Goal: Task Accomplishment & Management: Use online tool/utility

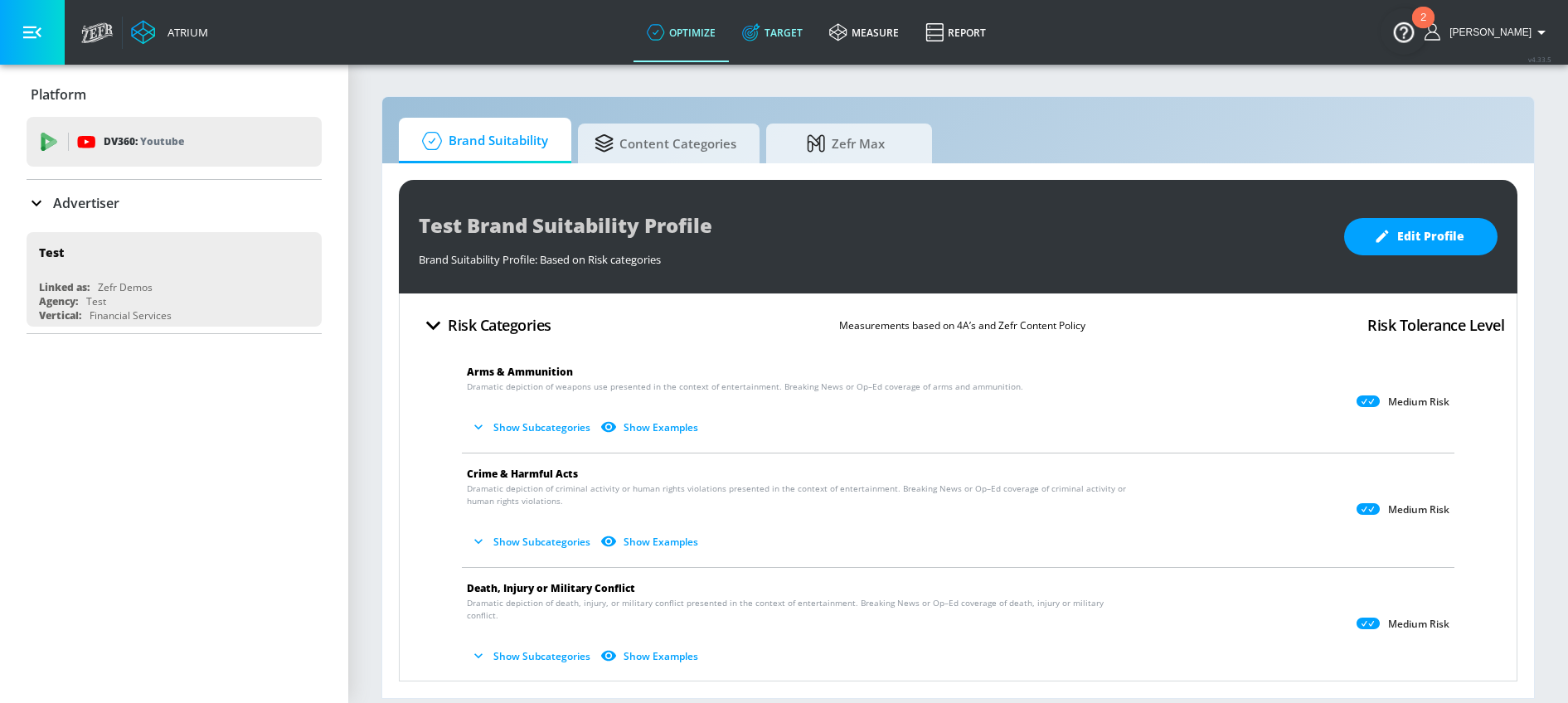
click at [795, 51] on link "Target" at bounding box center [772, 32] width 87 height 59
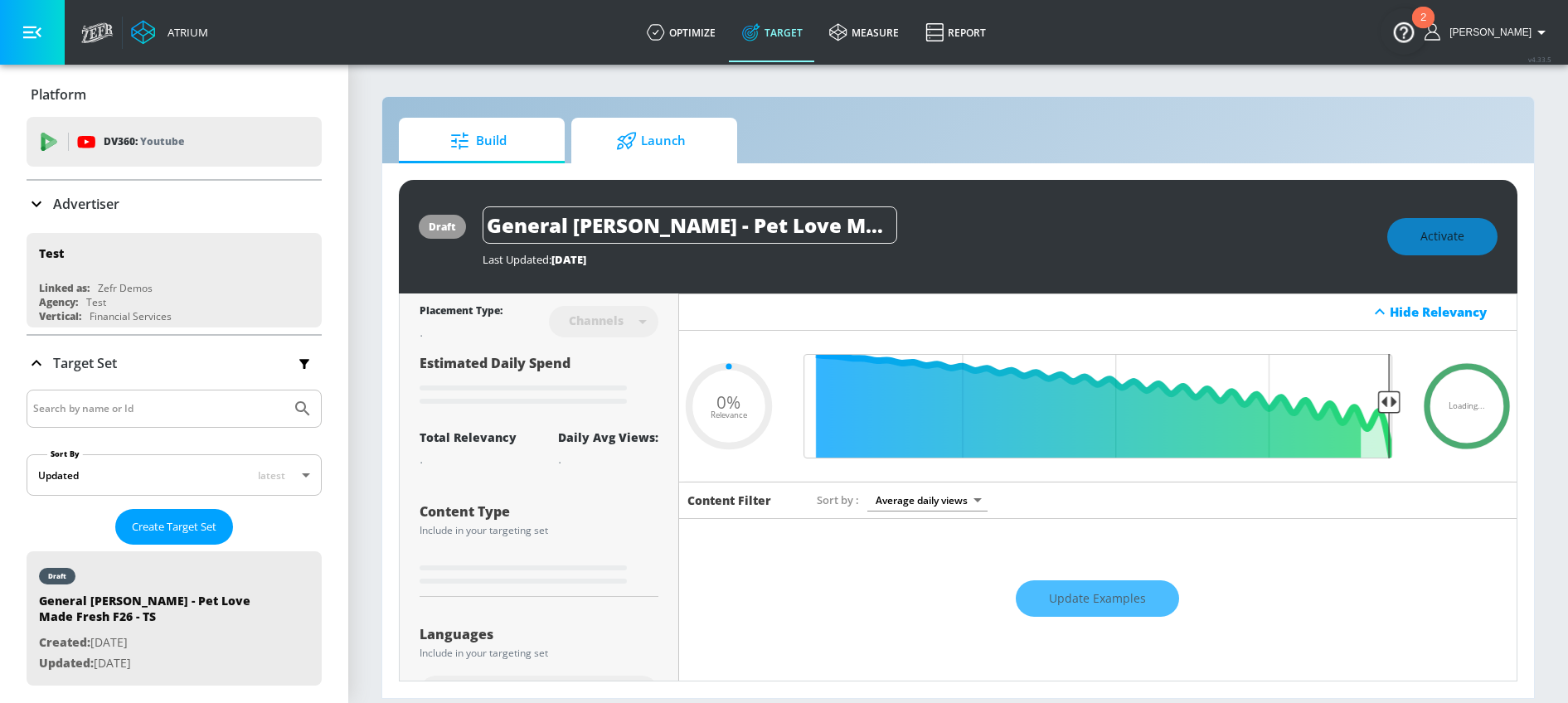
type input "0.05"
click at [678, 133] on span "Launch" at bounding box center [651, 142] width 126 height 40
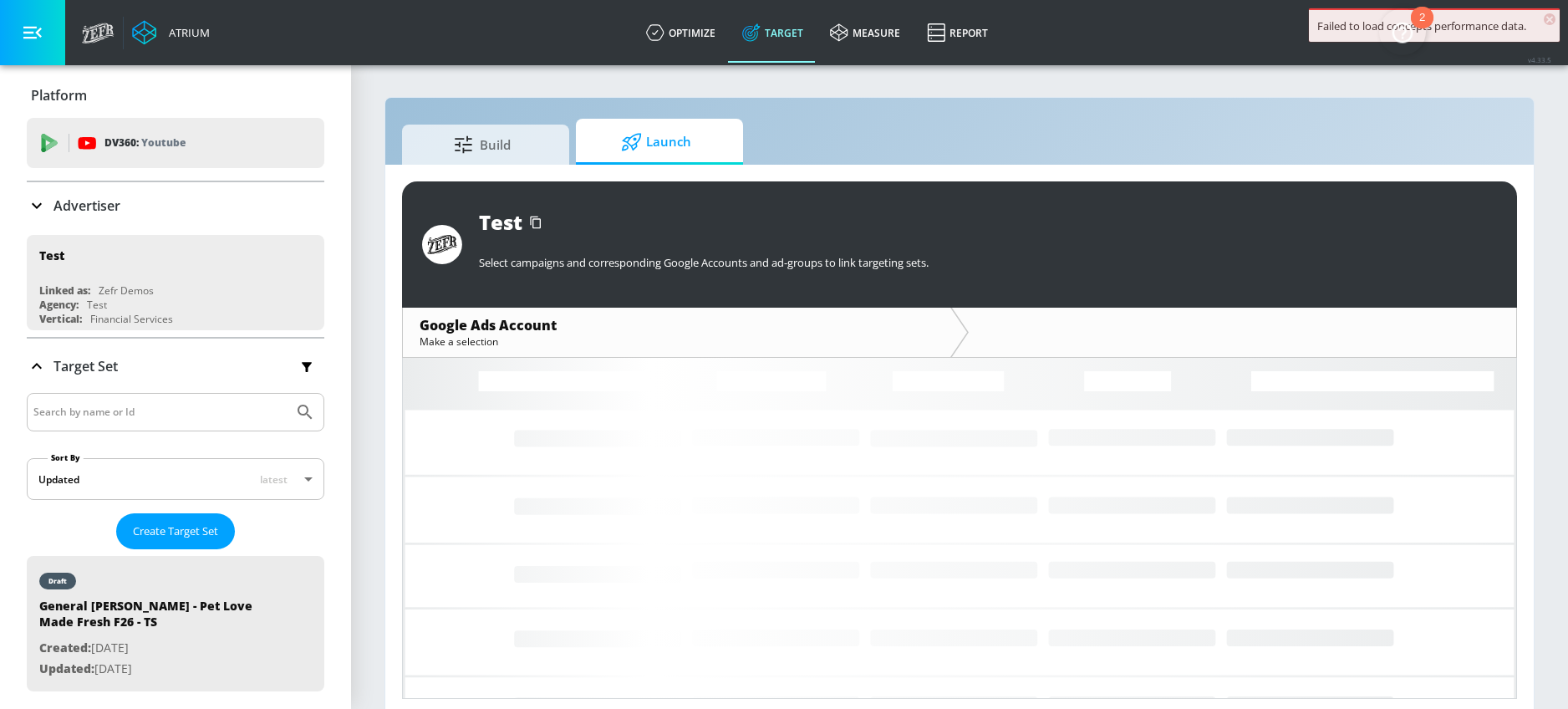
click at [60, 198] on p "Advertiser" at bounding box center [87, 205] width 67 height 18
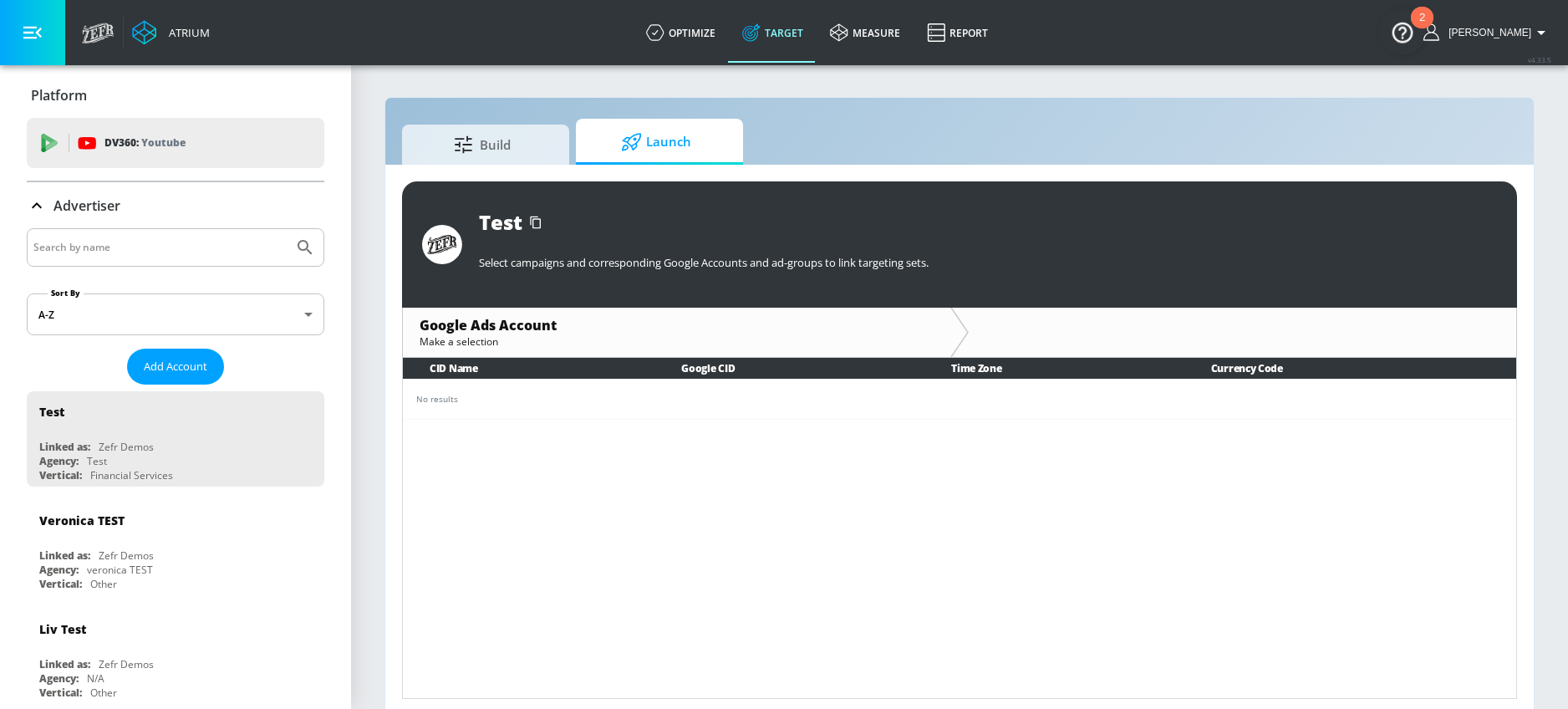
click at [174, 256] on input "Search by name" at bounding box center [159, 248] width 253 height 22
type input "General [PERSON_NAME] [GEOGRAPHIC_DATA]"
click at [286, 229] on button "Submit Search" at bounding box center [305, 248] width 37 height 37
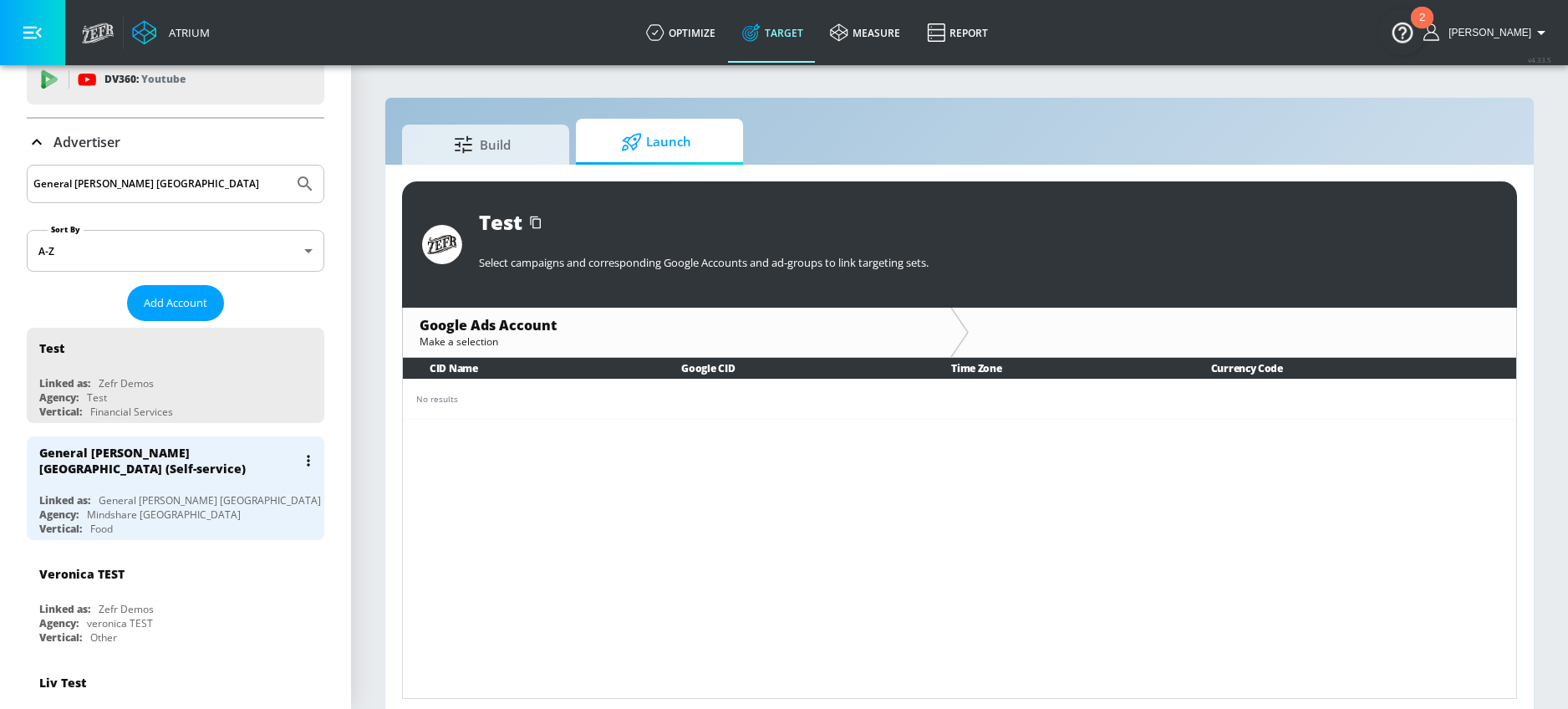
scroll to position [86, 0]
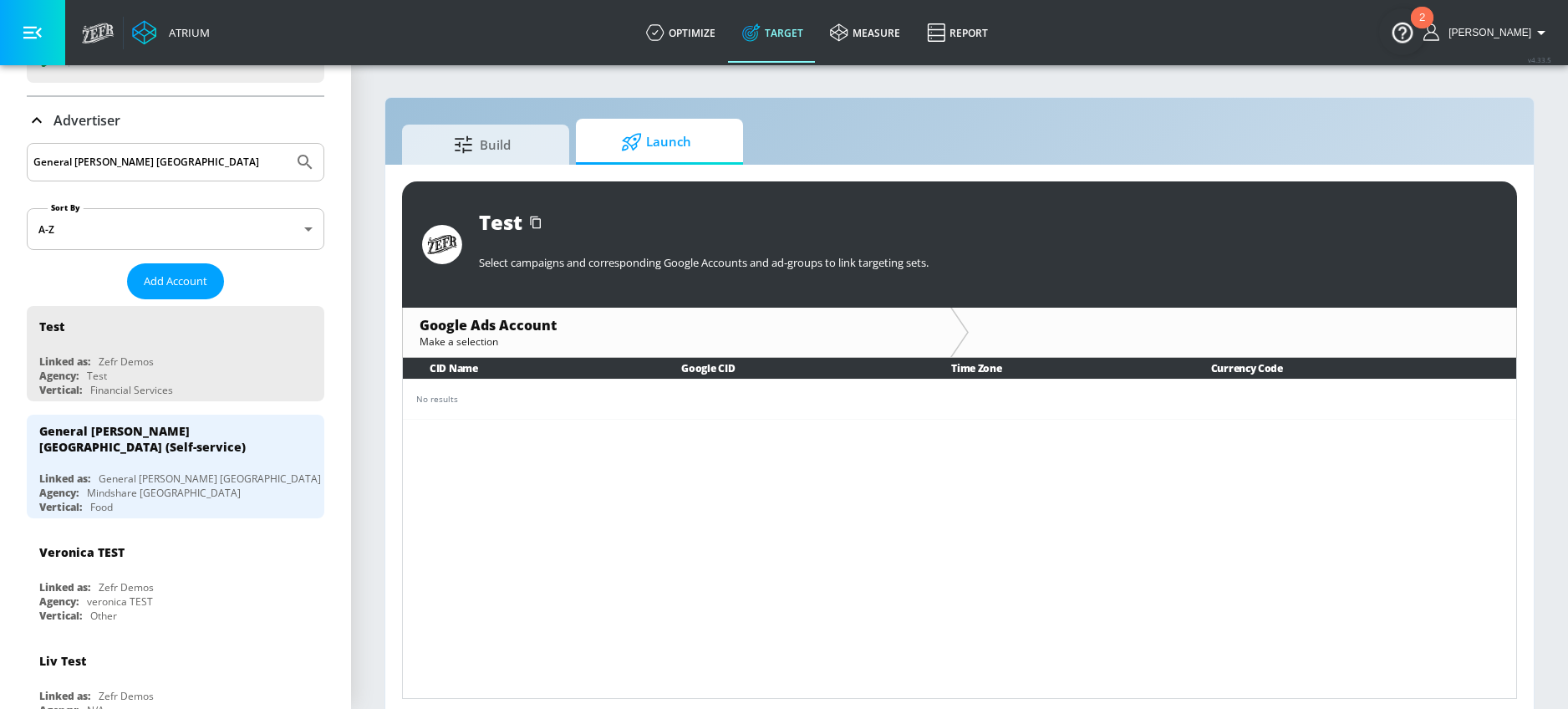
click at [250, 164] on input "General [PERSON_NAME] [GEOGRAPHIC_DATA]" at bounding box center [159, 162] width 253 height 22
click at [213, 166] on input "General [PERSON_NAME] [GEOGRAPHIC_DATA]" at bounding box center [159, 162] width 253 height 22
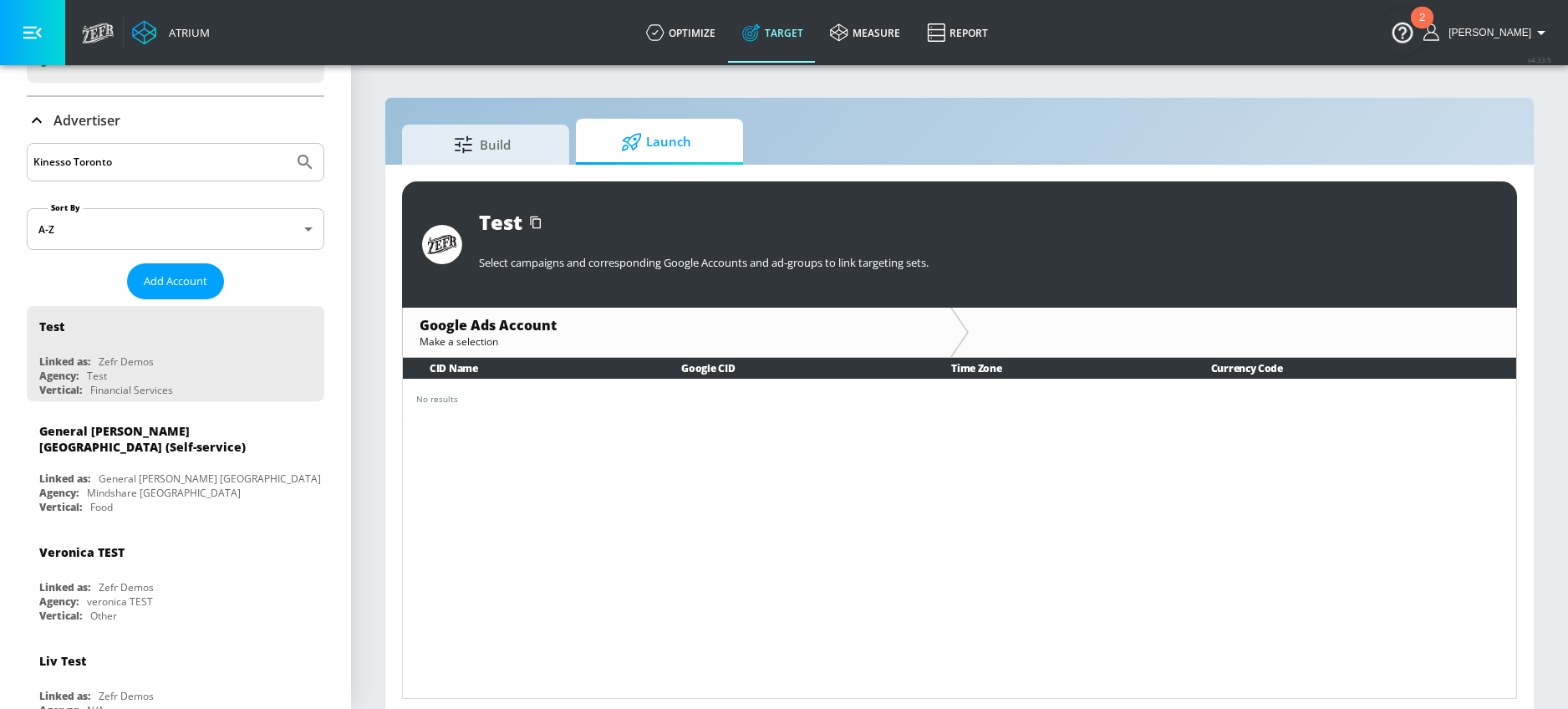
type input "Kinesso Toronto"
click at [286, 144] on button "Submit Search" at bounding box center [305, 162] width 37 height 37
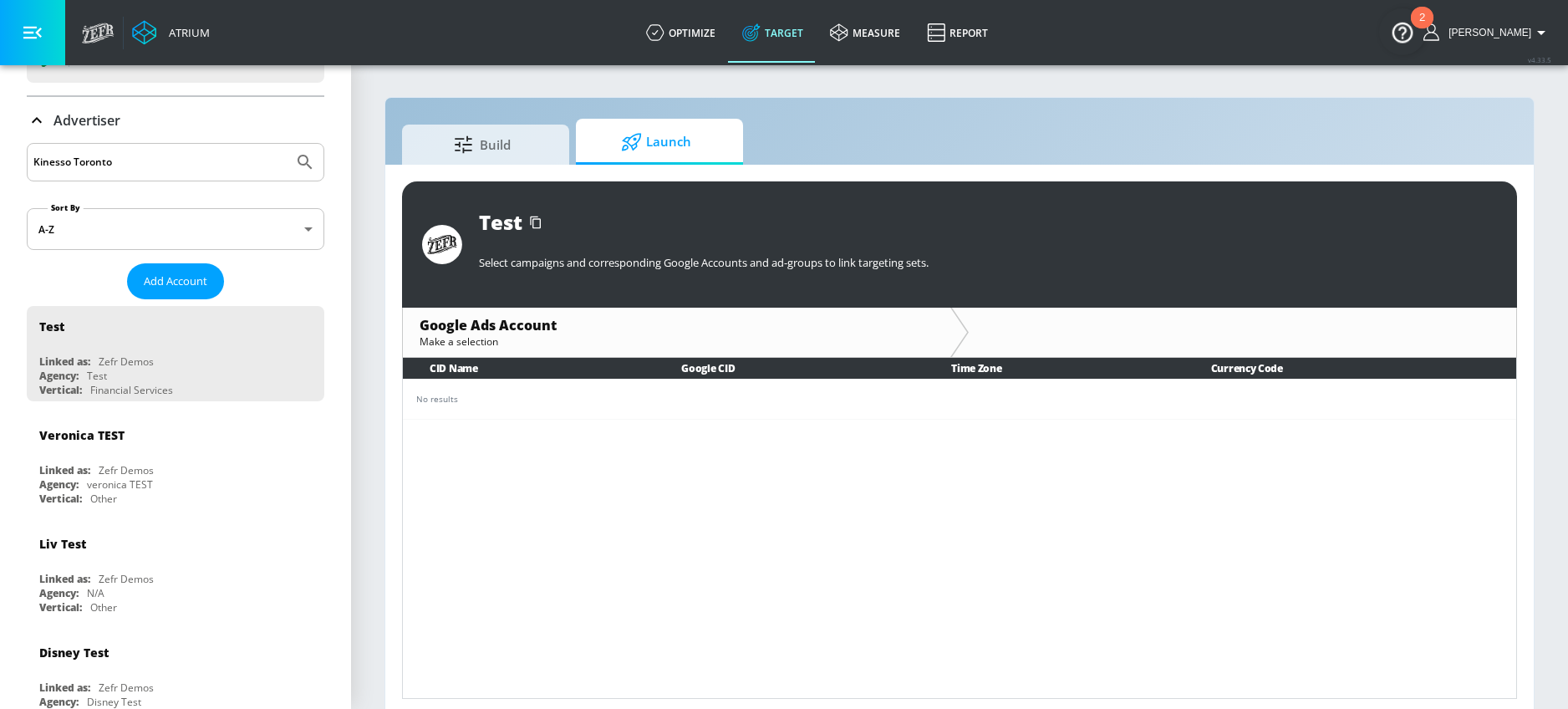
click at [237, 158] on input "Kinesso Toronto" at bounding box center [159, 162] width 253 height 22
drag, startPoint x: 193, startPoint y: 164, endPoint x: 6, endPoint y: 164, distance: 187.0
type input "General [PERSON_NAME]"
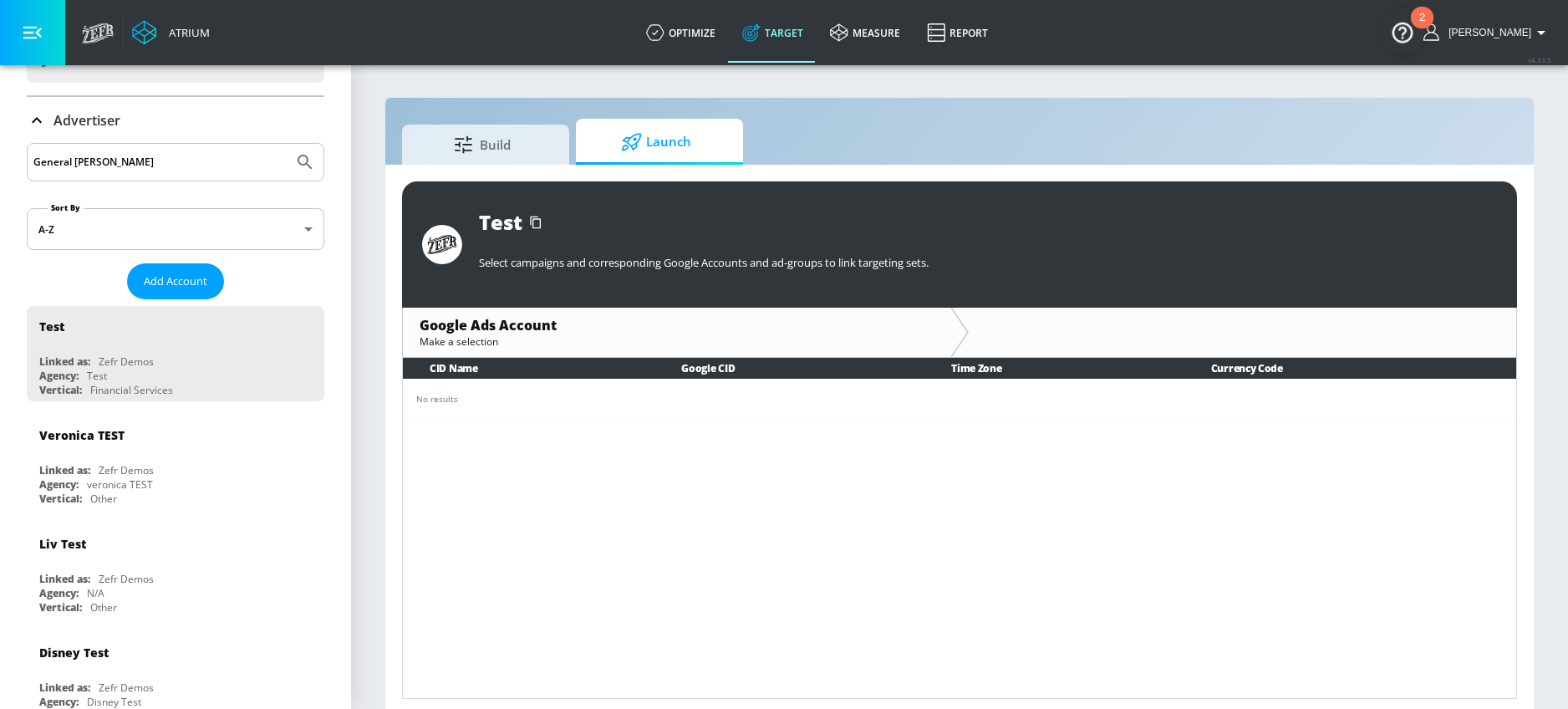
click at [286, 144] on button "Submit Search" at bounding box center [305, 162] width 37 height 37
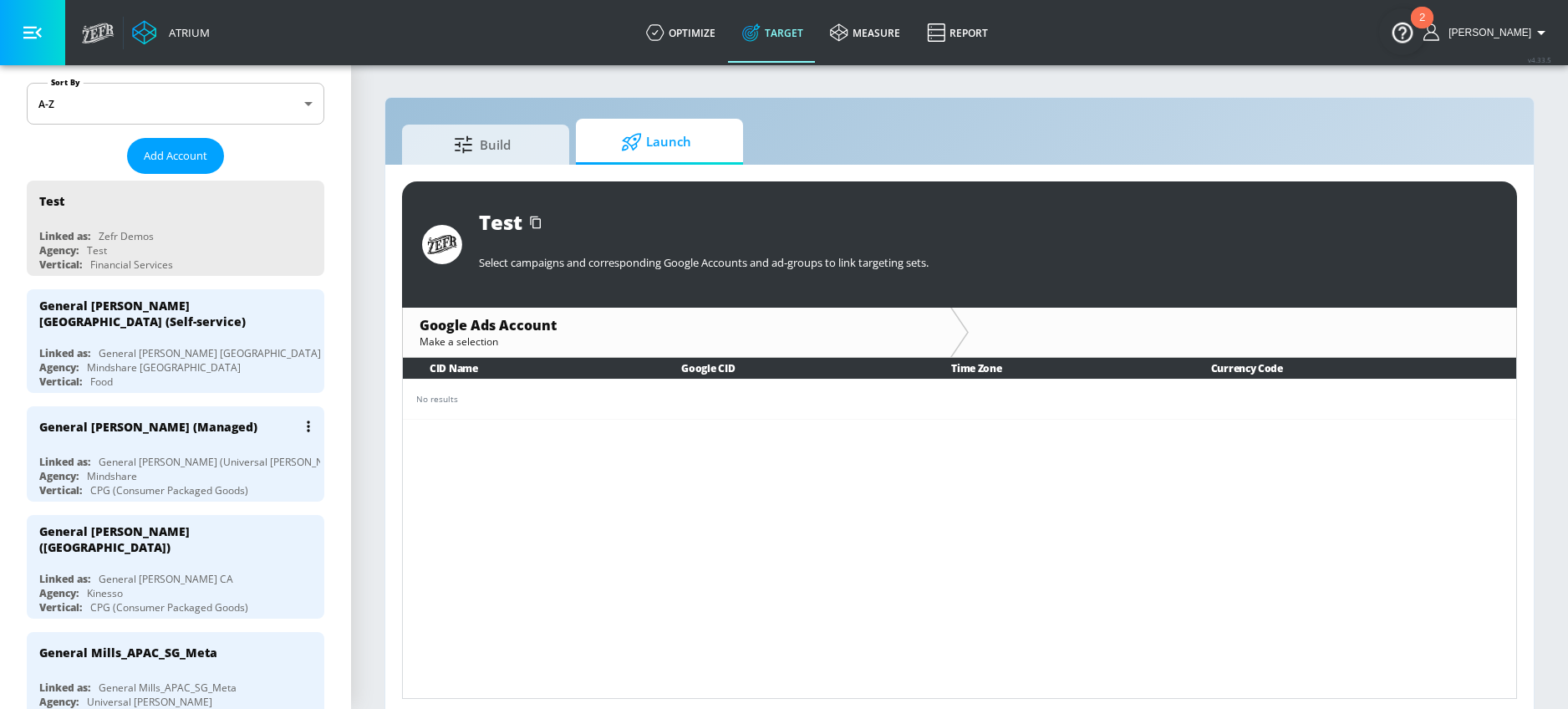
scroll to position [213, 0]
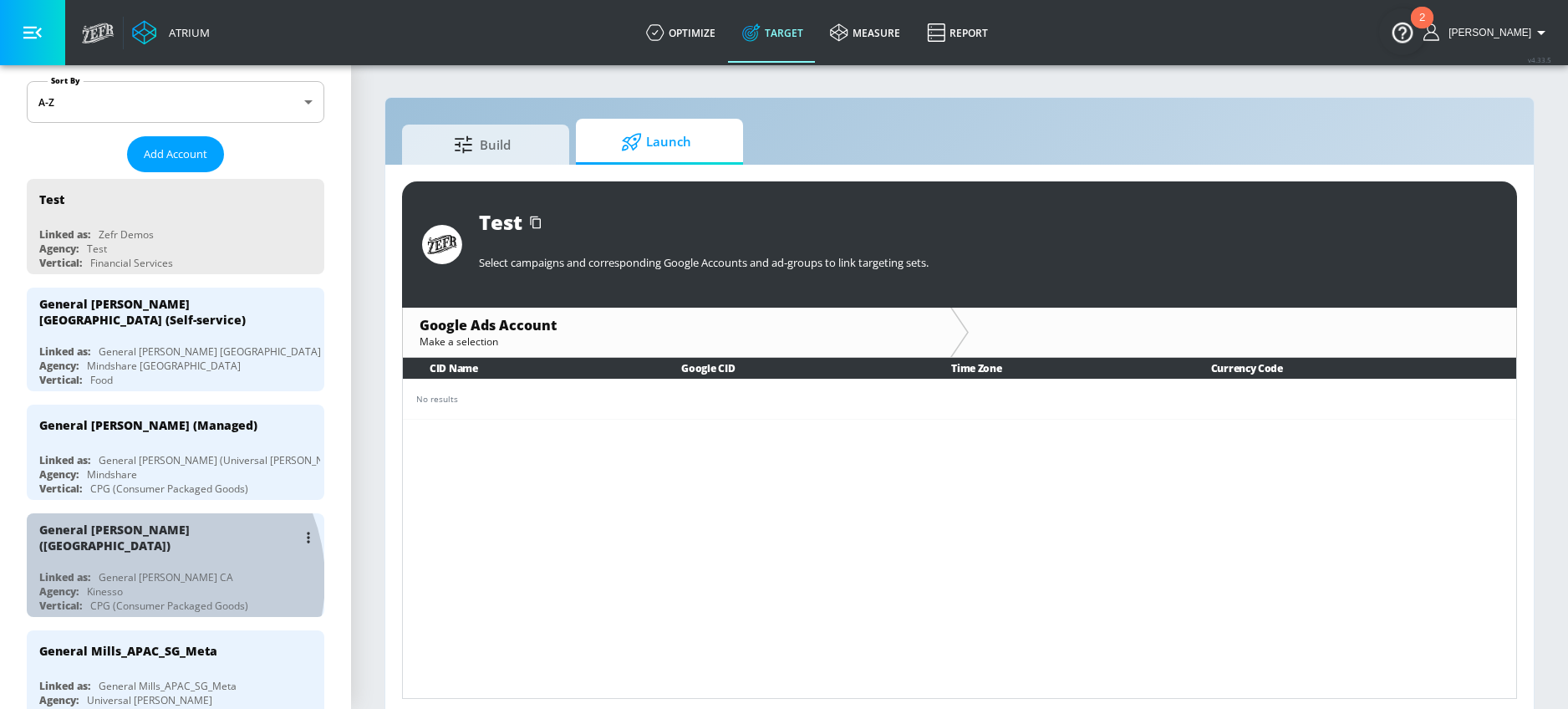
click at [140, 585] on div "Agency: Kinesso" at bounding box center [180, 591] width 281 height 14
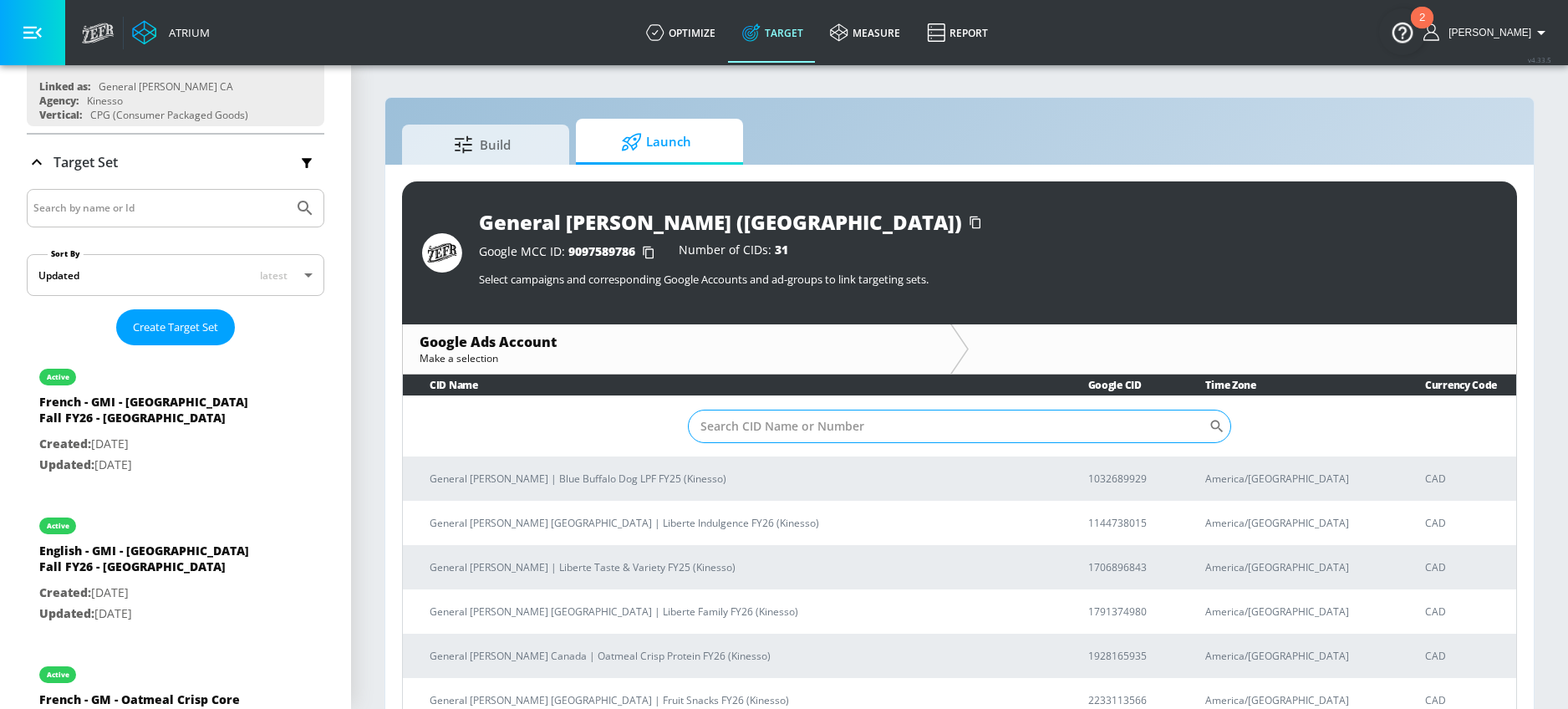
click at [714, 442] on input "Sort By" at bounding box center [948, 426] width 521 height 33
paste input "1144738015"
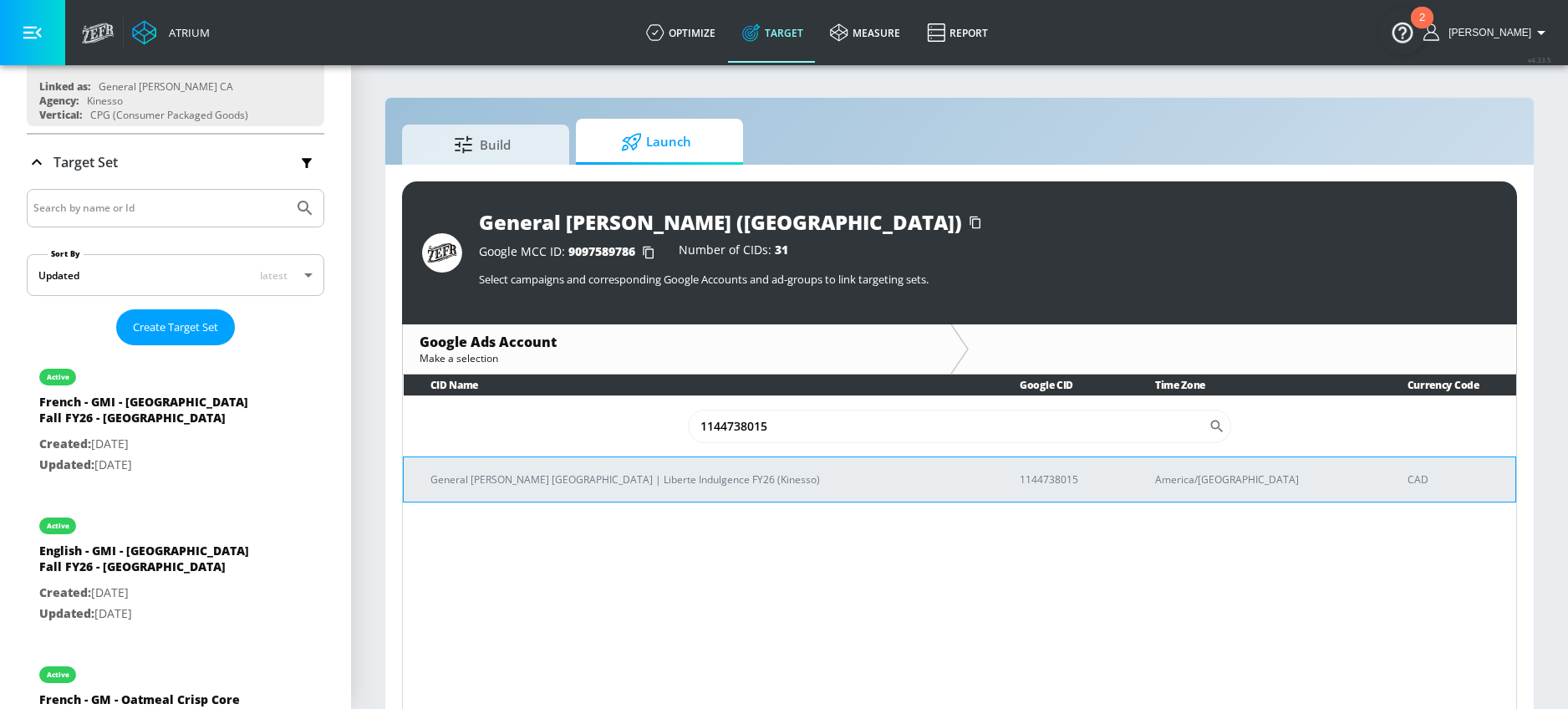
type input "1144738015"
click at [557, 481] on p "General [PERSON_NAME] [GEOGRAPHIC_DATA] | Liberte Indulgence FY26 (Kinesso)" at bounding box center [705, 479] width 549 height 17
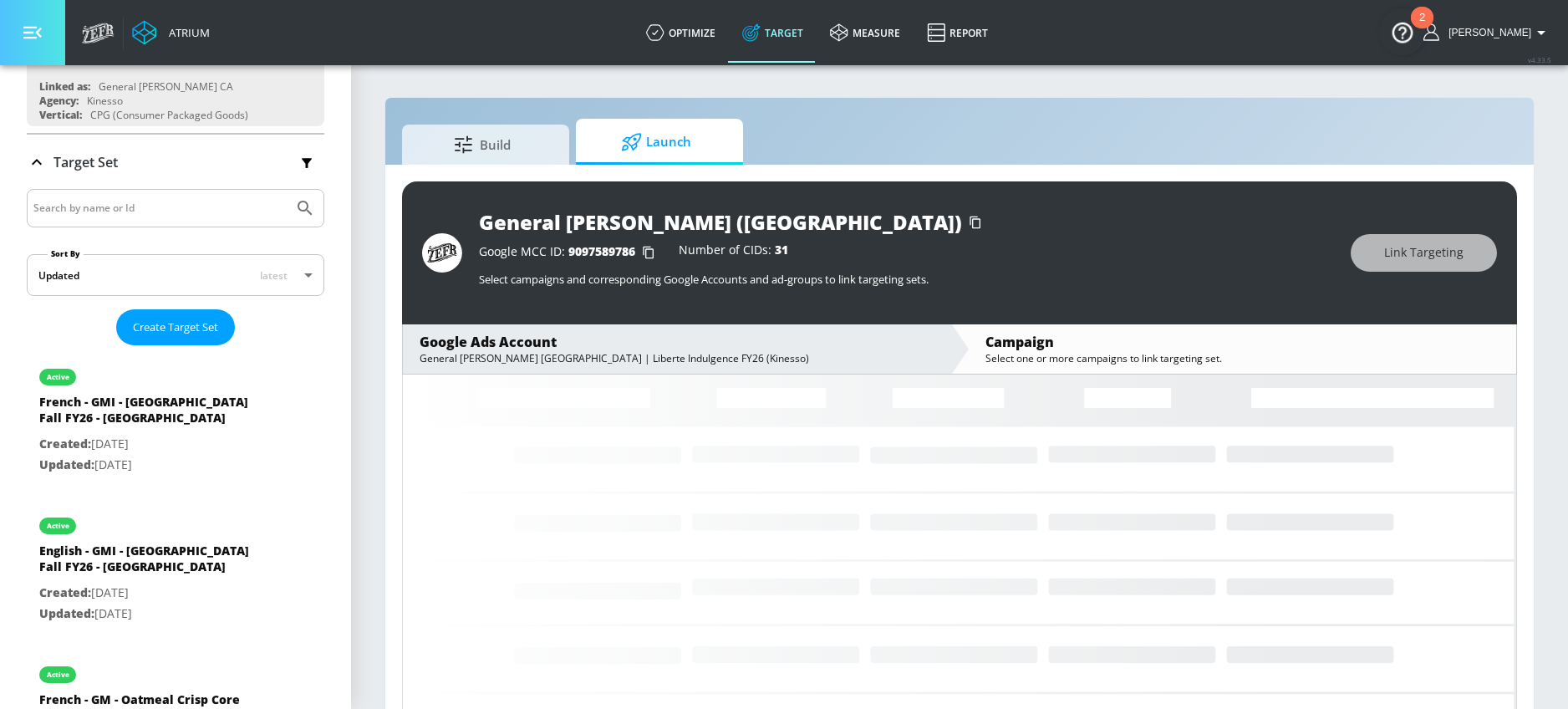
click at [41, 42] on button "button" at bounding box center [32, 32] width 65 height 65
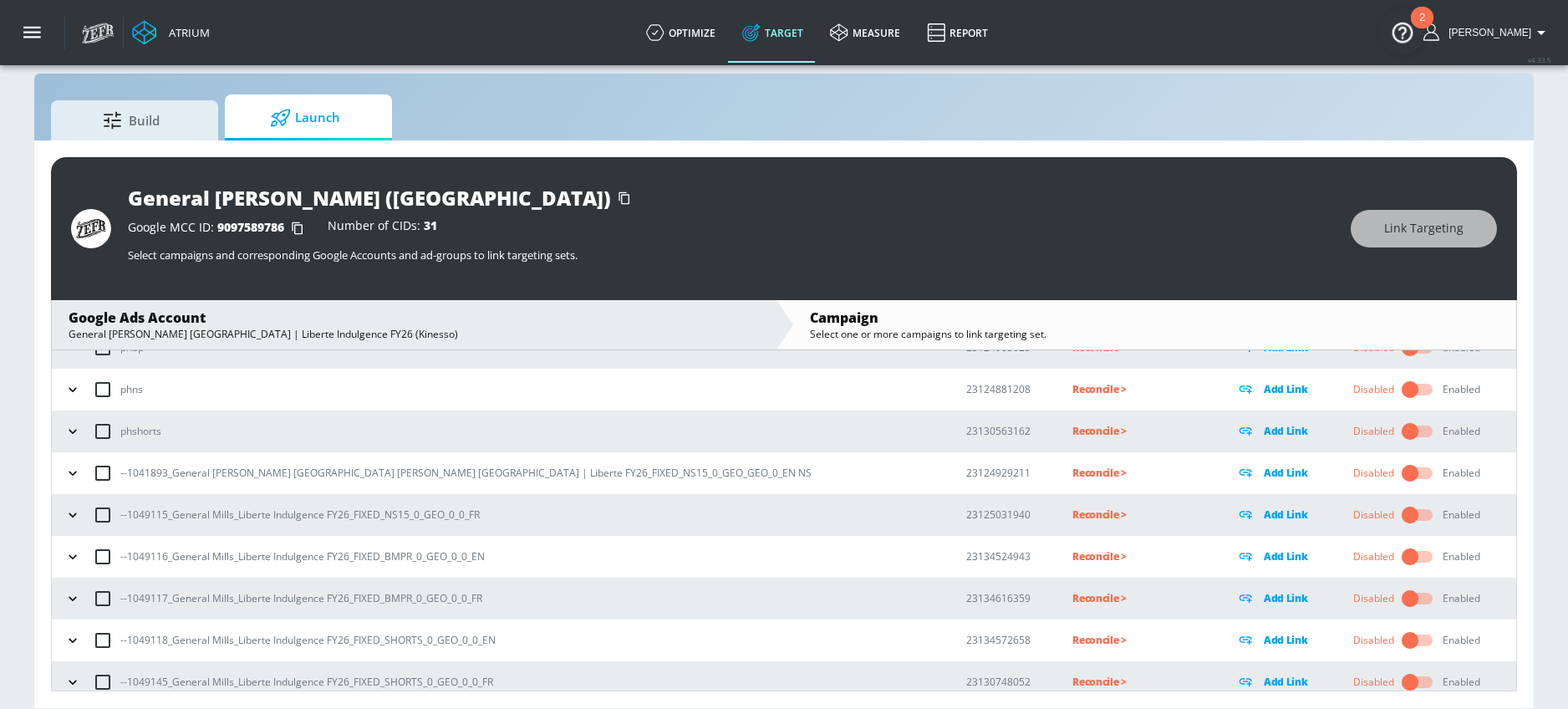
scroll to position [122, 0]
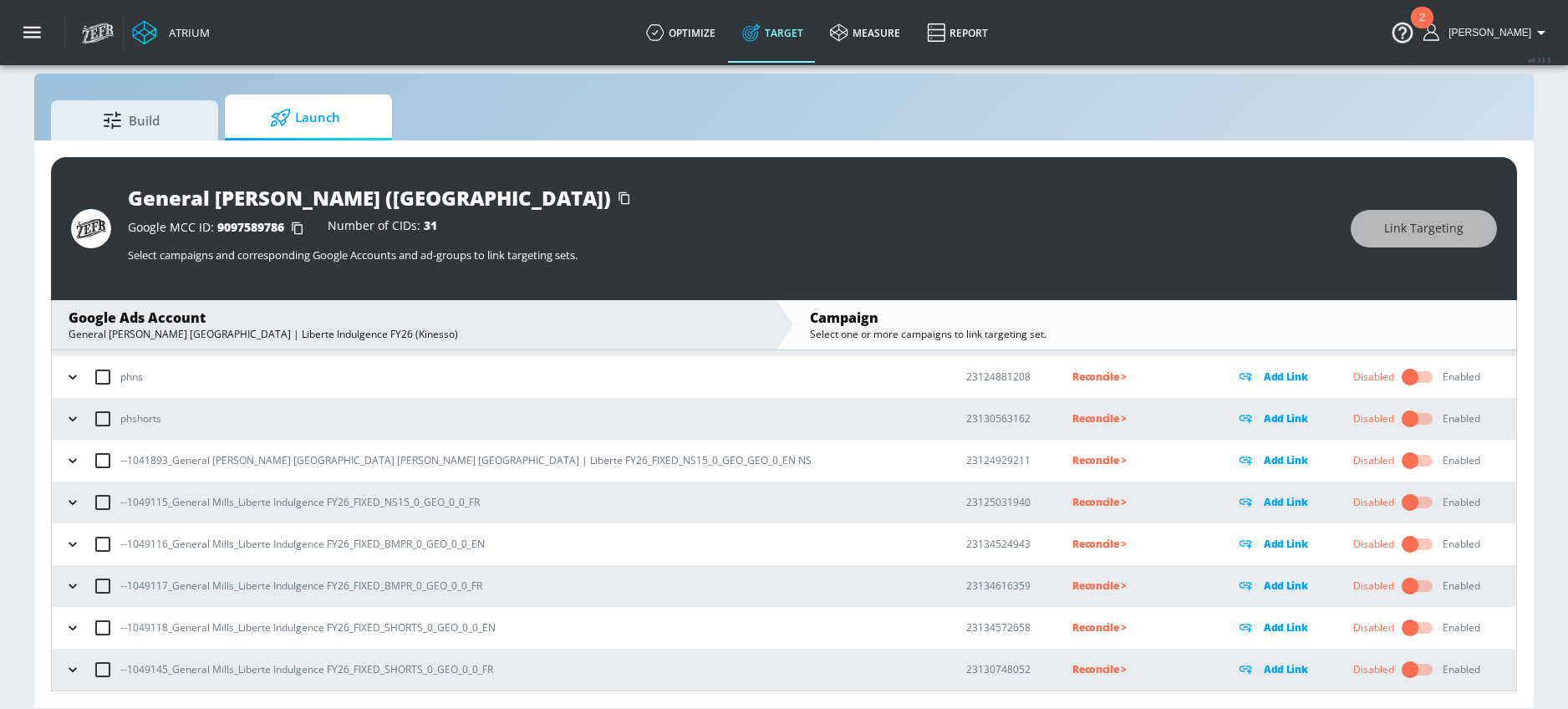
click at [77, 460] on icon "button" at bounding box center [73, 460] width 17 height 17
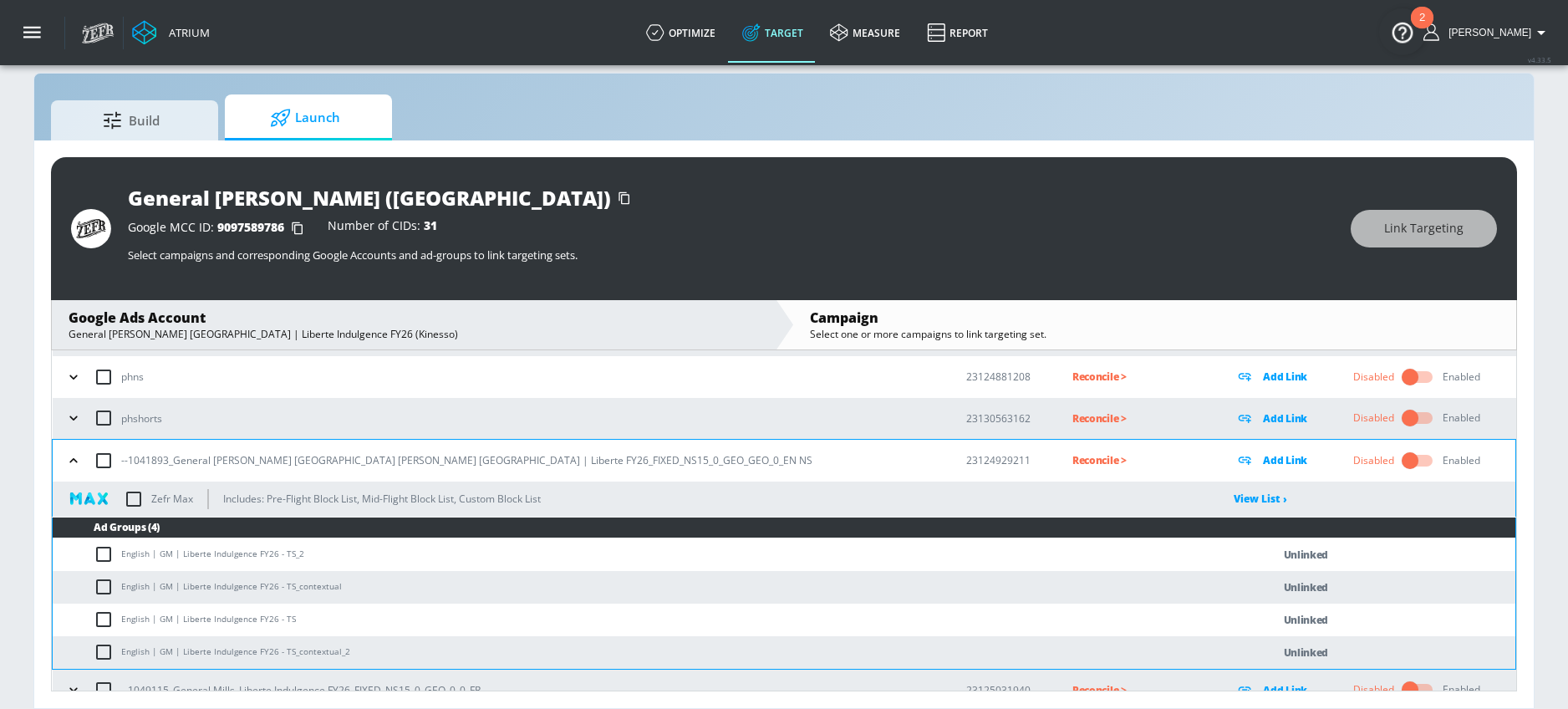
scroll to position [181, 0]
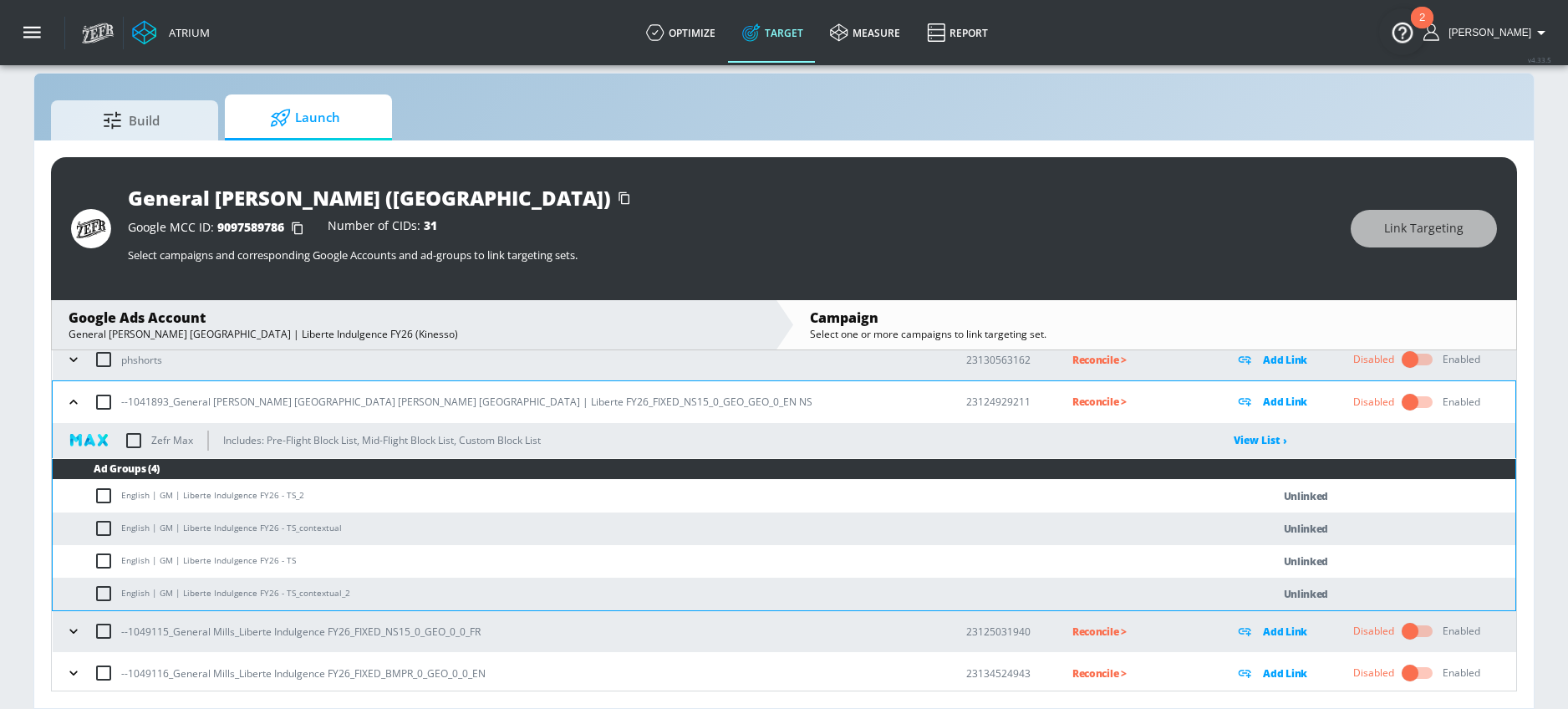
drag, startPoint x: 121, startPoint y: 494, endPoint x: 129, endPoint y: 495, distance: 8.1
click at [131, 496] on td "English | GM | Liberte Indulgence FY26 - TS_2" at bounding box center [645, 495] width 1185 height 32
drag, startPoint x: 122, startPoint y: 494, endPoint x: 206, endPoint y: 494, distance: 84.0
click at [206, 494] on td "English | GM | Liberte Indulgence FY26 - TS_2" at bounding box center [645, 495] width 1185 height 32
copy td "English | GM | Liberte"
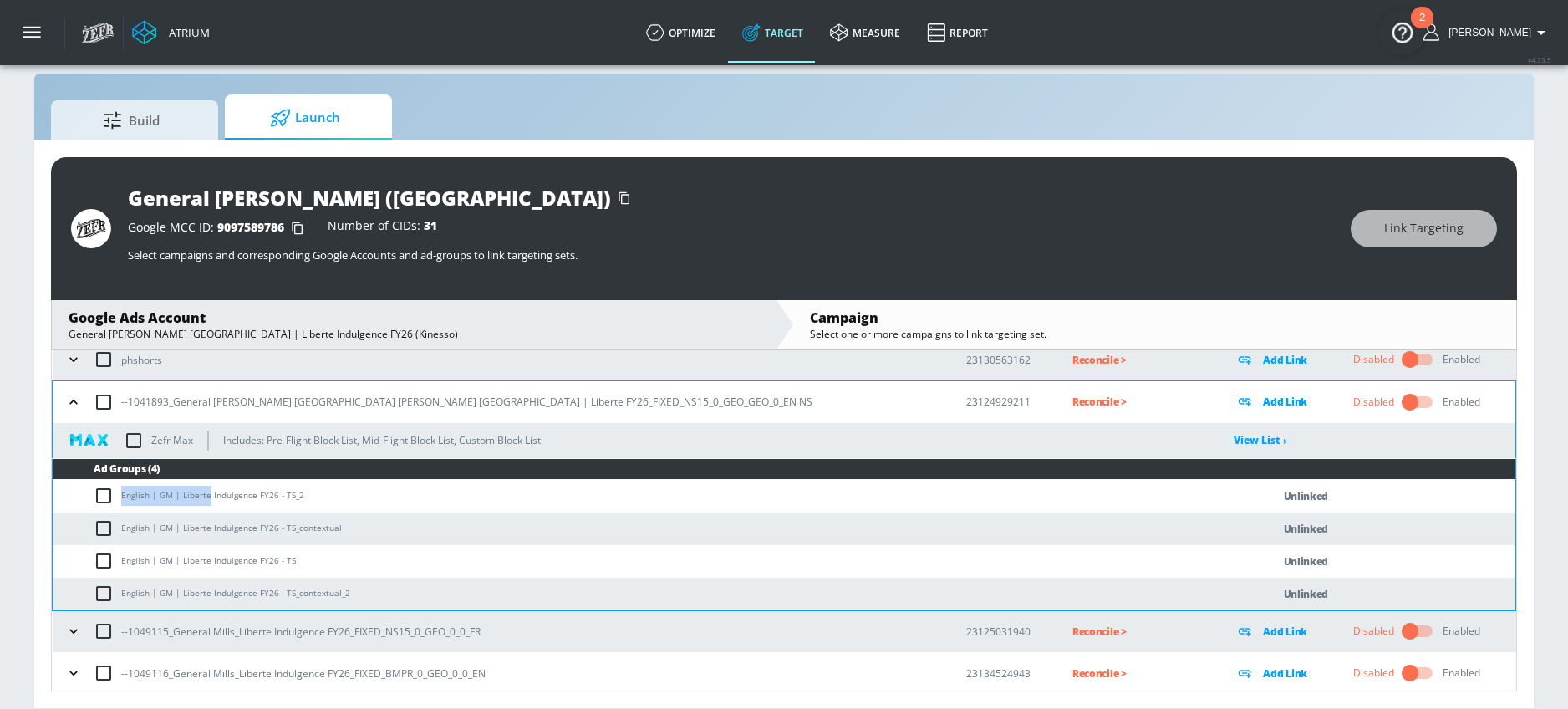
copy td "English | GM | Liberte"
click at [104, 495] on input "checkbox" at bounding box center [108, 495] width 28 height 20
checkbox input "true"
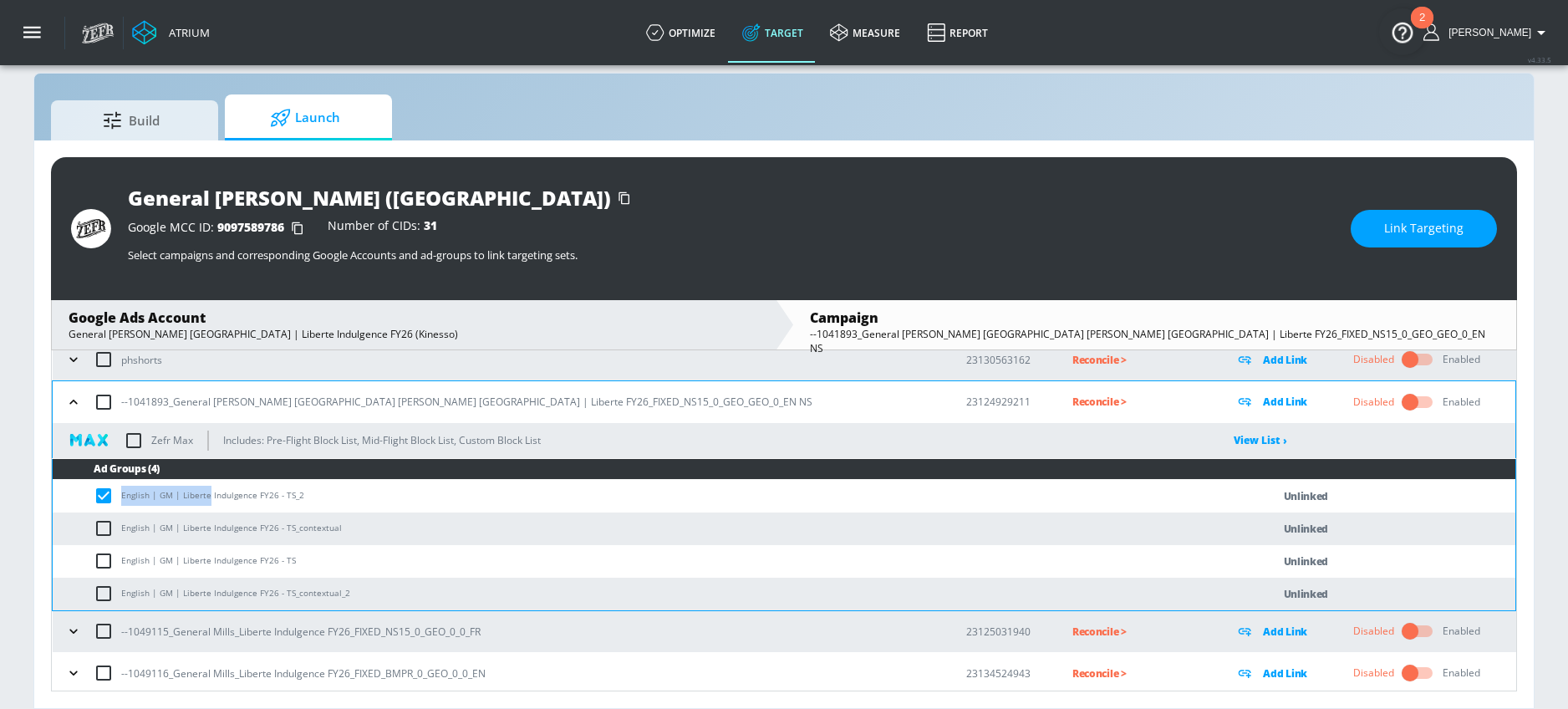
click at [104, 523] on input "checkbox" at bounding box center [108, 529] width 28 height 20
checkbox input "true"
click at [104, 564] on input "checkbox" at bounding box center [108, 561] width 28 height 20
checkbox input "true"
click at [104, 584] on input "checkbox" at bounding box center [108, 594] width 28 height 20
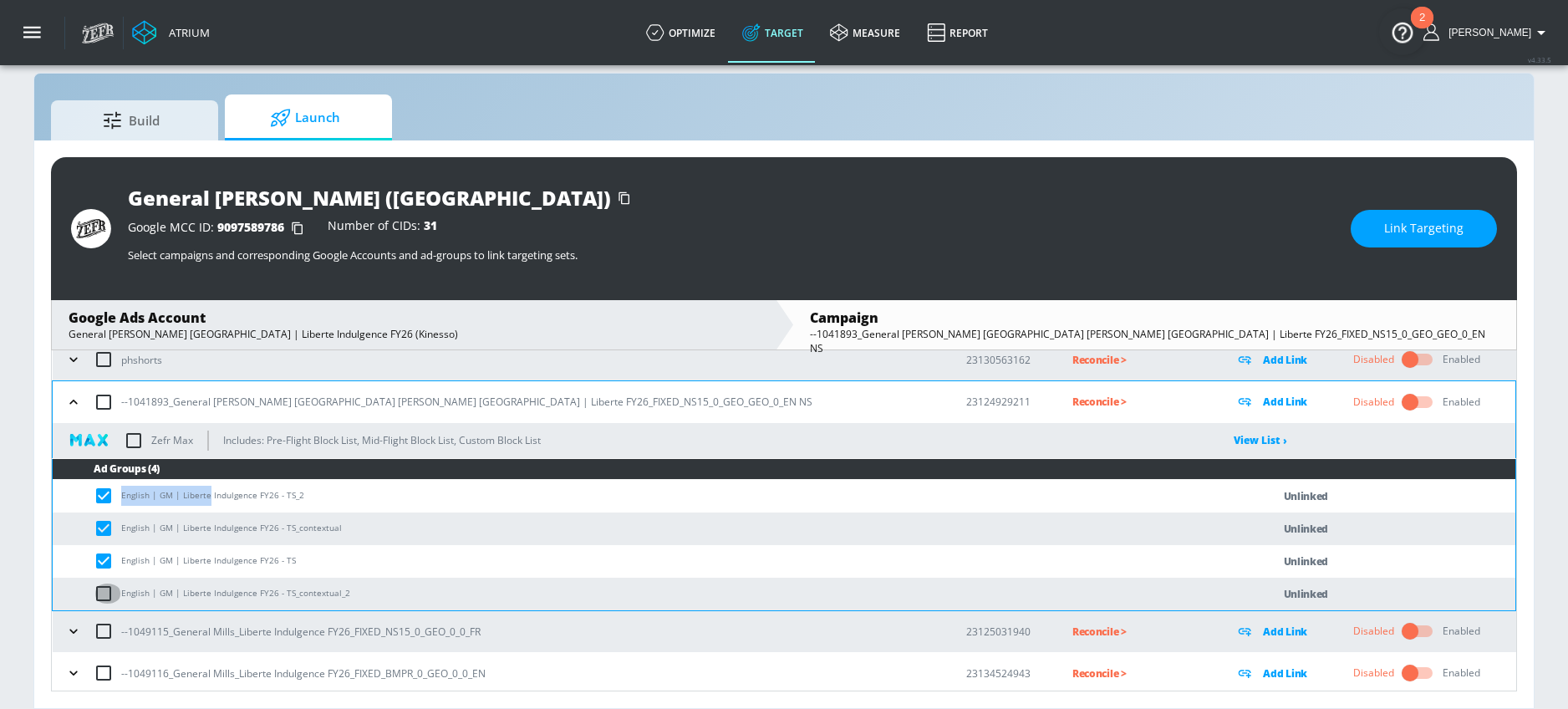
checkbox input "true"
click at [1380, 243] on button "Link Targeting" at bounding box center [1423, 228] width 146 height 38
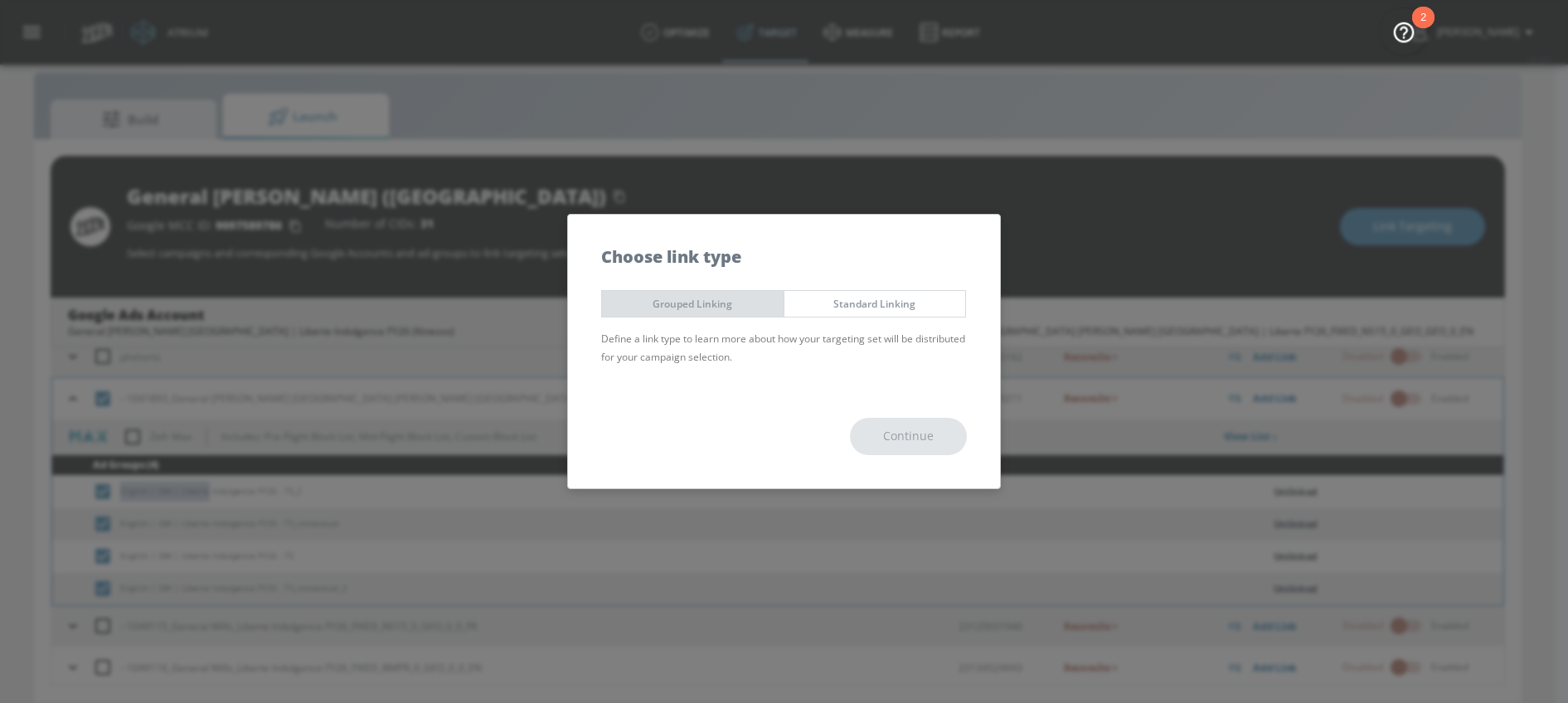
click at [721, 313] on button "Grouped Linking" at bounding box center [692, 304] width 184 height 27
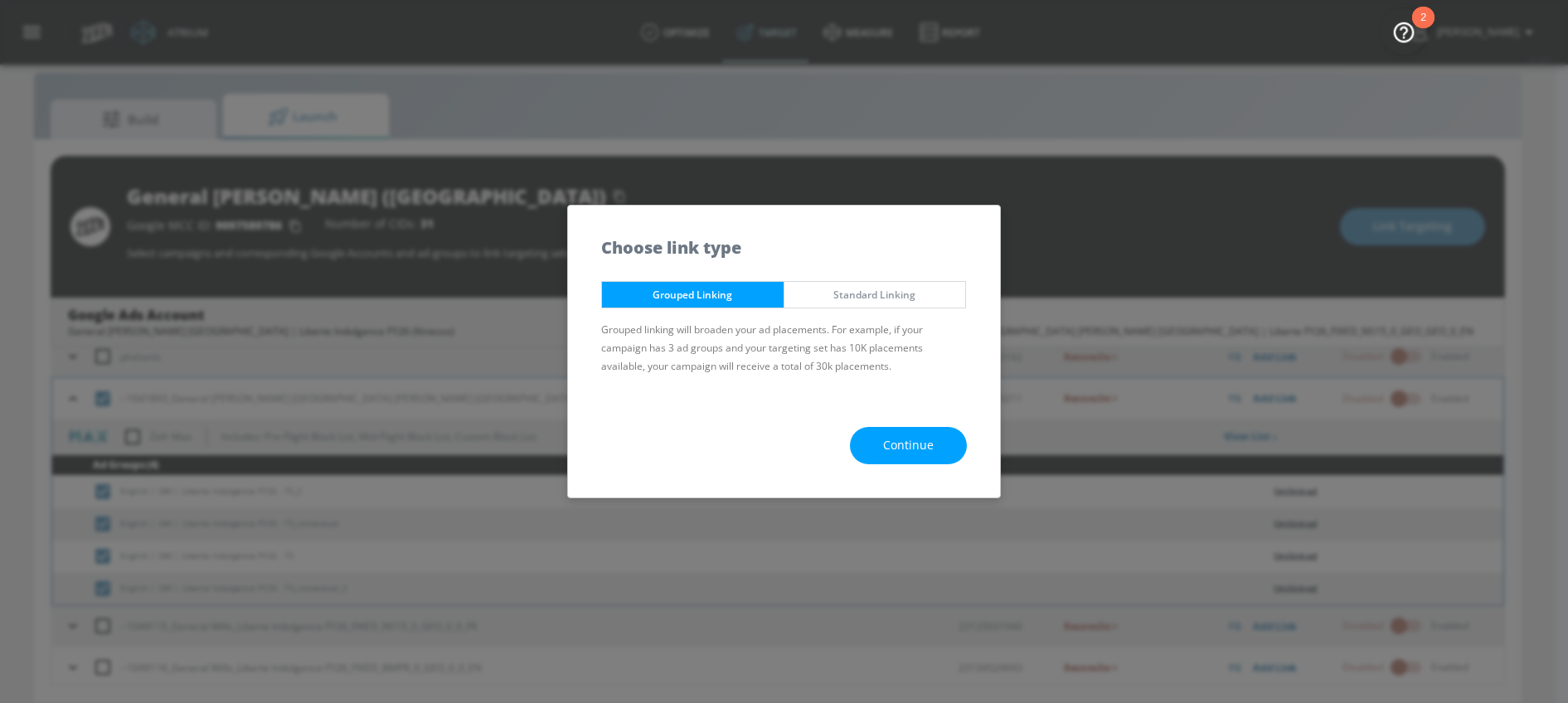
click at [855, 427] on div "Continue" at bounding box center [784, 445] width 432 height 103
click at [894, 456] on button "Continue" at bounding box center [909, 446] width 117 height 37
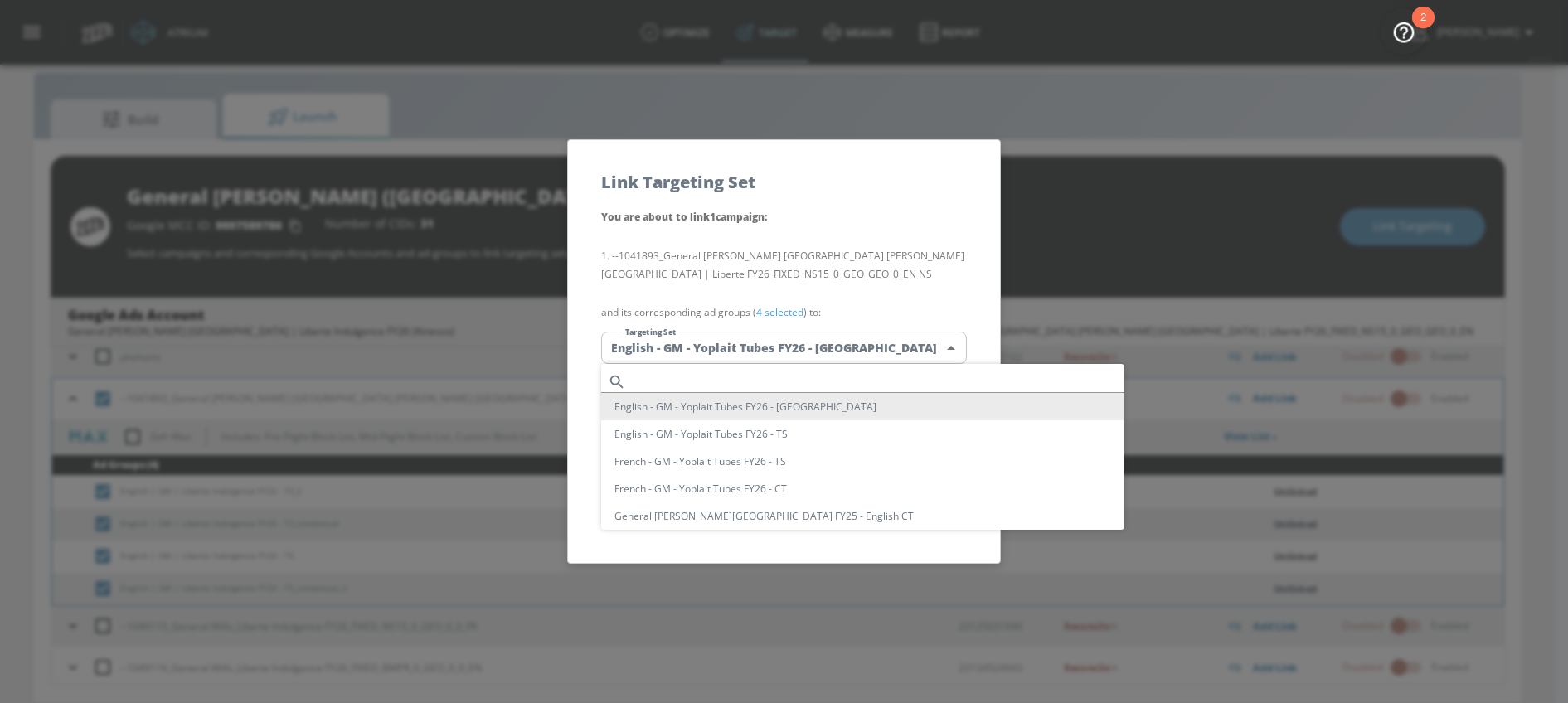
click at [721, 332] on body "Atrium optimize Target measure Report optimize Target measure Report v 4.33.5 […" at bounding box center [784, 340] width 1568 height 727
click at [707, 375] on input "text" at bounding box center [879, 382] width 491 height 23
paste input "English | GM | Liberte"
click at [700, 382] on input "English | GM | Liberte" at bounding box center [879, 382] width 491 height 23
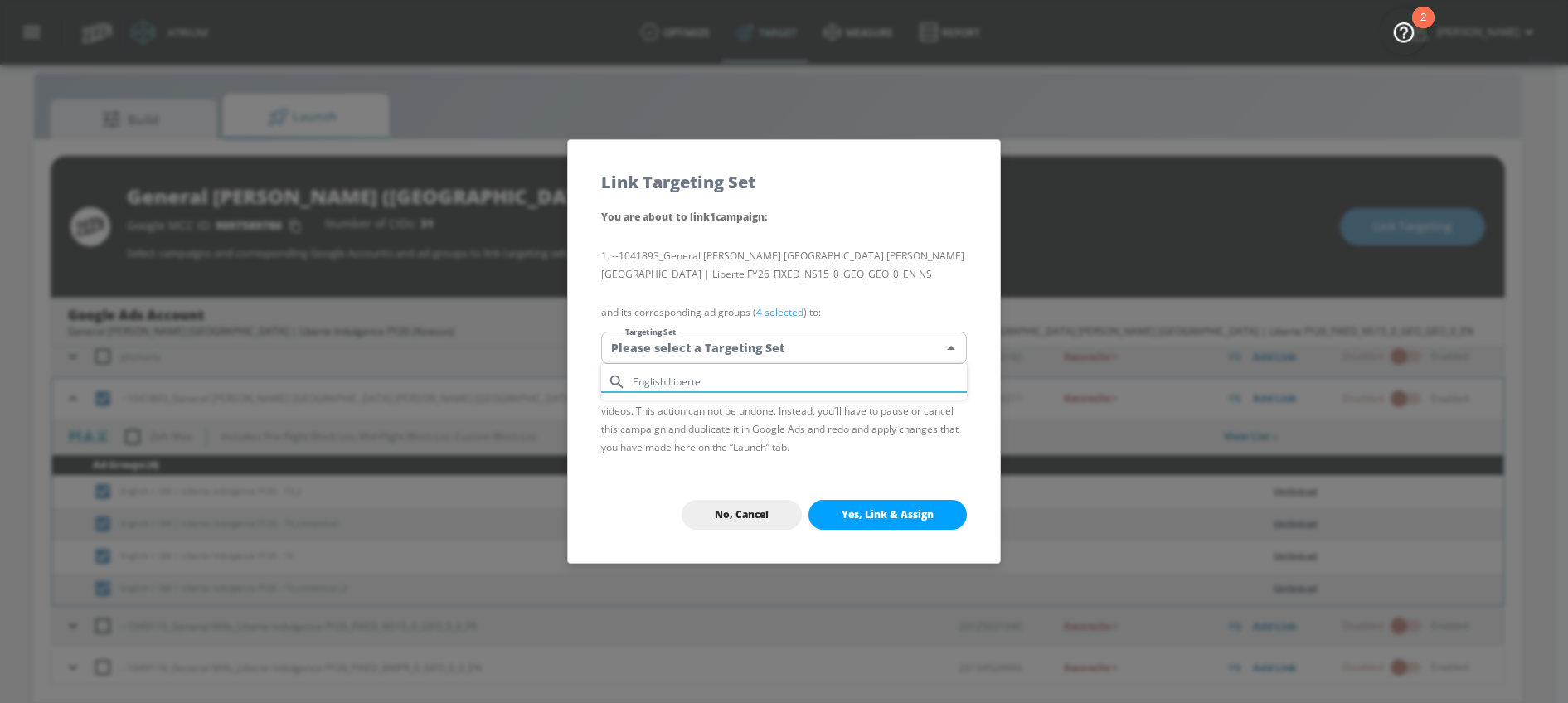
type input "English Liberte"
click at [738, 516] on div at bounding box center [784, 352] width 1568 height 703
click at [737, 517] on span "No, Cancel" at bounding box center [742, 515] width 54 height 14
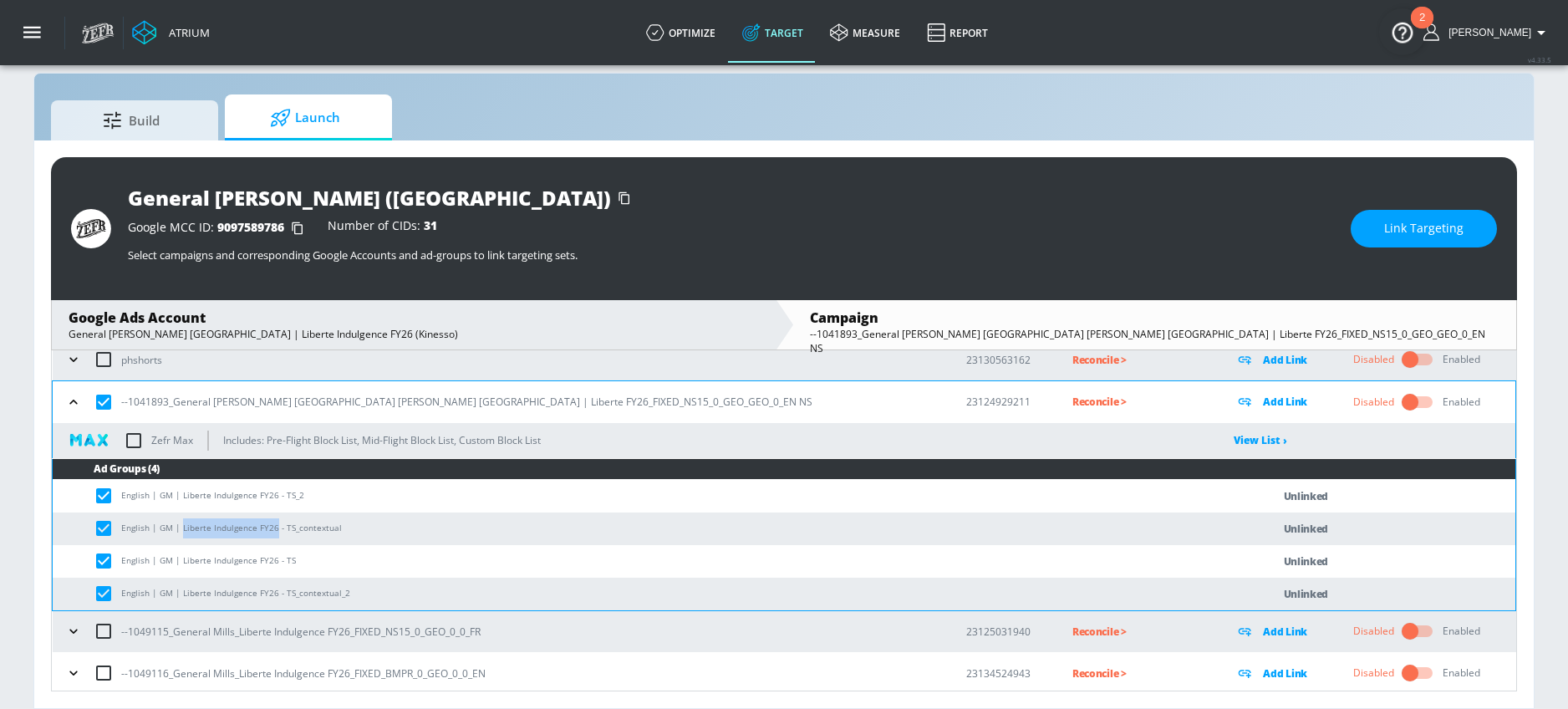
drag, startPoint x: 180, startPoint y: 529, endPoint x: 272, endPoint y: 530, distance: 92.0
click at [272, 530] on td "English | GM | Liberte Indulgence FY26 - TS_contextual" at bounding box center [645, 529] width 1185 height 32
copy td "Liberte Indulgence FY26"
click at [1423, 223] on span "Link Targeting" at bounding box center [1423, 228] width 79 height 21
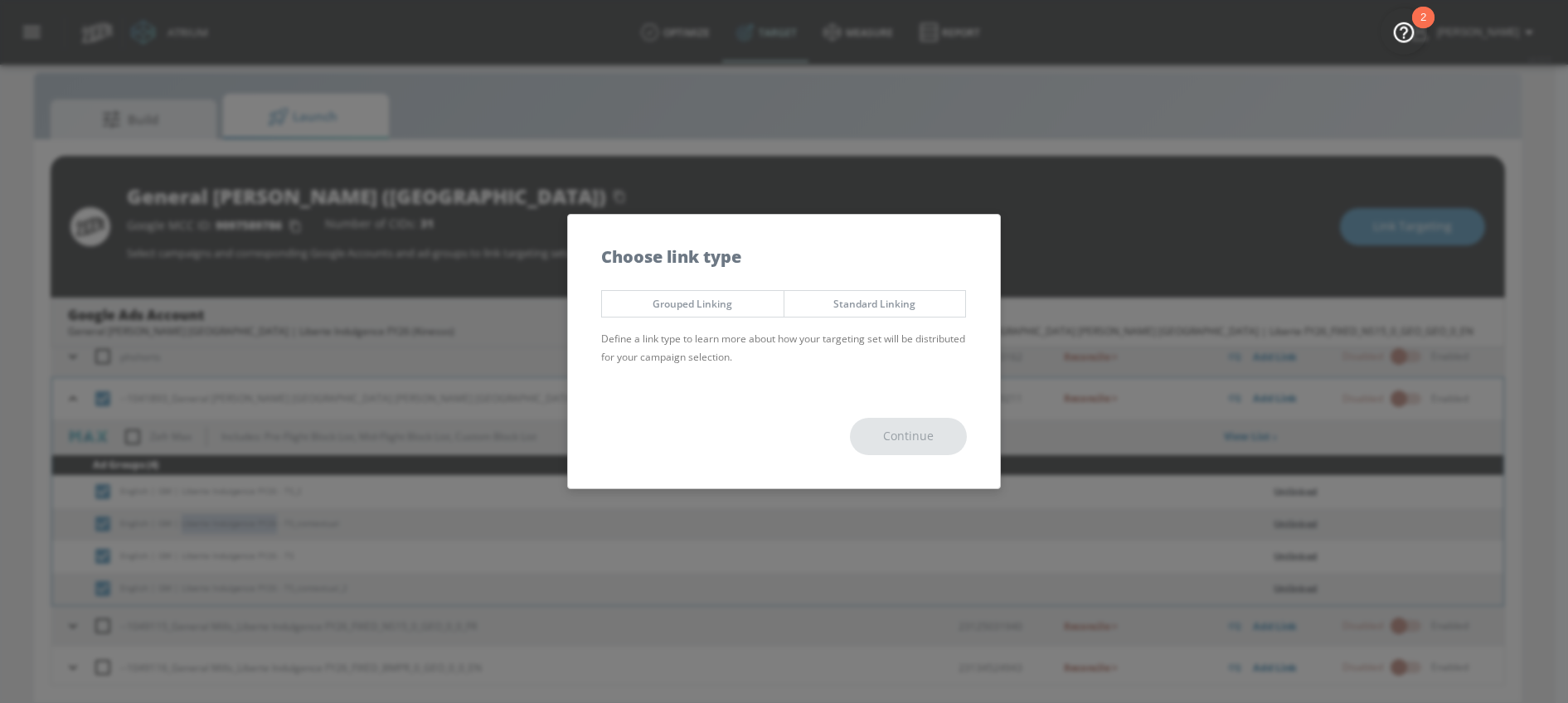
click at [737, 313] on button "Grouped Linking" at bounding box center [692, 304] width 184 height 27
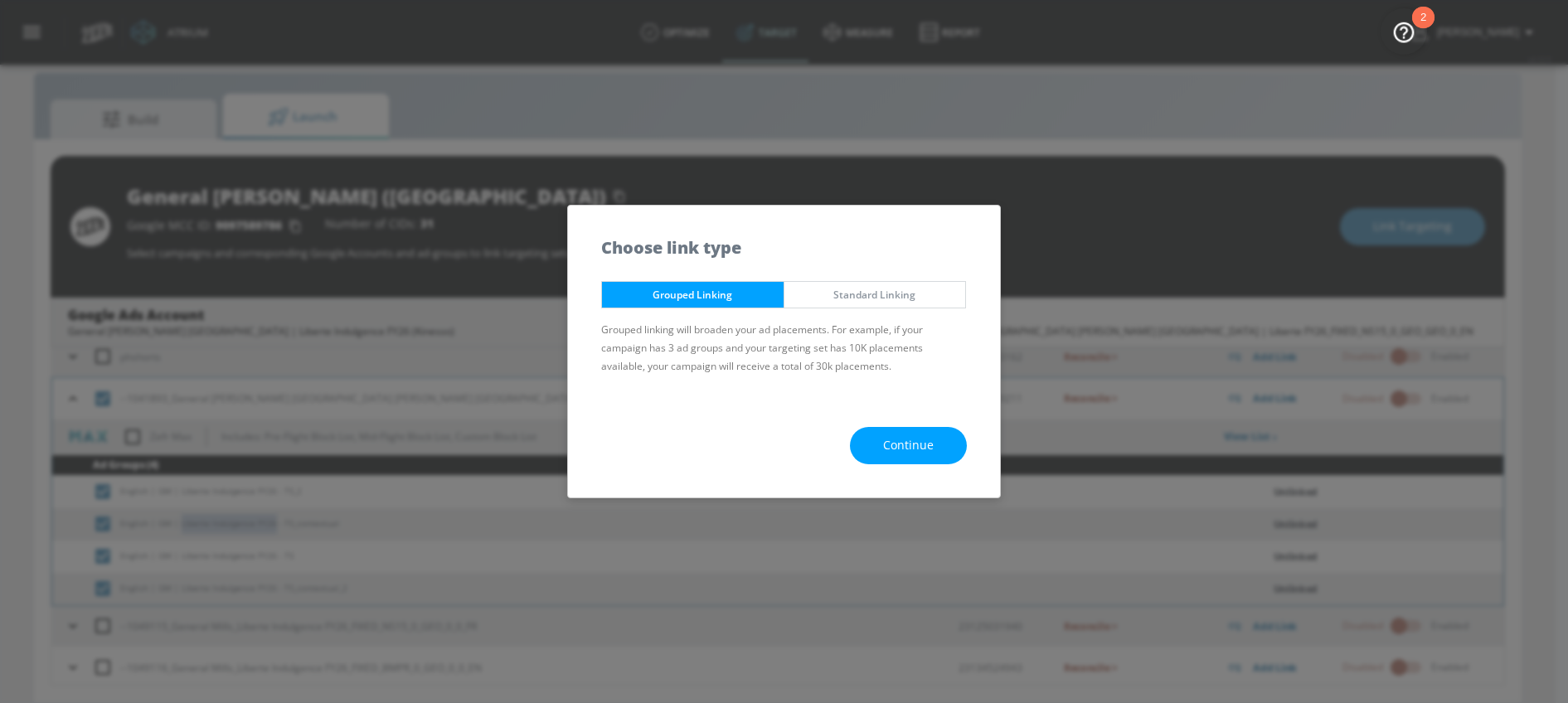
click at [882, 429] on button "Continue" at bounding box center [909, 446] width 117 height 37
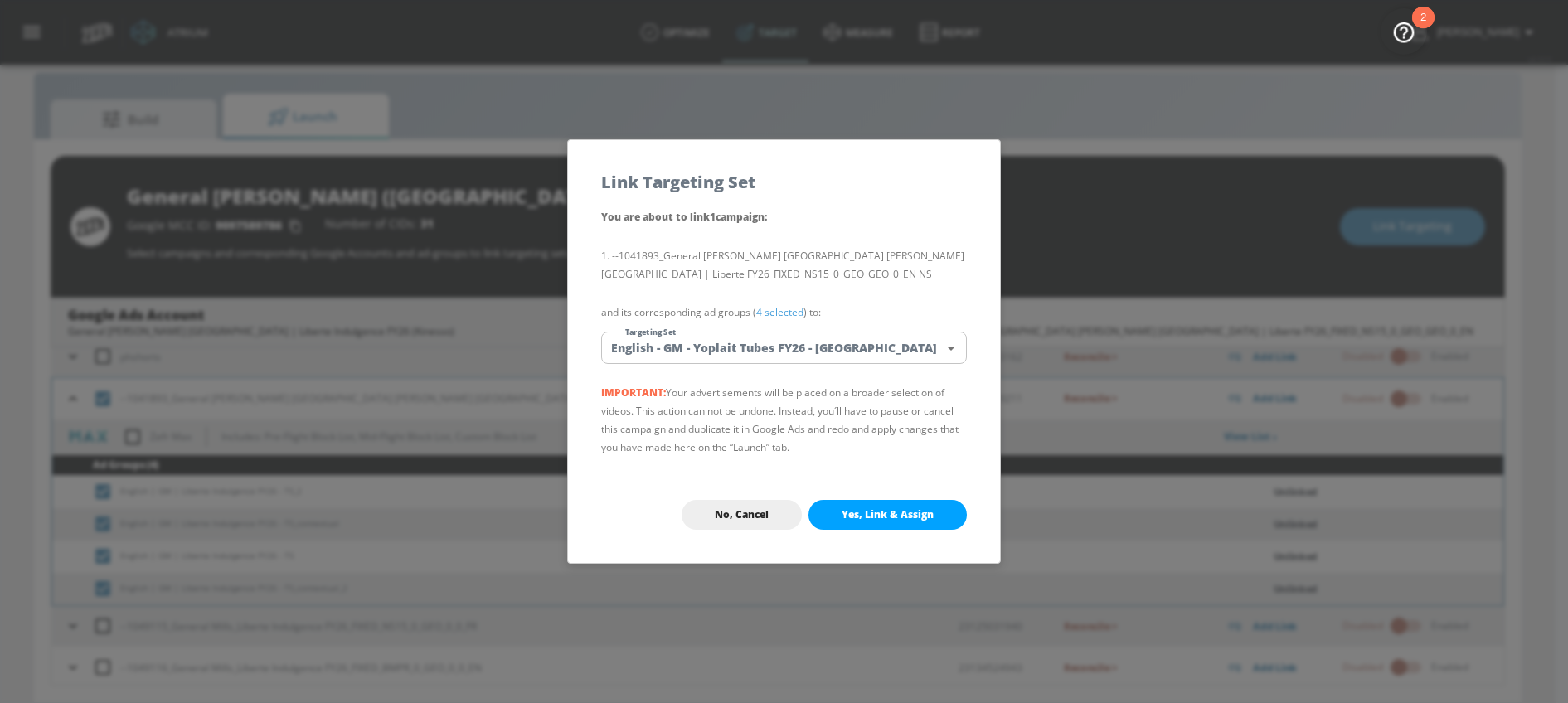
click at [785, 368] on div "You are about to link 1 campaign : --1041893_General [PERSON_NAME] Canada_Gener…" at bounding box center [784, 337] width 432 height 259
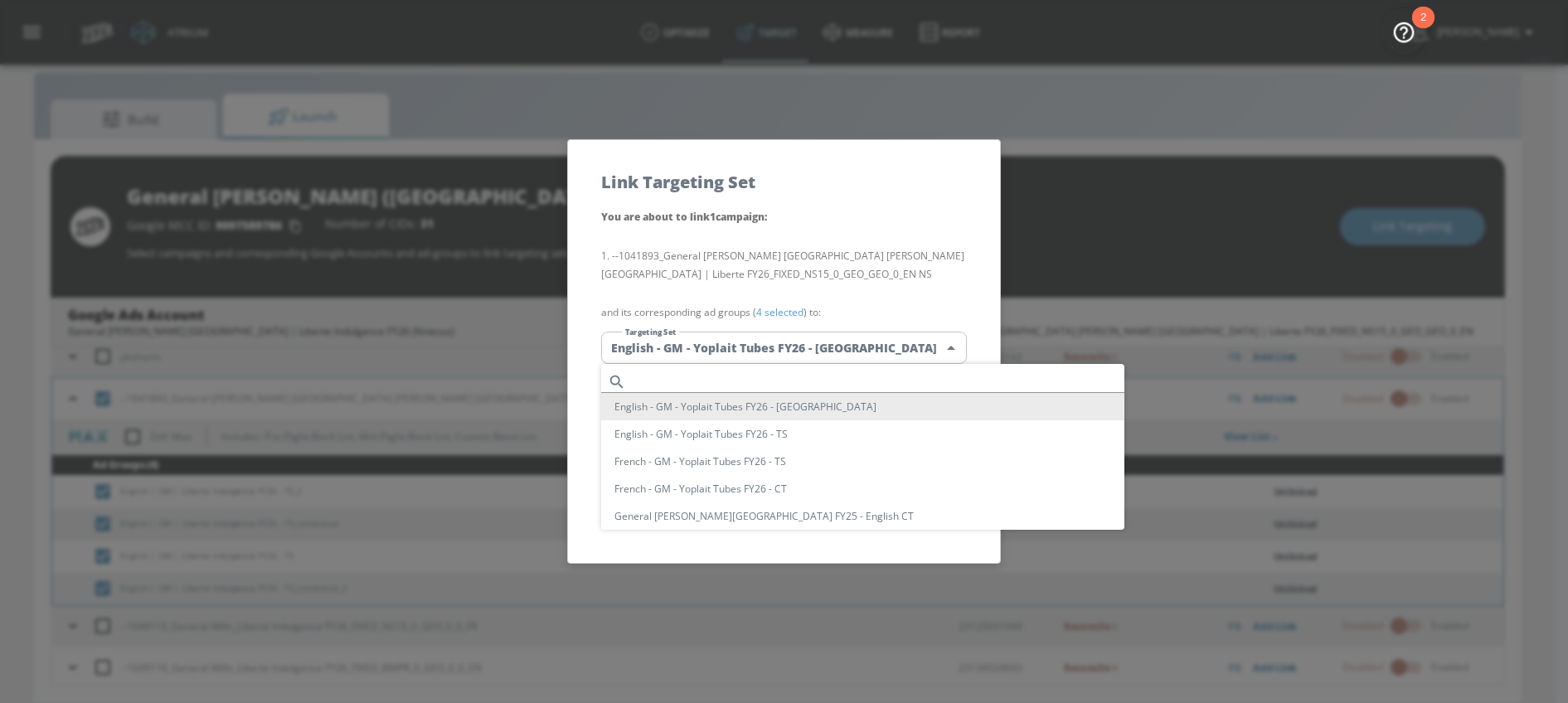
click at [753, 350] on body "Atrium optimize Target measure Report optimize Target measure Report v 4.33.5 […" at bounding box center [784, 340] width 1568 height 727
click at [700, 378] on input "text" at bounding box center [879, 382] width 491 height 23
paste input "Liberte Indulgence FY26"
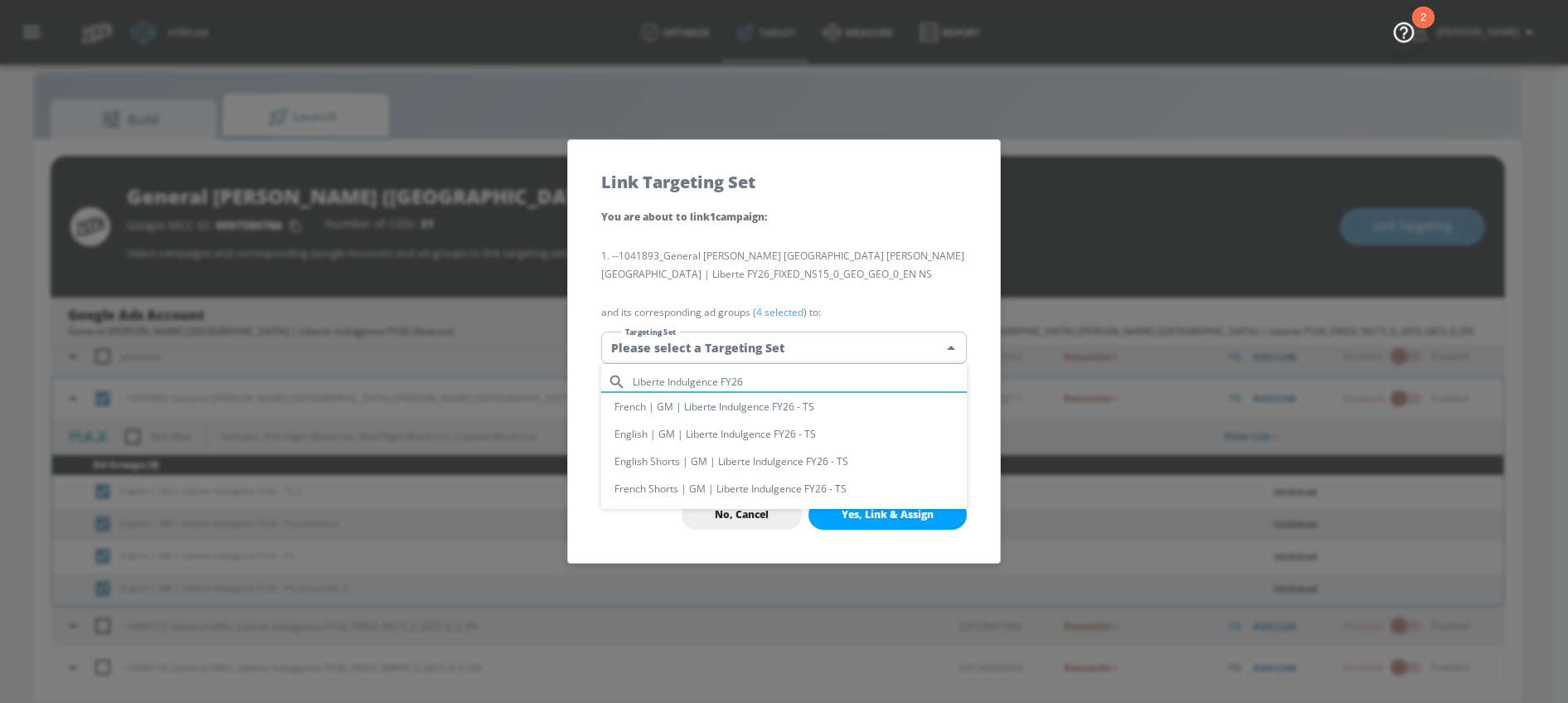
type input "Liberte Indulgence FY26"
click at [668, 430] on li "English | GM | Liberte Indulgence FY26 - TS" at bounding box center [784, 434] width 365 height 27
type input "faa68c34-d0b8-46f9-a8af-b53ce86f37a5"
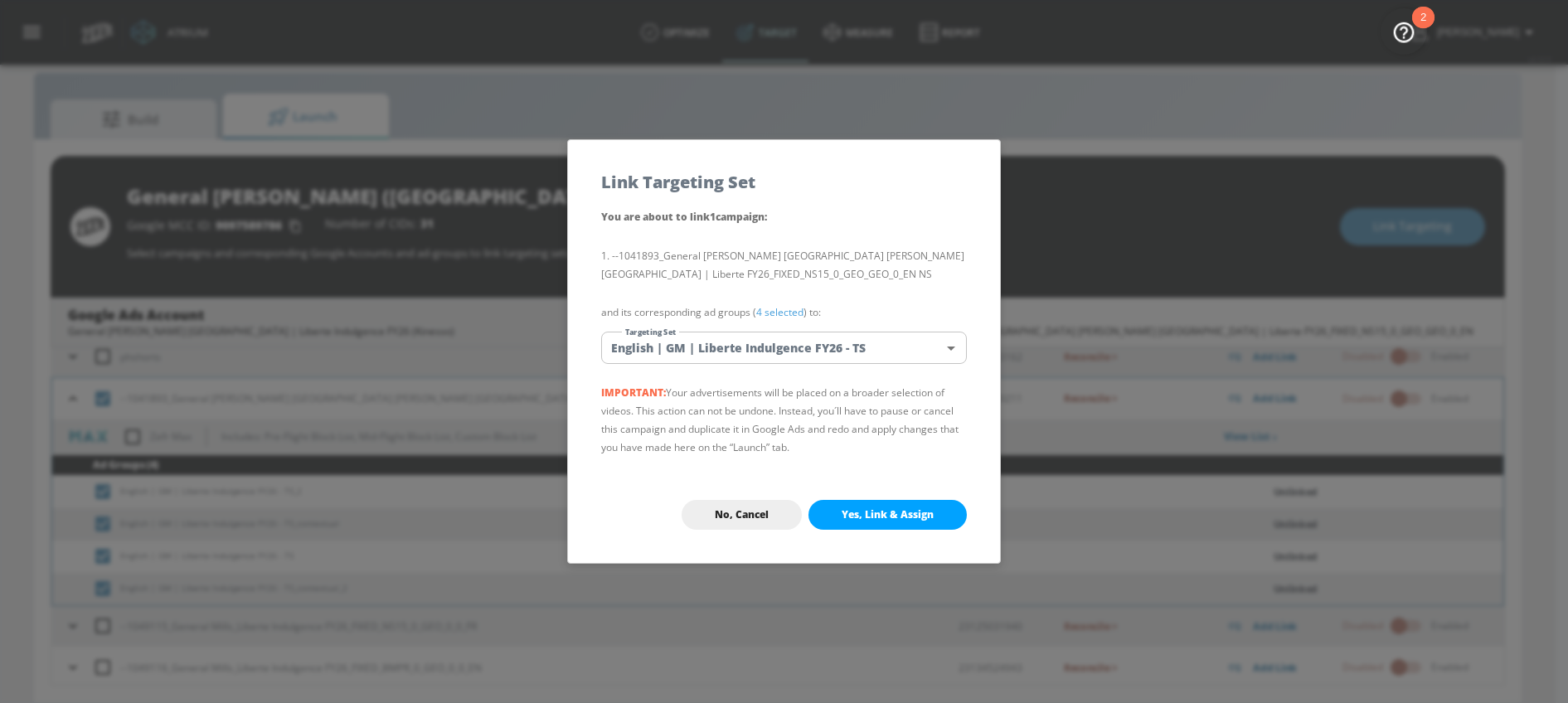
click at [891, 513] on span "Yes, Link & Assign" at bounding box center [887, 515] width 92 height 14
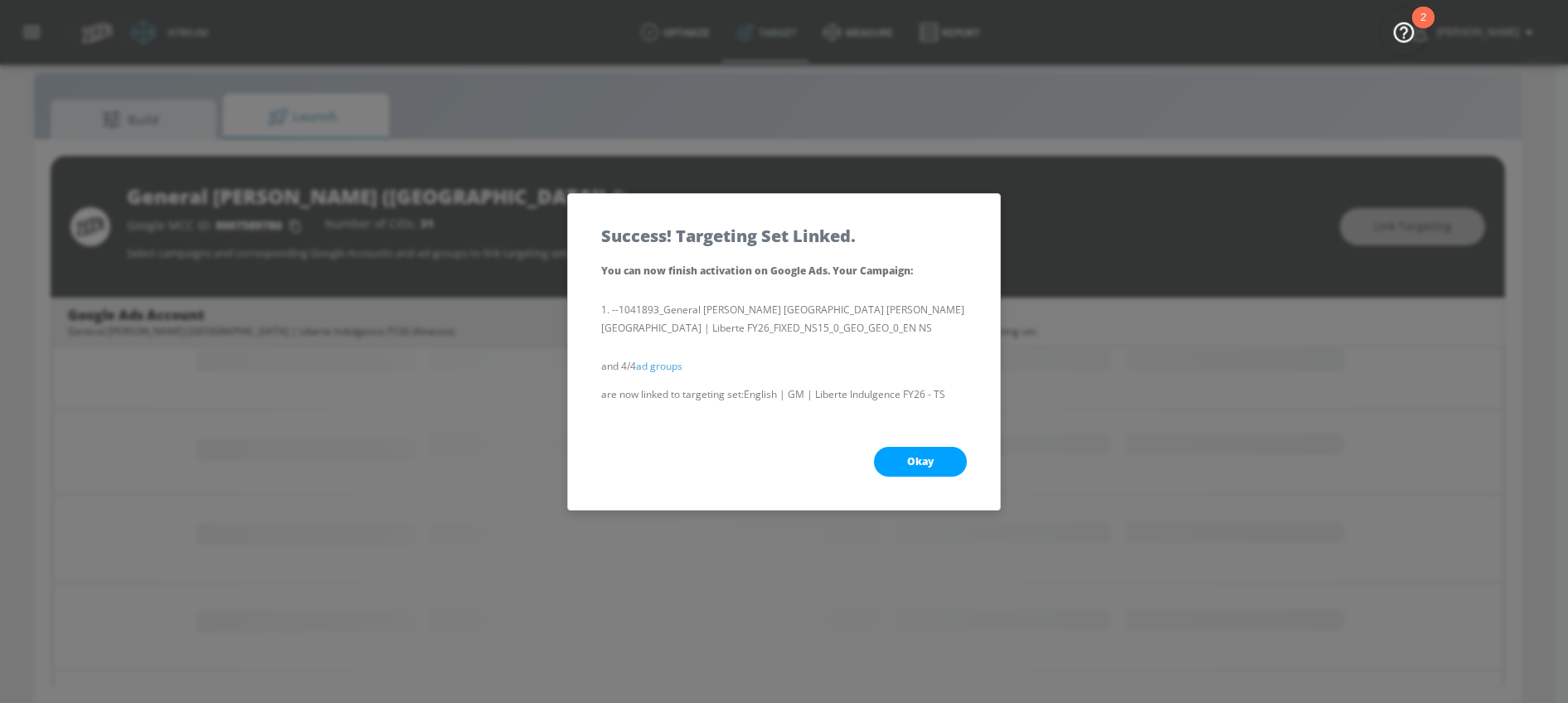
click at [915, 444] on div "Okay" at bounding box center [784, 461] width 432 height 96
click at [915, 451] on button "Okay" at bounding box center [921, 461] width 93 height 30
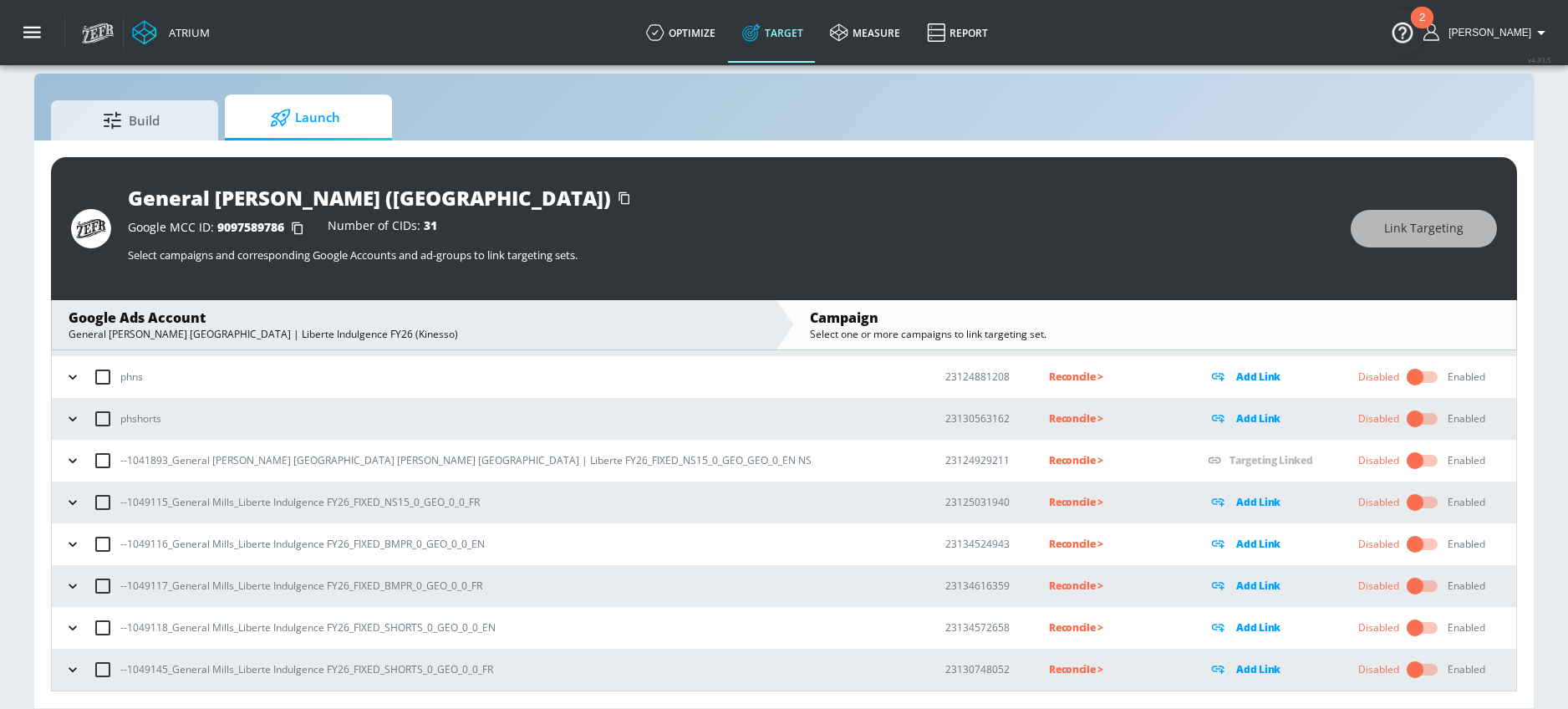
scroll to position [122, 0]
click at [67, 543] on icon "button" at bounding box center [73, 544] width 17 height 17
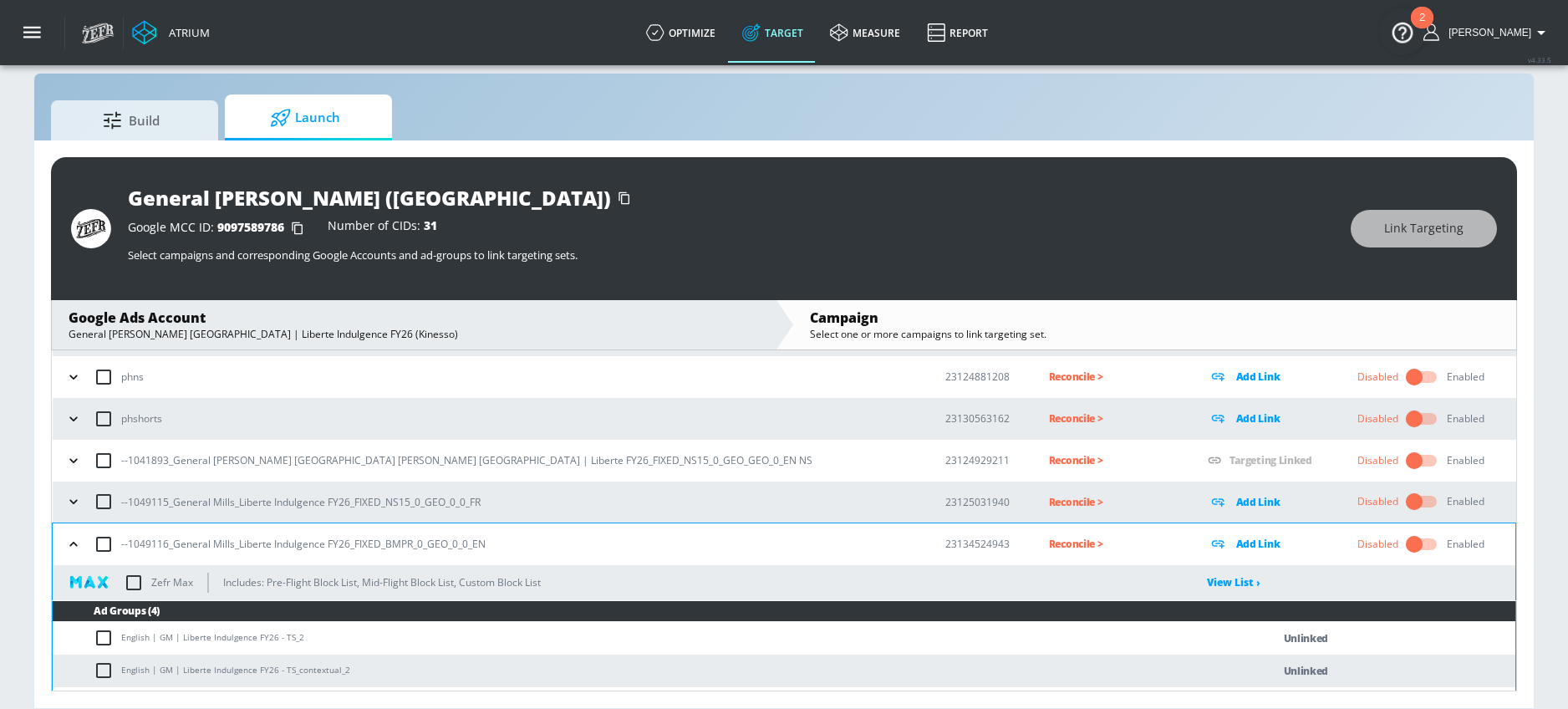
scroll to position [310, 0]
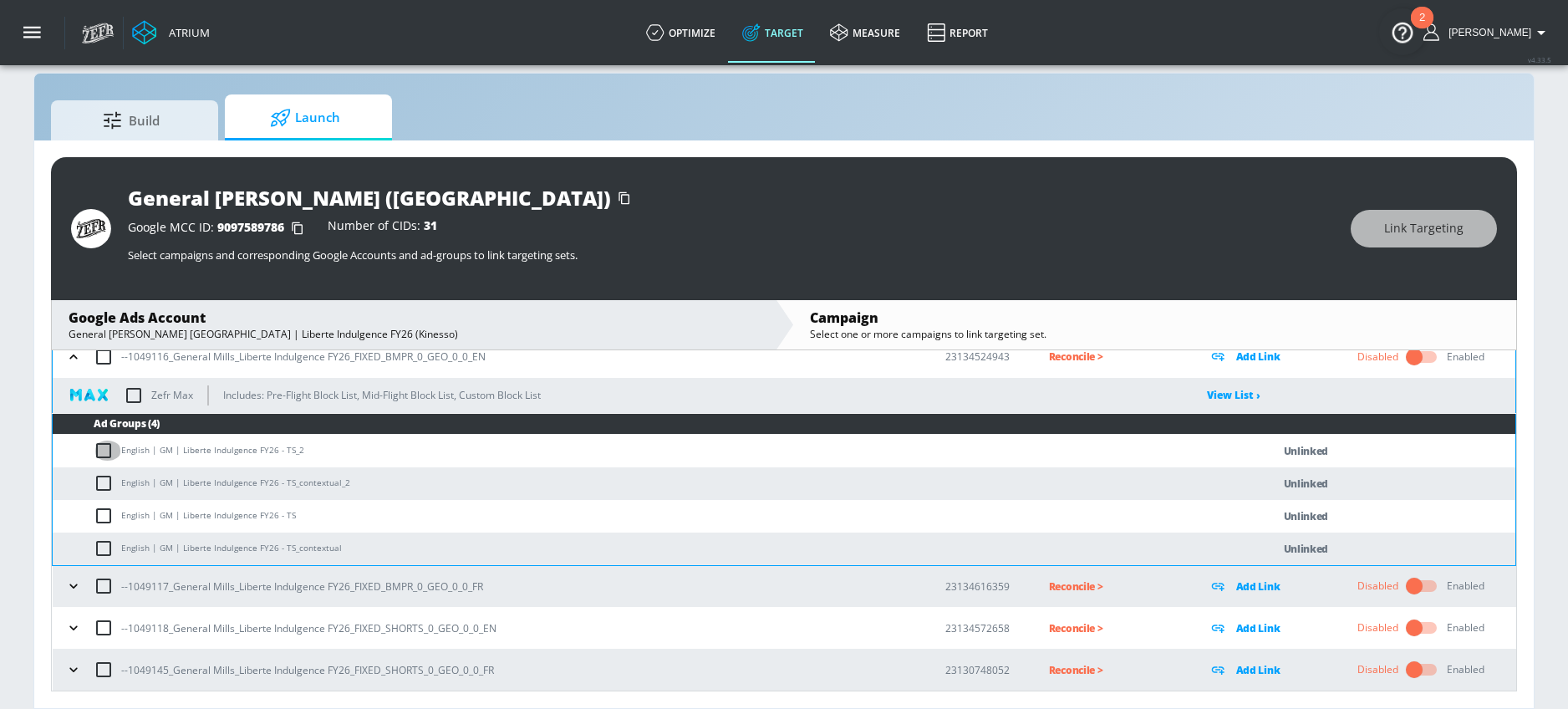
click at [99, 449] on input "checkbox" at bounding box center [108, 450] width 28 height 20
checkbox input "true"
click at [99, 477] on input "checkbox" at bounding box center [108, 483] width 28 height 20
checkbox input "true"
click at [99, 511] on input "checkbox" at bounding box center [108, 516] width 28 height 20
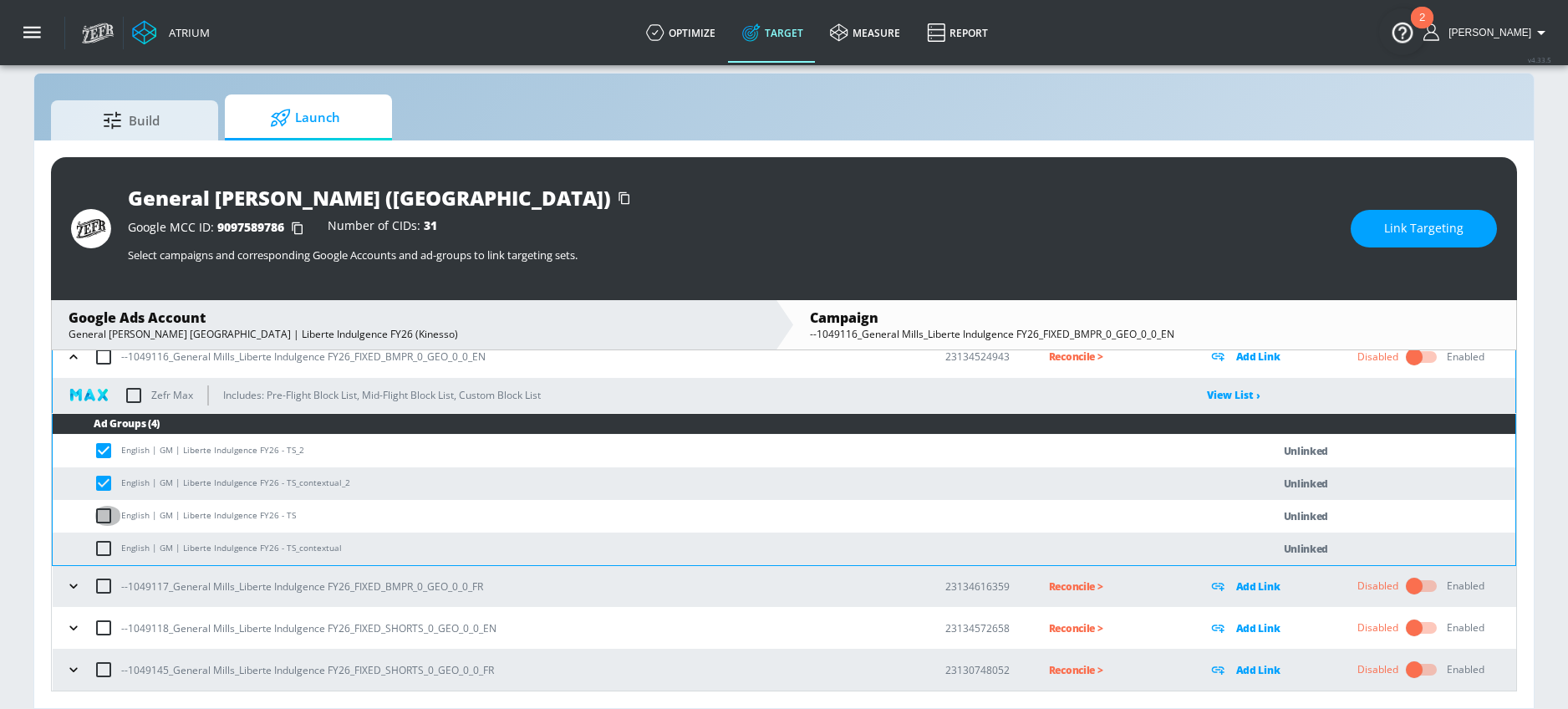
checkbox input "true"
click at [99, 540] on input "checkbox" at bounding box center [108, 549] width 28 height 20
checkbox input "true"
click at [1409, 229] on span "Link Targeting" at bounding box center [1423, 228] width 79 height 21
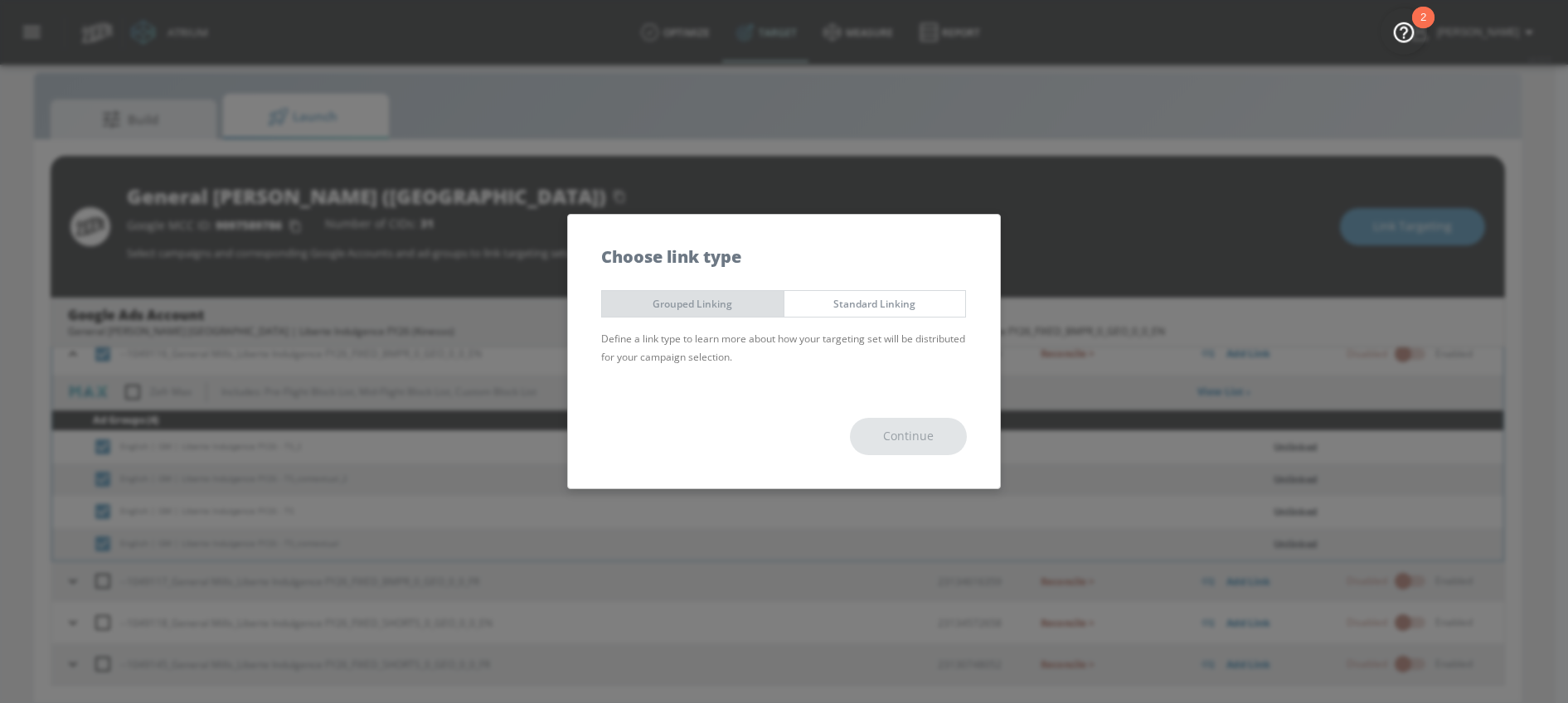
click at [717, 310] on span "Grouped Linking" at bounding box center [693, 303] width 157 height 17
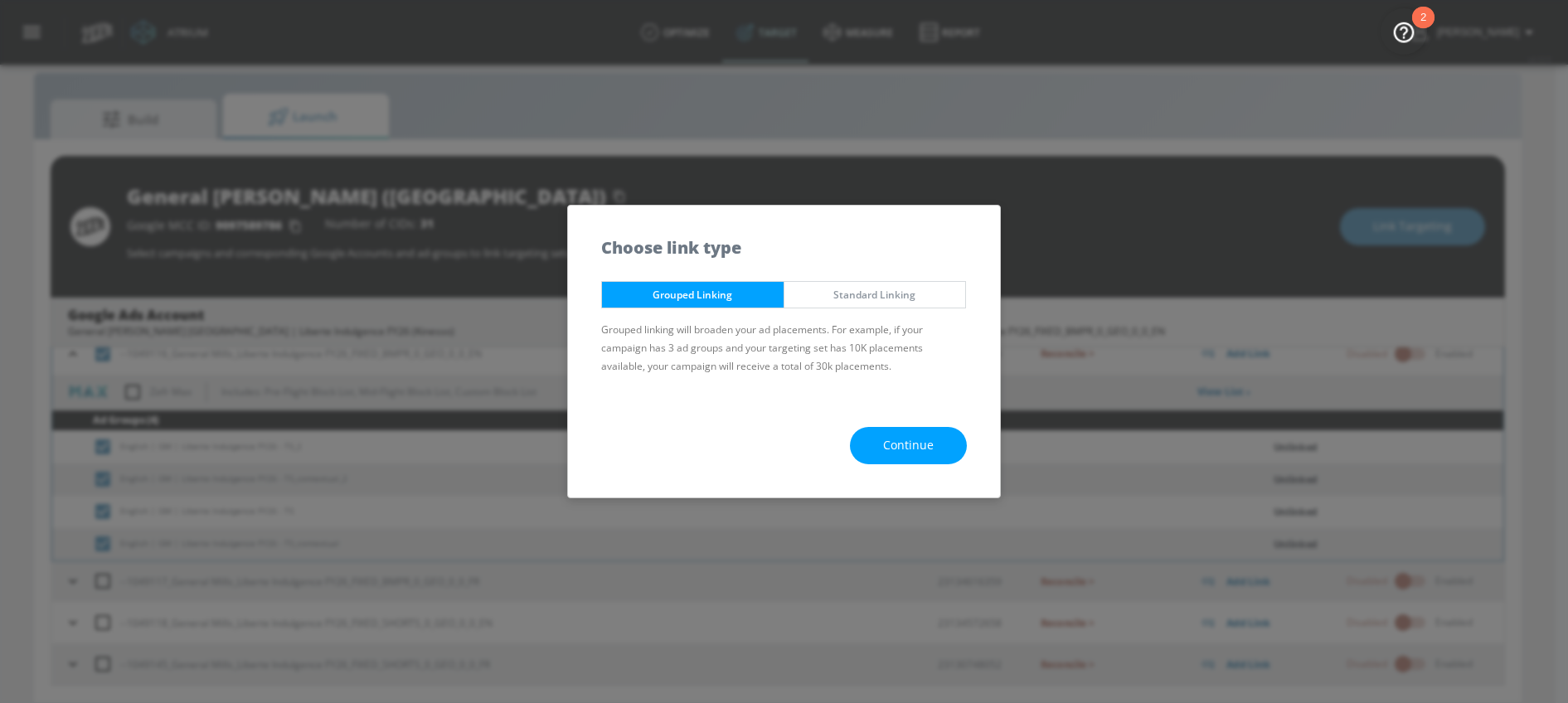
click at [861, 432] on button "Continue" at bounding box center [909, 446] width 117 height 37
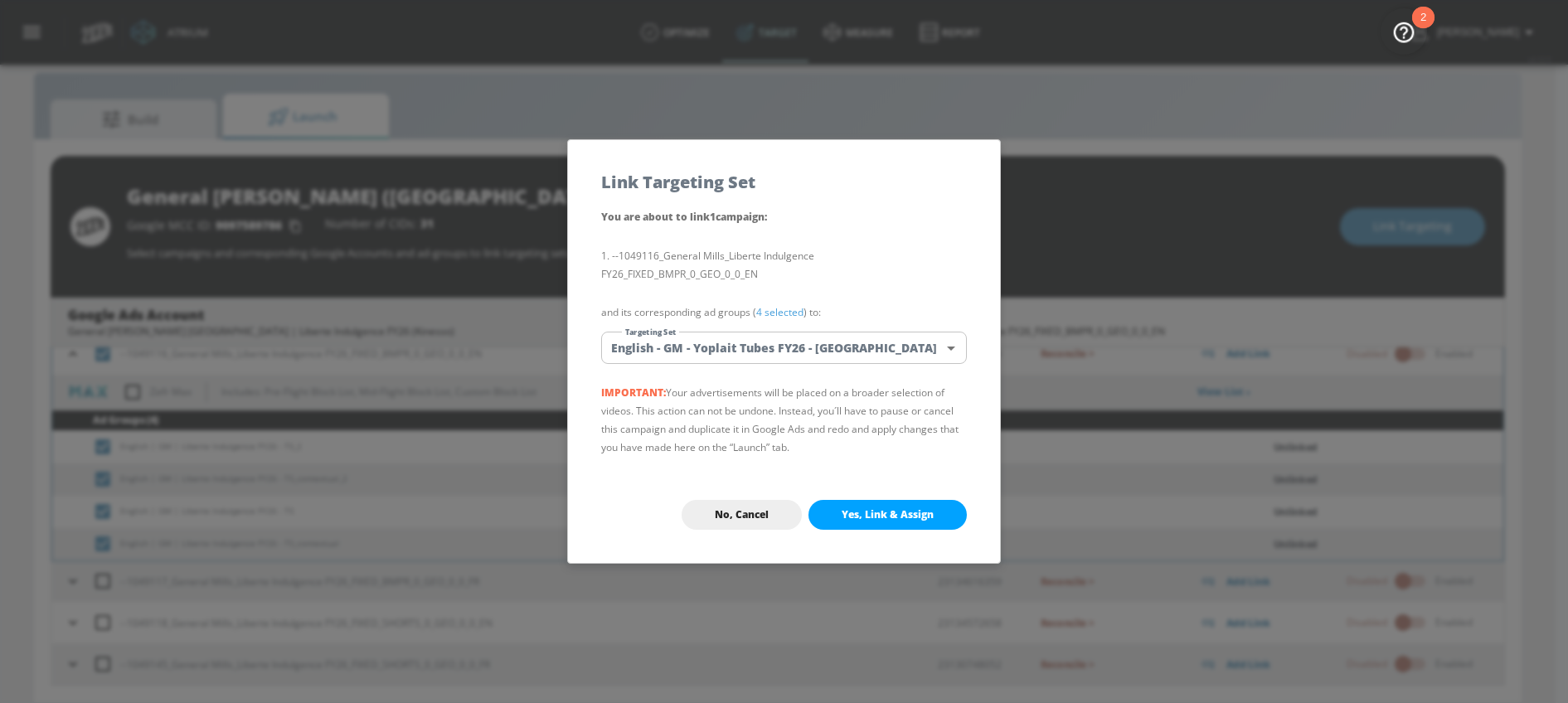
click at [757, 362] on body "Atrium optimize Target measure Report optimize Target measure Report v 4.33.5 […" at bounding box center [784, 340] width 1568 height 727
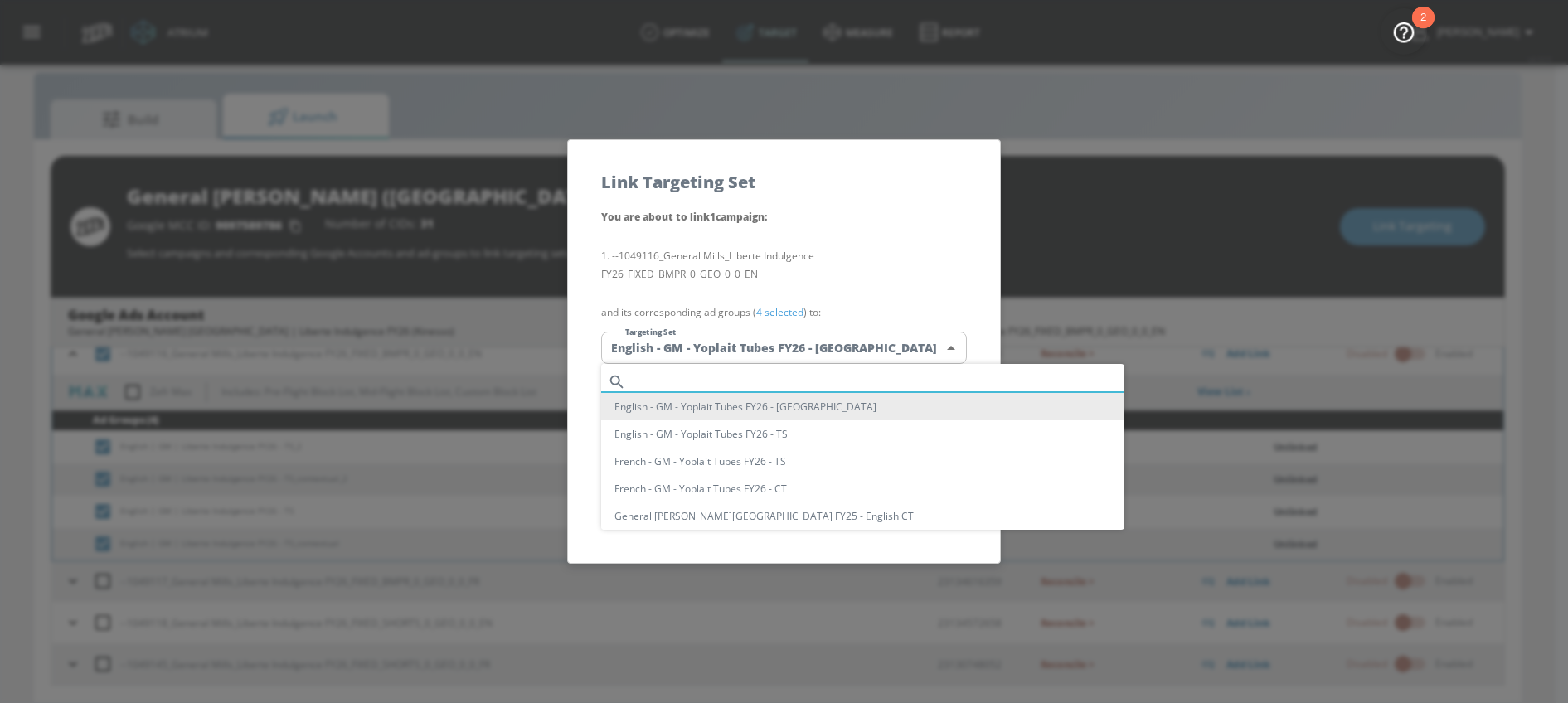
click at [713, 373] on input "text" at bounding box center [879, 382] width 491 height 23
paste input "Liberte Indulgence FY26"
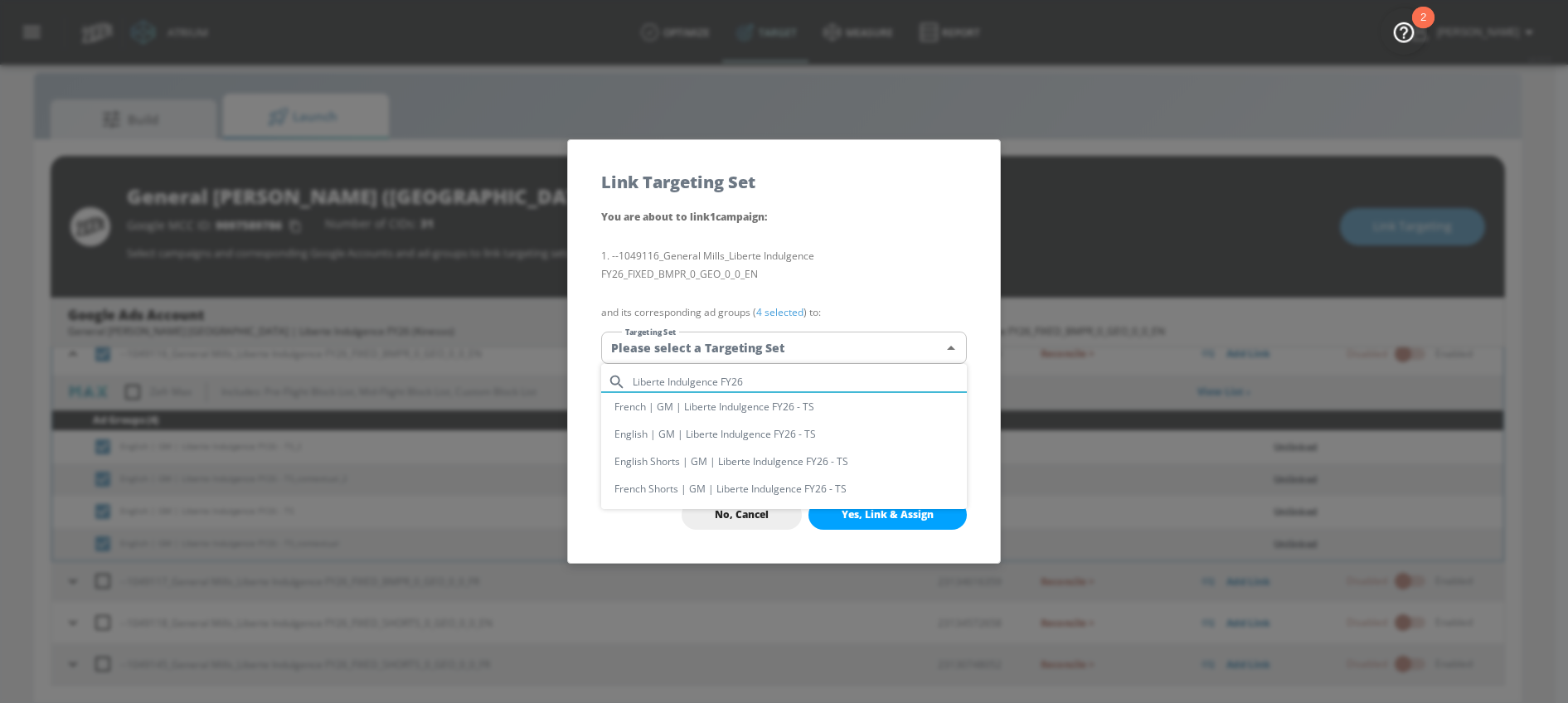
type input "Liberte Indulgence FY26"
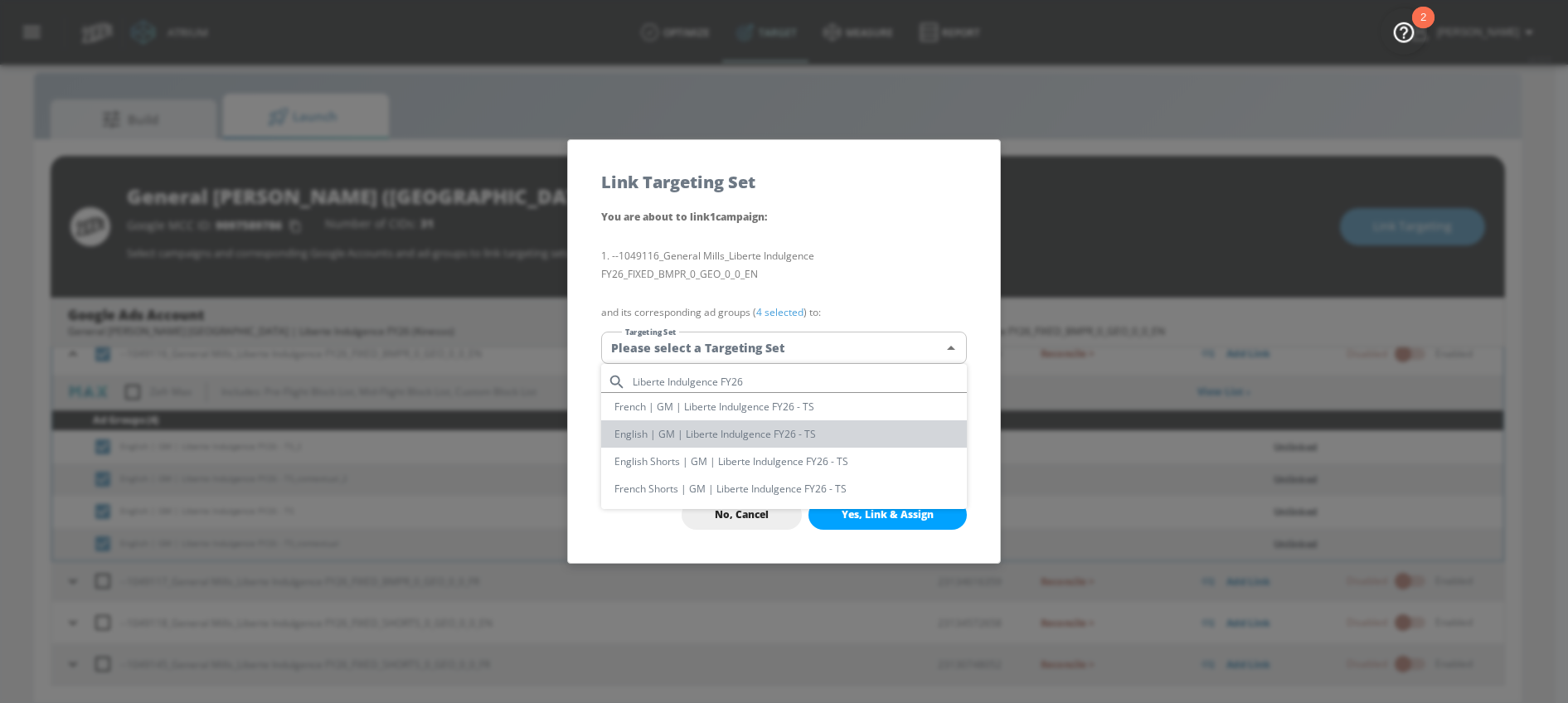
click at [691, 430] on li "English | GM | Liberte Indulgence FY26 - TS" at bounding box center [784, 434] width 365 height 27
type input "faa68c34-d0b8-46f9-a8af-b53ce86f37a5"
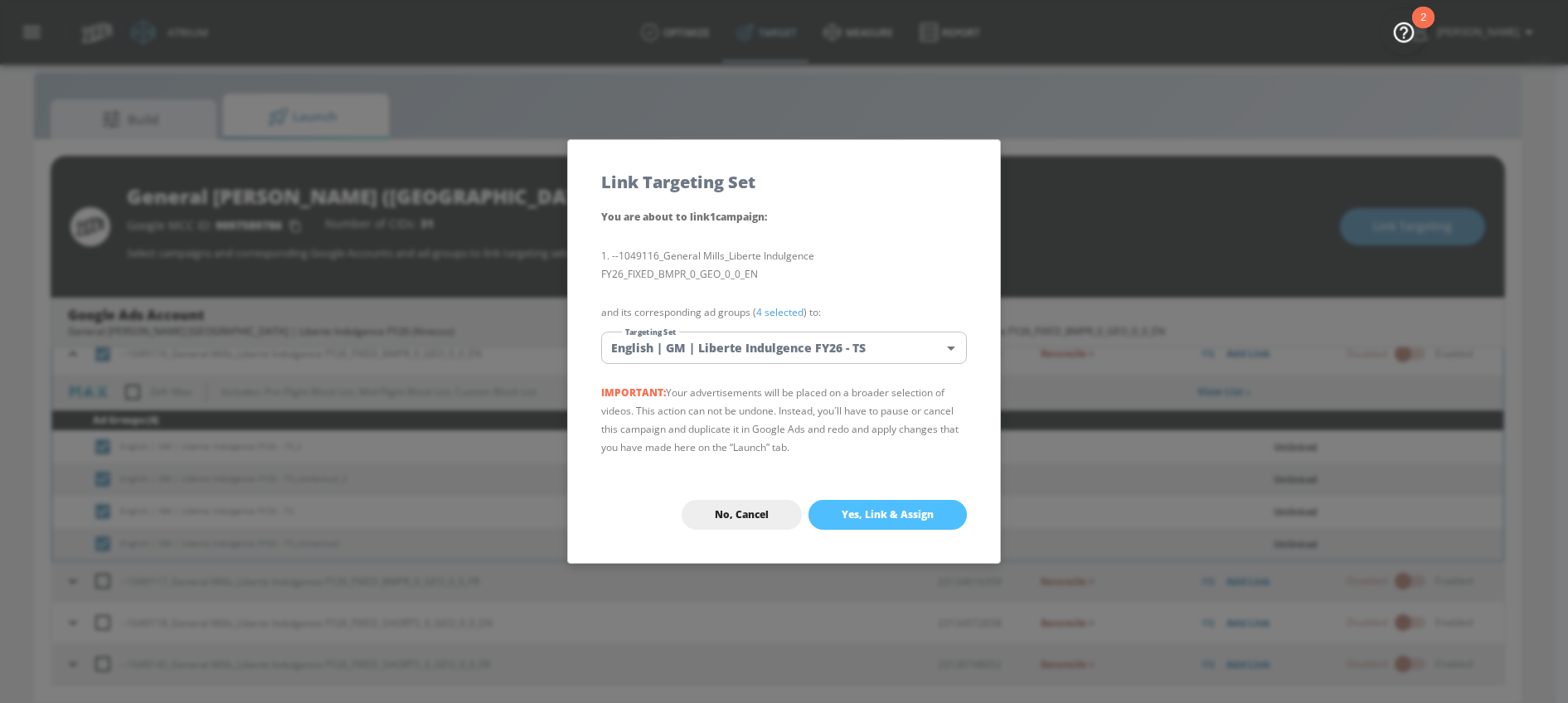
click at [861, 524] on button "Yes, Link & Assign" at bounding box center [887, 514] width 158 height 30
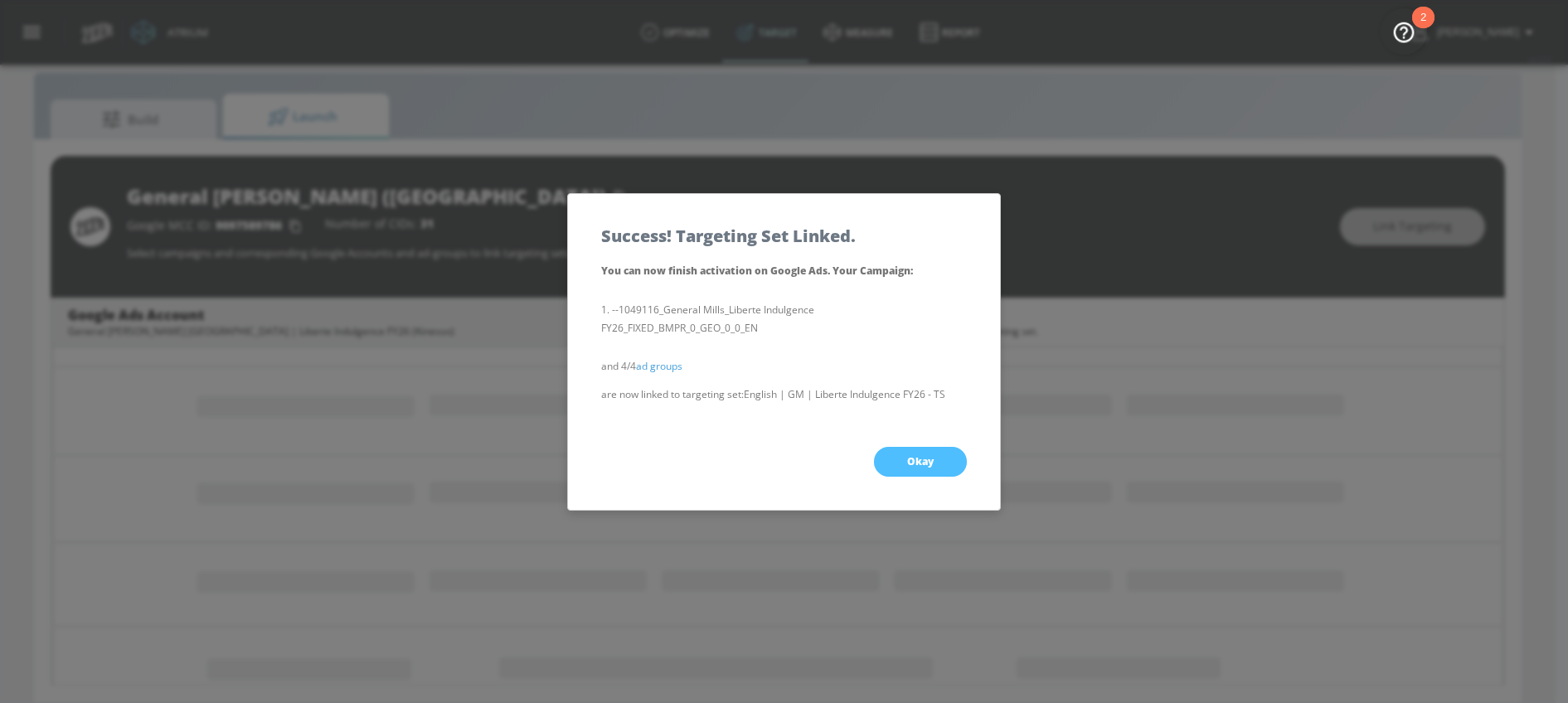
click at [930, 472] on button "Okay" at bounding box center [921, 461] width 93 height 30
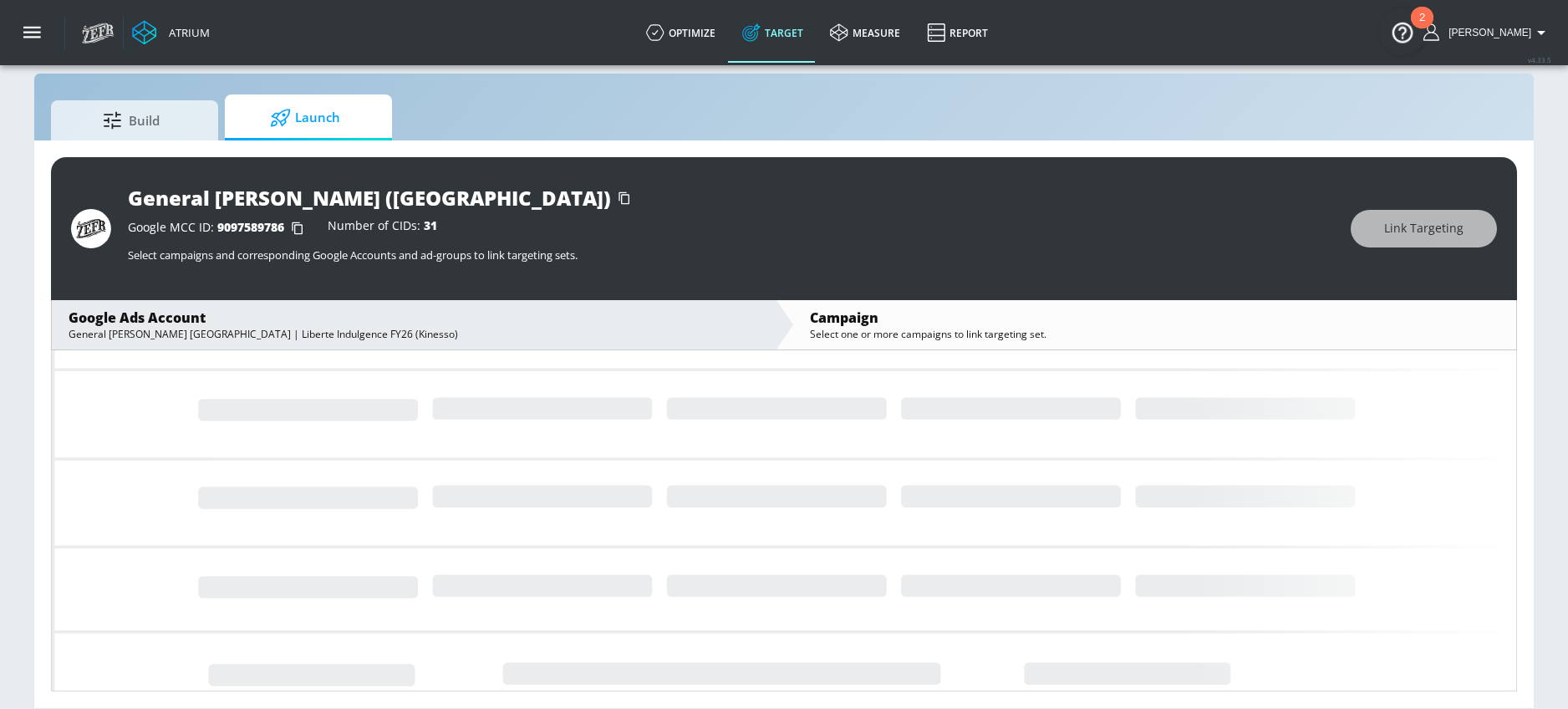
scroll to position [122, 0]
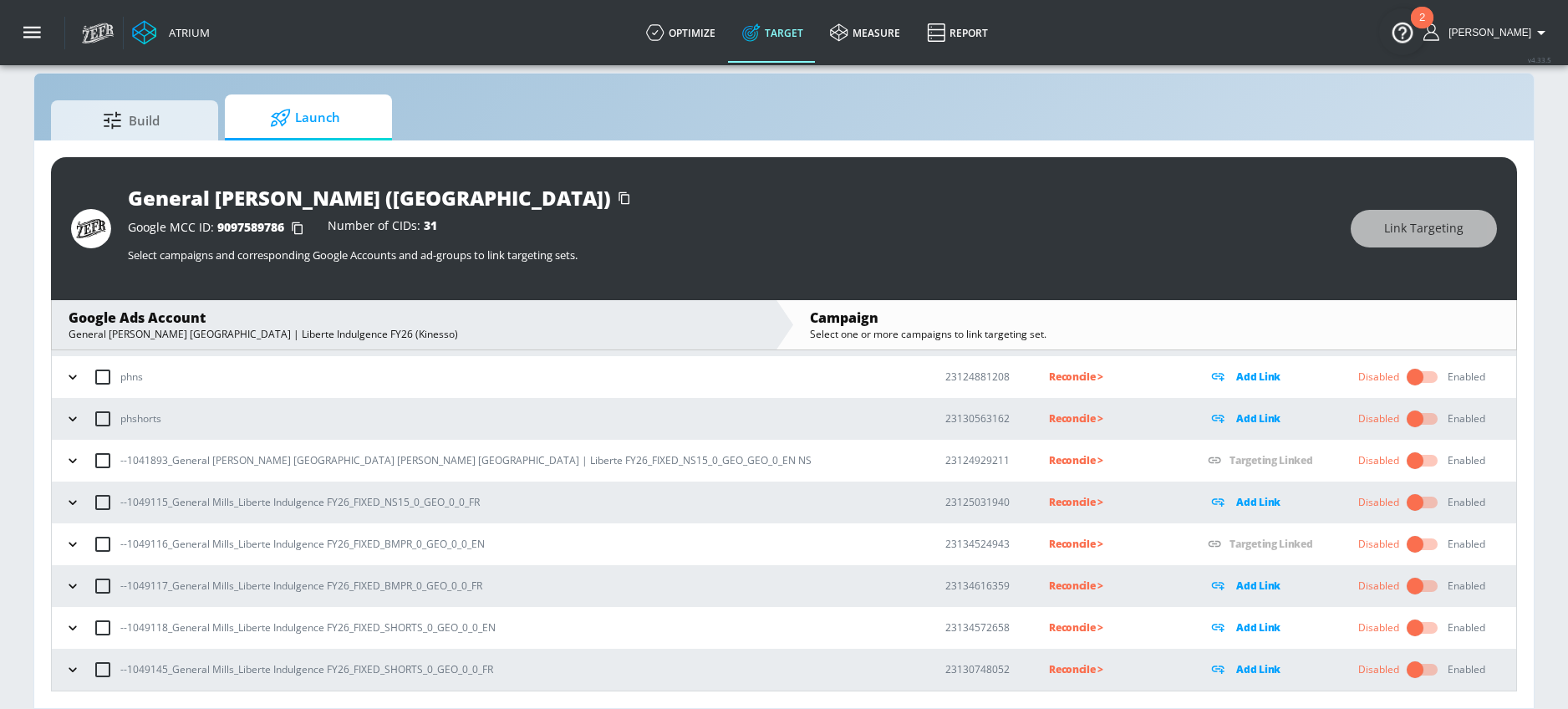
click at [75, 623] on icon "button" at bounding box center [73, 628] width 17 height 17
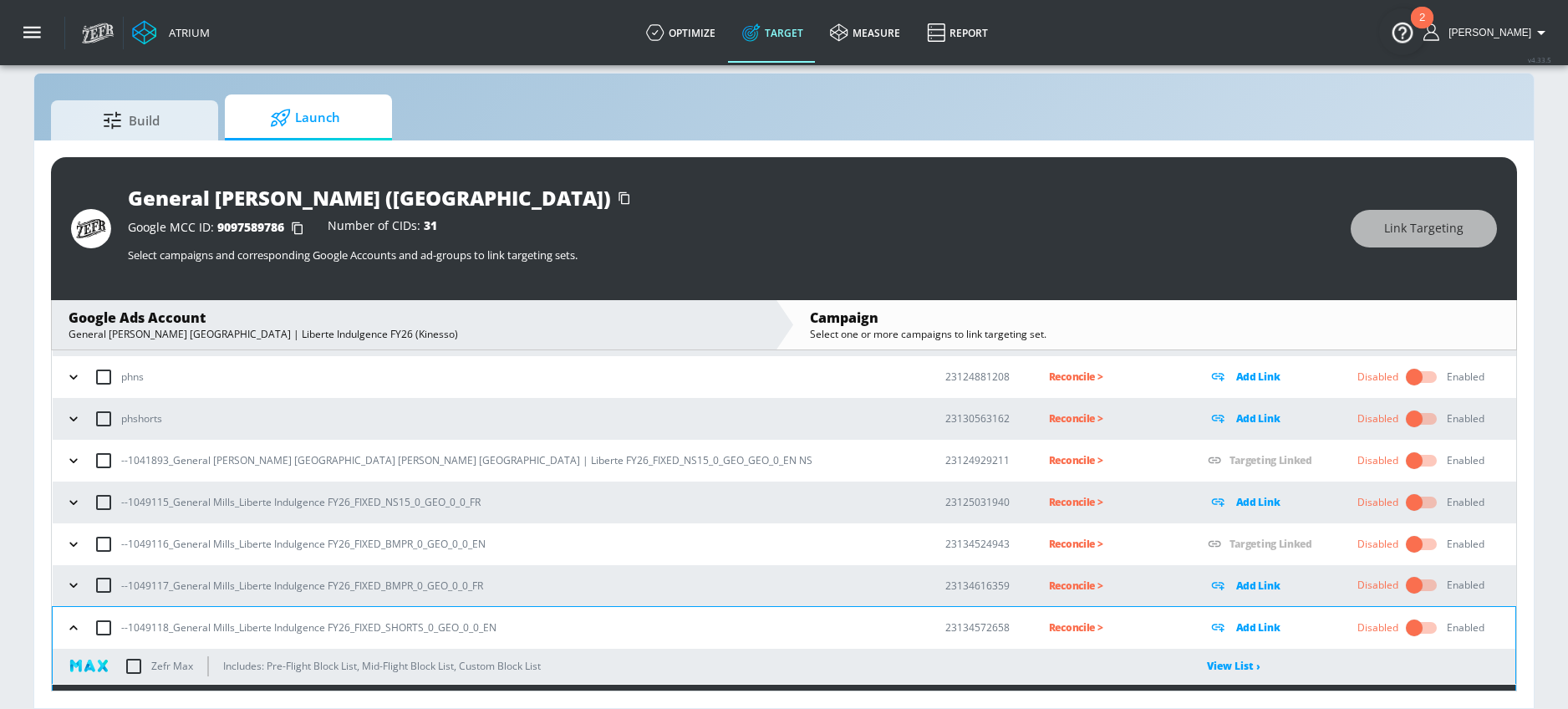
scroll to position [343, 0]
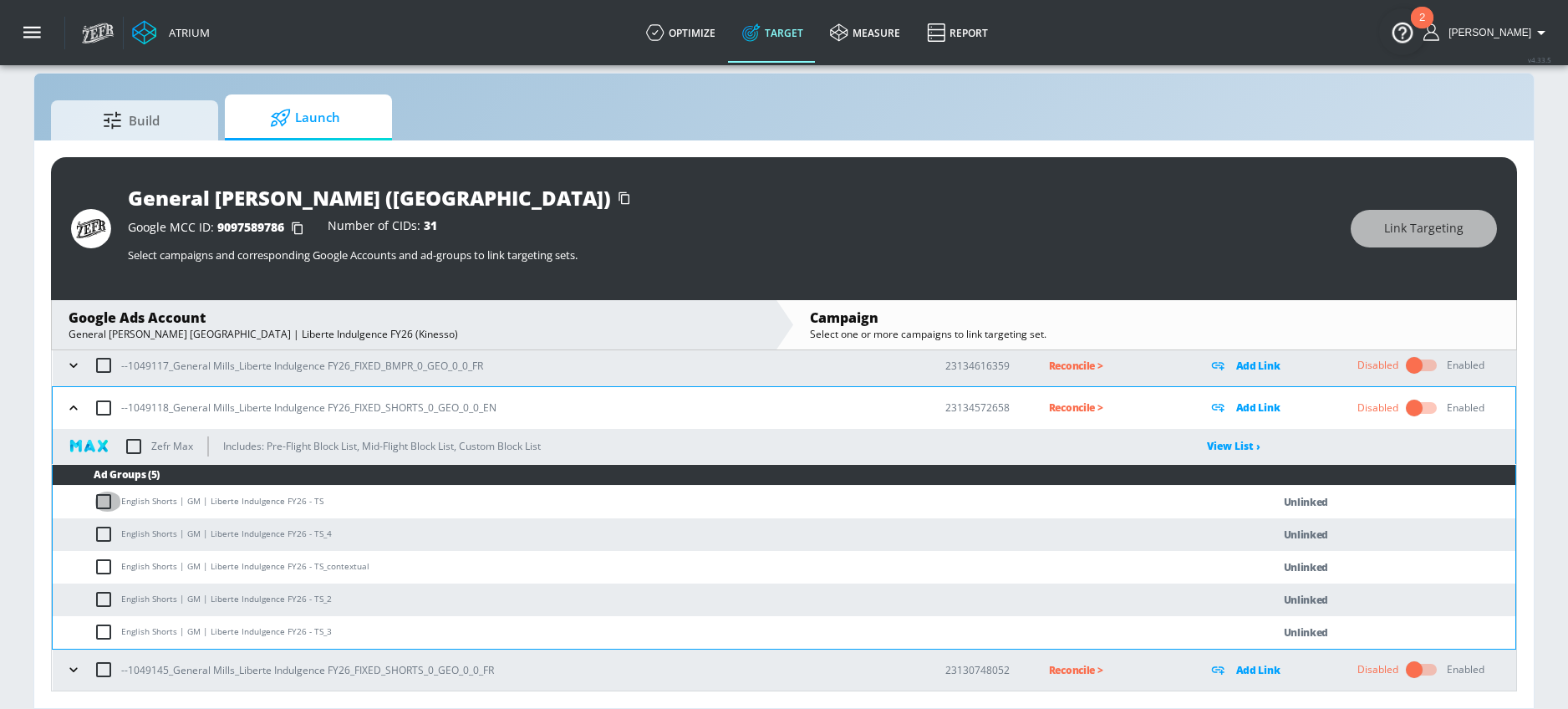
click at [109, 500] on input "checkbox" at bounding box center [108, 502] width 28 height 20
checkbox input "true"
click at [109, 527] on input "checkbox" at bounding box center [108, 534] width 28 height 20
checkbox input "true"
click at [109, 566] on input "checkbox" at bounding box center [108, 567] width 28 height 20
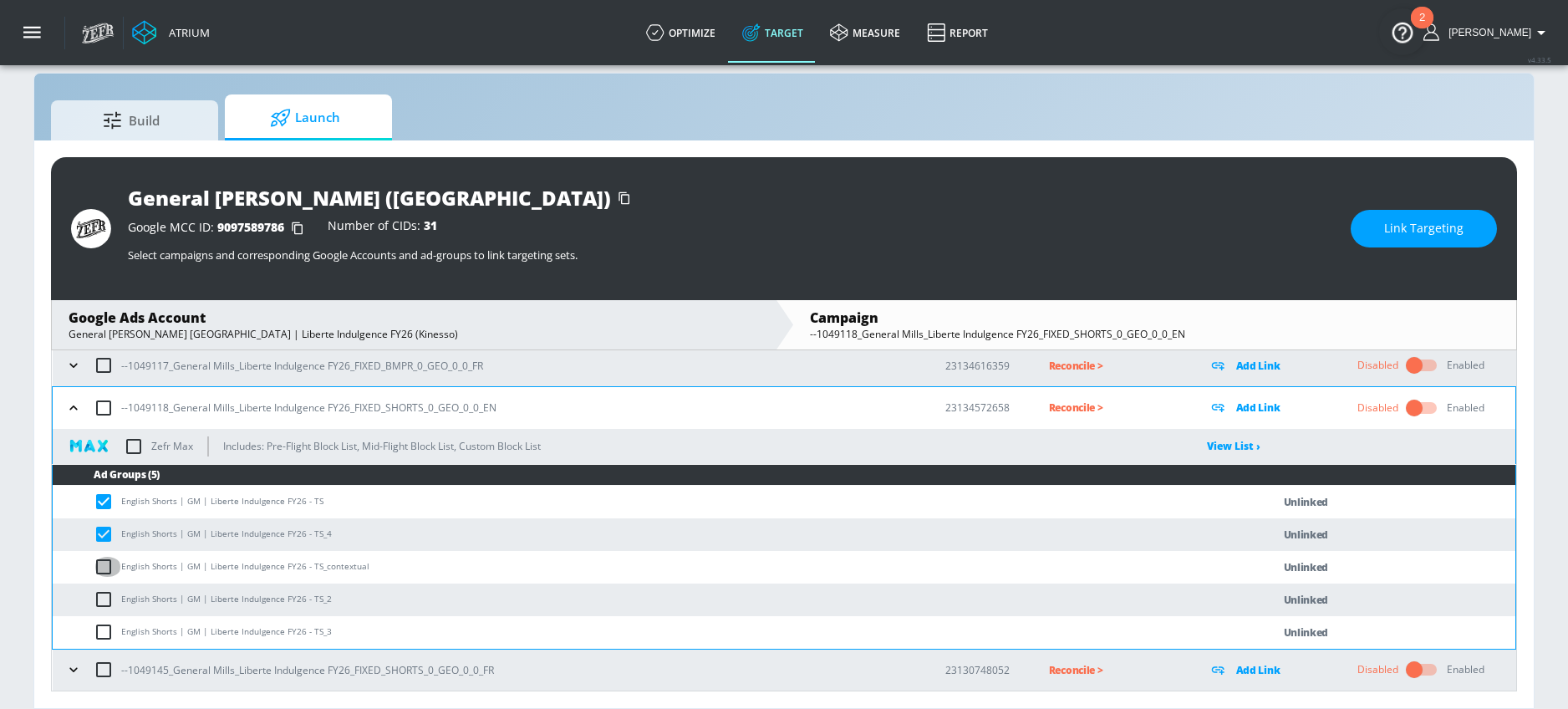
checkbox input "true"
click at [107, 596] on input "checkbox" at bounding box center [108, 599] width 28 height 20
checkbox input "true"
click at [107, 627] on input "checkbox" at bounding box center [108, 632] width 28 height 20
checkbox input "true"
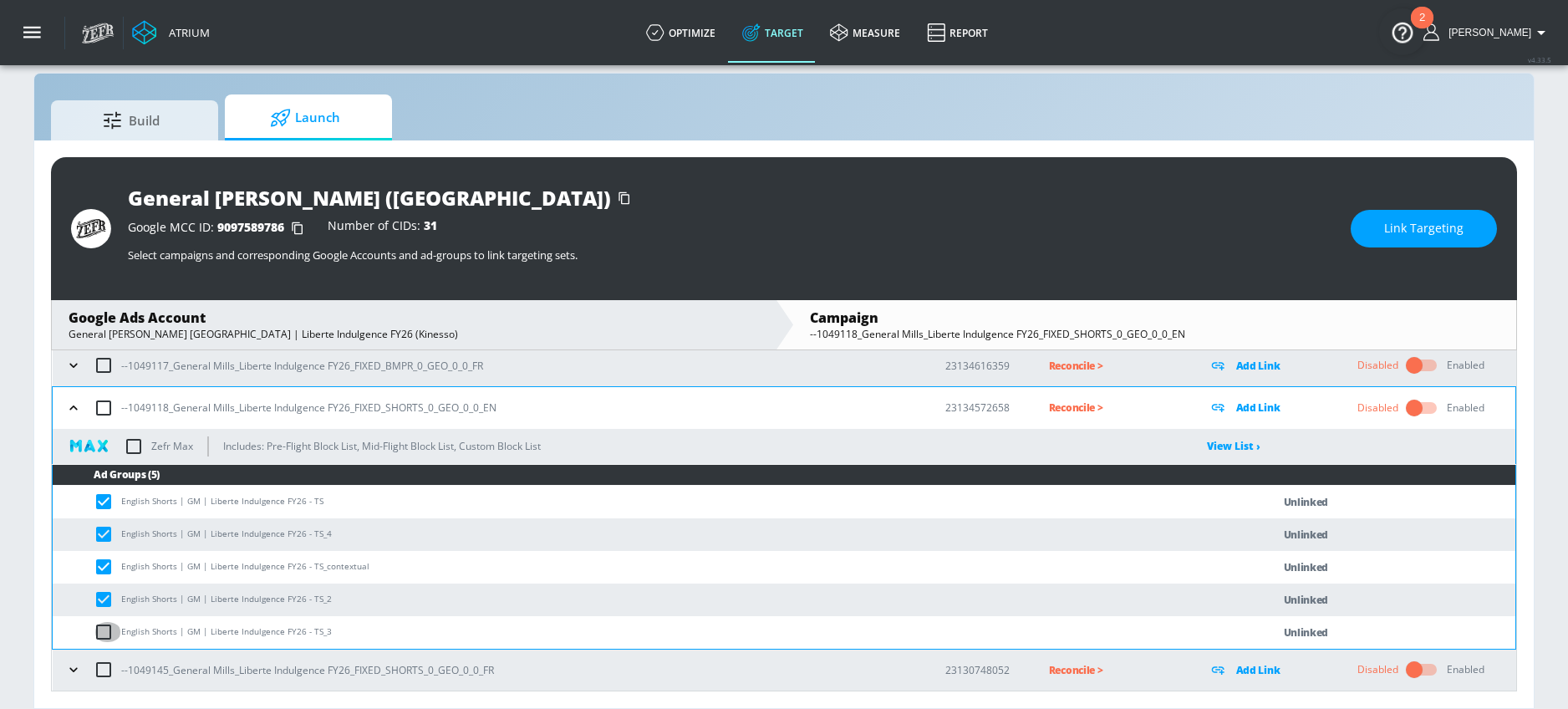
checkbox input "true"
click at [1375, 227] on button "Link Targeting" at bounding box center [1423, 228] width 146 height 38
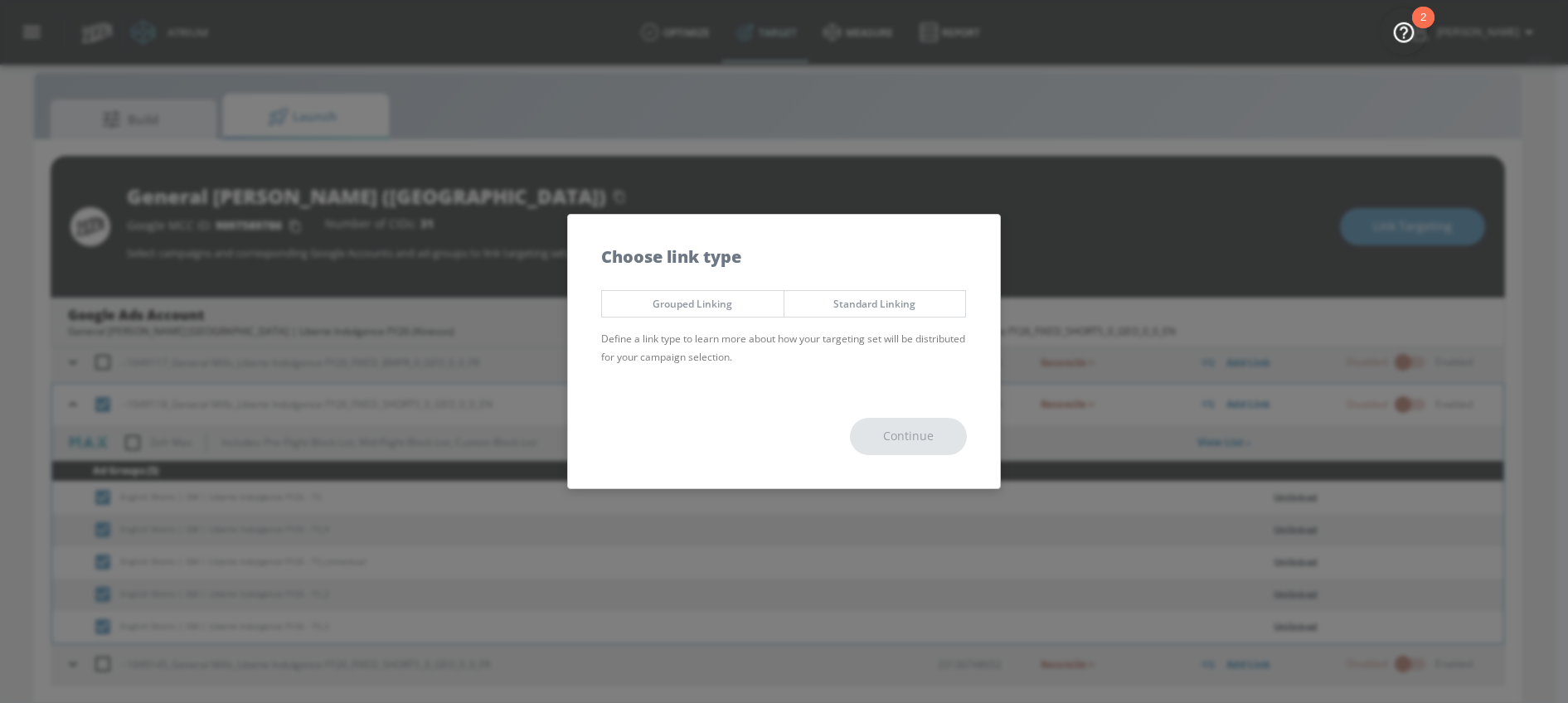
click at [684, 302] on span "Grouped Linking" at bounding box center [693, 303] width 157 height 17
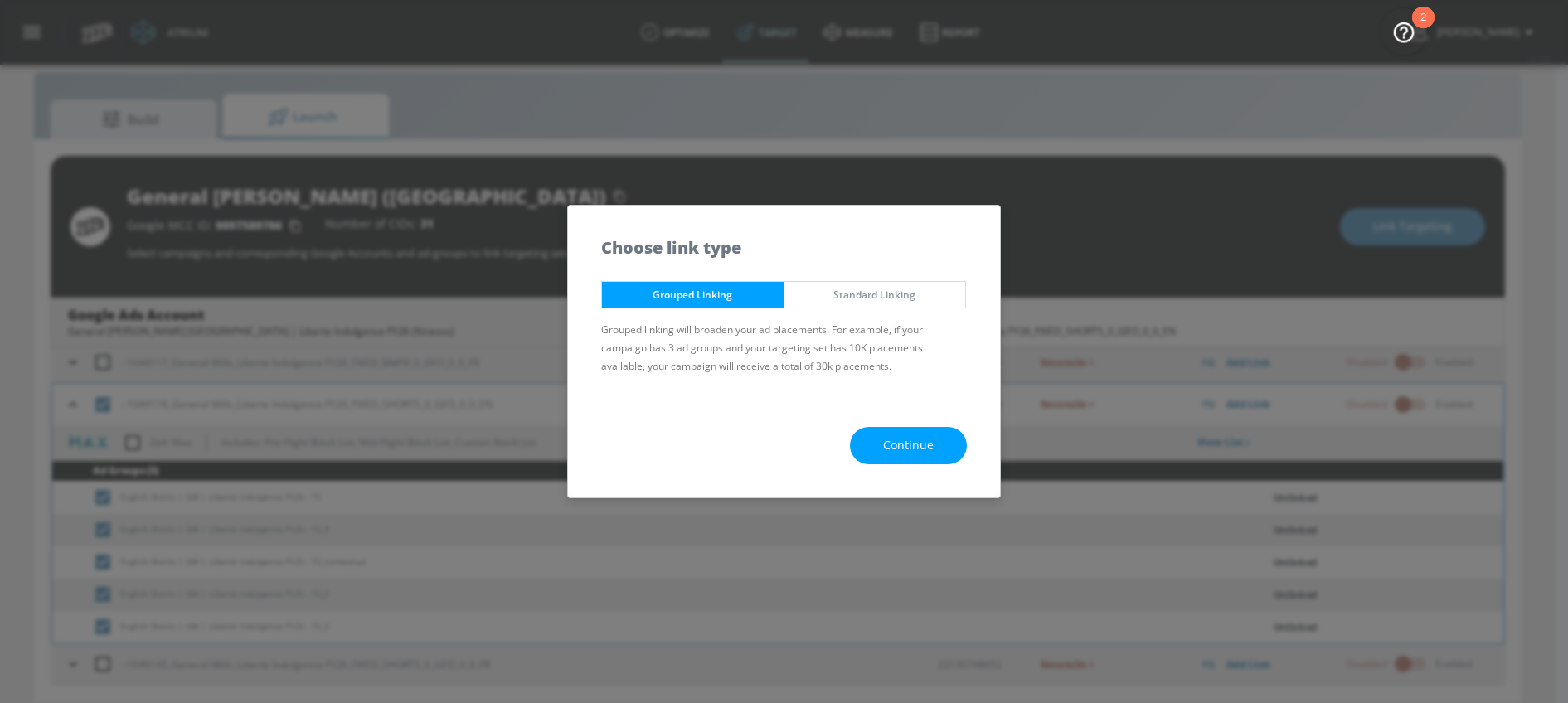
click at [913, 449] on span "Continue" at bounding box center [908, 446] width 50 height 21
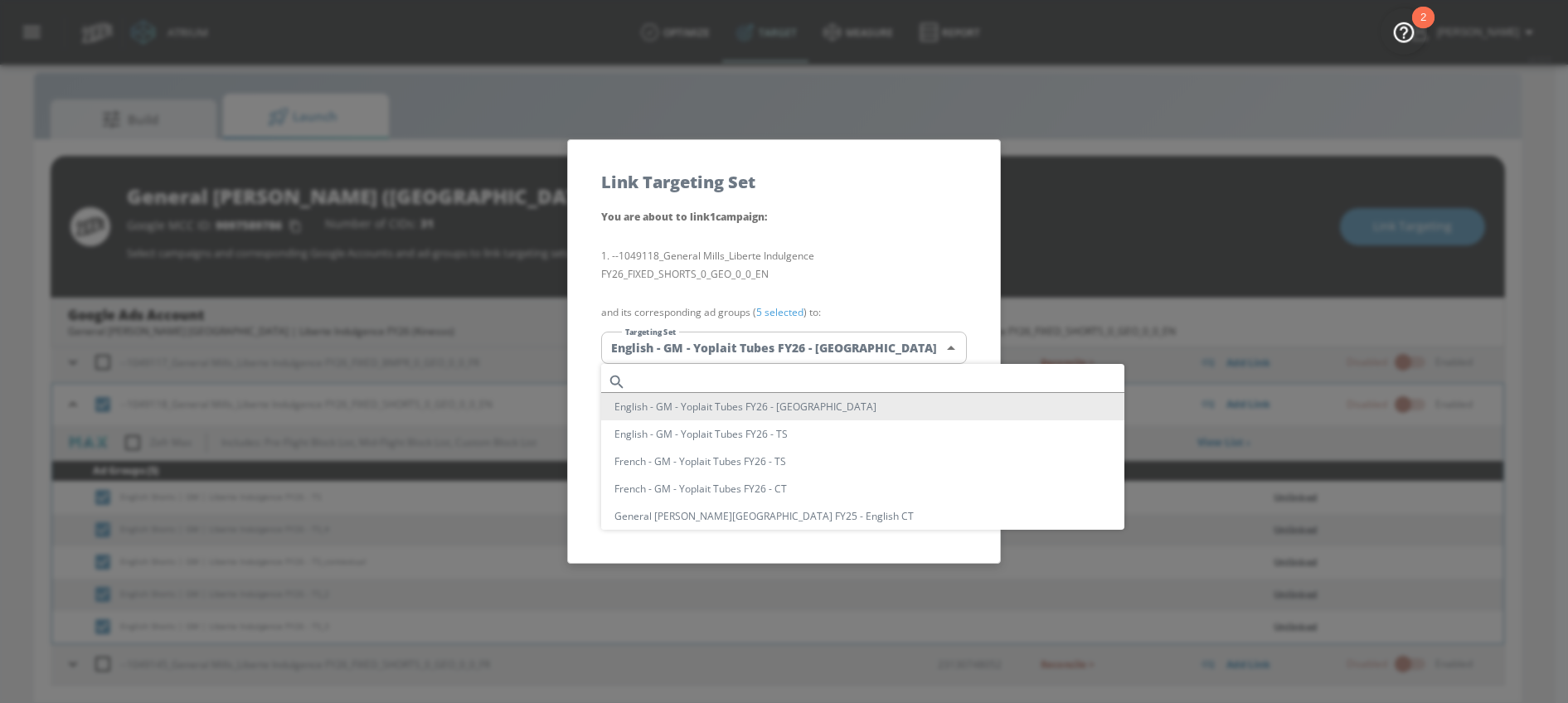
click at [771, 363] on body "Atrium optimize Target measure Report optimize Target measure Report v 4.33.5 […" at bounding box center [784, 340] width 1568 height 727
click at [761, 357] on div at bounding box center [784, 352] width 1568 height 703
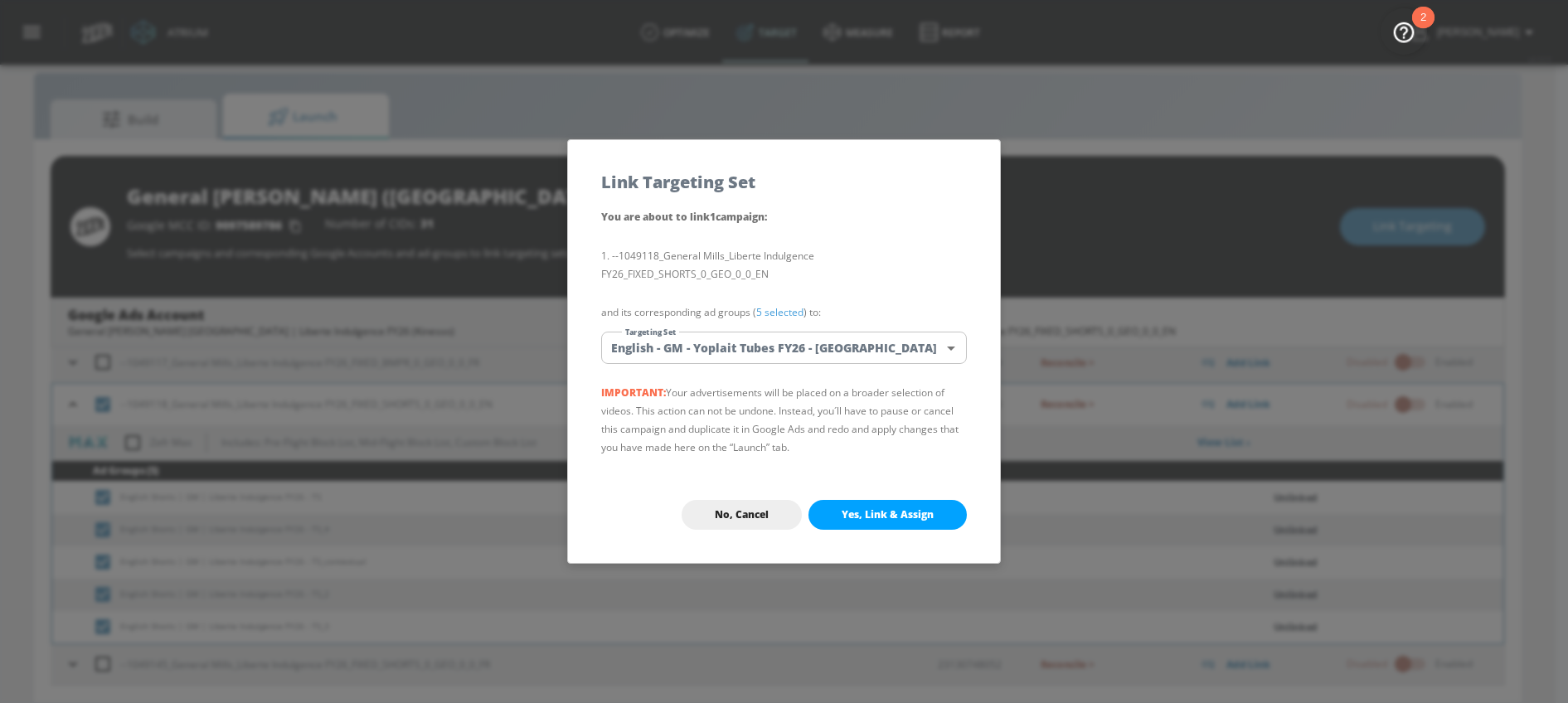
click at [729, 336] on body "Atrium optimize Target measure Report optimize Target measure Report v 4.33.5 […" at bounding box center [784, 340] width 1568 height 727
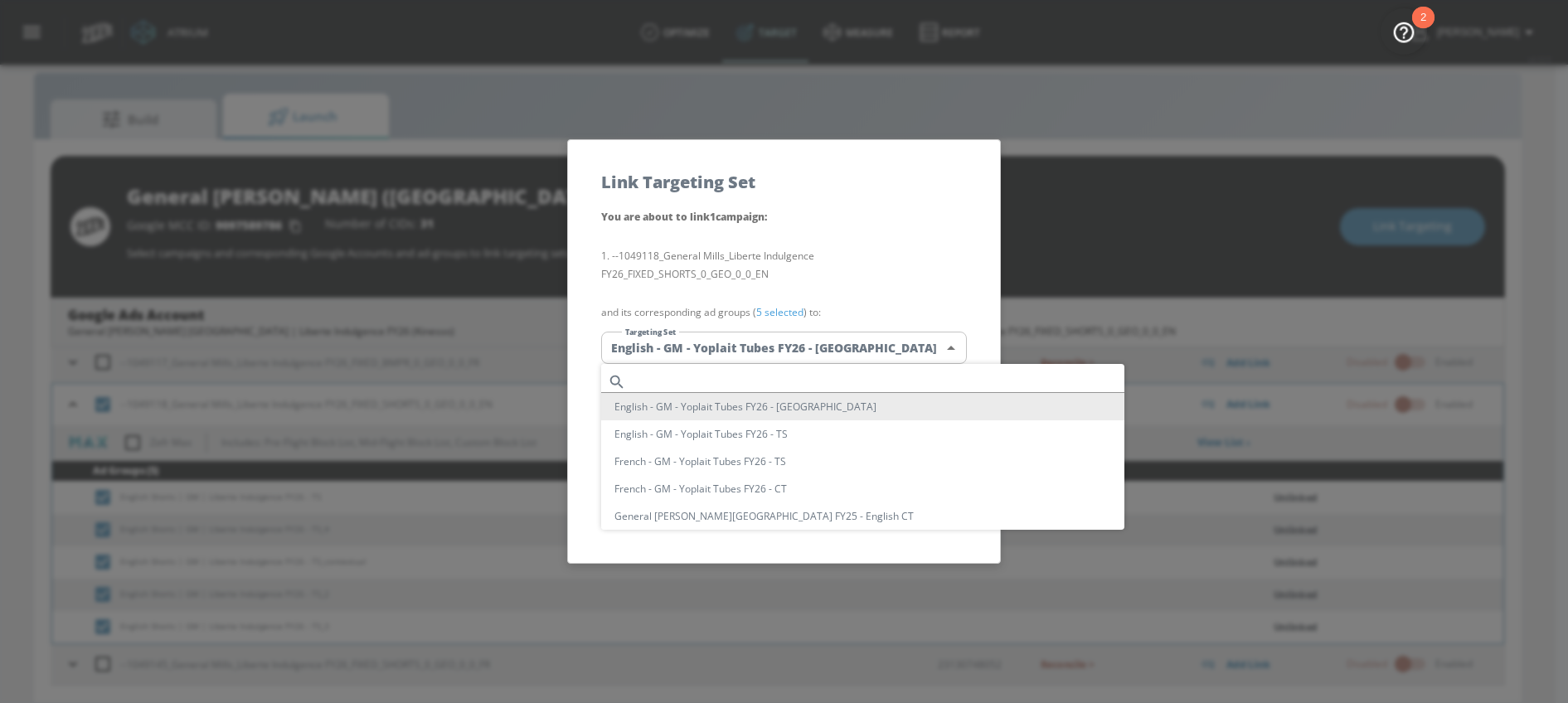
click at [718, 371] on input "text" at bounding box center [879, 382] width 491 height 23
paste input "Liberte Indulgence FY26"
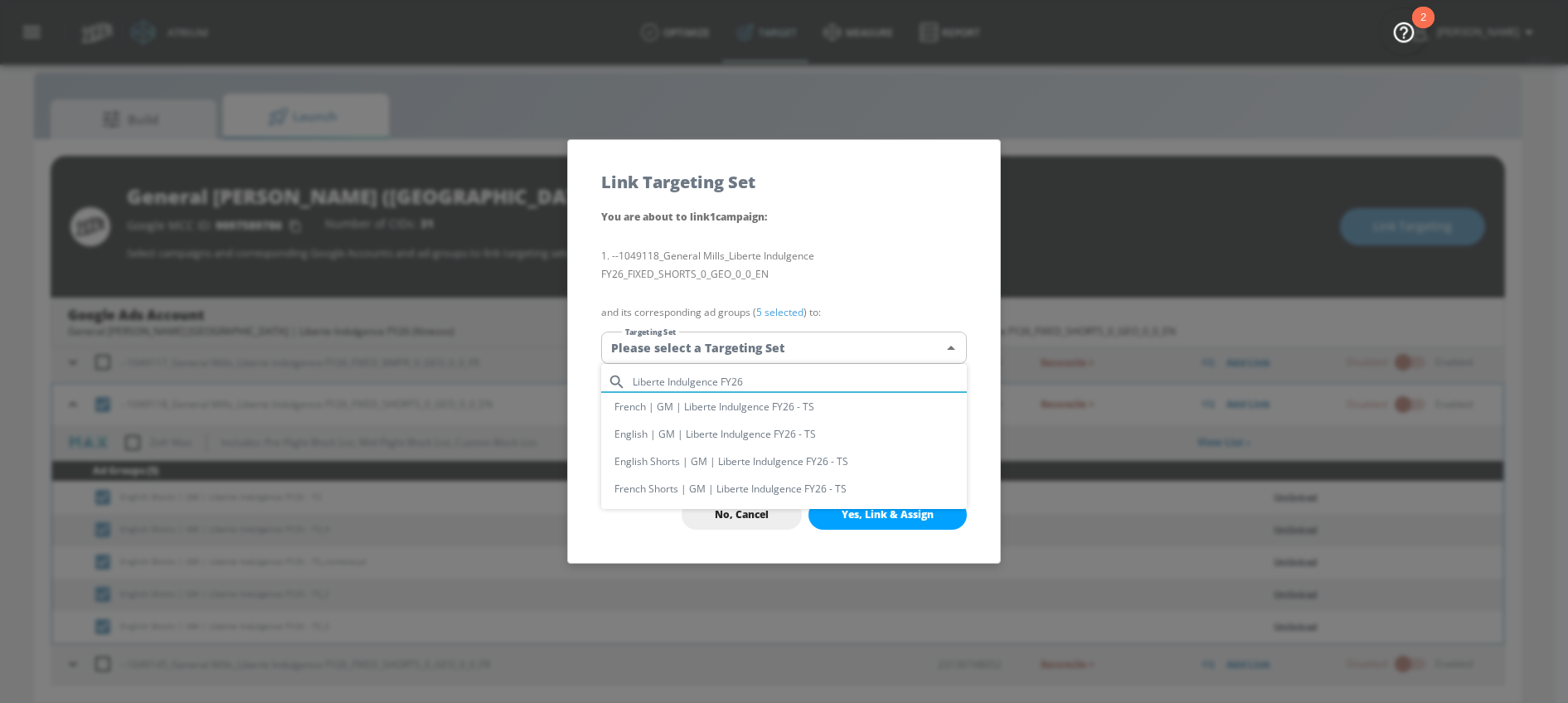
type input "Liberte Indulgence FY26"
click at [674, 457] on li "English Shorts | GM | Liberte Indulgence FY26 - TS" at bounding box center [784, 461] width 365 height 27
type input "13ff2af0-b21e-4db5-8c16-b5bccaf85589"
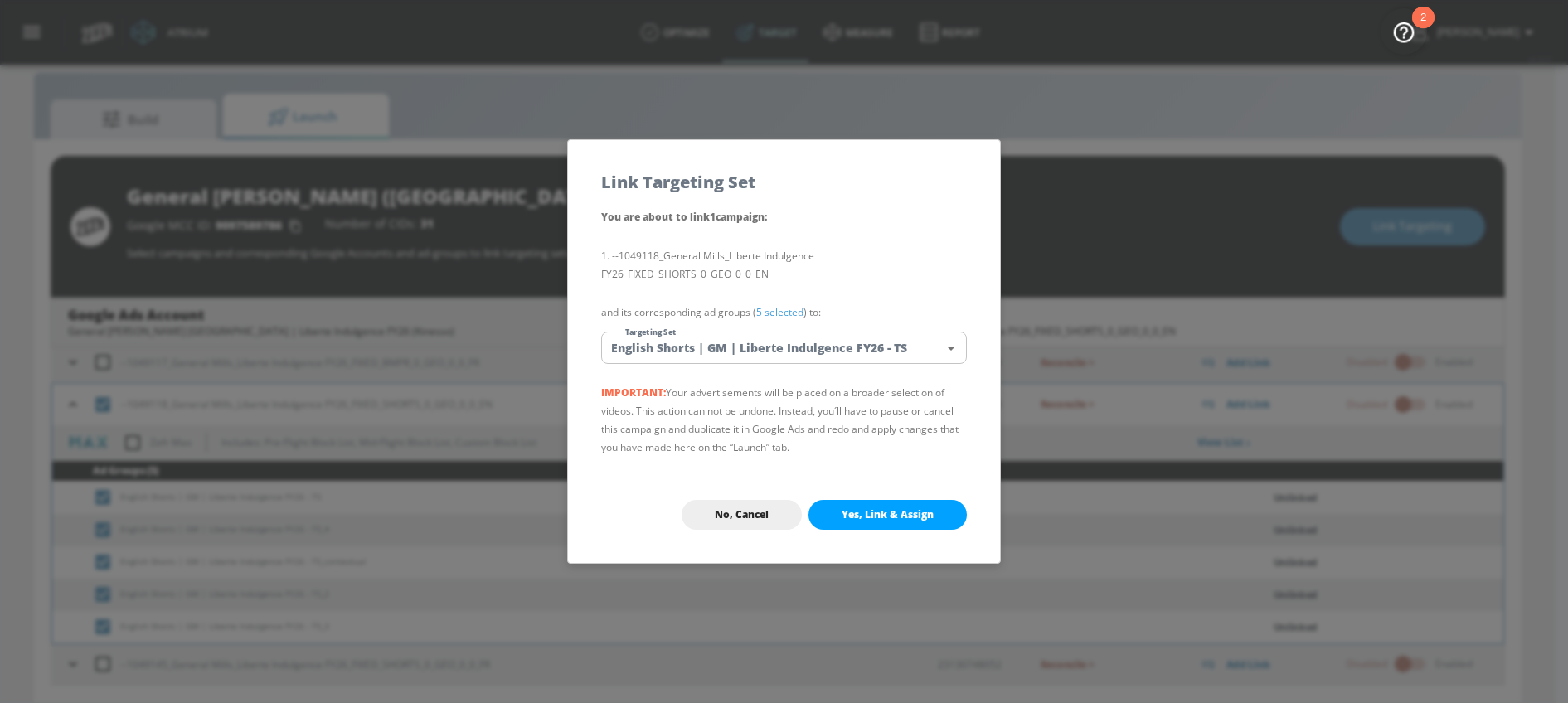
click at [870, 512] on span "Yes, Link & Assign" at bounding box center [887, 515] width 92 height 14
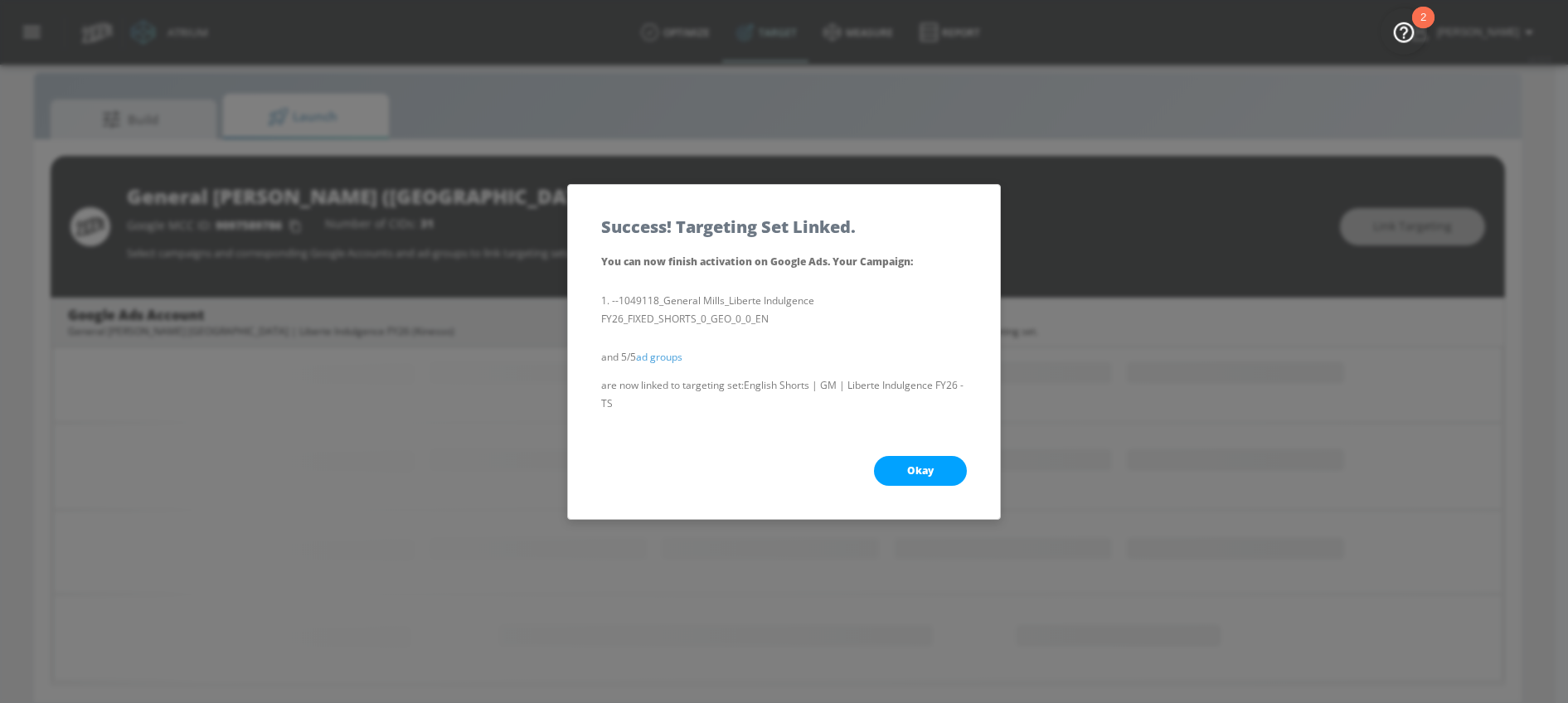
click at [893, 468] on button "Okay" at bounding box center [921, 470] width 93 height 30
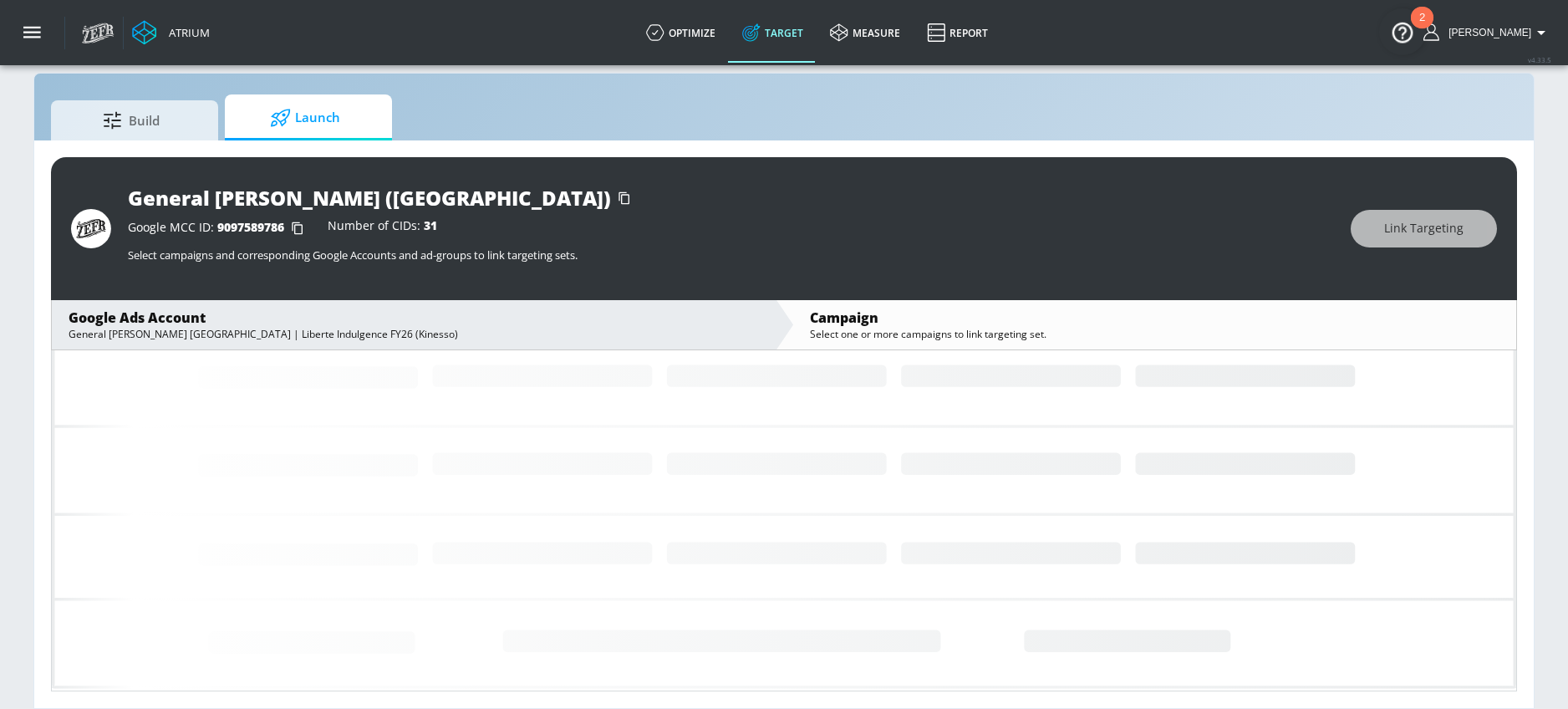
scroll to position [122, 0]
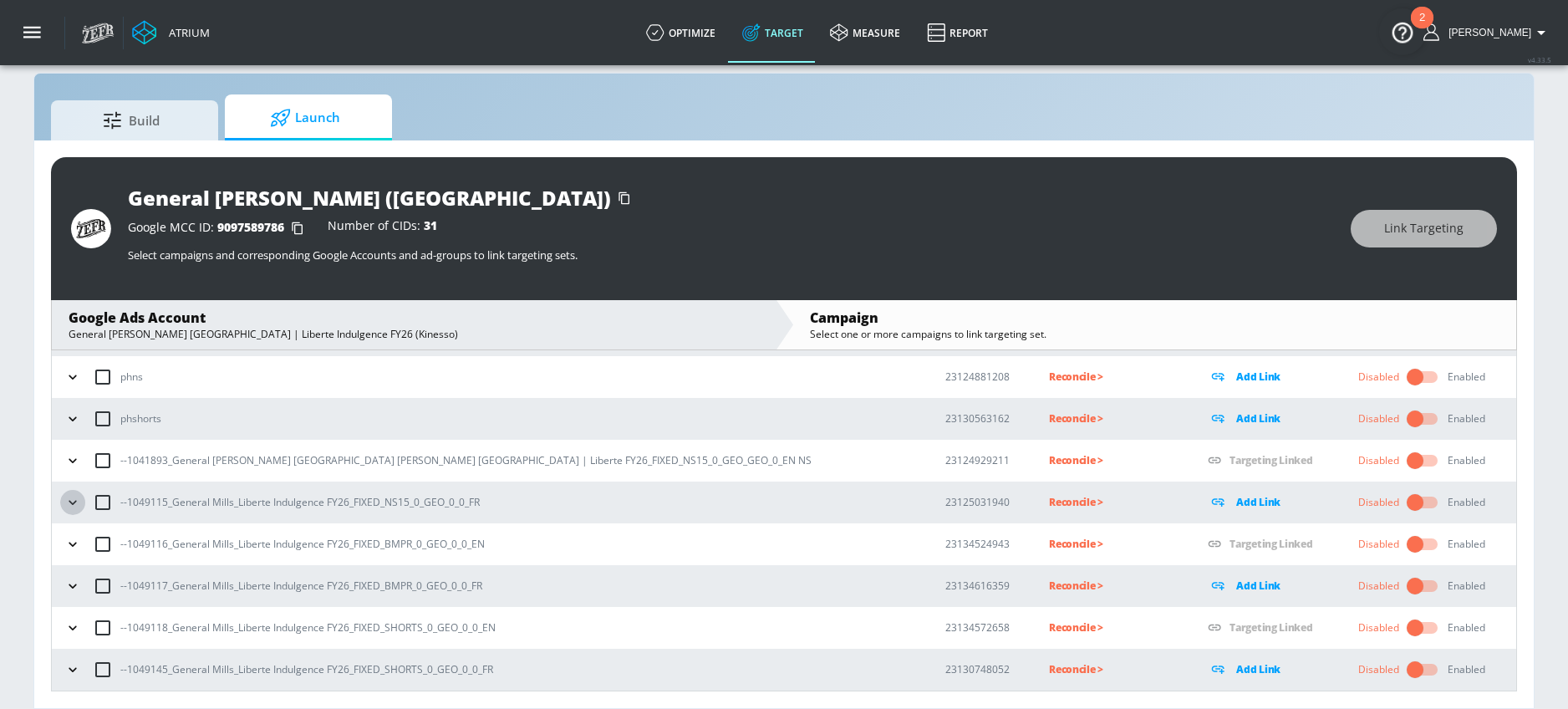
click at [64, 506] on icon "button" at bounding box center [73, 503] width 17 height 17
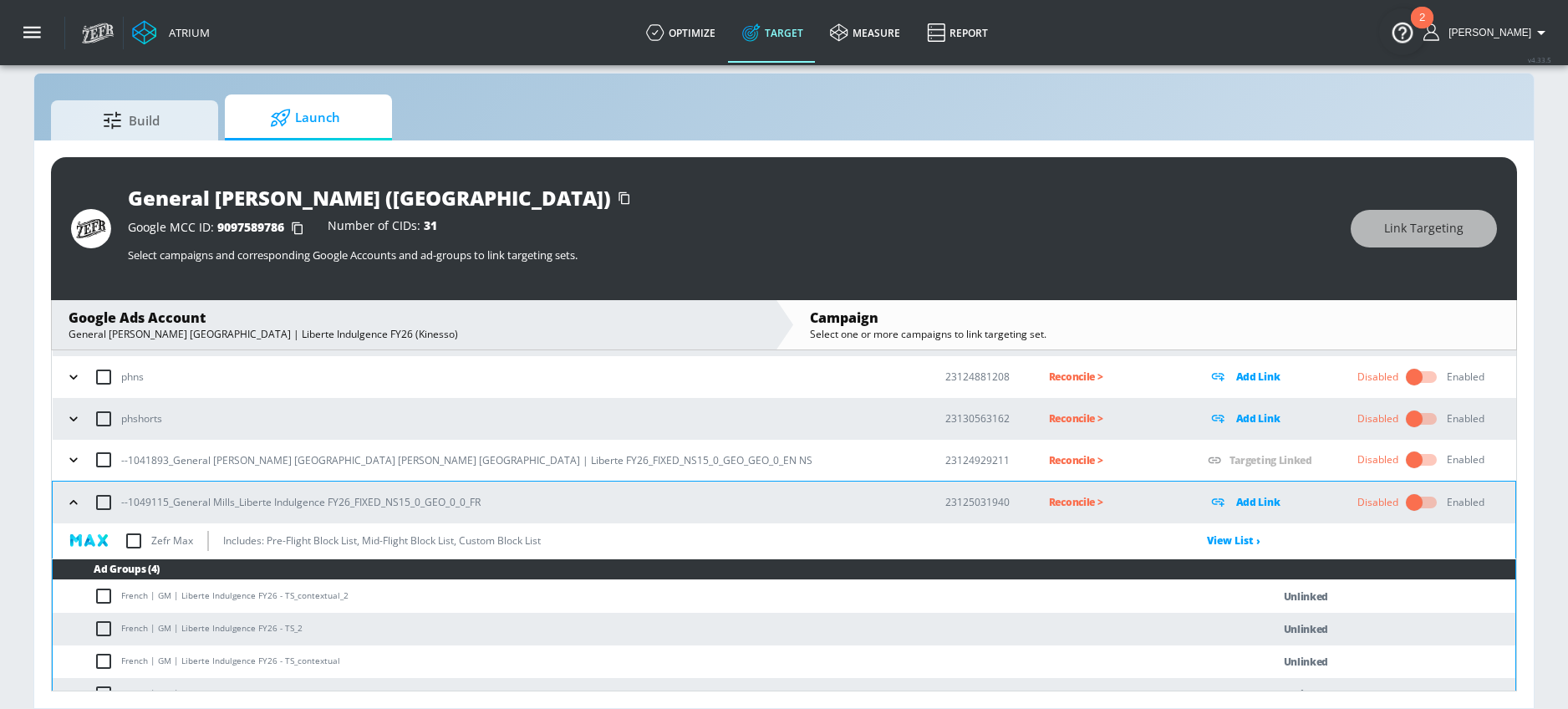
scroll to position [229, 0]
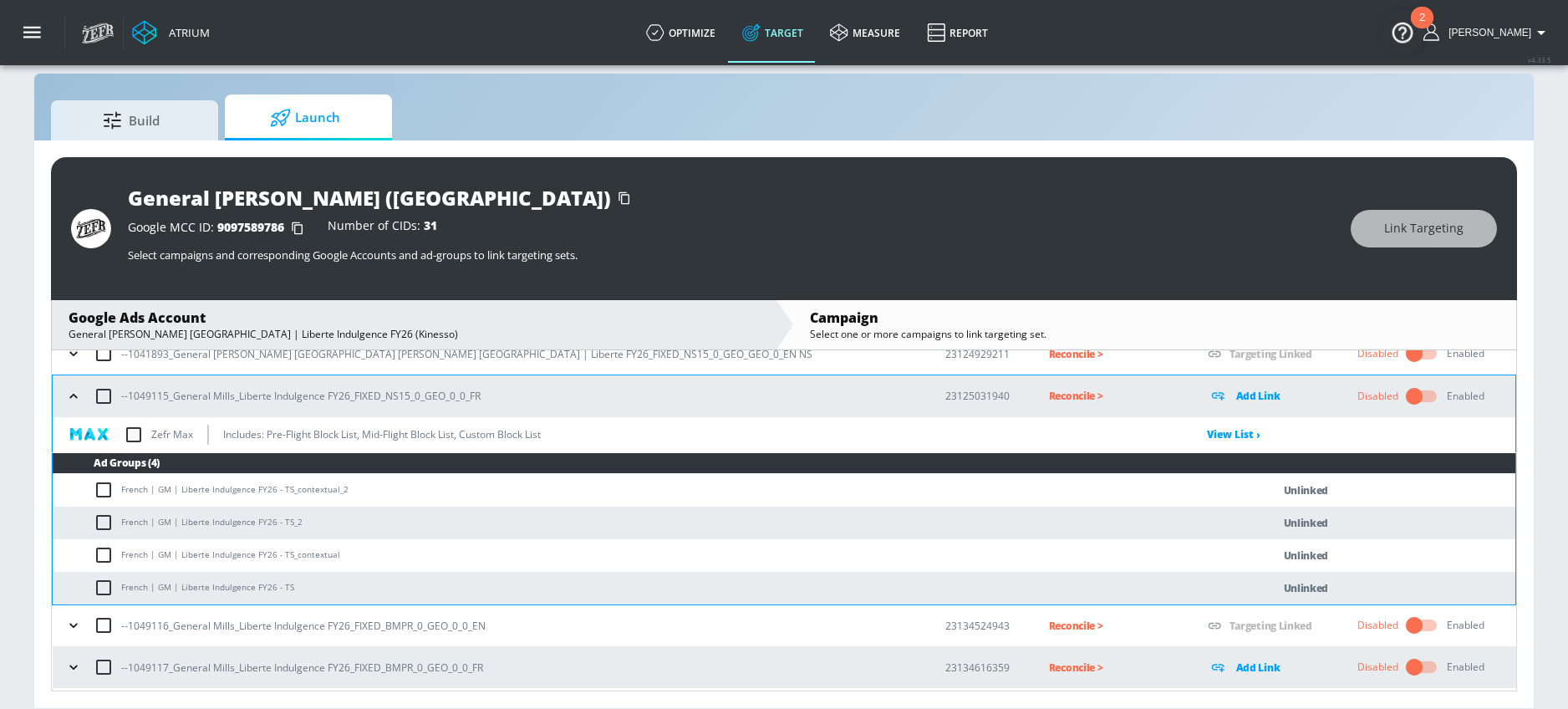
click at [108, 491] on input "checkbox" at bounding box center [108, 490] width 28 height 20
checkbox input "true"
click at [108, 521] on input "checkbox" at bounding box center [108, 523] width 28 height 20
checkbox input "true"
click at [108, 550] on input "checkbox" at bounding box center [108, 555] width 28 height 20
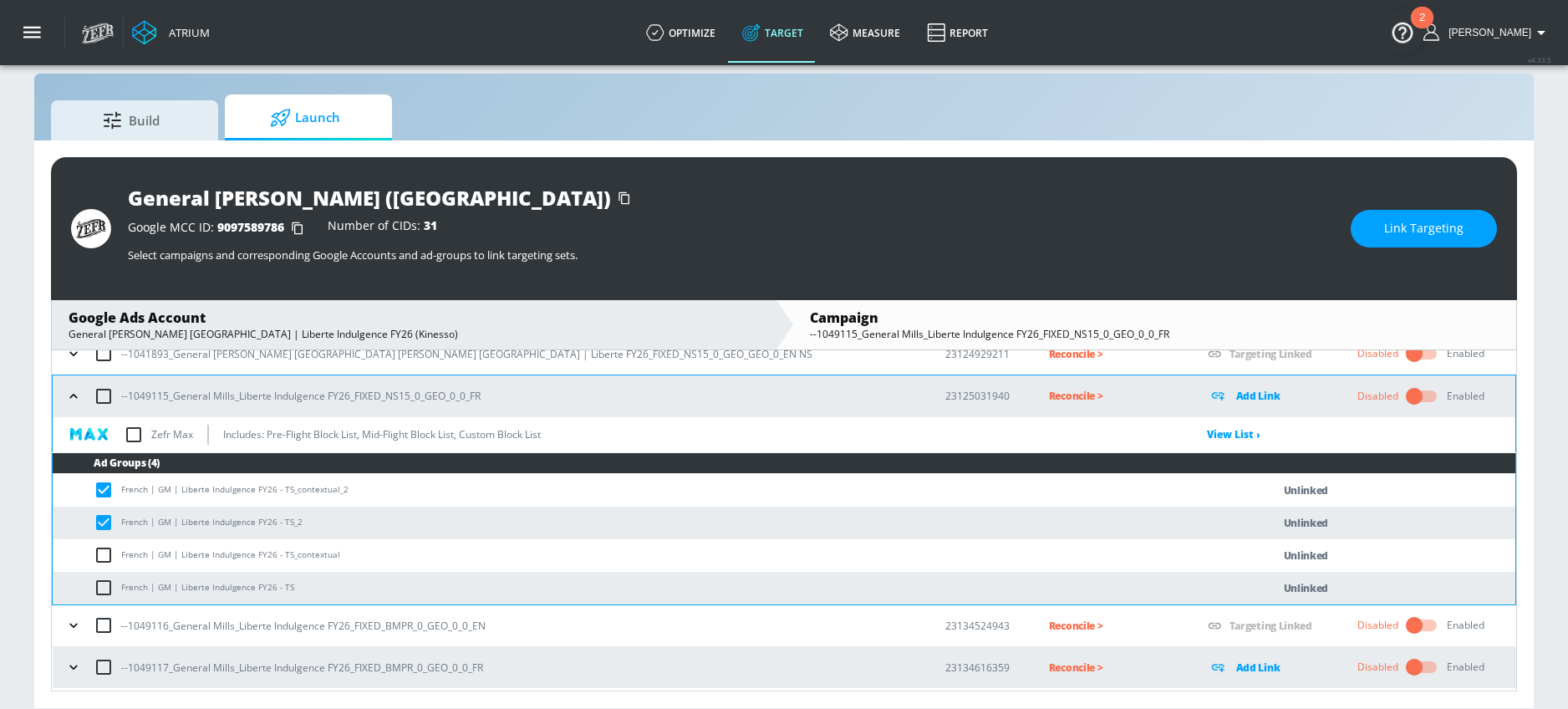
checkbox input "true"
click at [108, 579] on input "checkbox" at bounding box center [108, 587] width 28 height 20
checkbox input "true"
click at [1377, 245] on button "Link Targeting" at bounding box center [1423, 228] width 146 height 38
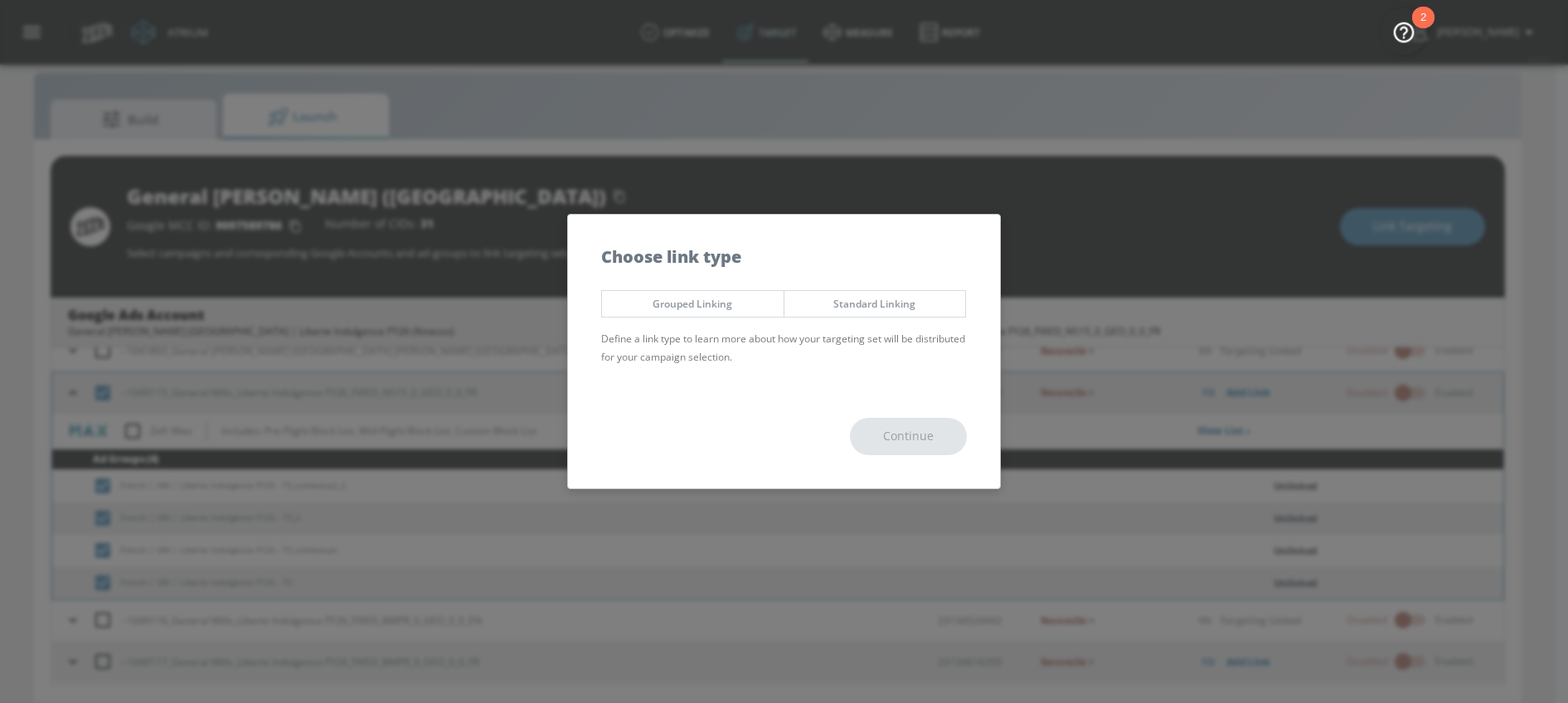
click at [759, 319] on div "Grouped Linking Standard Linking Define a link type to learn more about how you…" at bounding box center [784, 333] width 432 height 103
click at [759, 308] on span "Grouped Linking" at bounding box center [693, 303] width 157 height 17
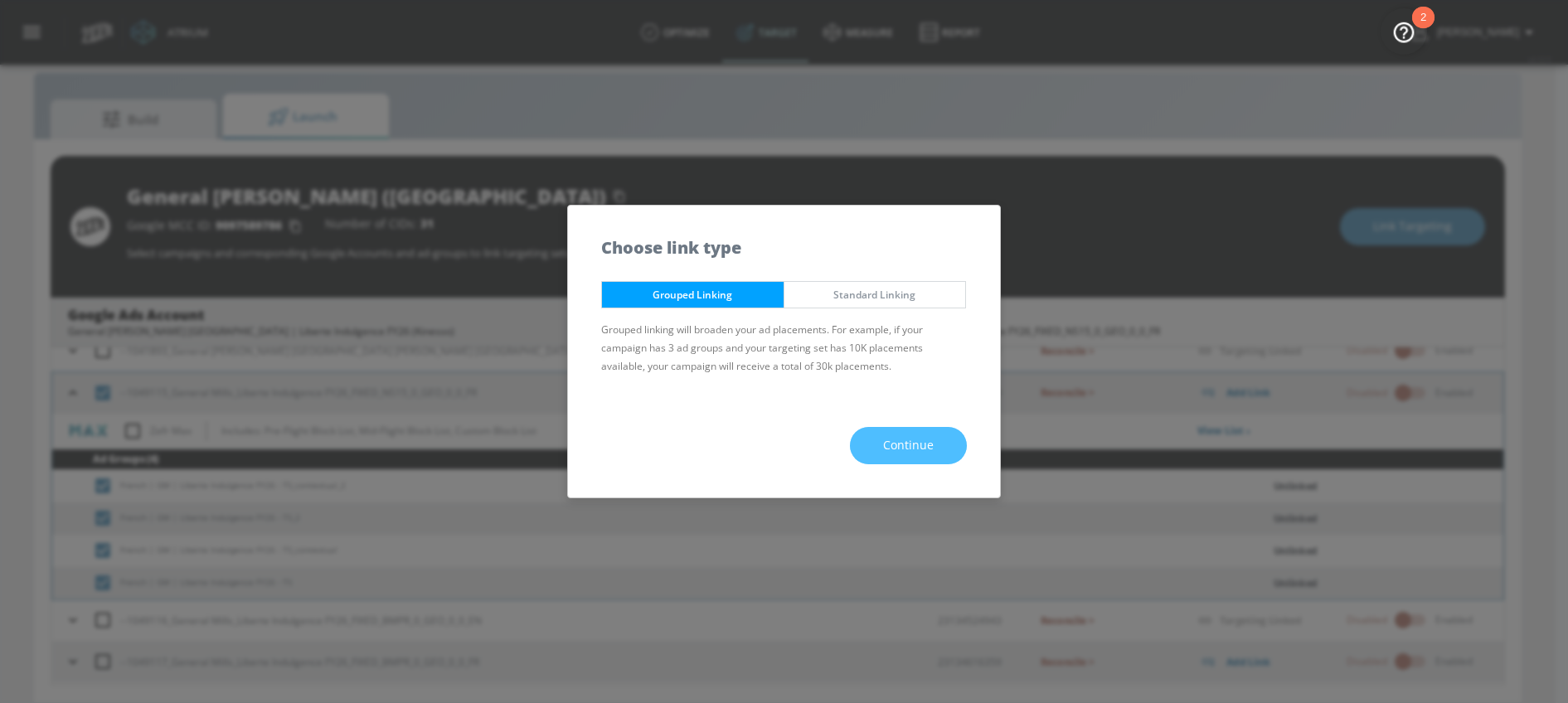
click at [879, 446] on button "Continue" at bounding box center [909, 446] width 117 height 37
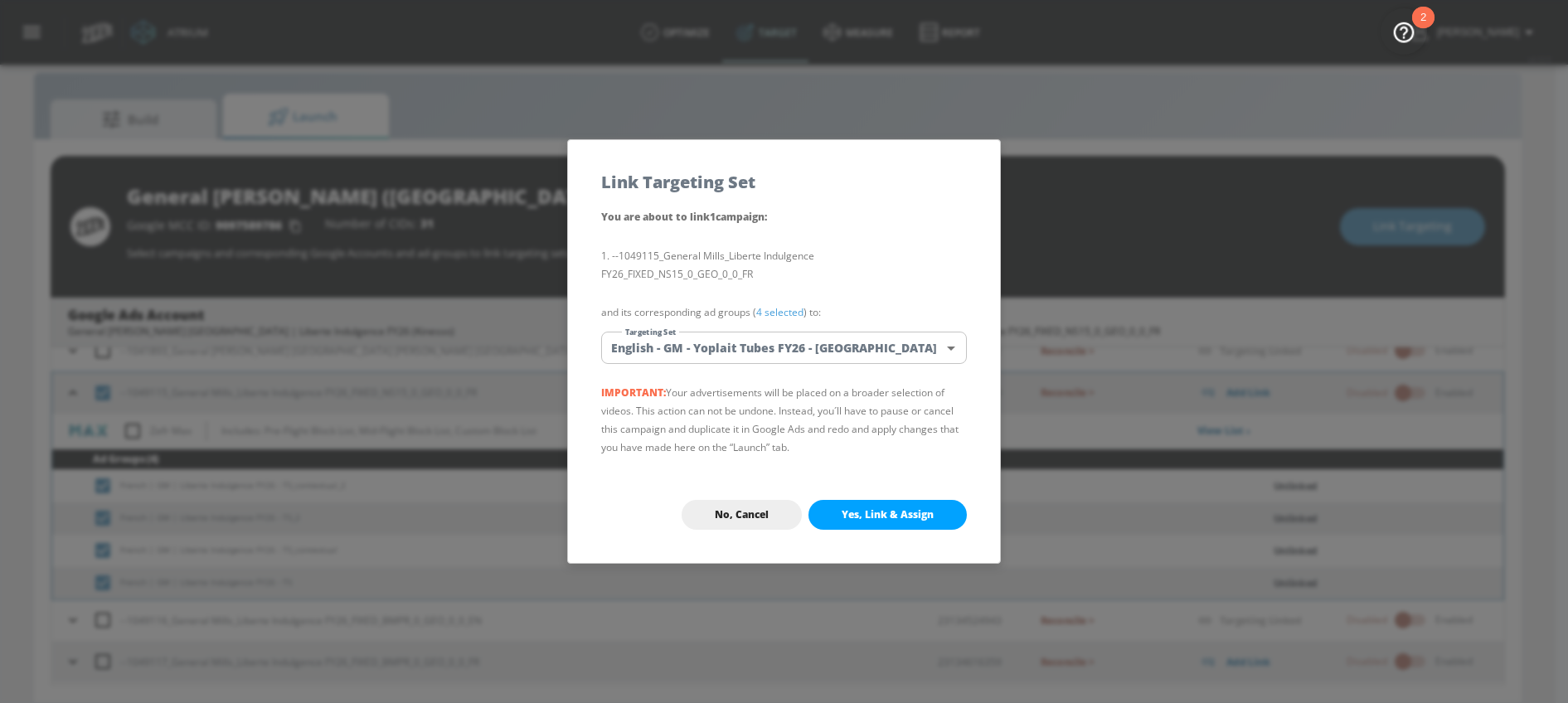
click at [743, 343] on body "Atrium optimize Target measure Report optimize Target measure Report v 4.33.5 […" at bounding box center [784, 340] width 1568 height 727
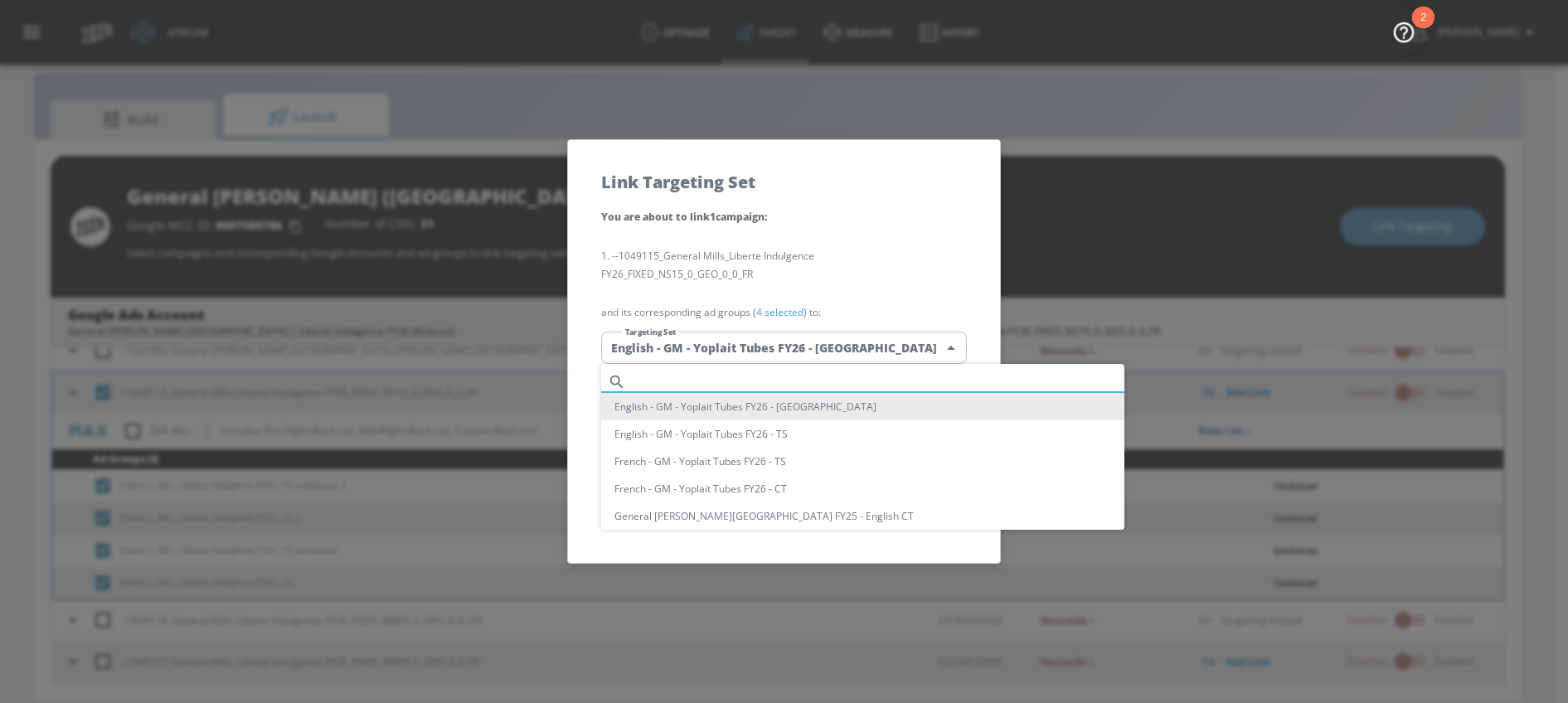
click at [700, 371] on input "text" at bounding box center [879, 382] width 491 height 23
paste input "Liberte Indulgence FY26"
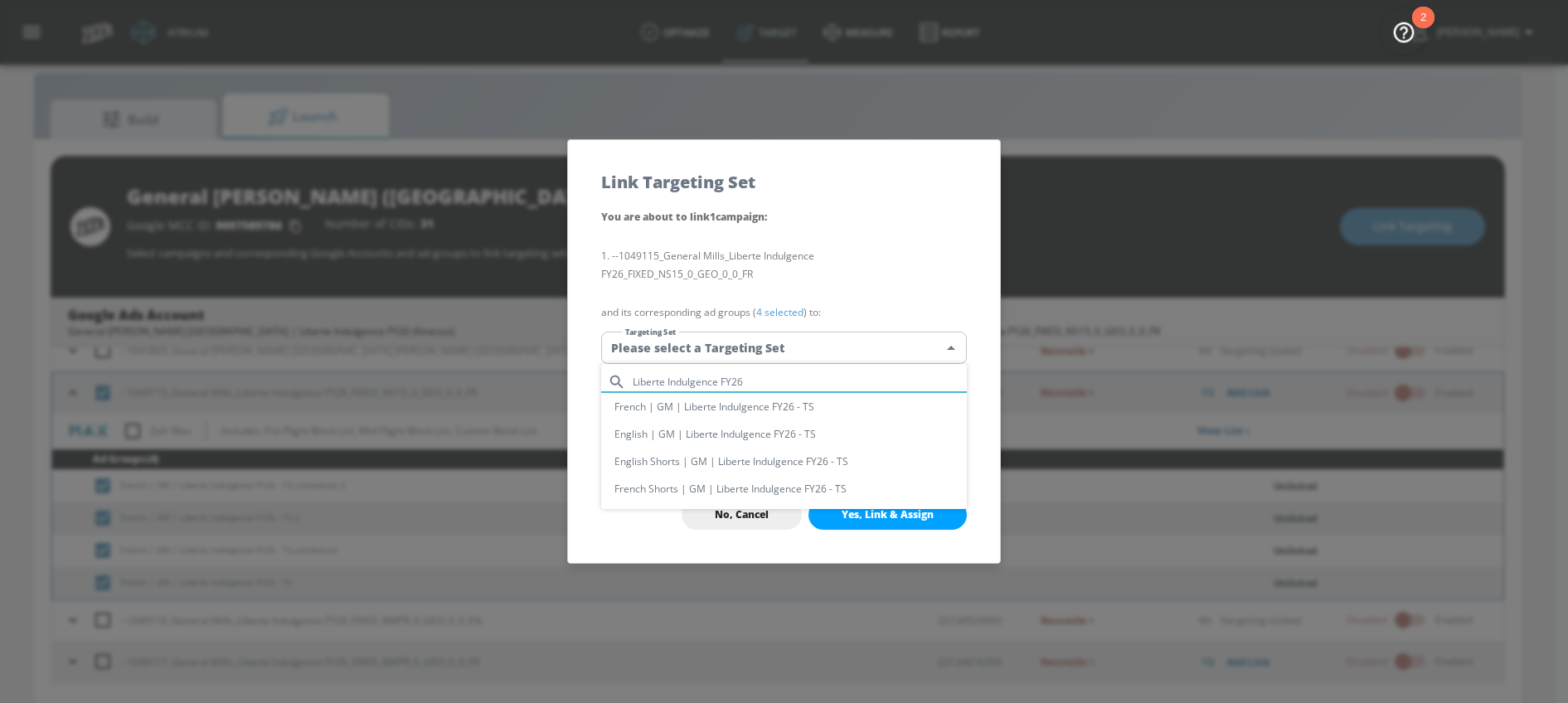
type input "Liberte Indulgence FY26"
click at [680, 404] on li "French | GM | Liberte Indulgence FY26 - TS" at bounding box center [784, 406] width 365 height 27
type input "49fe1014-835d-47e7-b529-25154a595c51"
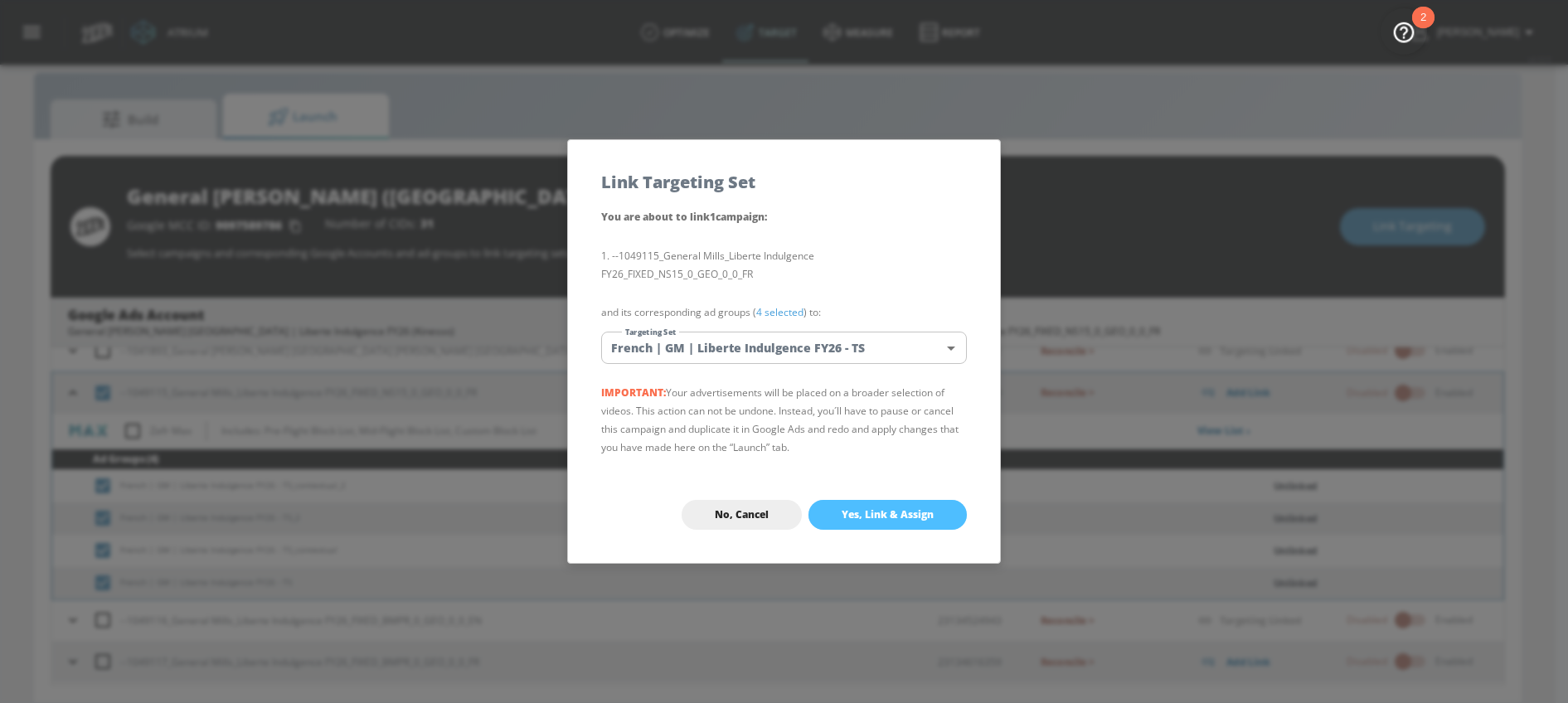
click at [904, 509] on span "Yes, Link & Assign" at bounding box center [887, 515] width 92 height 14
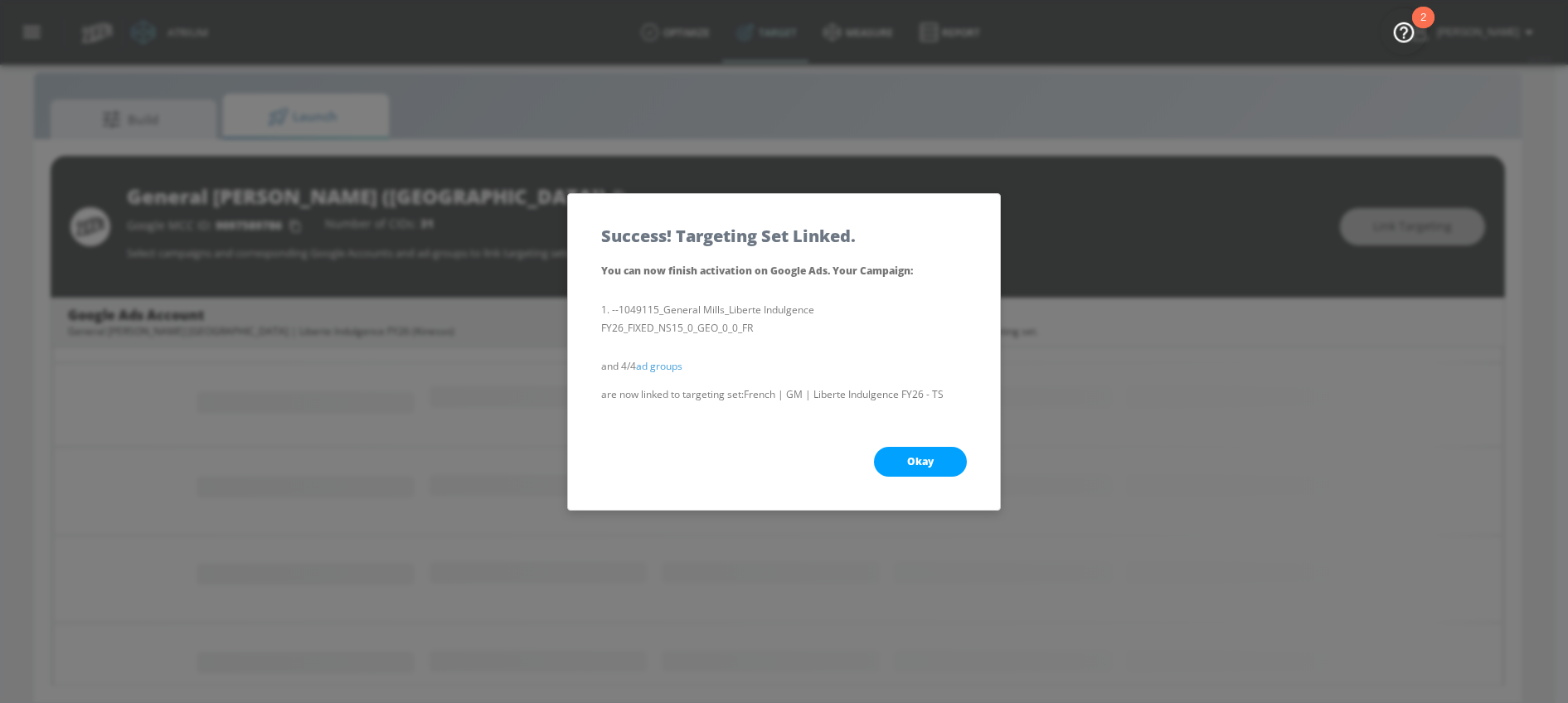
click at [908, 464] on span "Okay" at bounding box center [920, 461] width 26 height 14
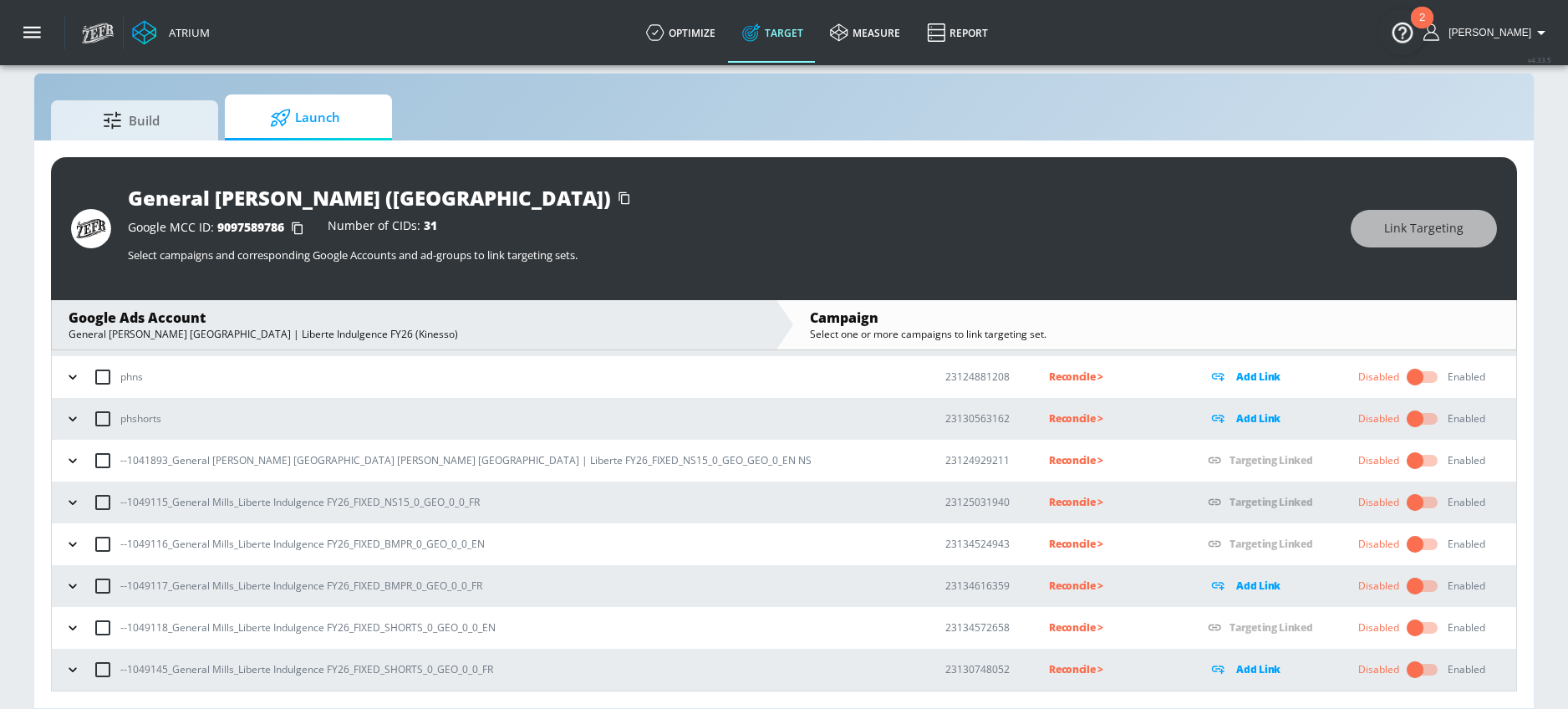
scroll to position [122, 0]
click at [74, 580] on icon "button" at bounding box center [73, 586] width 17 height 17
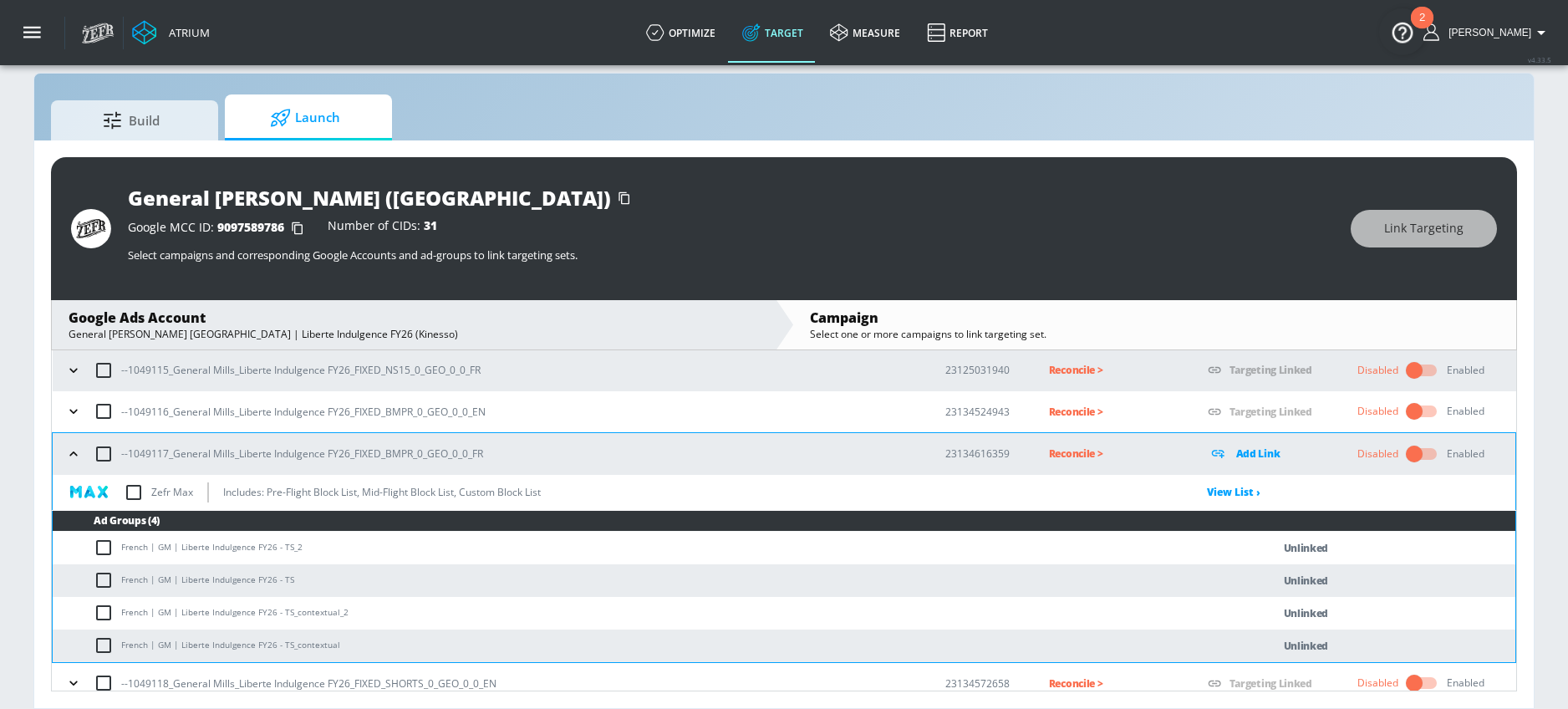
scroll to position [310, 0]
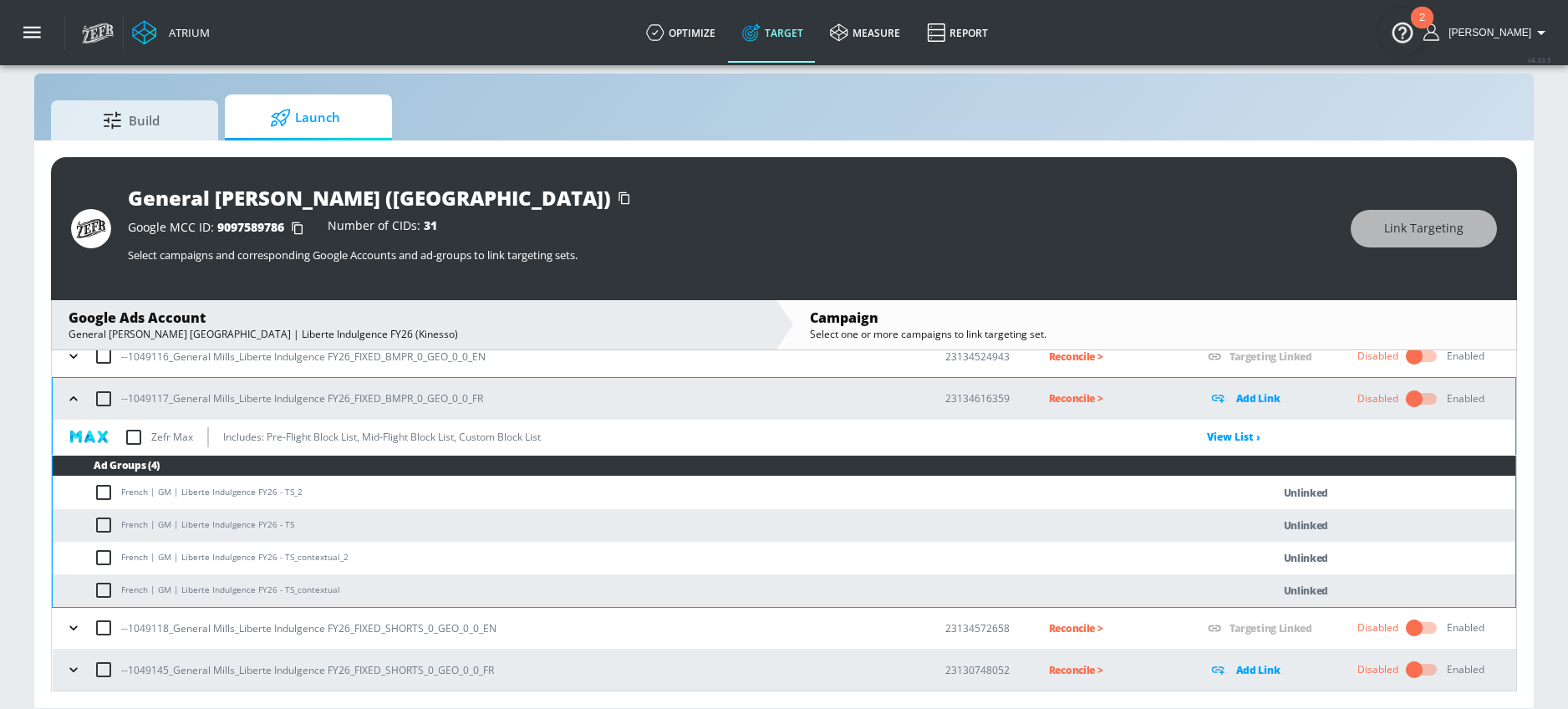
click at [114, 504] on td "French | GM | Liberte Indulgence FY26 - TS_2" at bounding box center [645, 492] width 1185 height 32
click at [104, 496] on input "checkbox" at bounding box center [108, 493] width 28 height 20
checkbox input "true"
click at [104, 522] on input "checkbox" at bounding box center [108, 525] width 28 height 20
checkbox input "true"
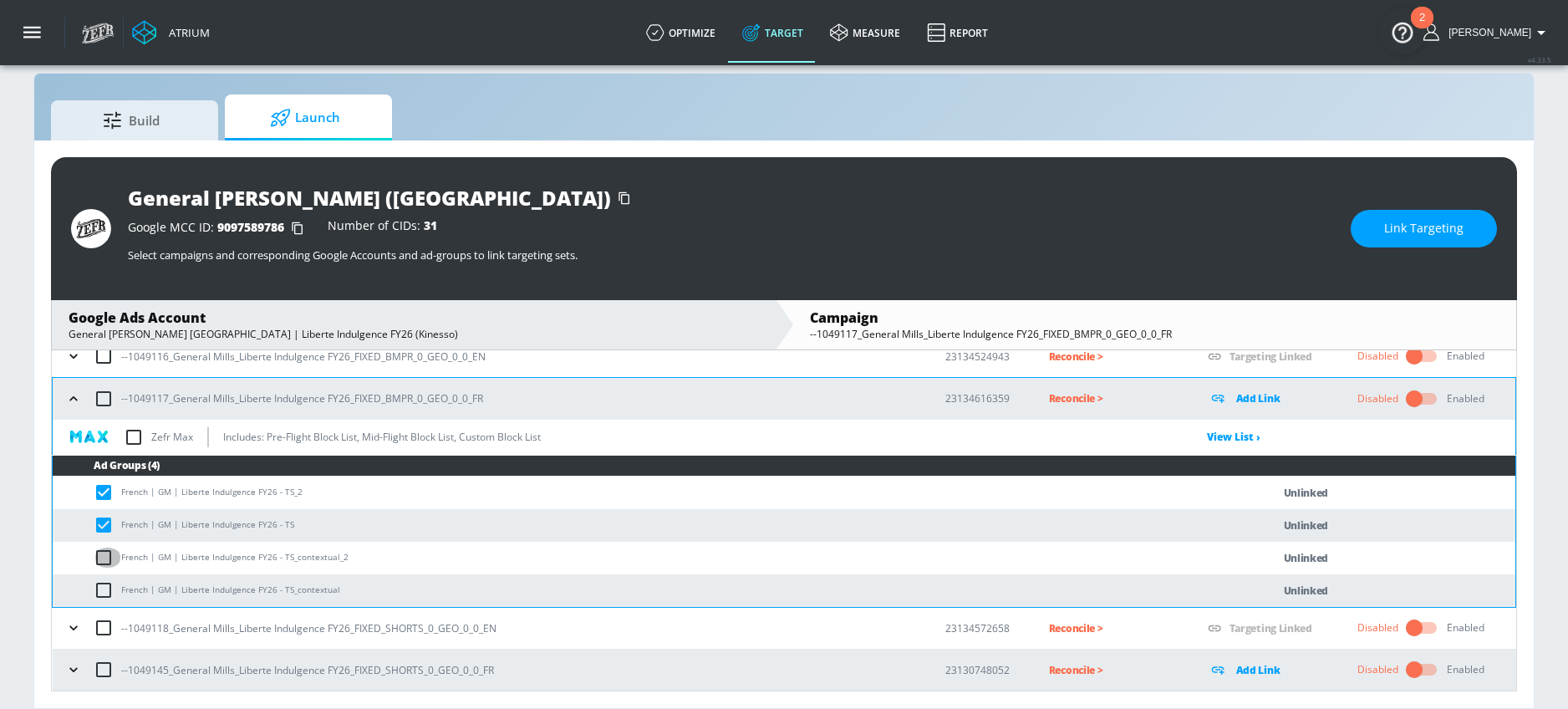
click at [104, 558] on input "checkbox" at bounding box center [108, 558] width 28 height 20
checkbox input "true"
click at [104, 596] on input "checkbox" at bounding box center [108, 590] width 28 height 20
checkbox input "true"
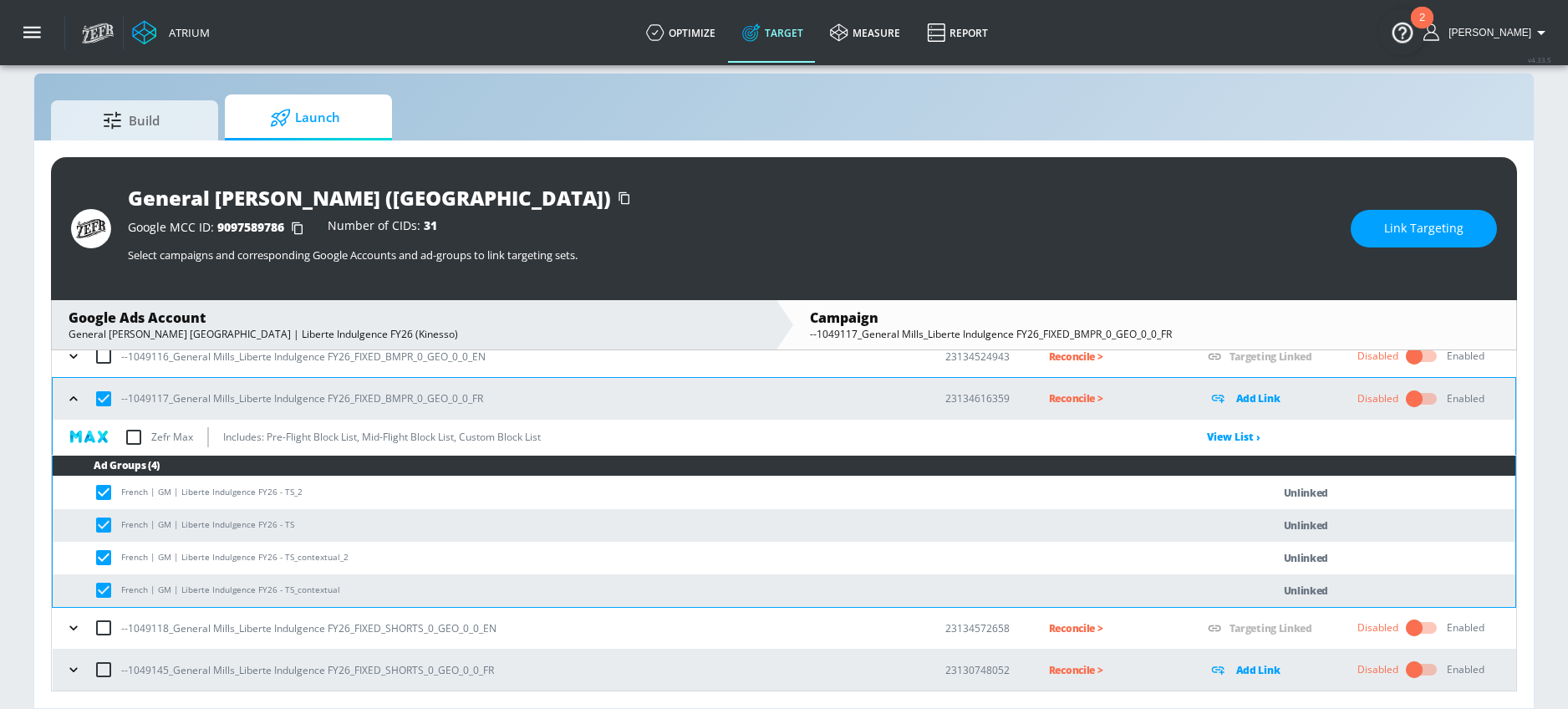
click at [1376, 226] on button "Link Targeting" at bounding box center [1423, 228] width 146 height 38
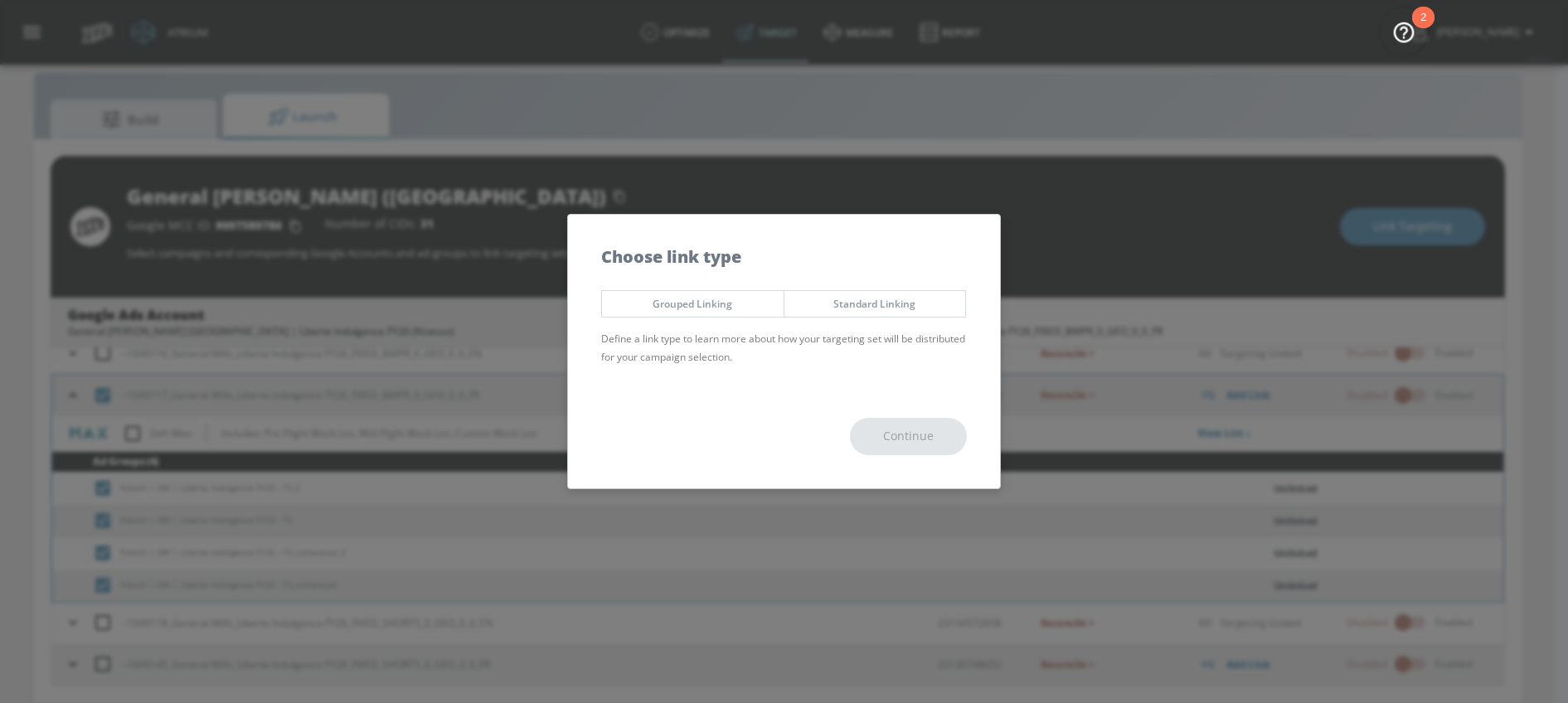
click at [699, 306] on span "Grouped Linking" at bounding box center [693, 303] width 157 height 17
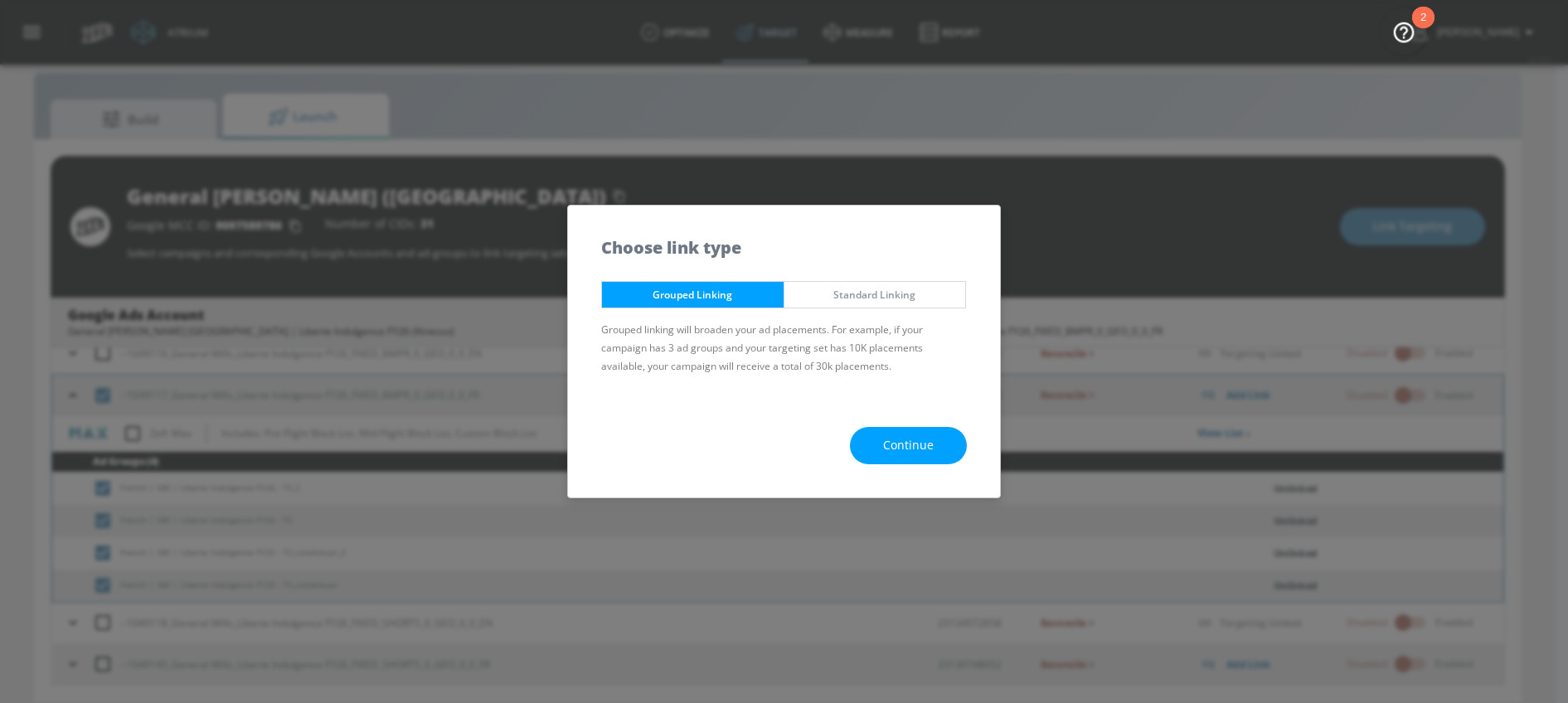
click at [883, 455] on button "Continue" at bounding box center [909, 446] width 117 height 37
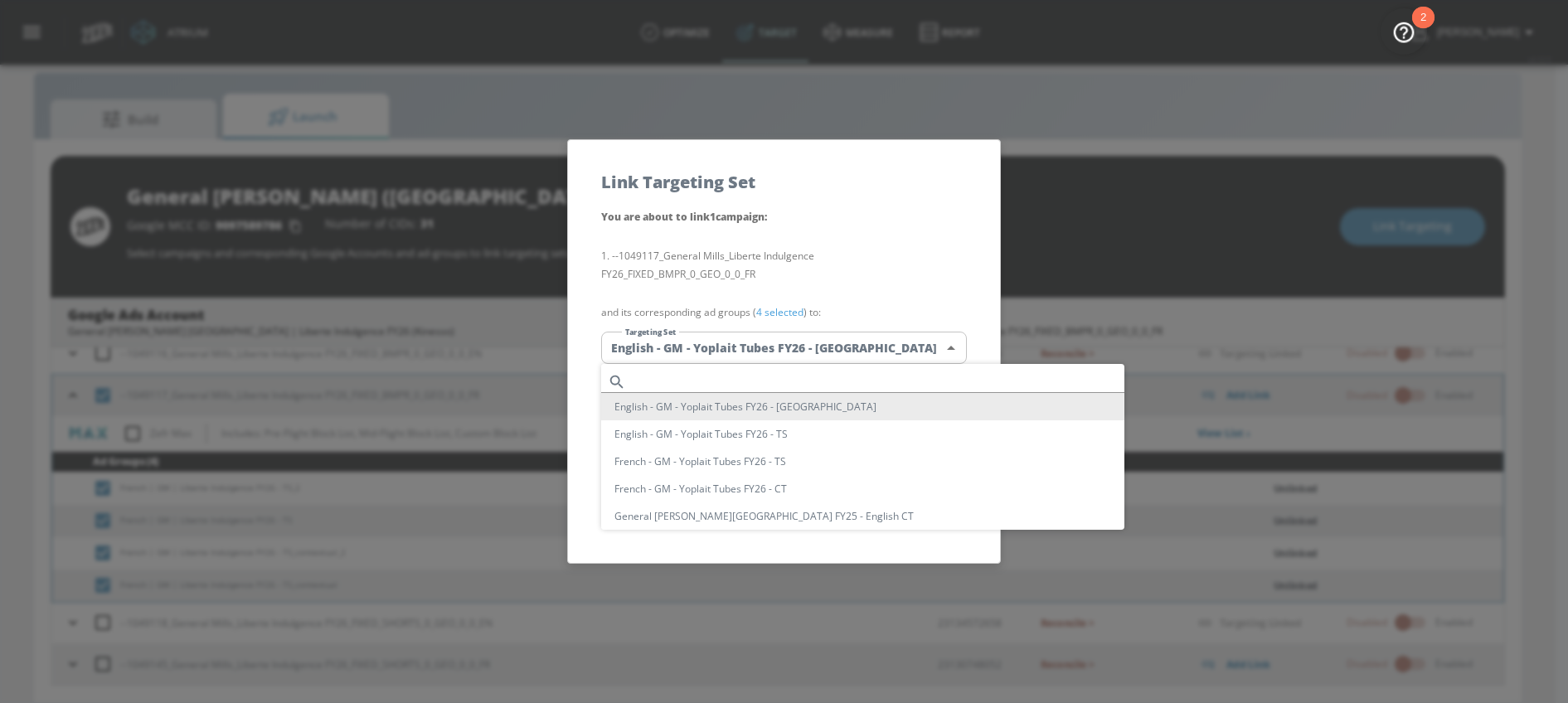
click at [764, 352] on body "Atrium optimize Target measure Report optimize Target measure Report v 4.33.5 […" at bounding box center [784, 340] width 1568 height 727
click at [704, 372] on input "text" at bounding box center [879, 382] width 491 height 23
paste input "Liberte Indulgence FY26"
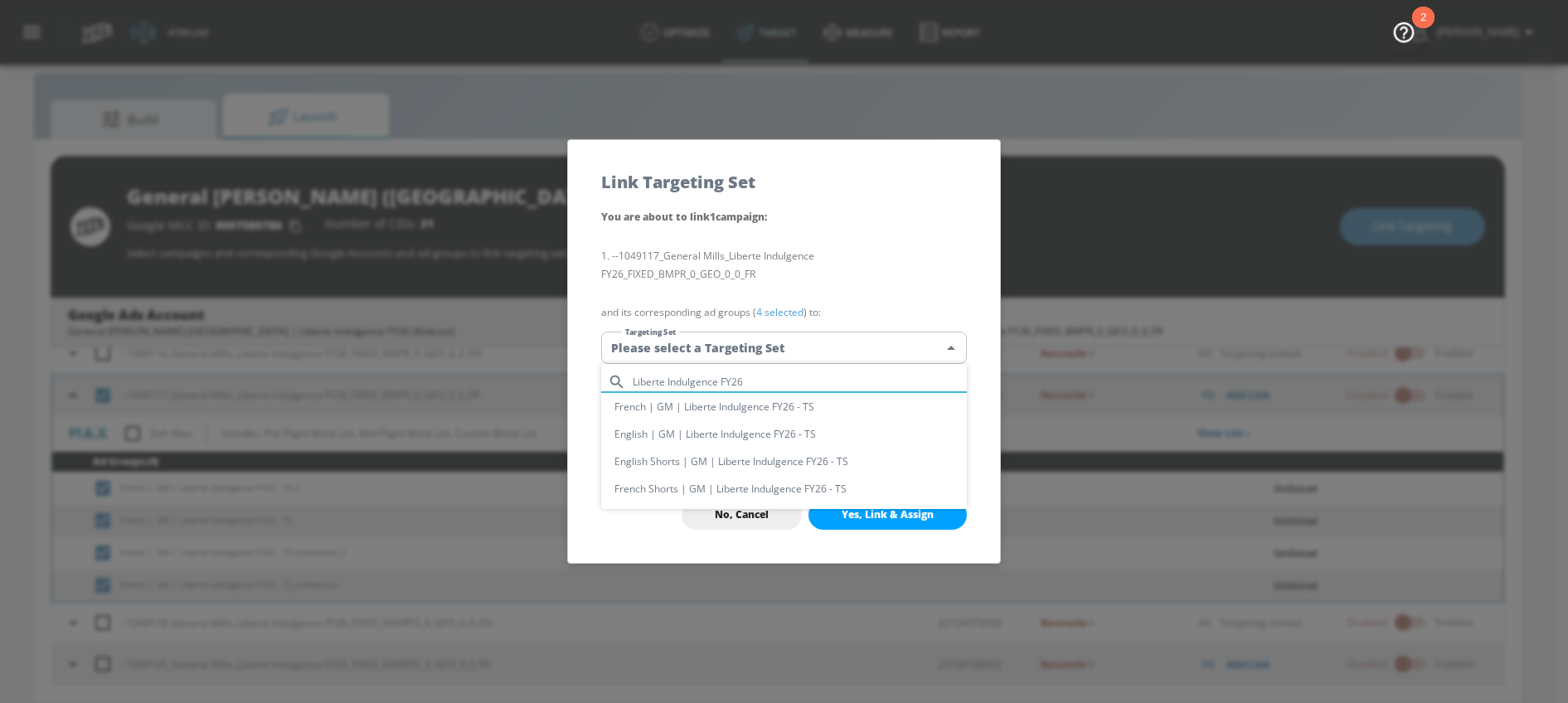
type input "Liberte Indulgence FY26"
click at [733, 409] on li "French | GM | Liberte Indulgence FY26 - TS" at bounding box center [784, 406] width 365 height 27
type input "49fe1014-835d-47e7-b529-25154a595c51"
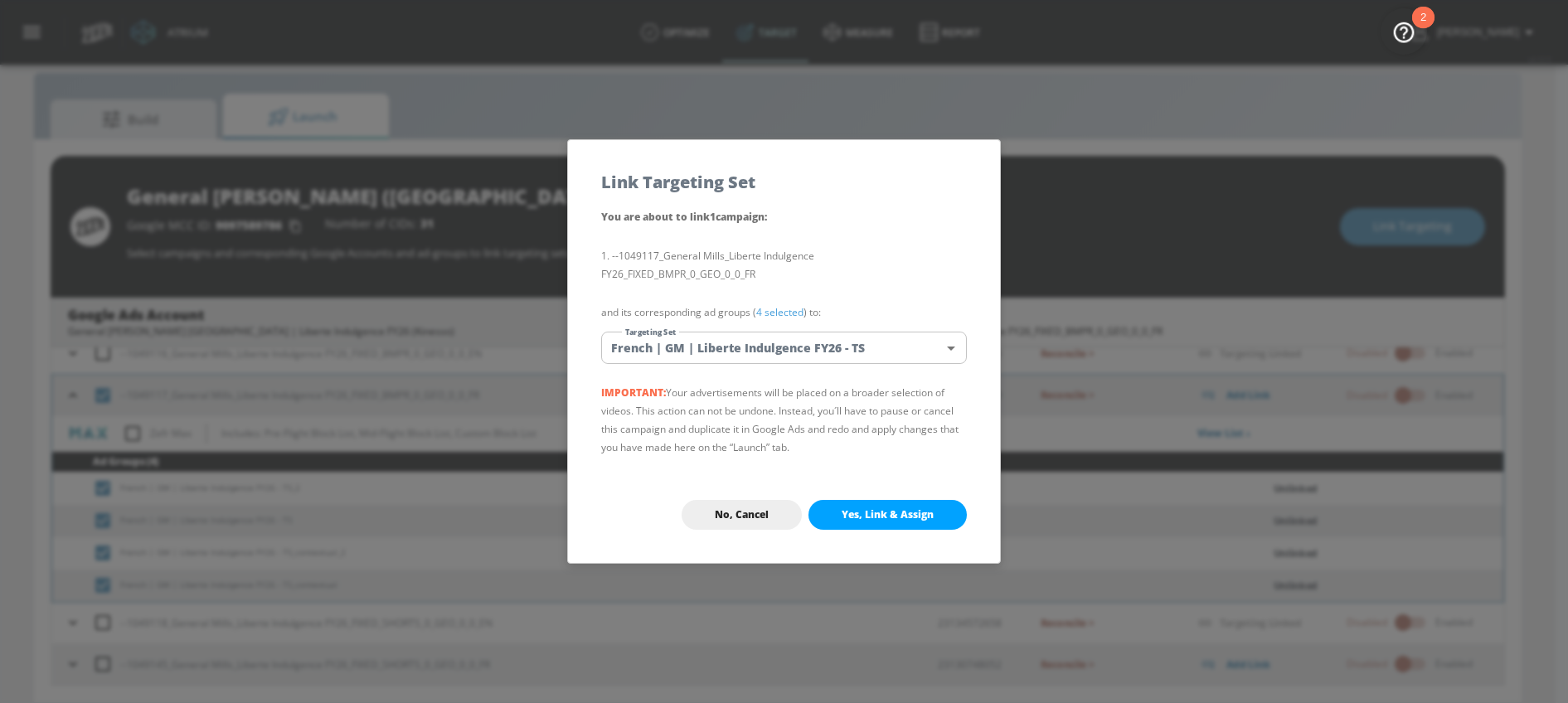
click at [896, 509] on span "Yes, Link & Assign" at bounding box center [887, 515] width 92 height 14
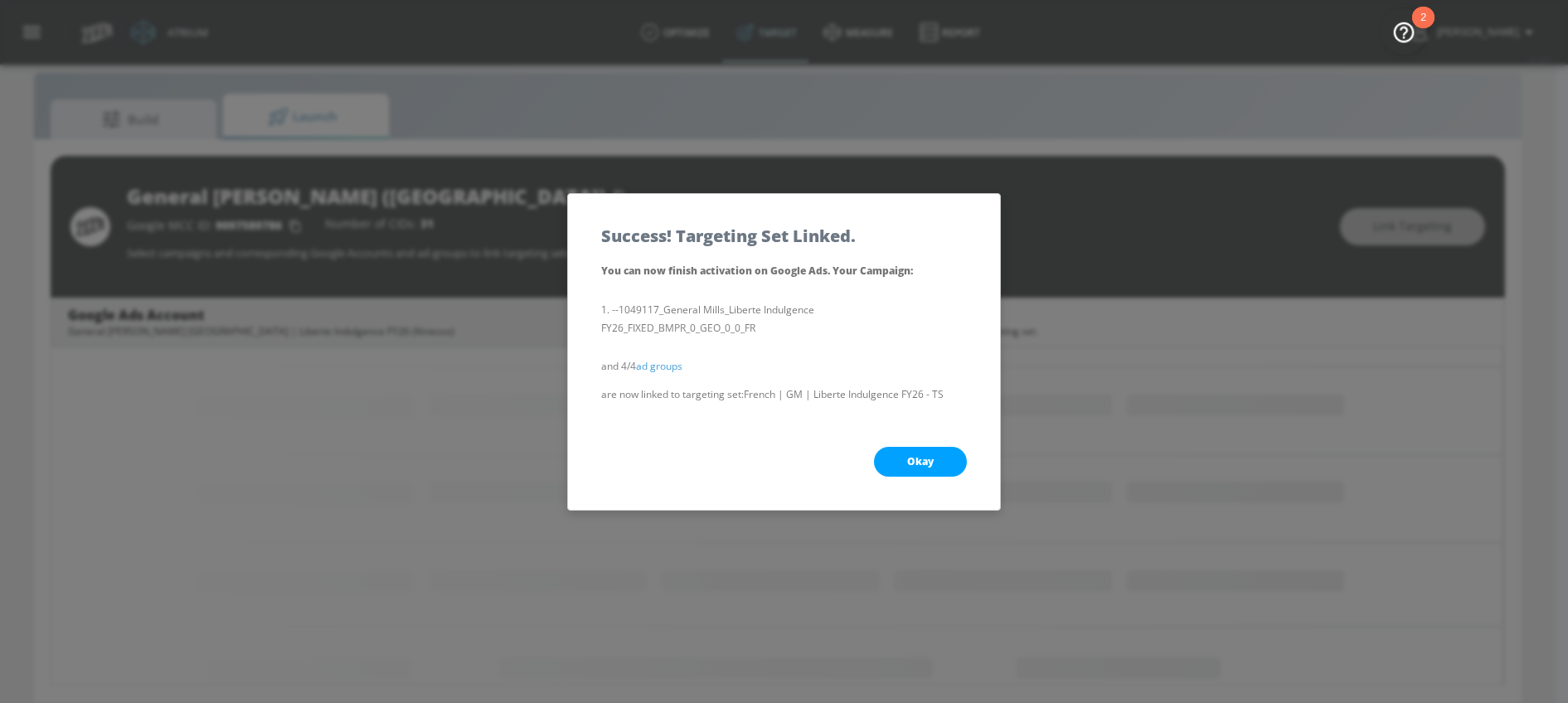
click at [903, 469] on button "Okay" at bounding box center [921, 461] width 93 height 30
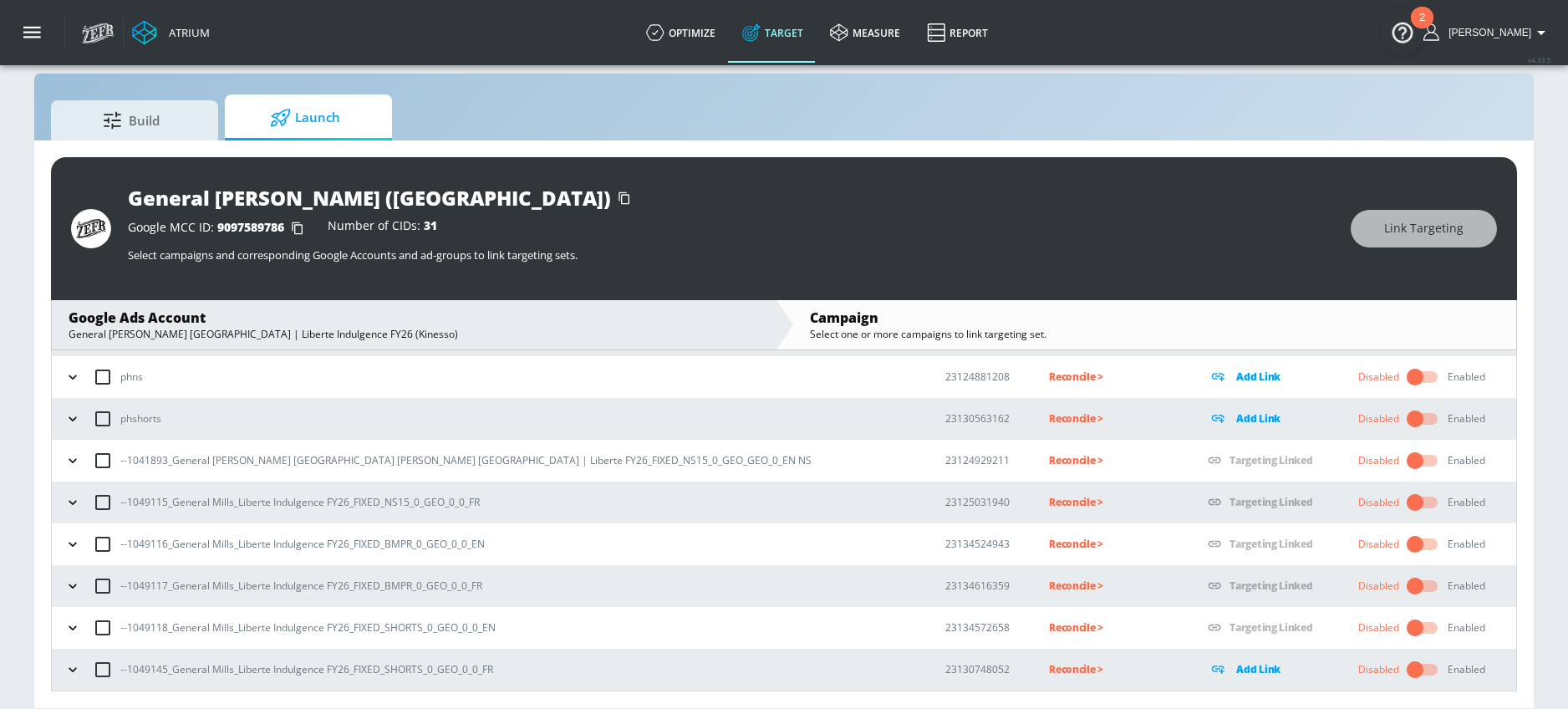
scroll to position [122, 0]
click at [70, 669] on icon "button" at bounding box center [73, 669] width 17 height 17
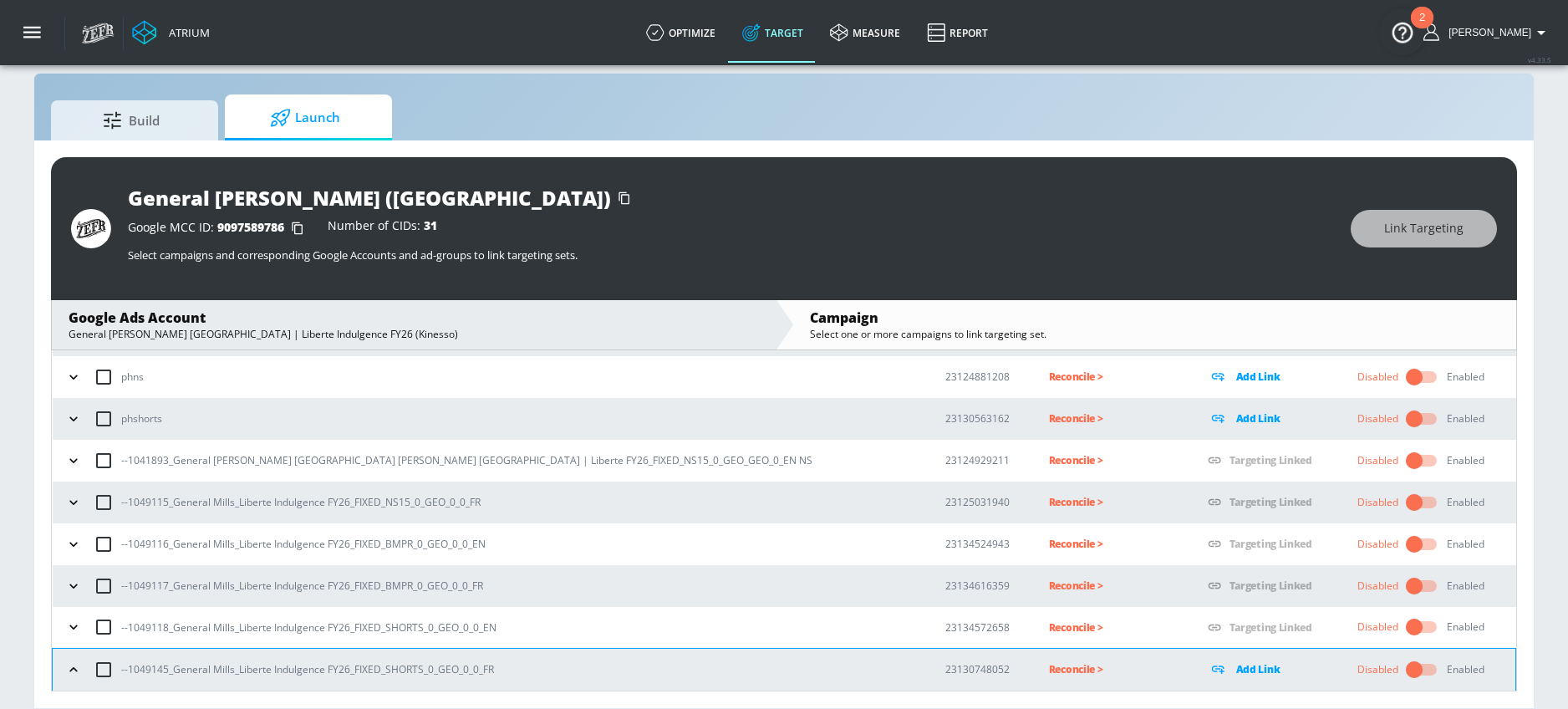
scroll to position [343, 0]
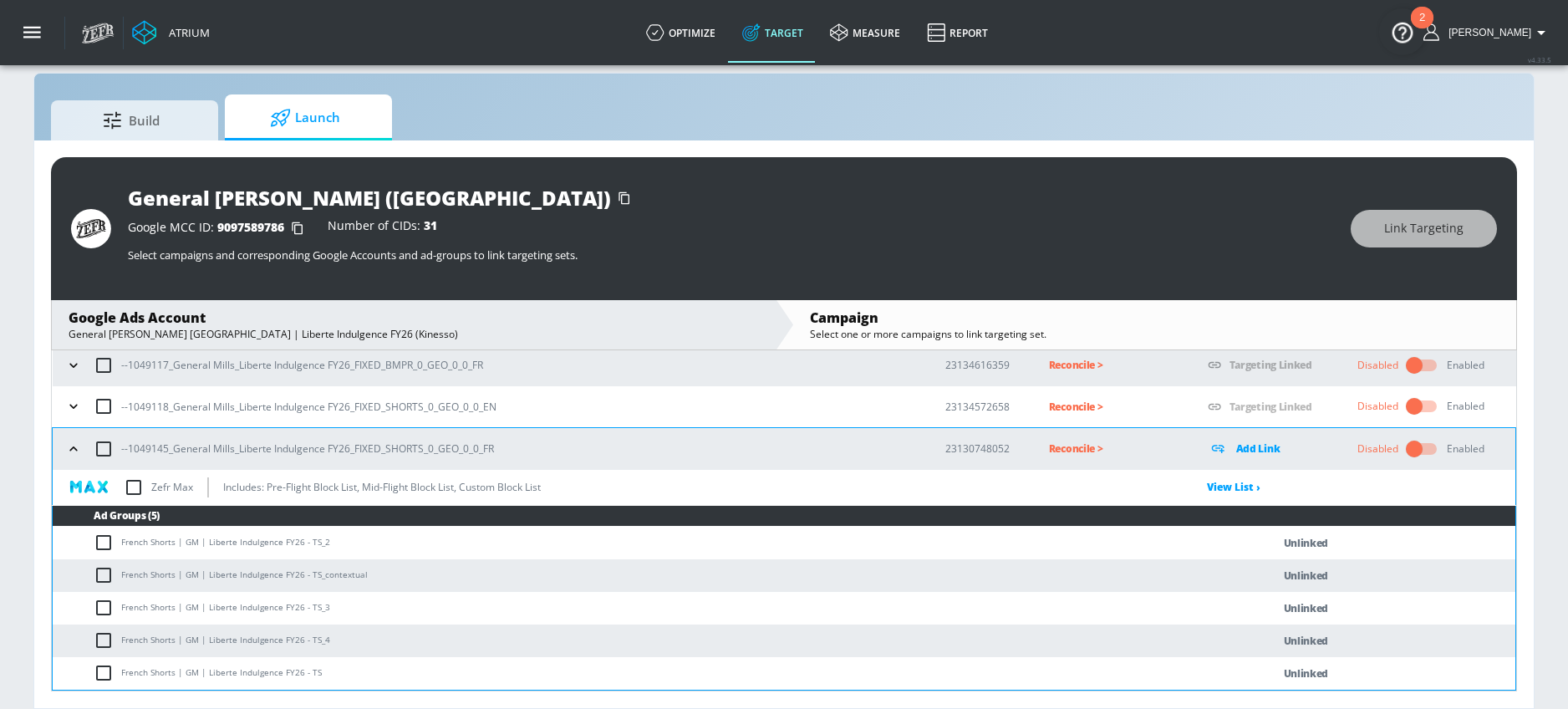
click at [104, 547] on input "checkbox" at bounding box center [108, 542] width 28 height 20
checkbox input "true"
click at [104, 579] on input "checkbox" at bounding box center [108, 575] width 28 height 20
checkbox input "true"
click at [104, 624] on td "French Shorts | GM | Liberte Indulgence FY26 - TS_4" at bounding box center [645, 640] width 1185 height 32
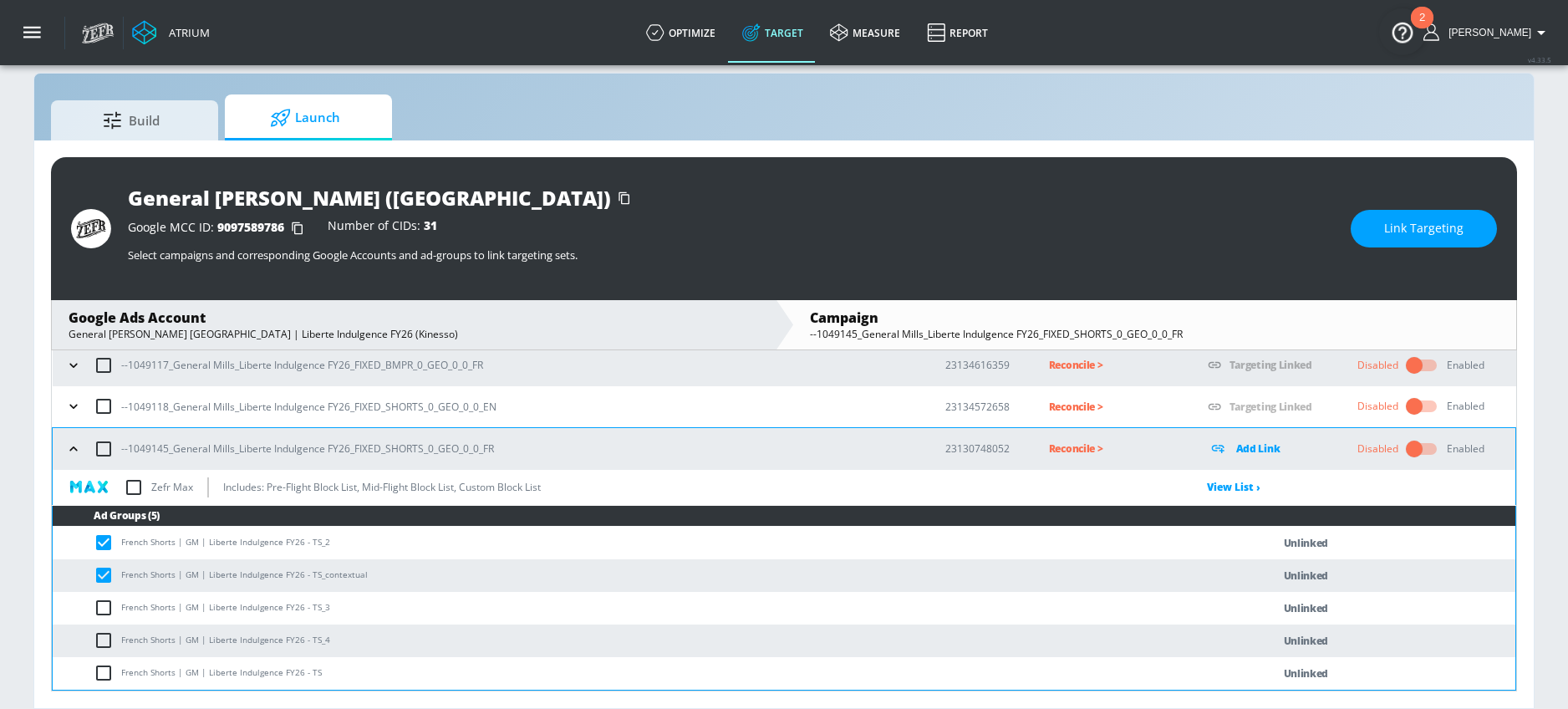
click at [104, 617] on input "checkbox" at bounding box center [108, 608] width 28 height 20
checkbox input "true"
click at [104, 645] on input "checkbox" at bounding box center [108, 641] width 28 height 20
checkbox input "true"
click at [104, 676] on input "checkbox" at bounding box center [108, 673] width 28 height 20
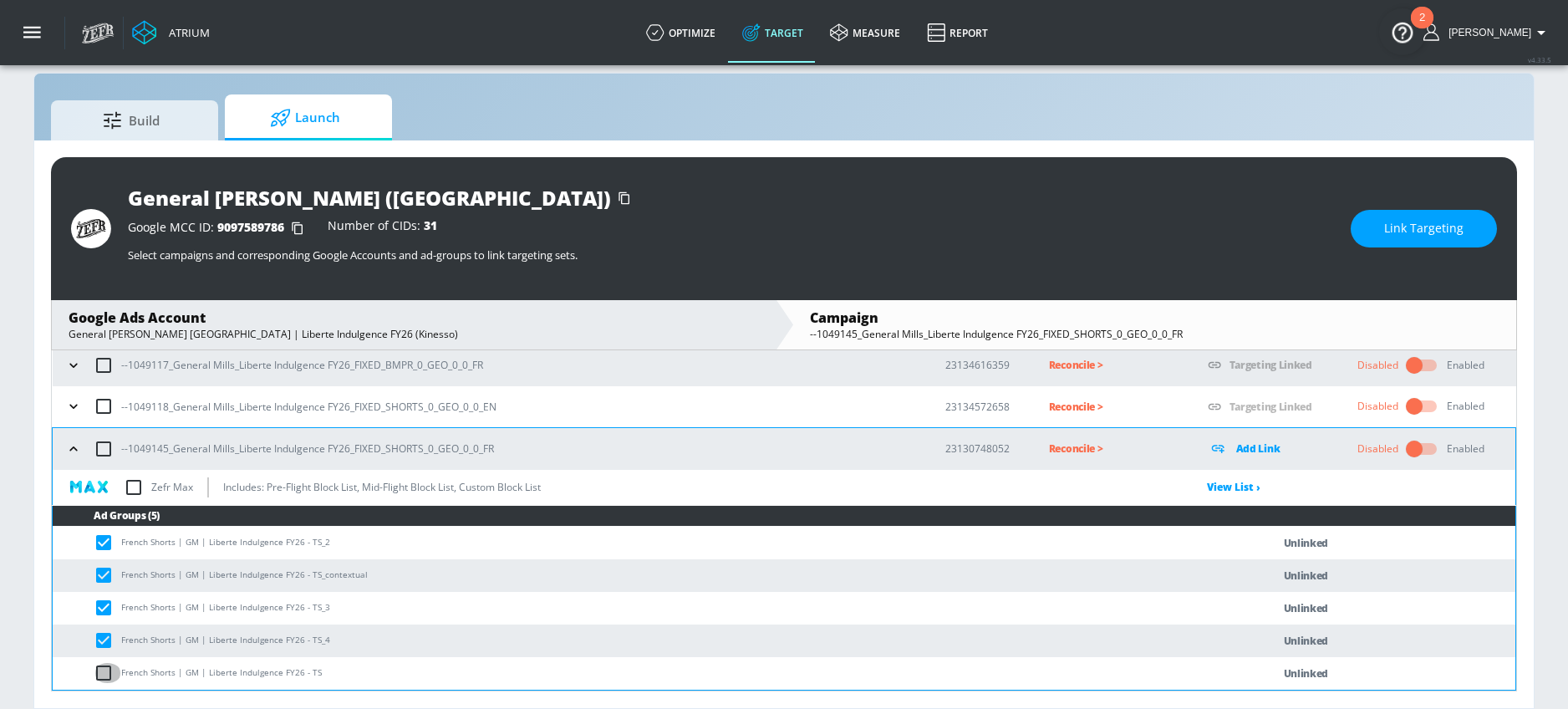
checkbox input "true"
click at [1453, 233] on span "Link Targeting" at bounding box center [1423, 228] width 79 height 21
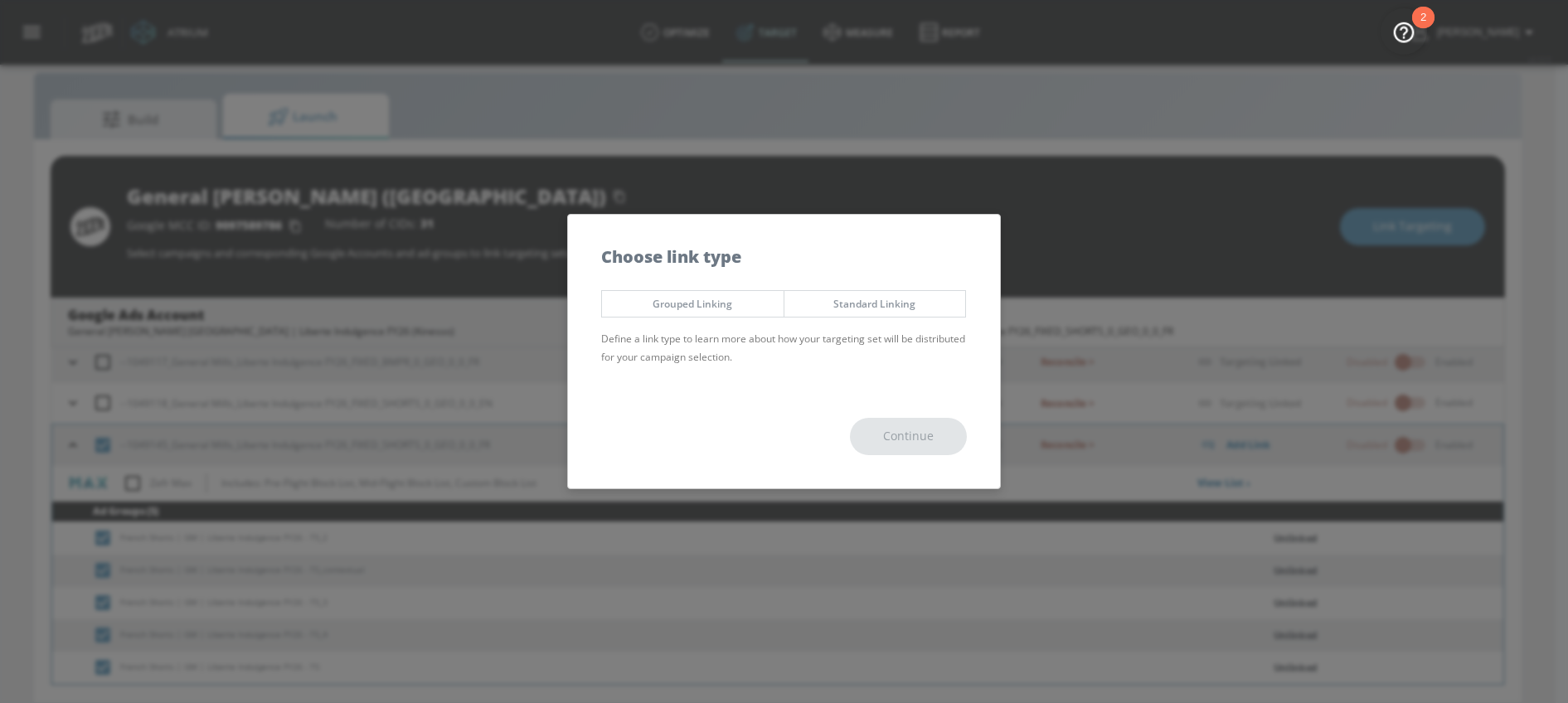
click at [729, 284] on div "Grouped Linking Standard Linking Define a link type to learn more about how you…" at bounding box center [784, 333] width 432 height 103
click at [729, 295] on span "Grouped Linking" at bounding box center [693, 303] width 157 height 17
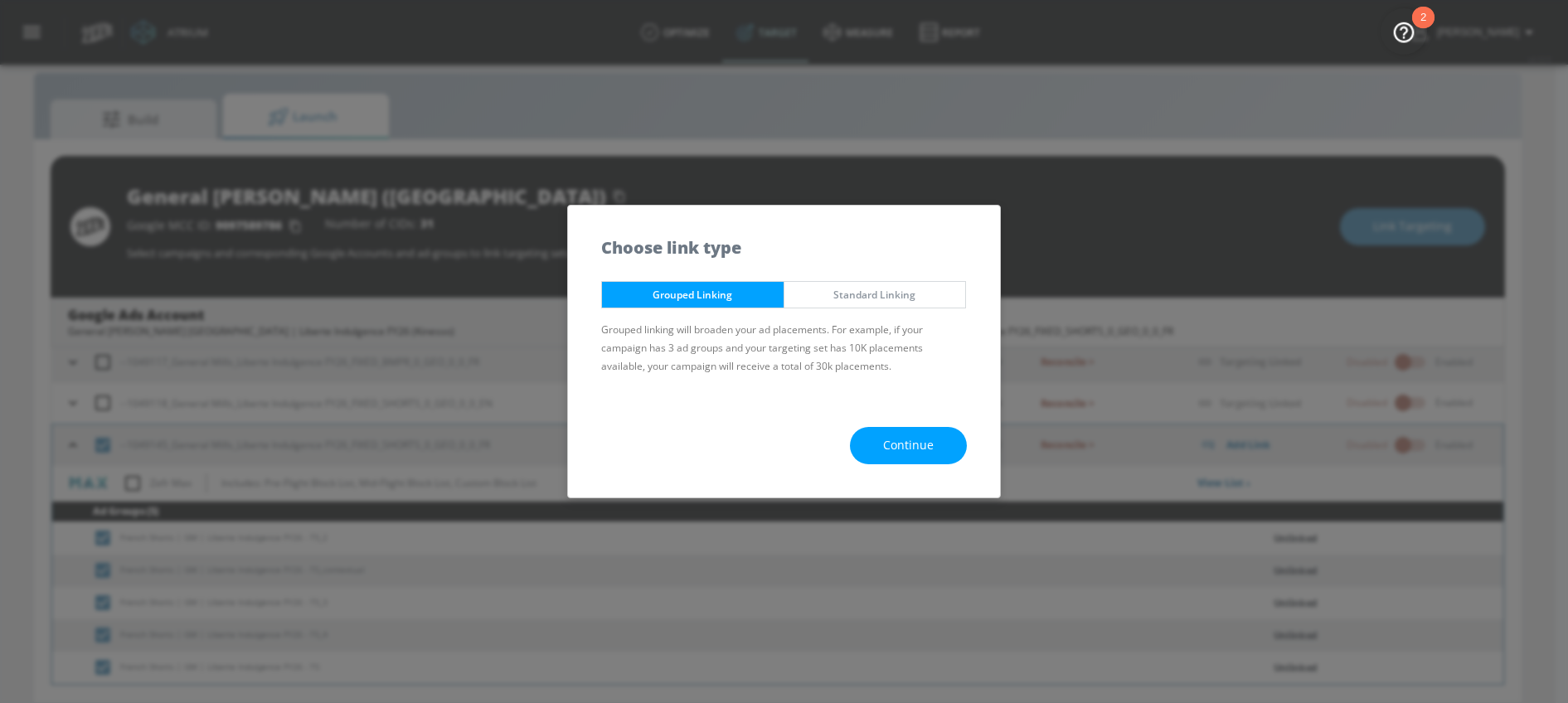
click at [869, 437] on button "Continue" at bounding box center [909, 446] width 117 height 37
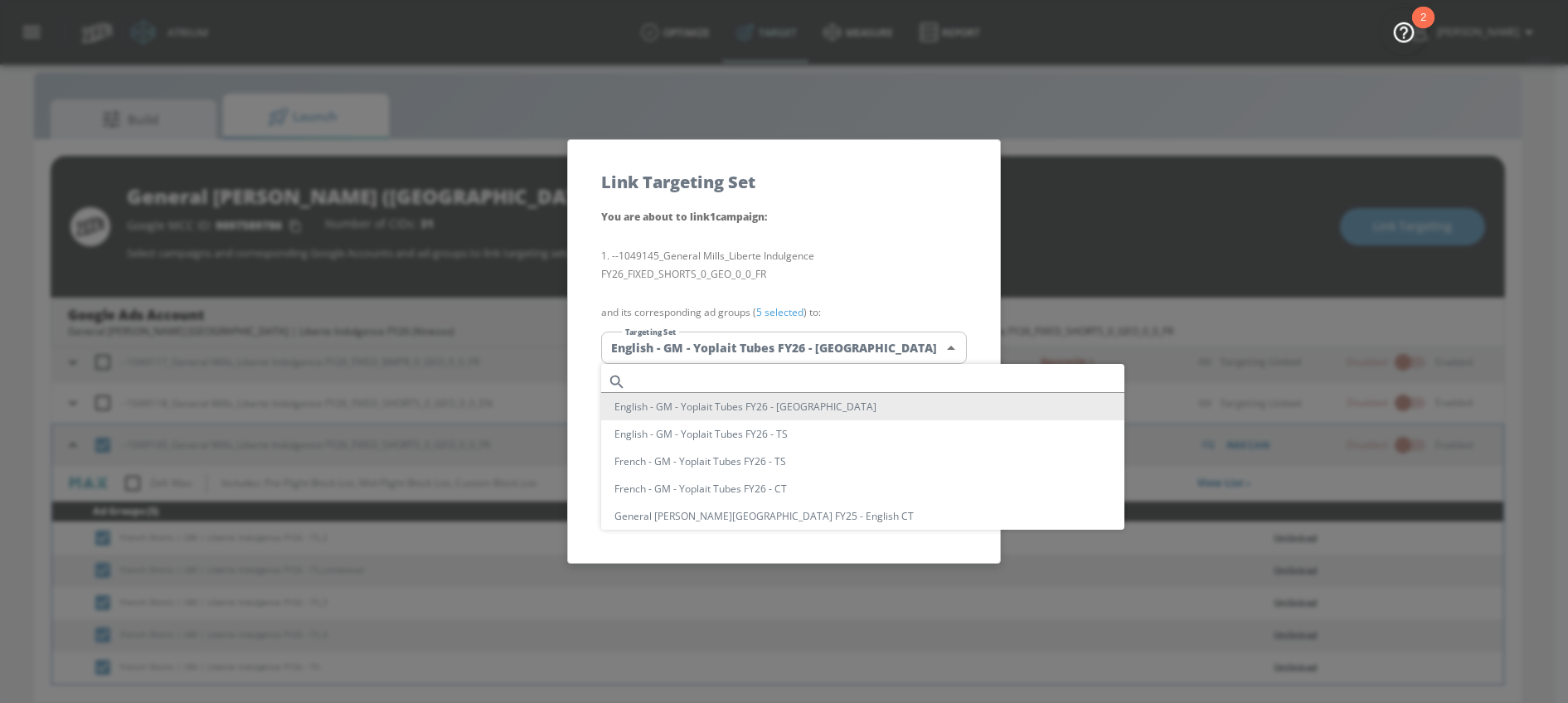
click at [714, 333] on body "Atrium optimize Target measure Report optimize Target measure Report v 4.33.5 […" at bounding box center [784, 340] width 1568 height 727
click at [699, 377] on input "text" at bounding box center [879, 382] width 491 height 23
paste input "Liberte Indulgence FY26"
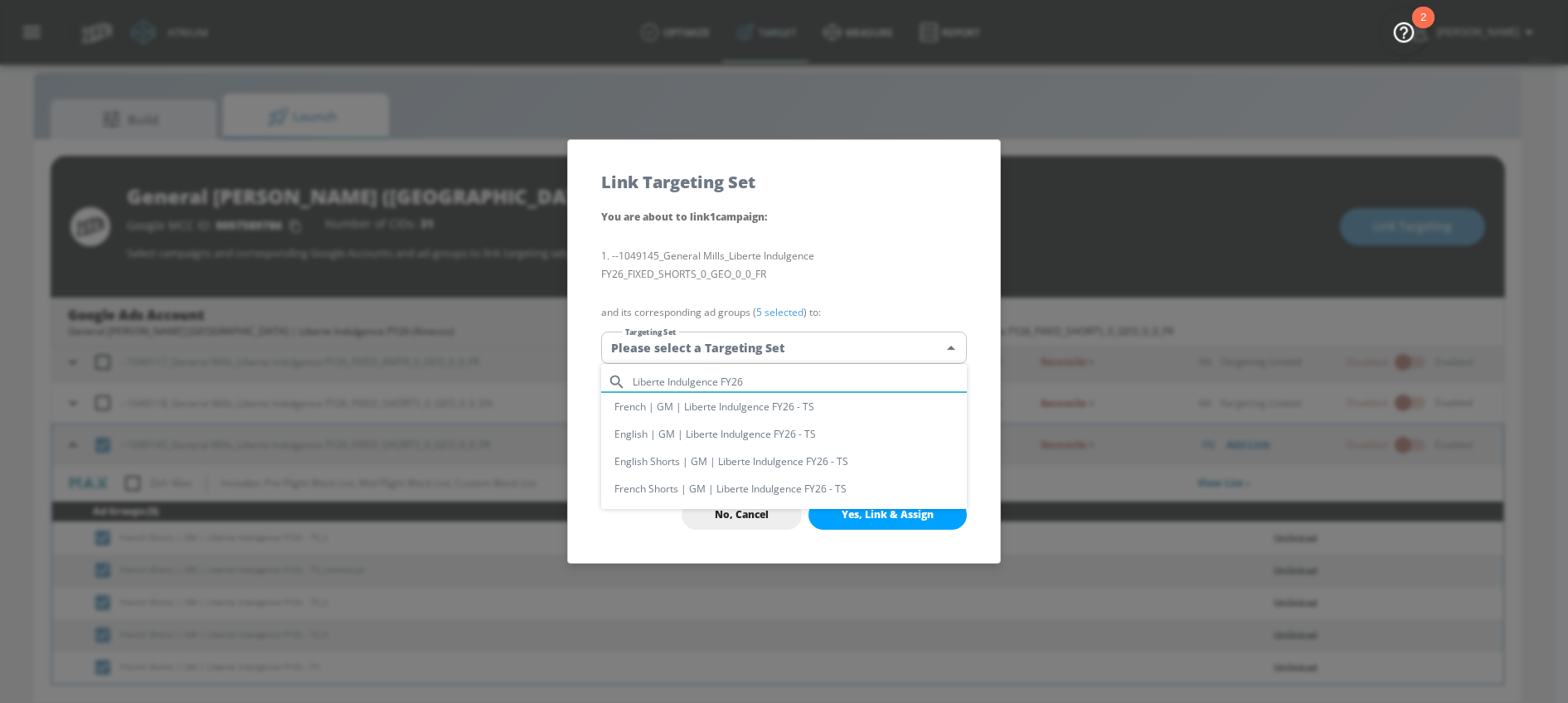
type input "Liberte Indulgence FY26"
click at [676, 488] on li "French Shorts | GM | Liberte Indulgence FY26 - TS" at bounding box center [784, 488] width 365 height 27
type input "944984ed-bb3b-4e49-bb72-d4683358c3ed"
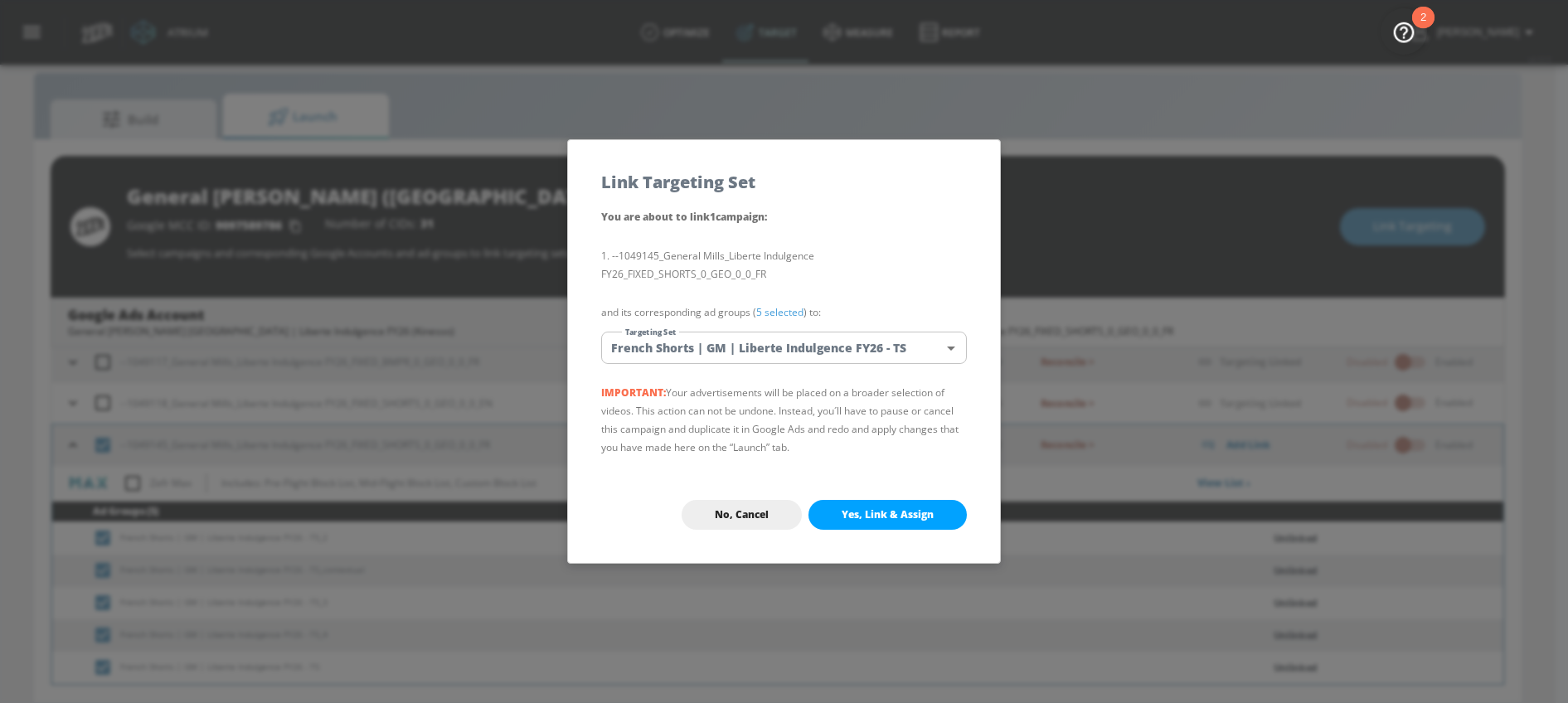
click at [881, 509] on span "Yes, Link & Assign" at bounding box center [887, 515] width 92 height 14
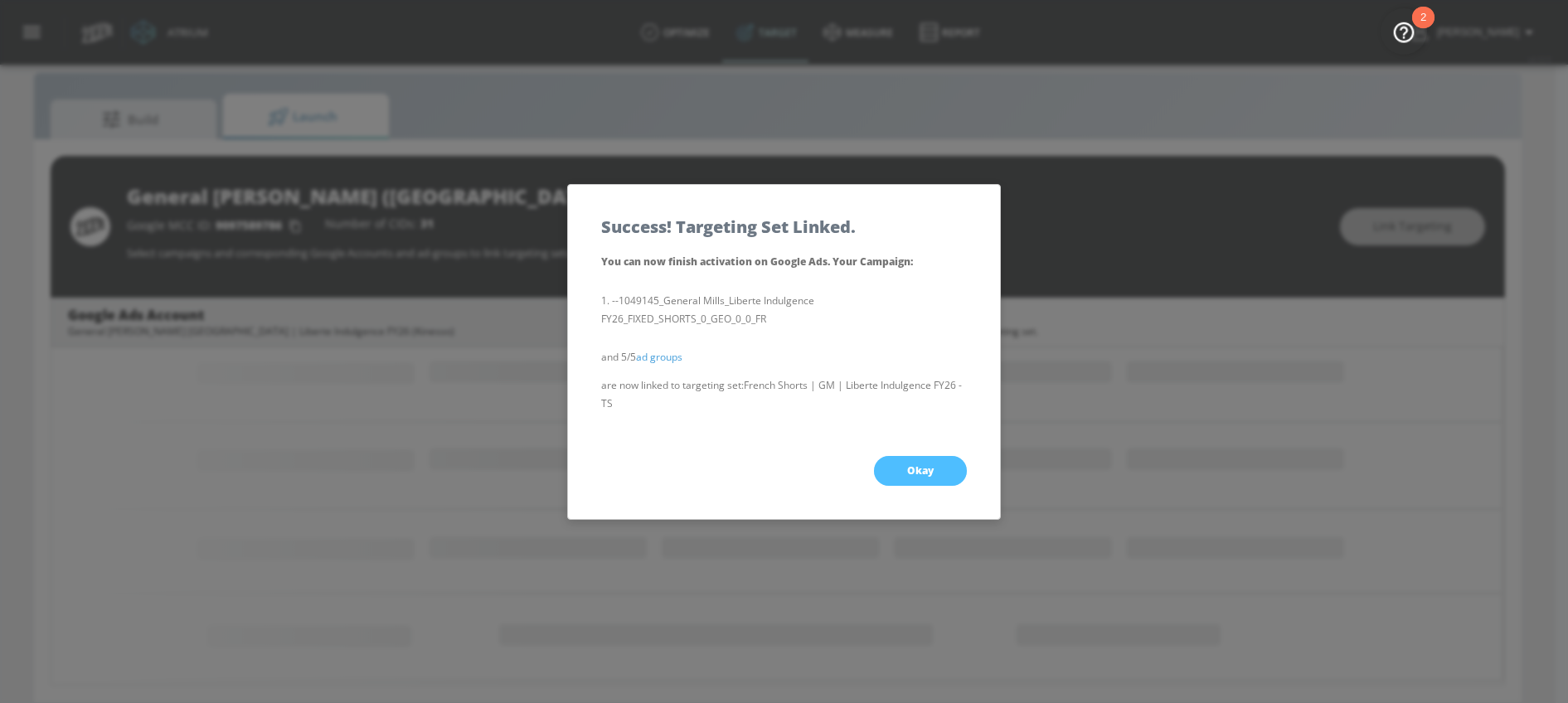
click at [884, 483] on button "Okay" at bounding box center [921, 470] width 93 height 30
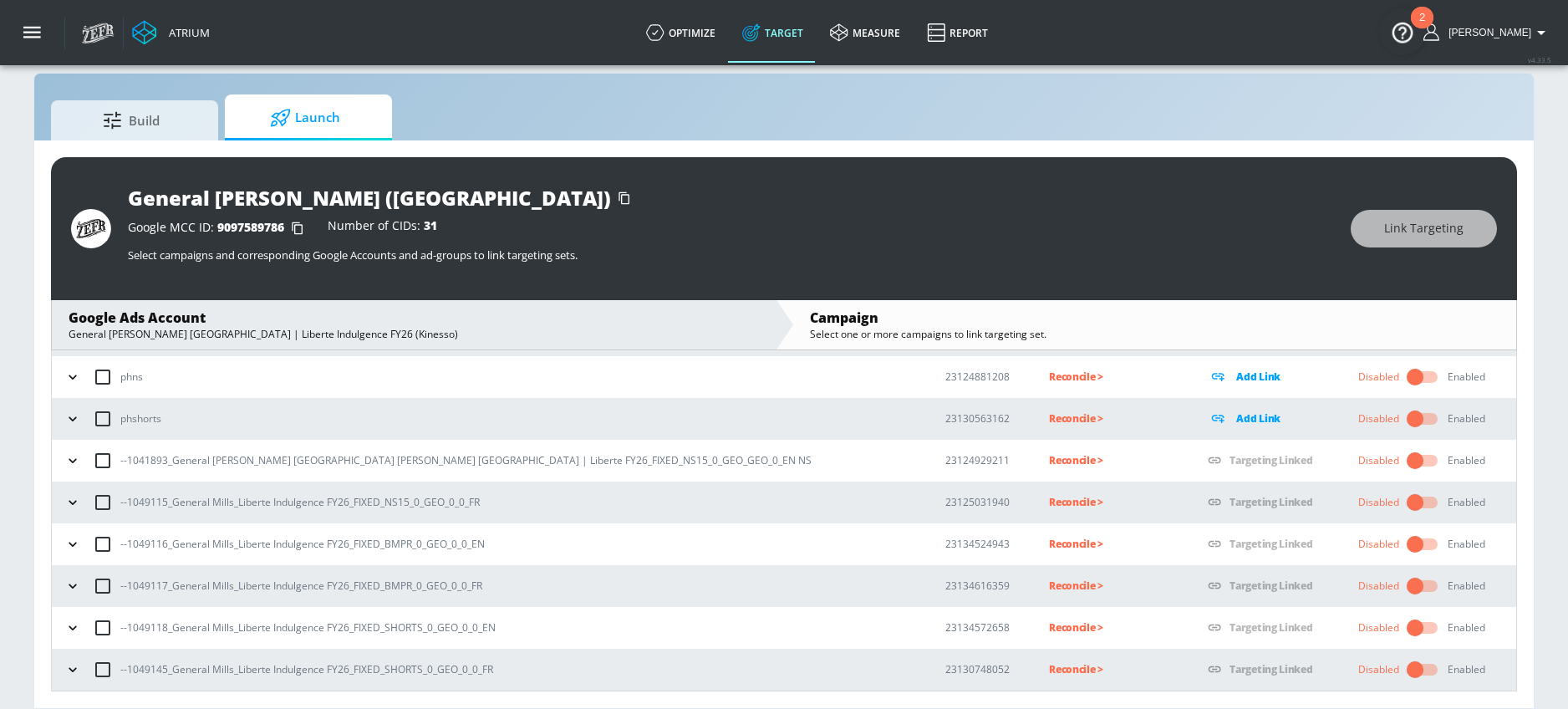
scroll to position [122, 0]
drag, startPoint x: 126, startPoint y: 461, endPoint x: 166, endPoint y: 461, distance: 40.0
click at [166, 461] on p "--1041893_General [PERSON_NAME] [GEOGRAPHIC_DATA] [PERSON_NAME] [GEOGRAPHIC_DAT…" at bounding box center [466, 459] width 691 height 17
copy p "1041893"
click at [1049, 456] on p "Reconcile >" at bounding box center [1114, 459] width 132 height 19
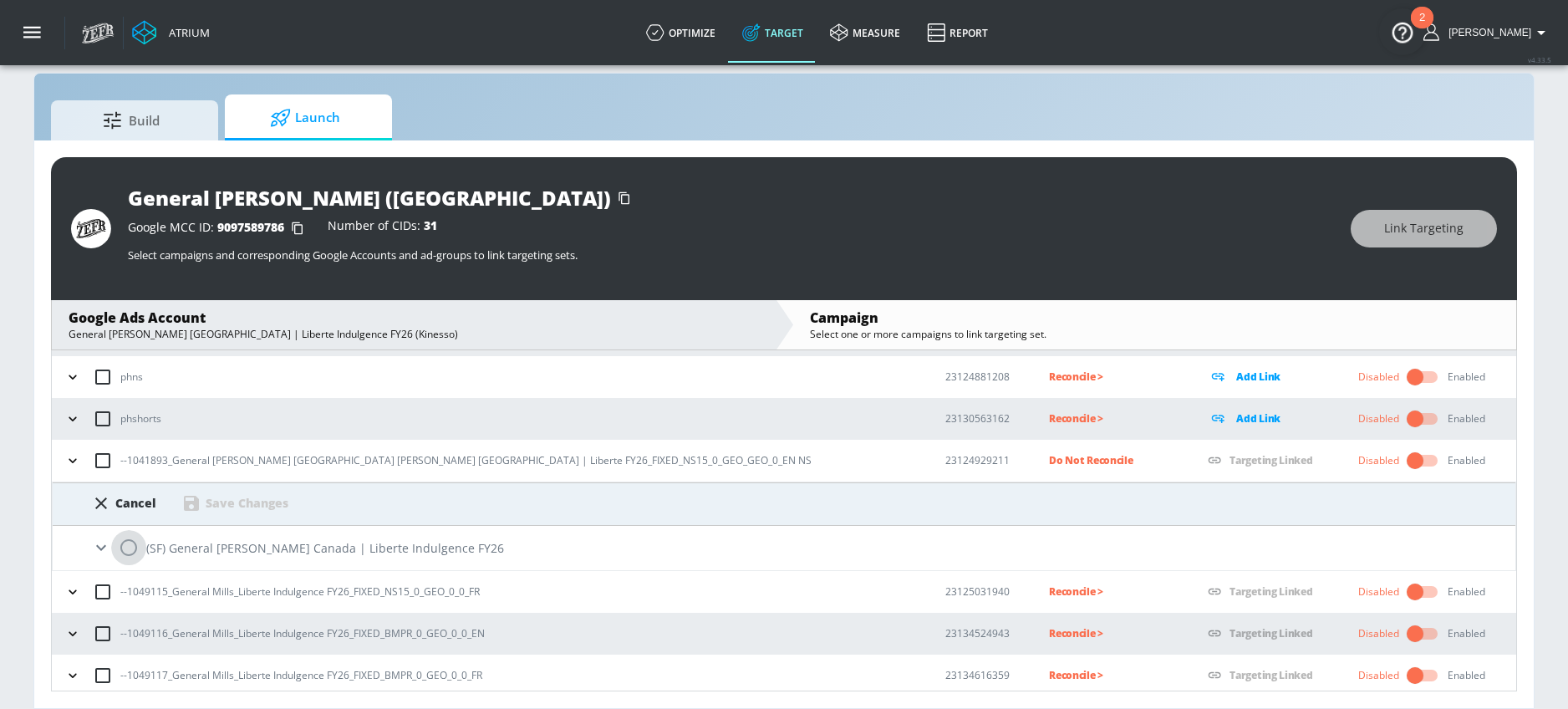
click at [127, 549] on input "radio" at bounding box center [129, 548] width 35 height 35
radio input "true"
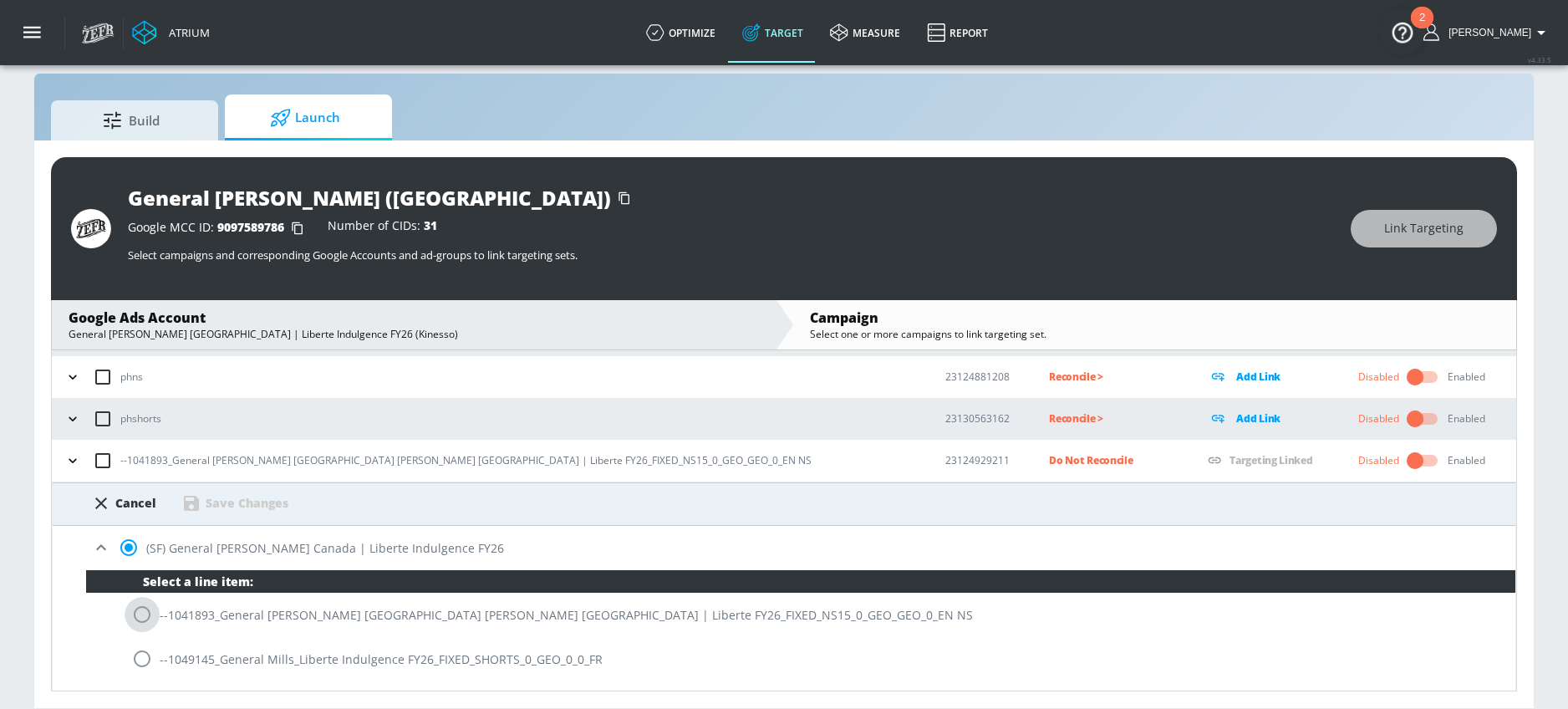
click at [140, 606] on input "radio" at bounding box center [142, 614] width 35 height 35
radio input "true"
click at [277, 503] on div "Save Changes" at bounding box center [247, 502] width 83 height 16
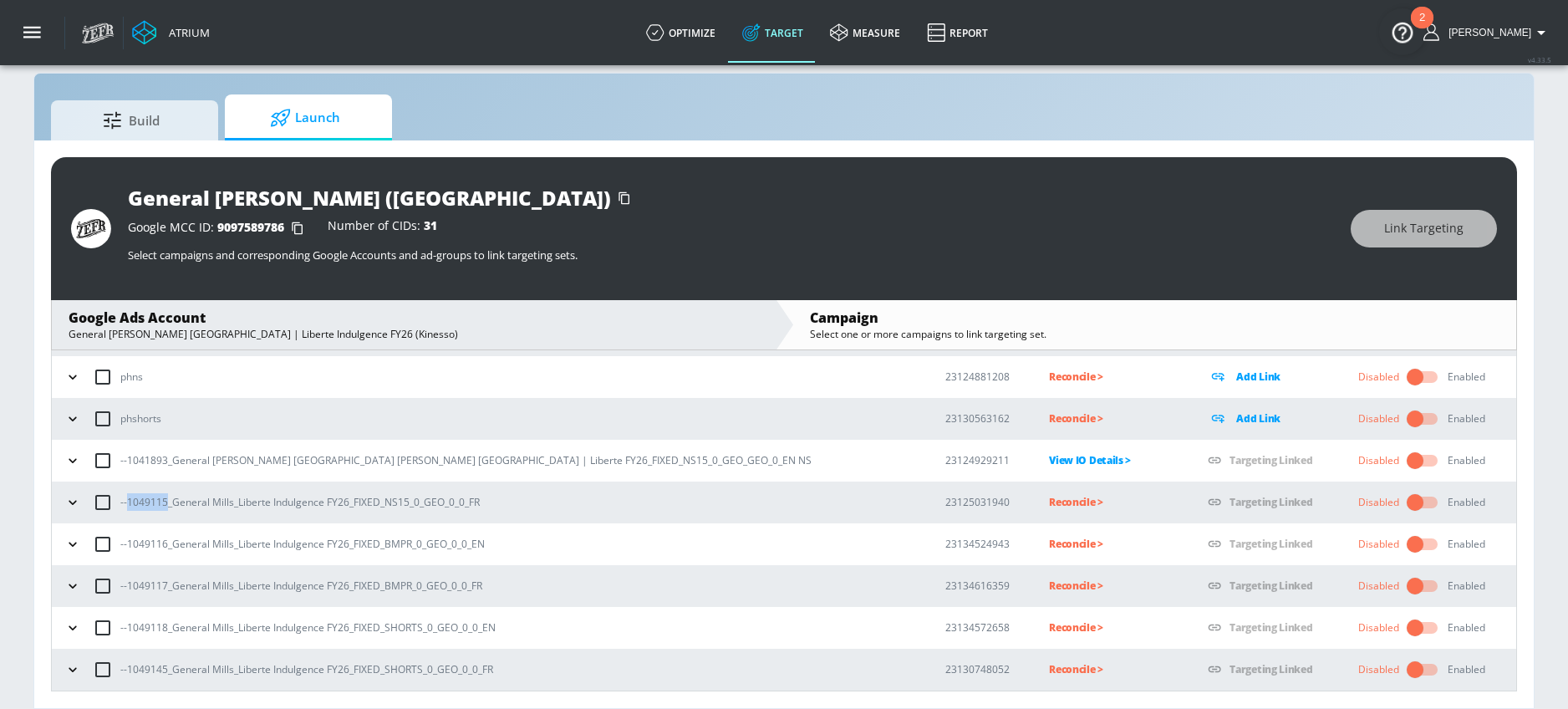
drag, startPoint x: 127, startPoint y: 505, endPoint x: 166, endPoint y: 505, distance: 39.0
click at [166, 505] on p "--1049115_General Mills_Liberte Indulgence FY26_FIXED_NS15_0_GEO_0_0_FR" at bounding box center [300, 502] width 359 height 17
copy p "1049115"
click at [1049, 501] on p "Reconcile >" at bounding box center [1114, 502] width 132 height 19
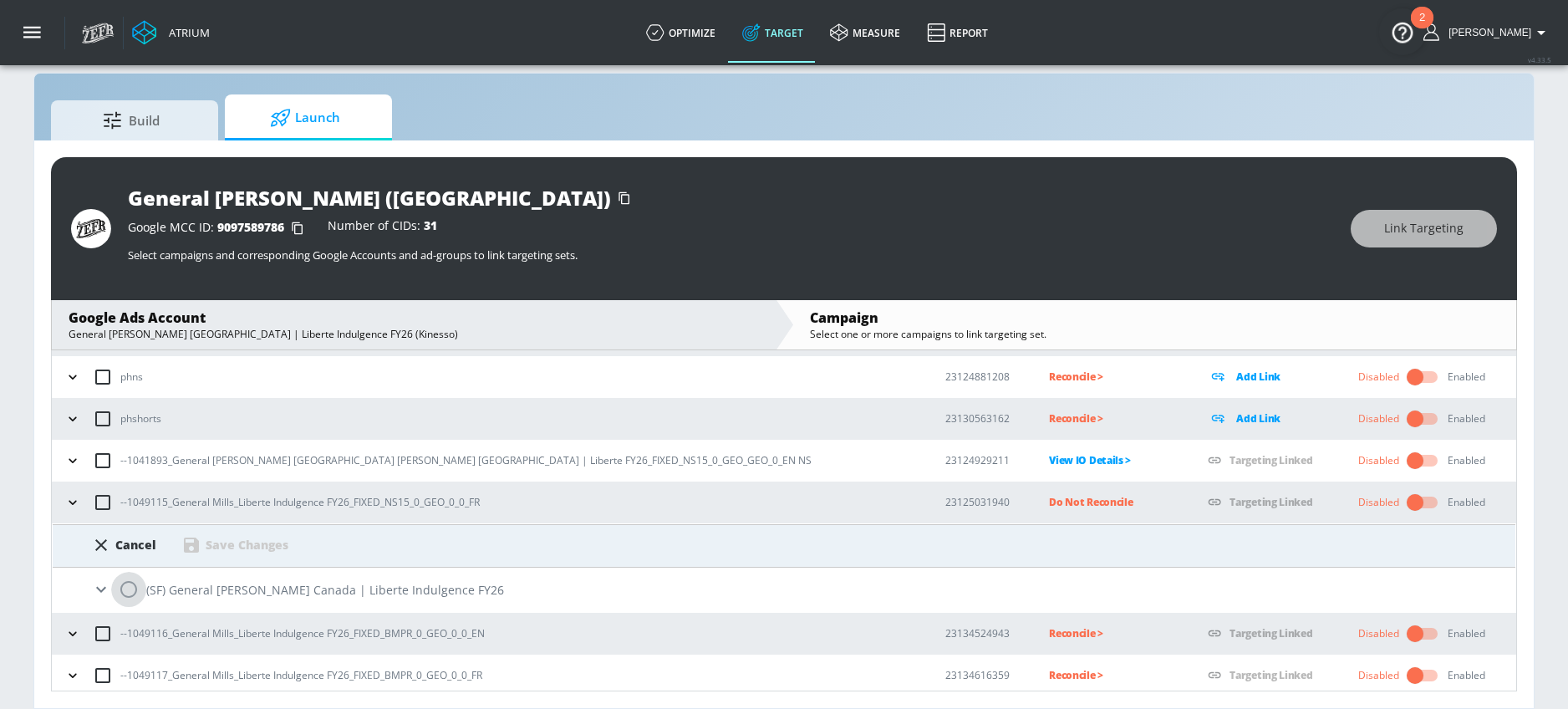
click at [135, 590] on input "radio" at bounding box center [129, 589] width 35 height 35
radio input "true"
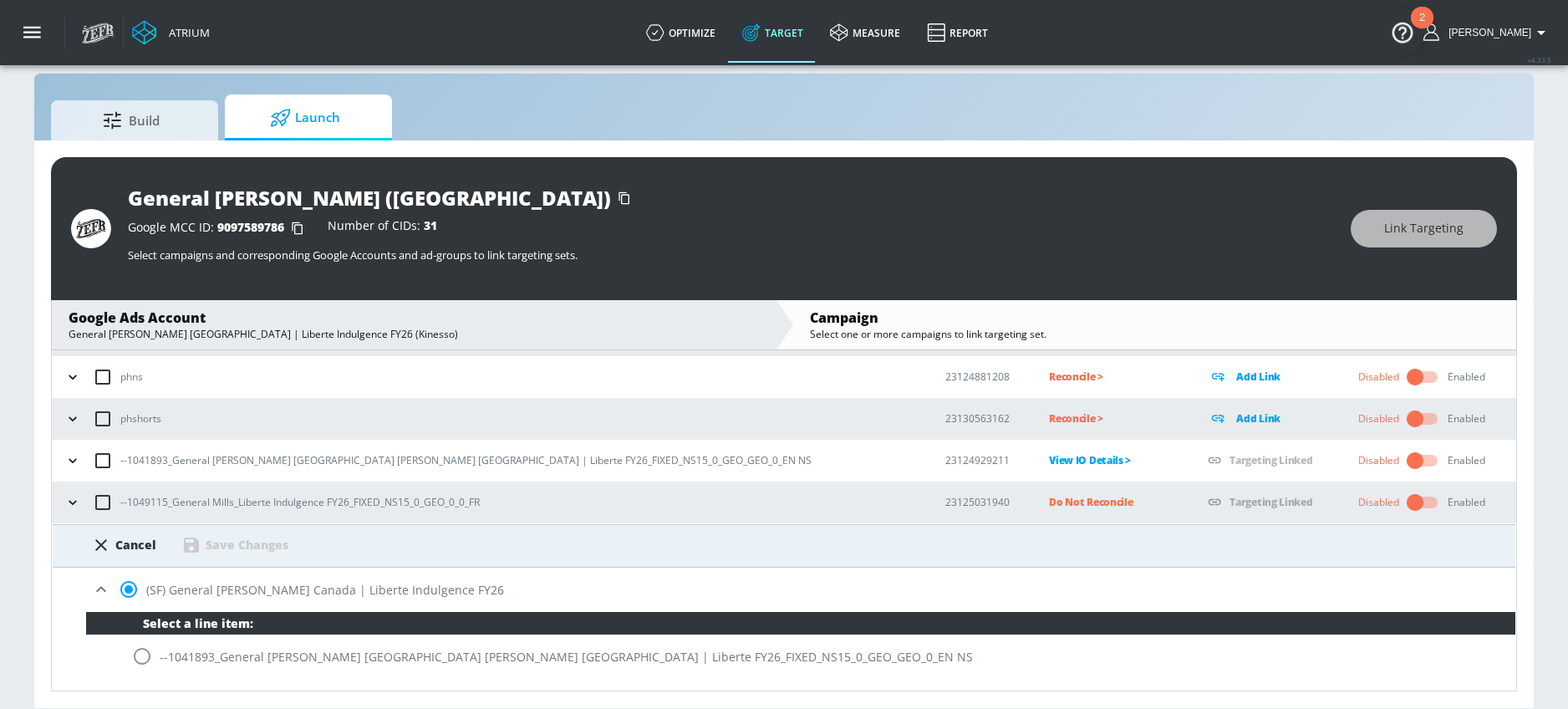
scroll to position [348, 0]
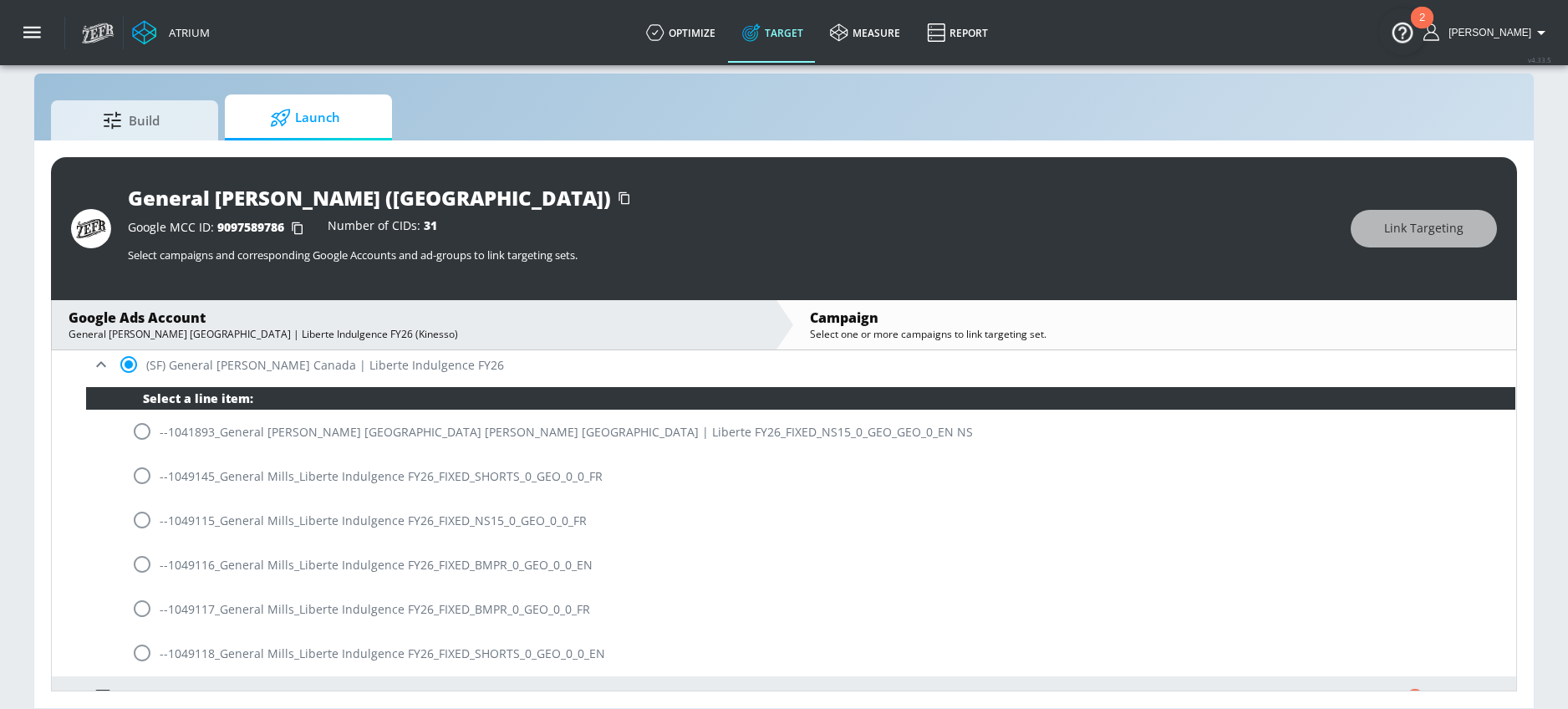
click at [148, 518] on input "radio" at bounding box center [142, 520] width 35 height 35
radio input "true"
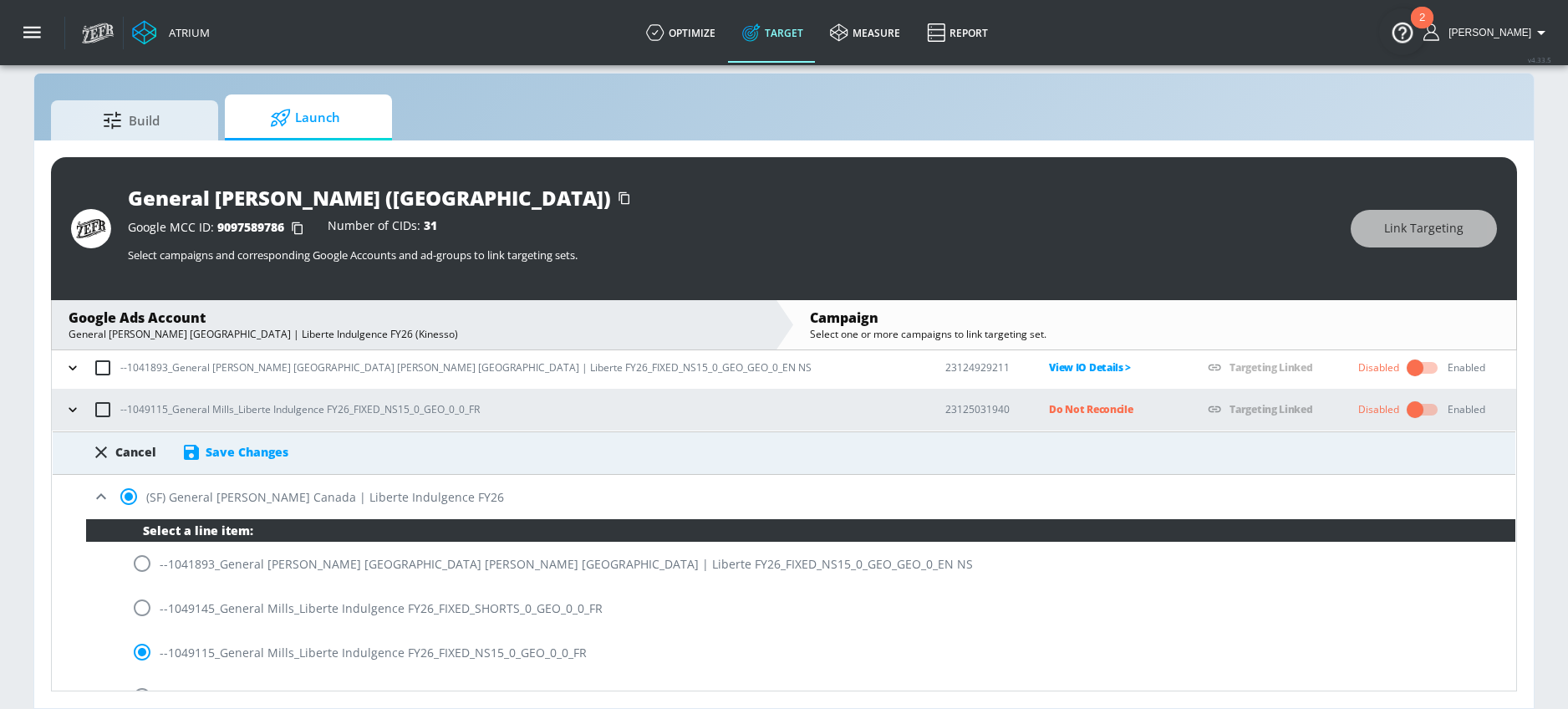
scroll to position [199, 0]
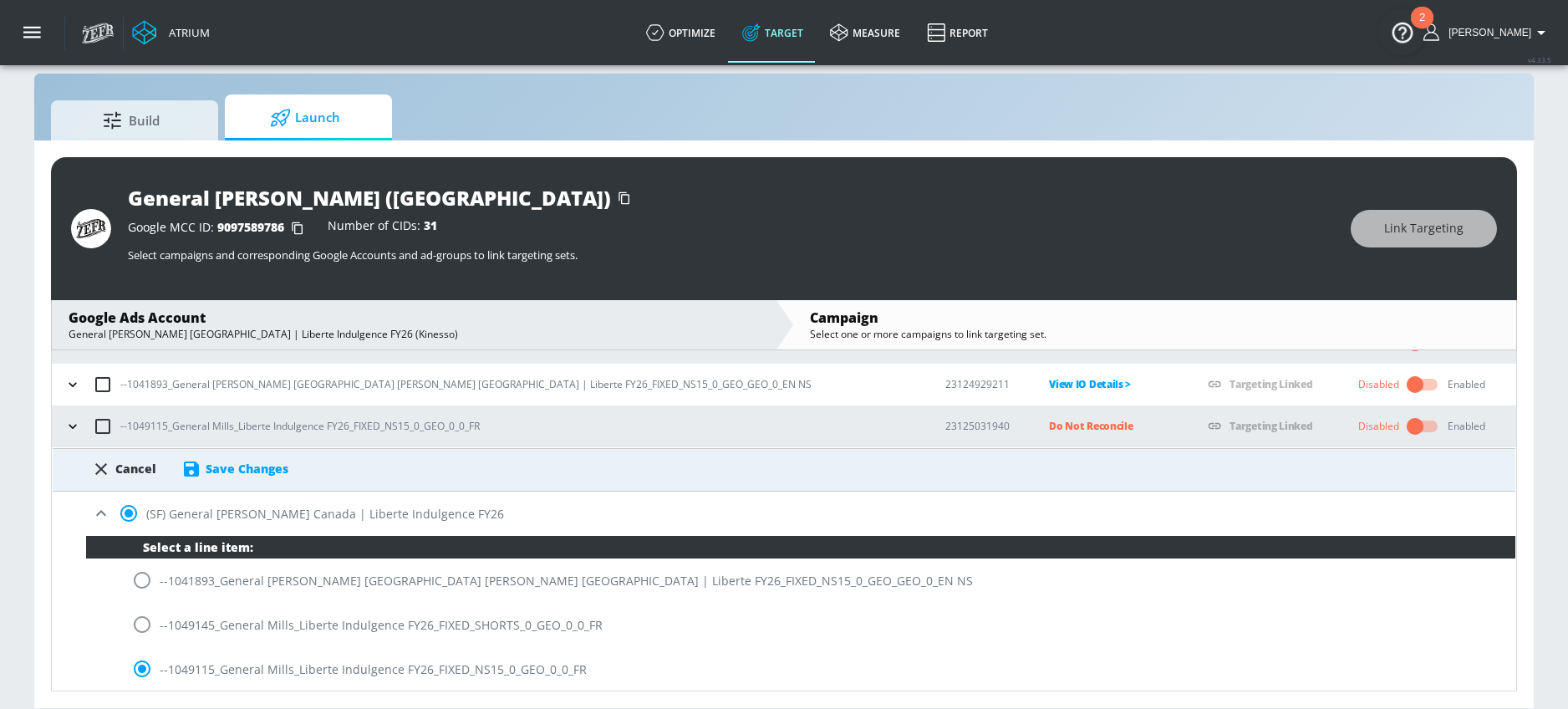
click at [272, 473] on div "Save Changes" at bounding box center [247, 468] width 83 height 16
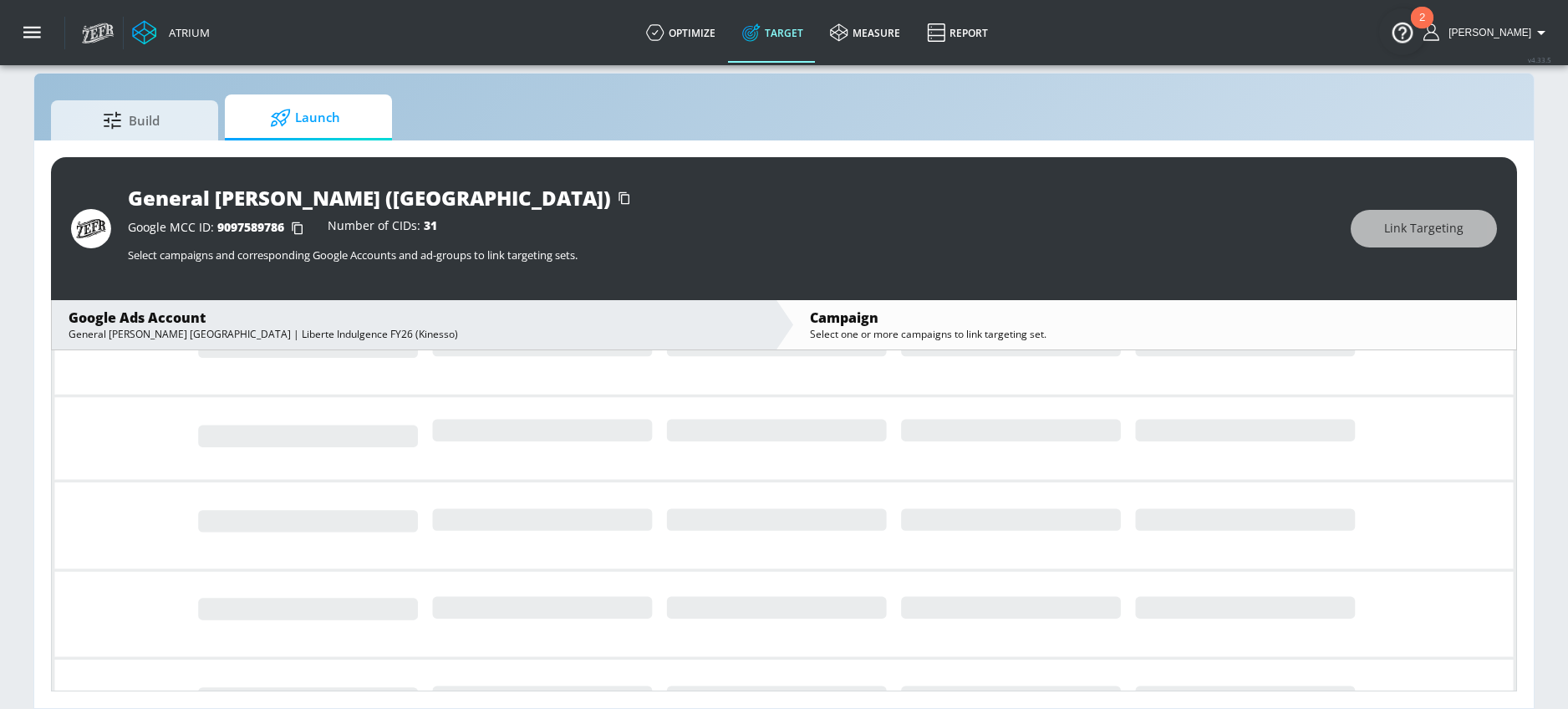
scroll to position [122, 0]
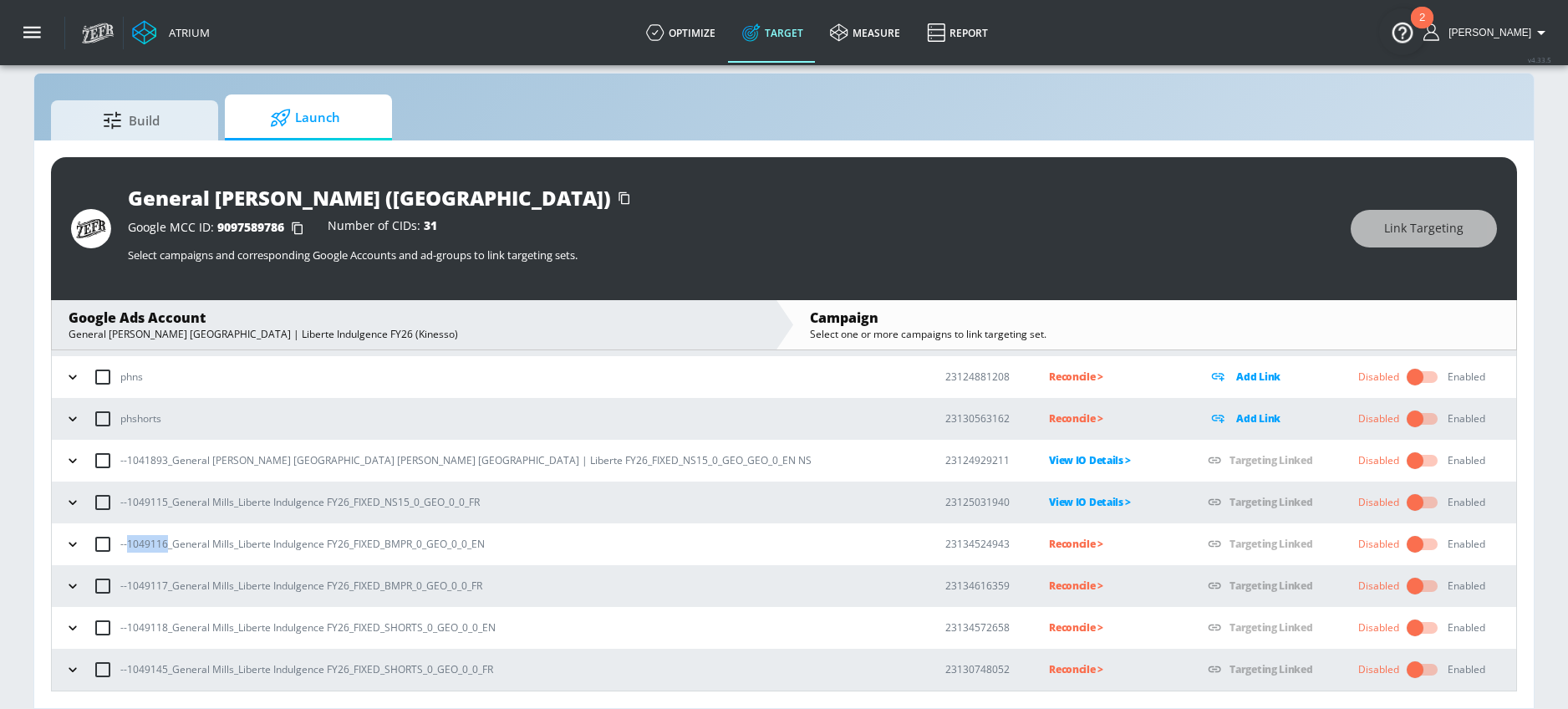
drag, startPoint x: 127, startPoint y: 545, endPoint x: 165, endPoint y: 541, distance: 38.2
click at [165, 541] on p "--1049116_General Mills_Liberte Indulgence FY26_FIXED_BMPR_0_GEO_0_0_EN" at bounding box center [303, 543] width 365 height 17
copy p "1049116"
click at [1049, 548] on p "Reconcile >" at bounding box center [1114, 543] width 132 height 19
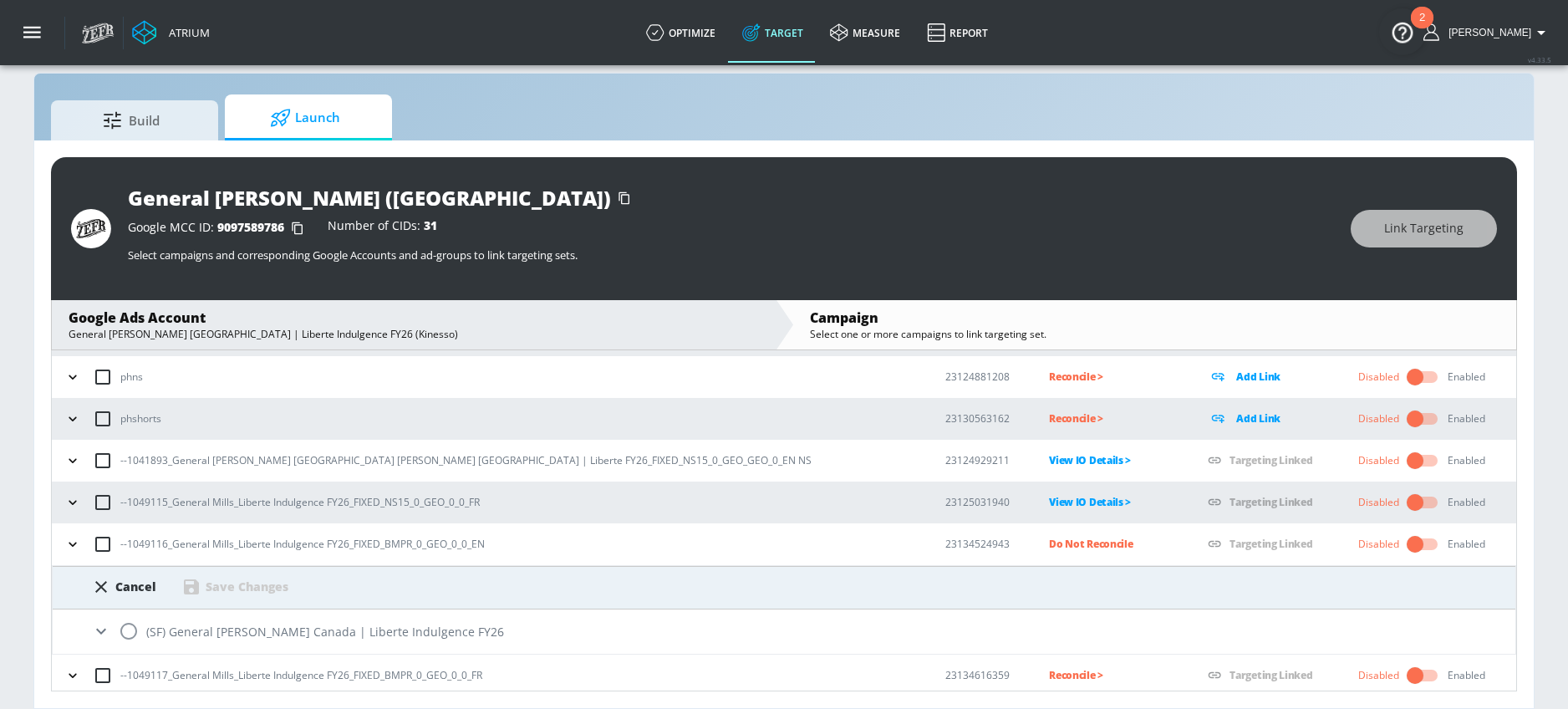
click at [127, 630] on input "radio" at bounding box center [129, 631] width 35 height 35
radio input "true"
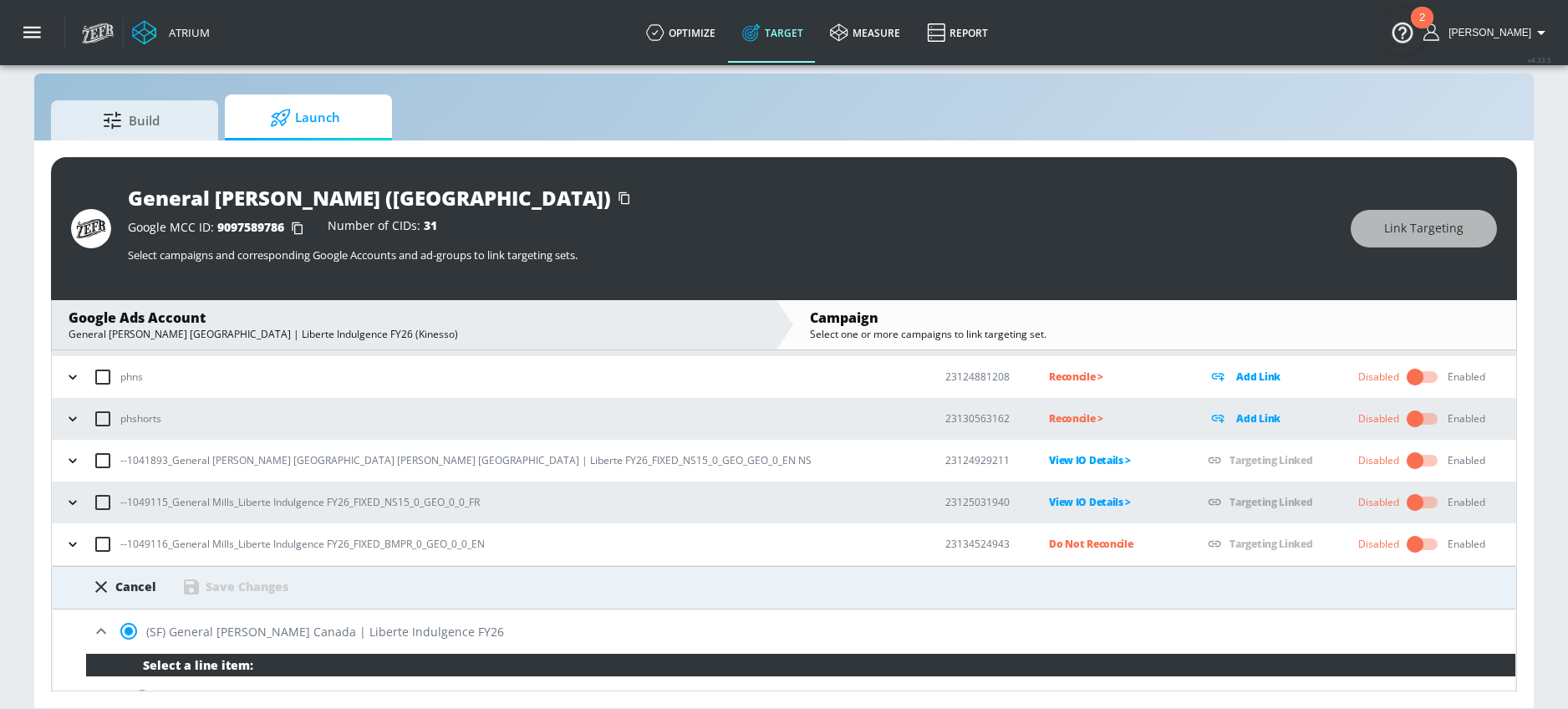
scroll to position [434, 0]
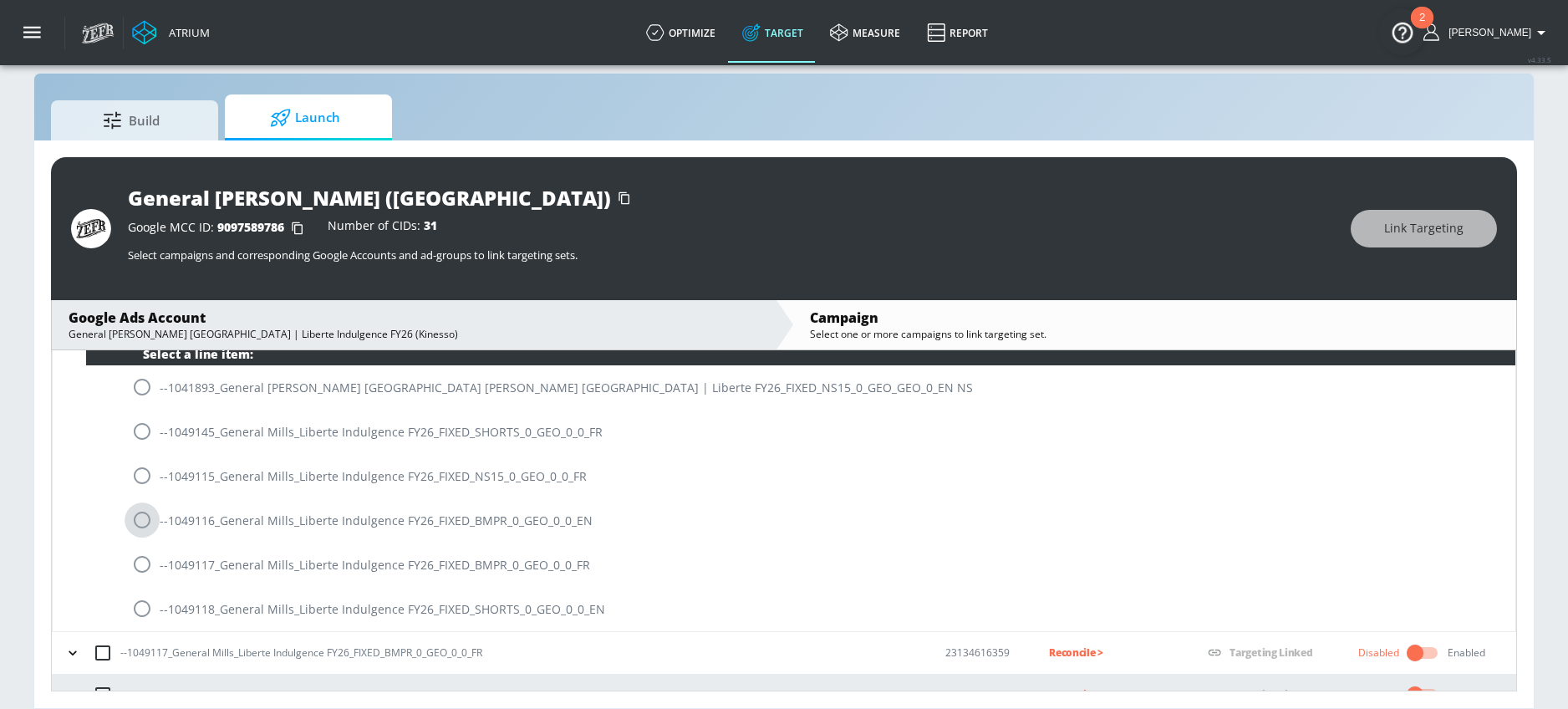
click at [141, 523] on input "radio" at bounding box center [142, 520] width 35 height 35
radio input "true"
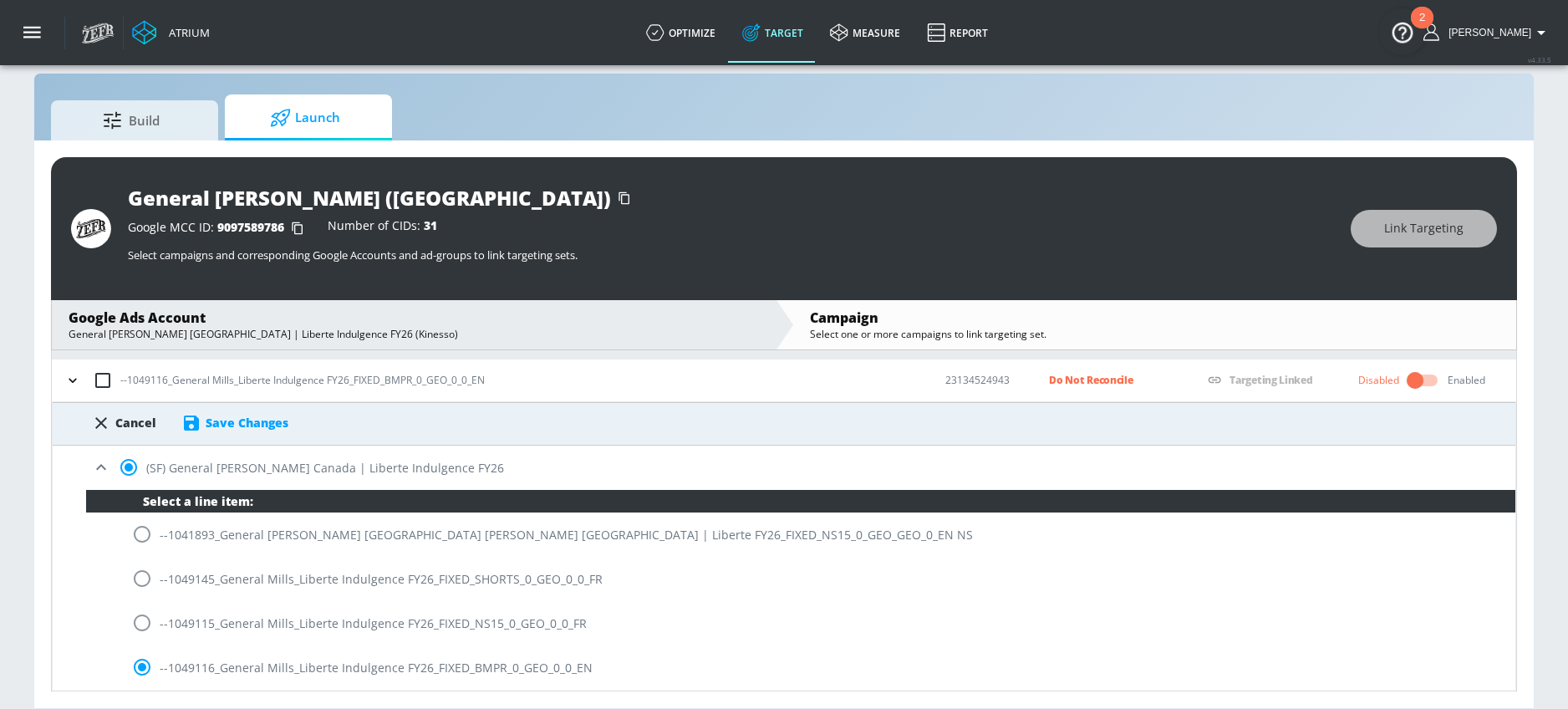
scroll to position [280, 0]
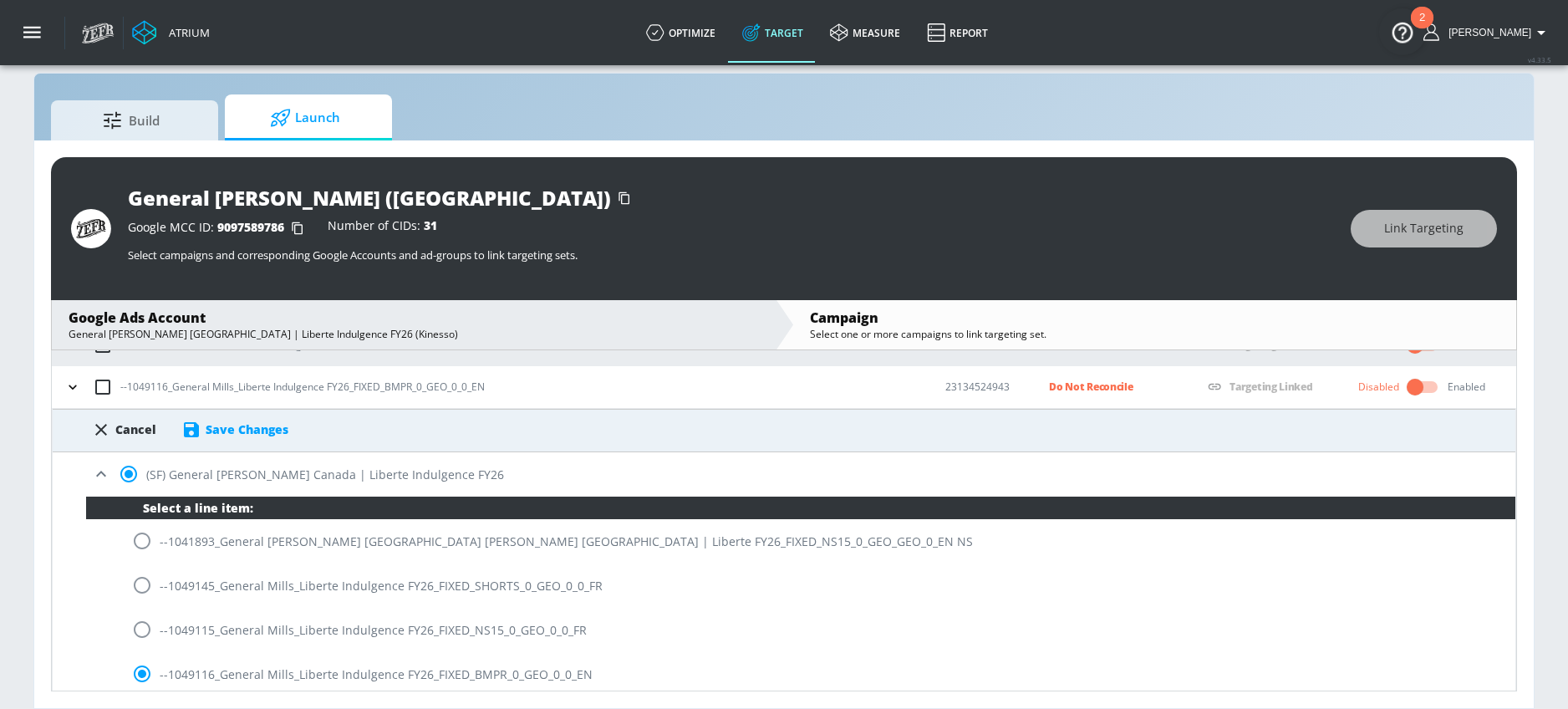
click at [269, 438] on div "Save Changes" at bounding box center [235, 430] width 107 height 20
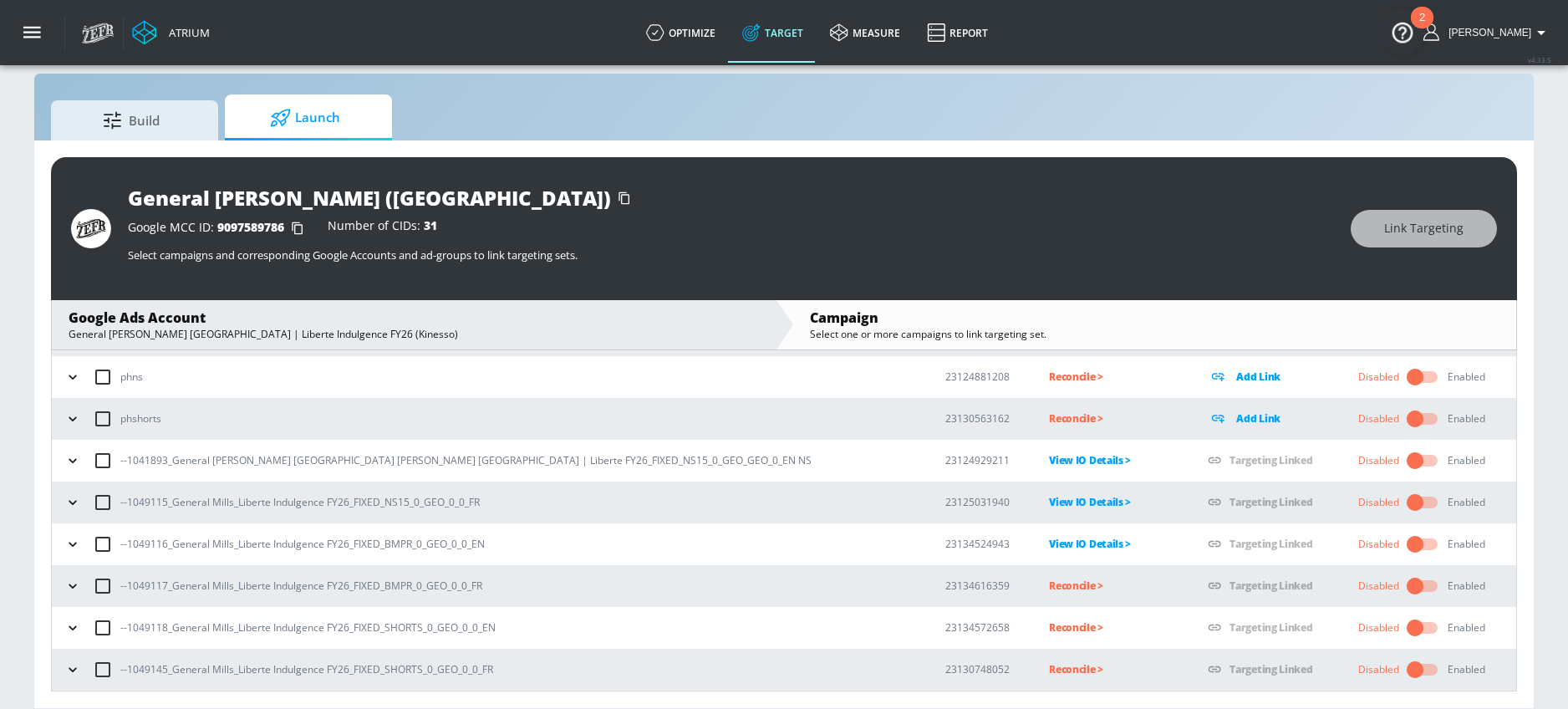
scroll to position [122, 0]
drag, startPoint x: 128, startPoint y: 587, endPoint x: 167, endPoint y: 586, distance: 39.0
click at [167, 586] on p "--1049117_General Mills_Liberte Indulgence FY26_FIXED_BMPR_0_GEO_0_0_FR" at bounding box center [301, 585] width 362 height 17
copy p "1049117"
click at [1049, 584] on p "Reconcile >" at bounding box center [1114, 586] width 132 height 19
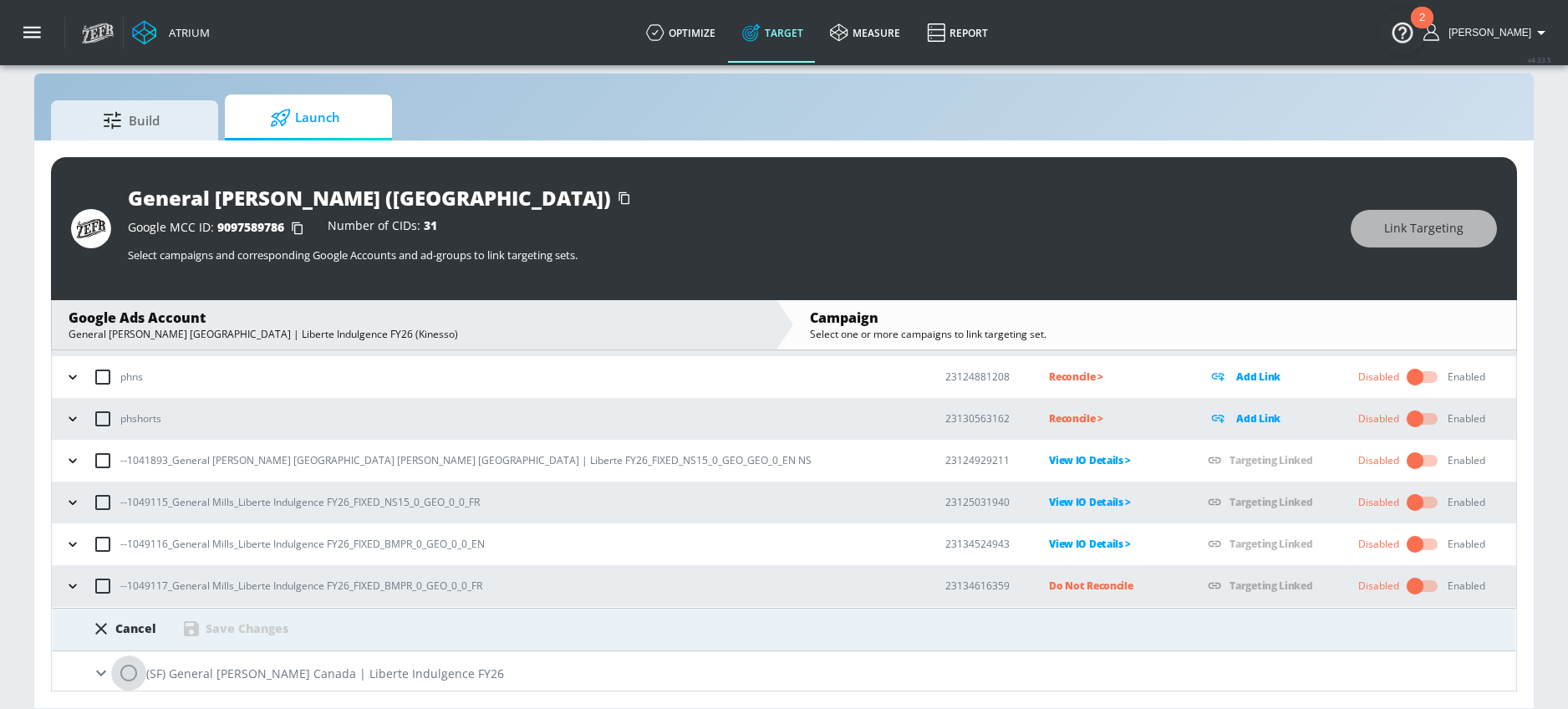
click at [142, 675] on input "radio" at bounding box center [129, 673] width 35 height 35
radio input "true"
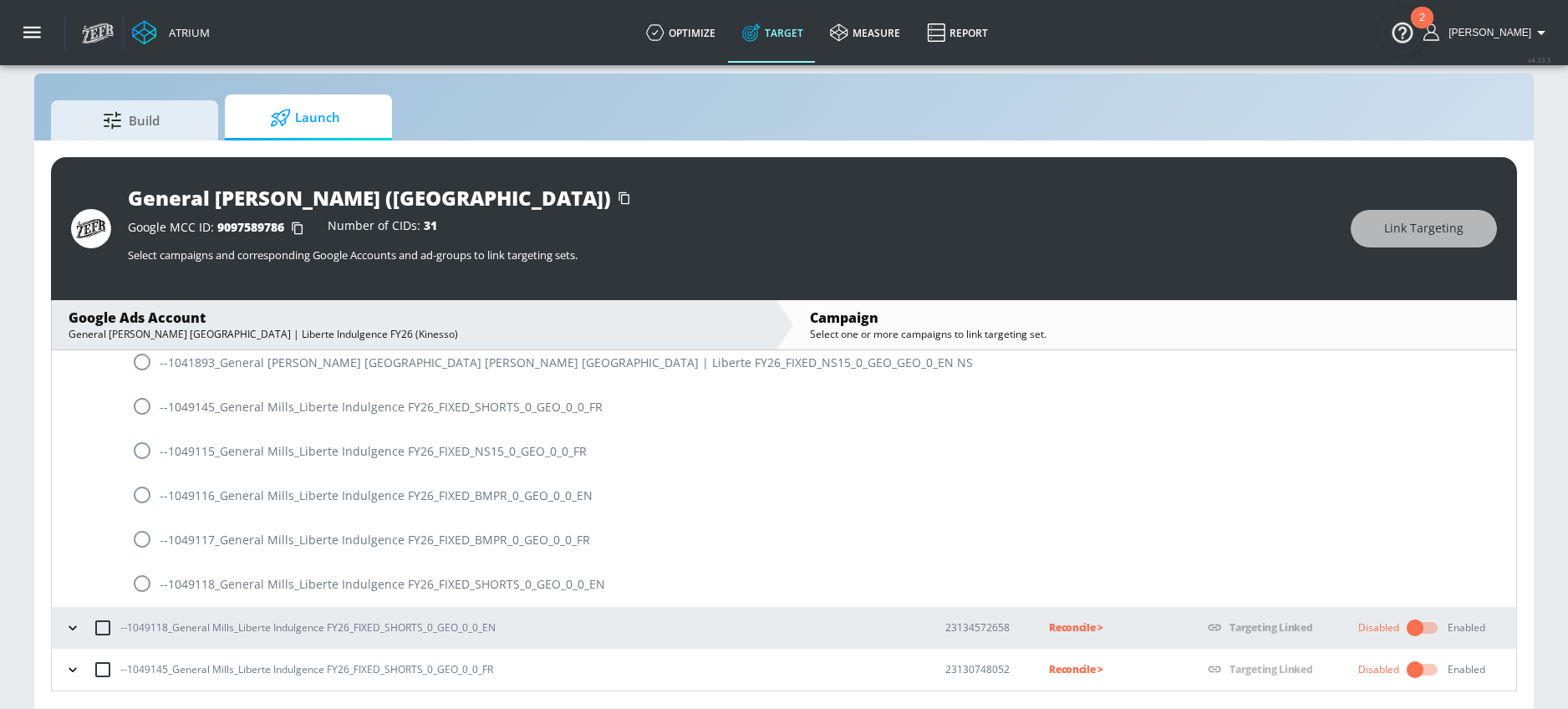
click at [142, 536] on input "radio" at bounding box center [142, 540] width 35 height 35
radio input "true"
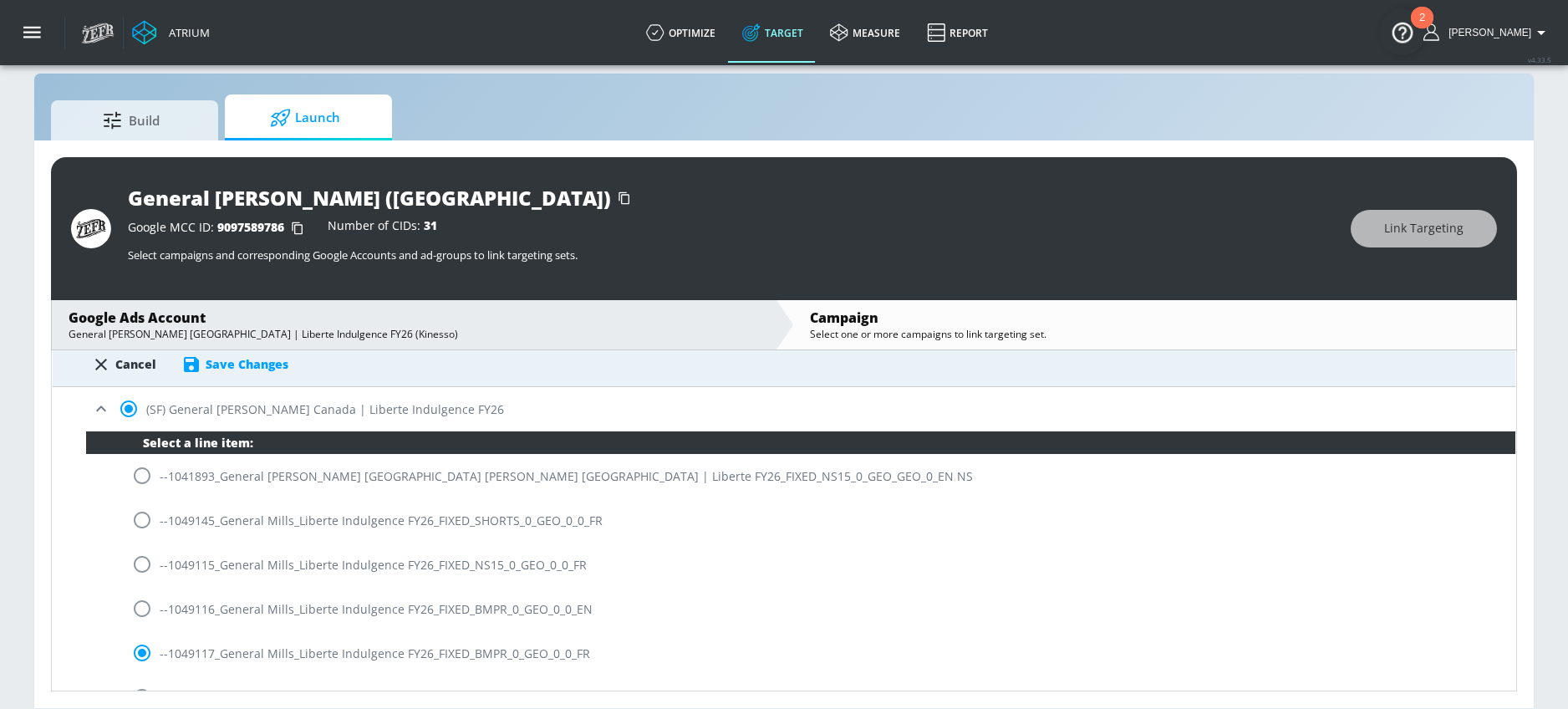
scroll to position [344, 0]
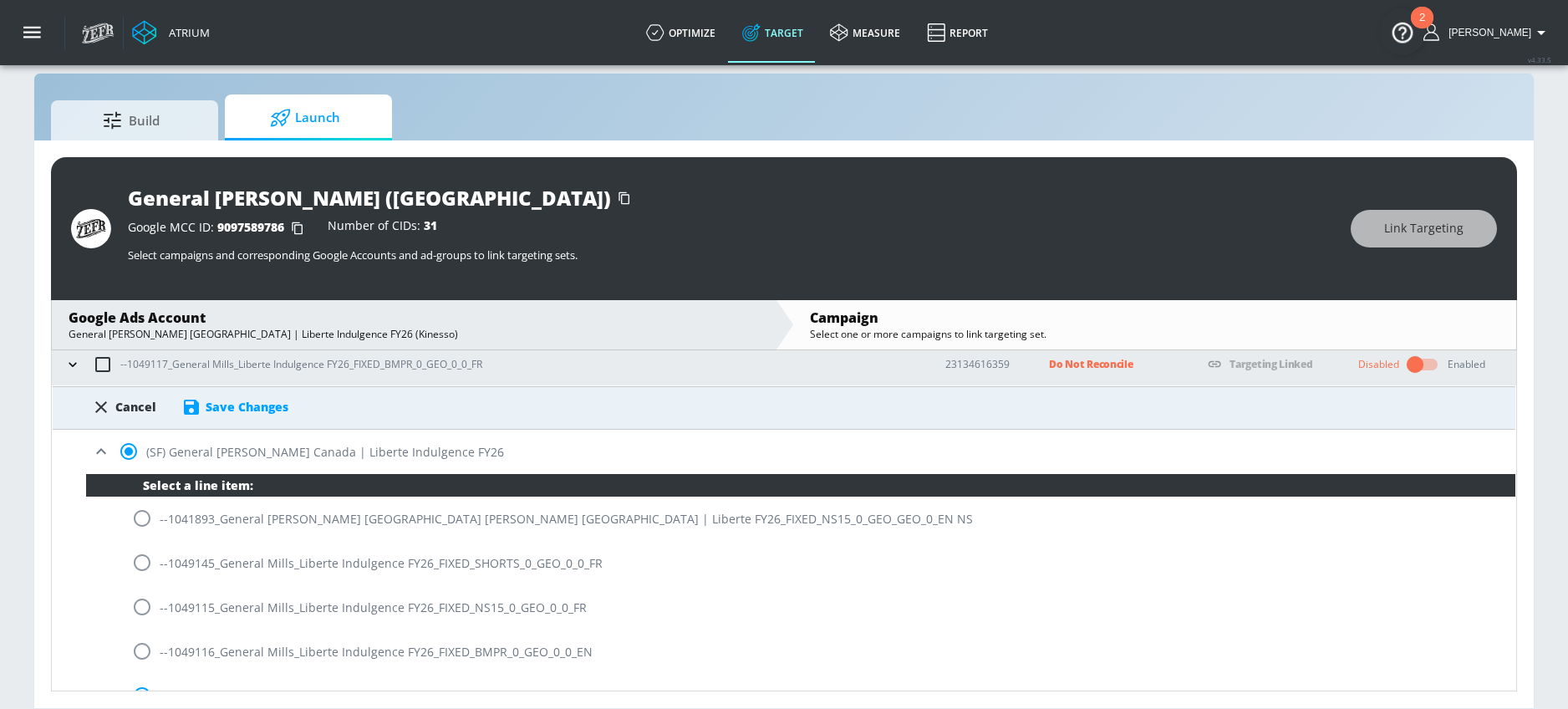
click at [258, 394] on div "Cancel Save Changes" at bounding box center [784, 401] width 1463 height 30
click at [258, 430] on div "(SF) General [PERSON_NAME] Canada | Liberte Indulgence FY26" at bounding box center [784, 452] width 1463 height 44
click at [269, 403] on div "Save Changes" at bounding box center [247, 406] width 83 height 16
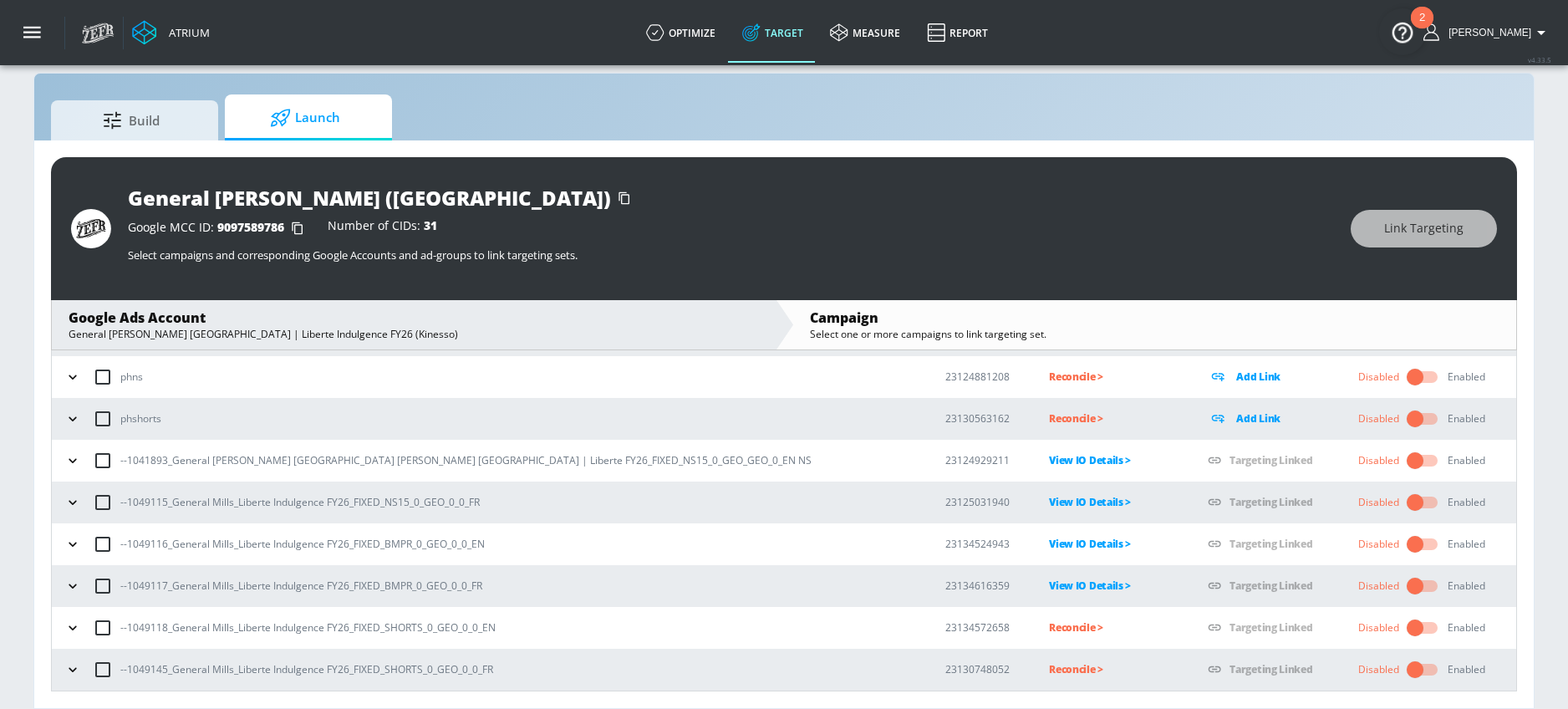
scroll to position [122, 0]
drag, startPoint x: 127, startPoint y: 628, endPoint x: 165, endPoint y: 627, distance: 38.0
click at [165, 627] on p "--1049118_General Mills_Liberte Indulgence FY26_FIXED_SHORTS_0_GEO_0_0_EN" at bounding box center [308, 627] width 376 height 17
copy p "1049118"
click at [1022, 638] on td "Reconcile >" at bounding box center [1101, 627] width 158 height 41
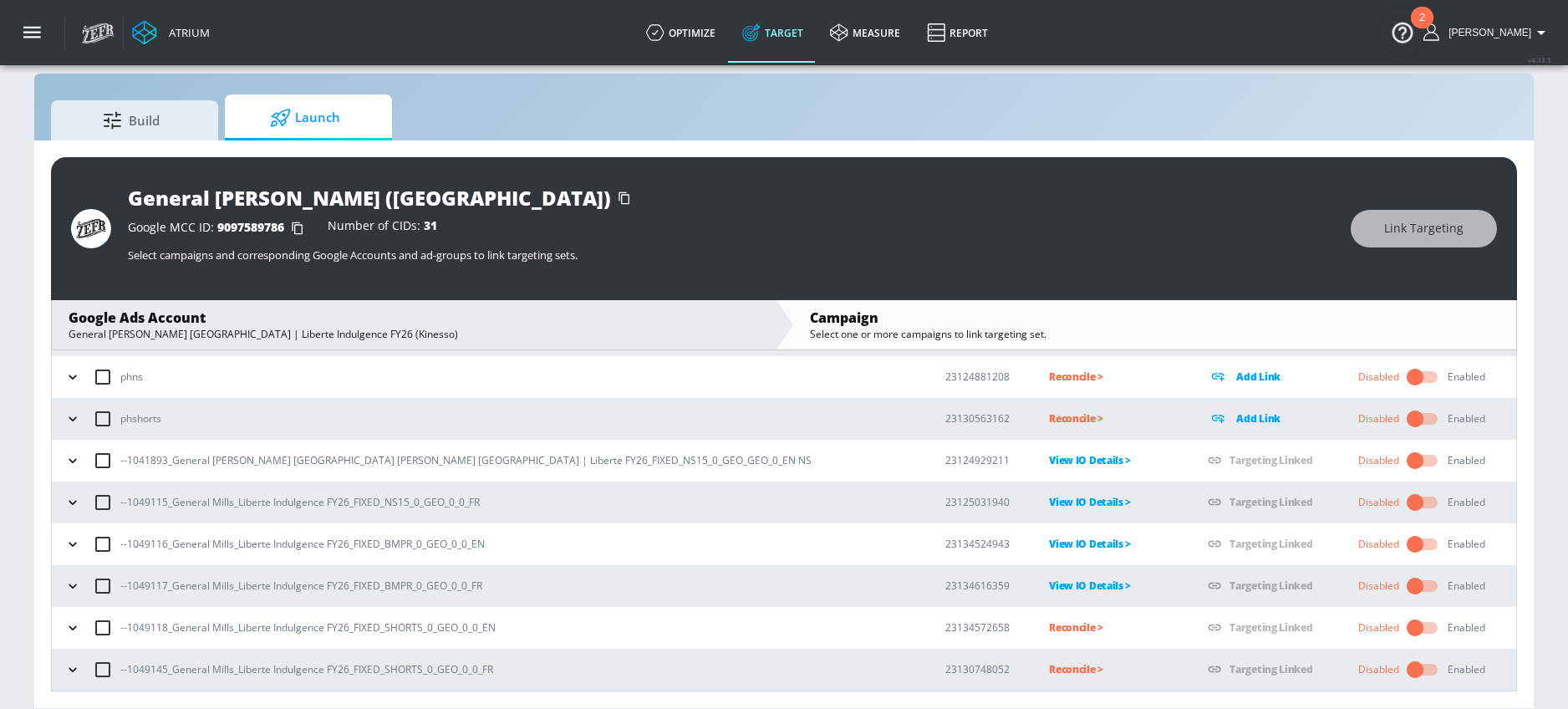
click at [1049, 633] on p "Reconcile >" at bounding box center [1114, 627] width 132 height 19
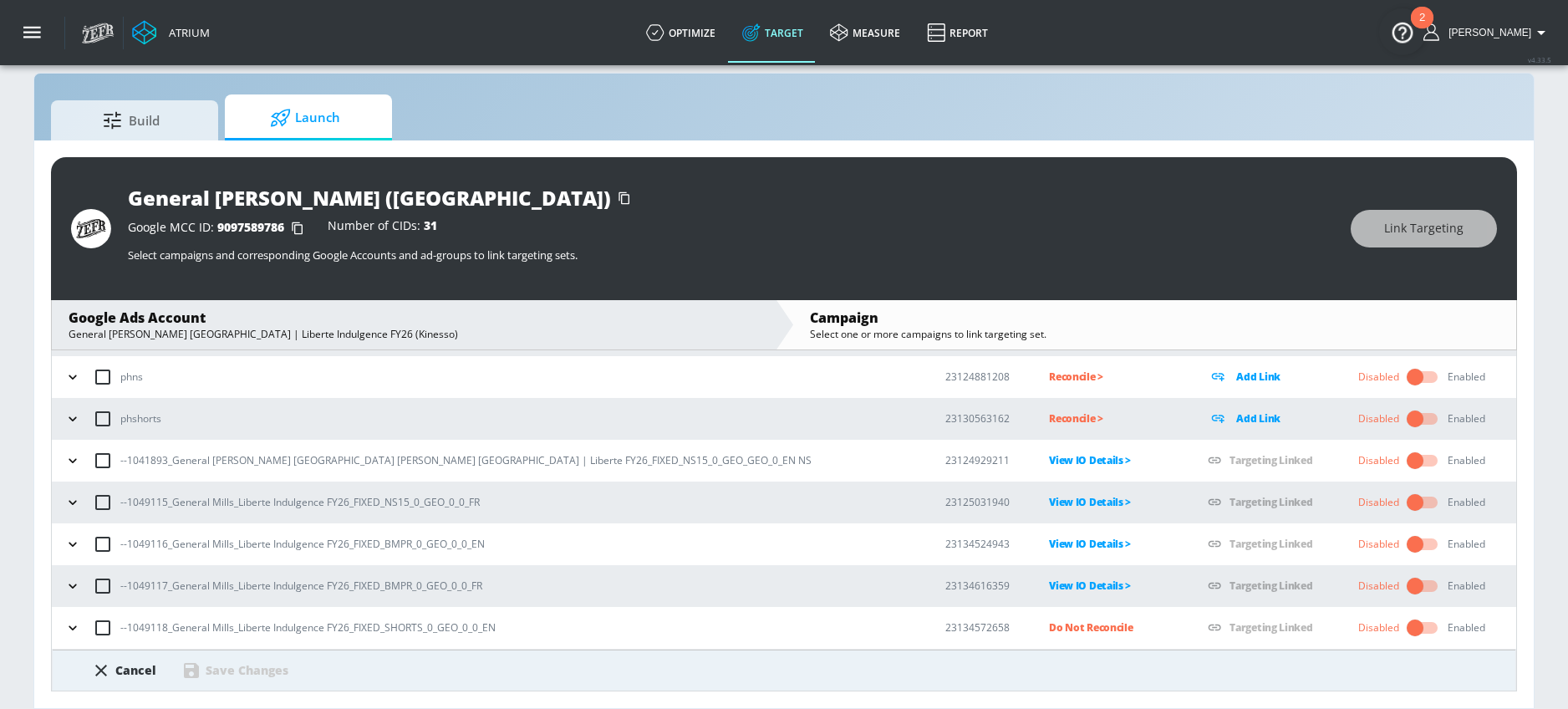
scroll to position [213, 0]
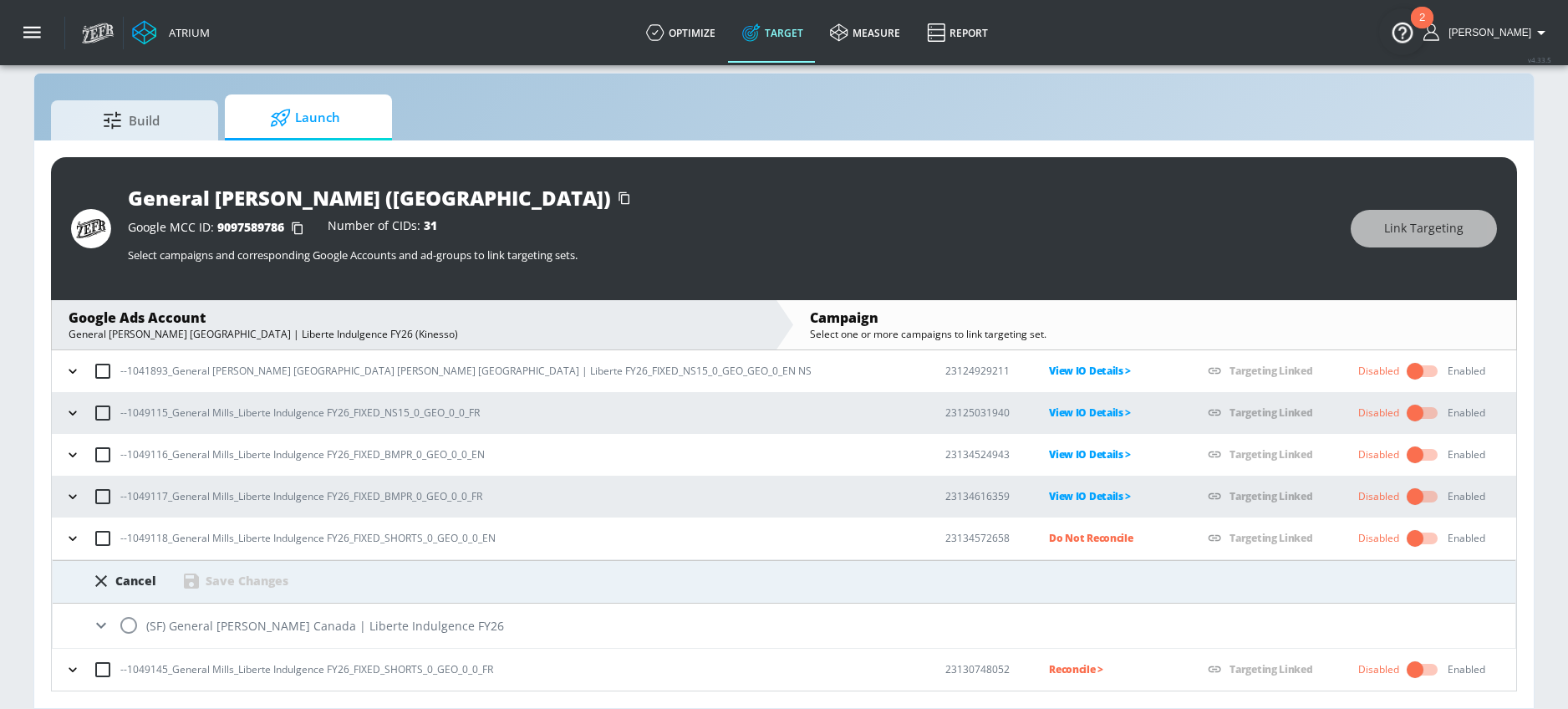
click at [132, 628] on input "radio" at bounding box center [129, 625] width 35 height 35
radio input "true"
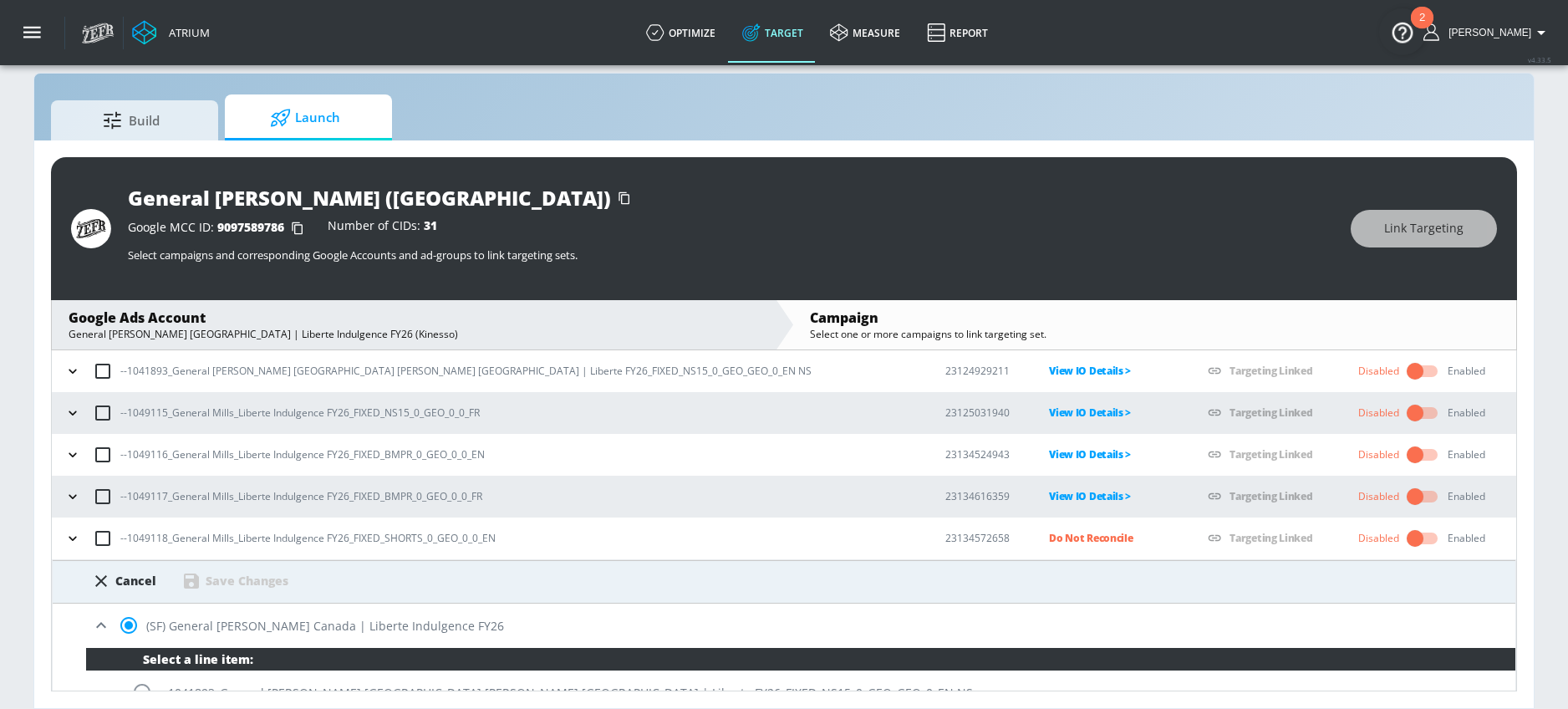
scroll to position [501, 0]
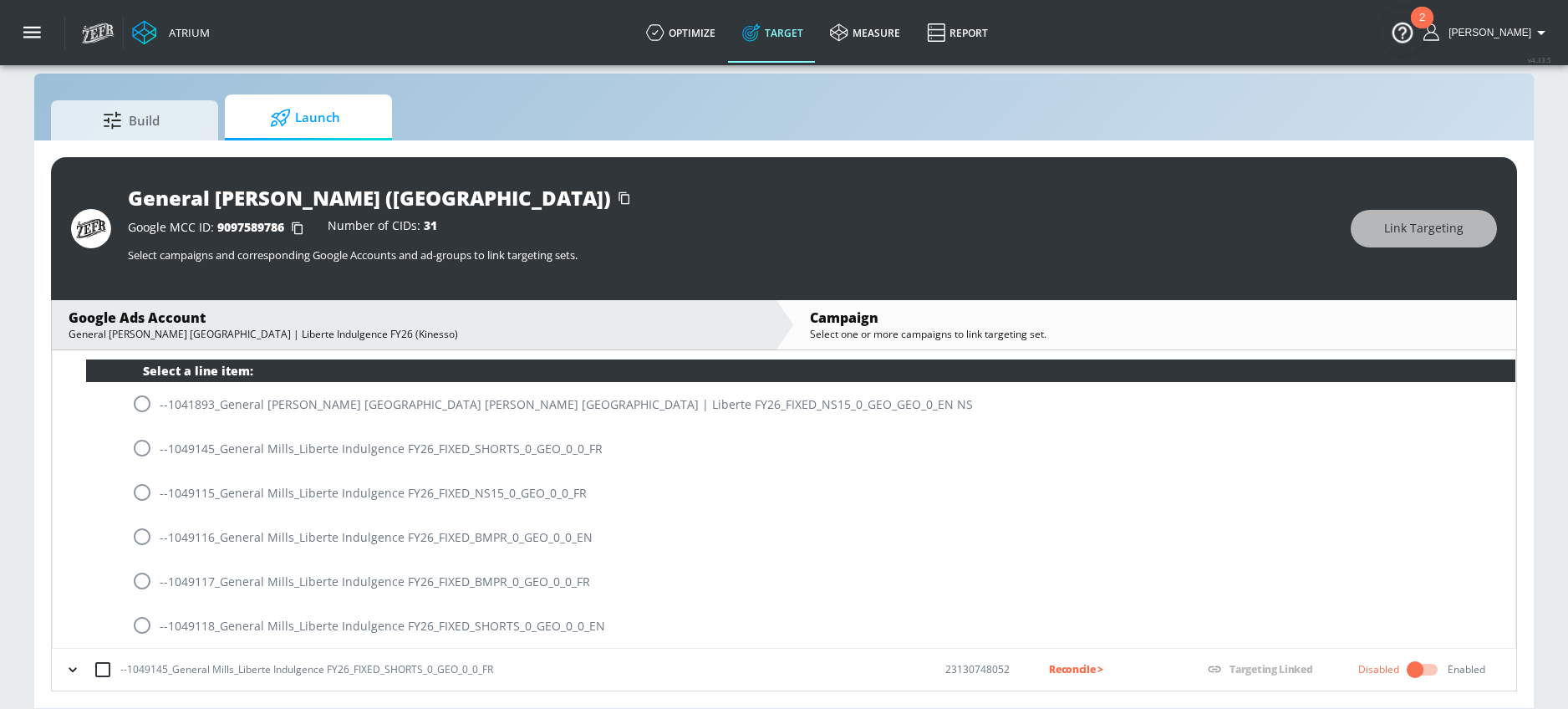
drag, startPoint x: 142, startPoint y: 621, endPoint x: 185, endPoint y: 595, distance: 50.2
click at [142, 622] on input "radio" at bounding box center [142, 625] width 35 height 35
radio input "true"
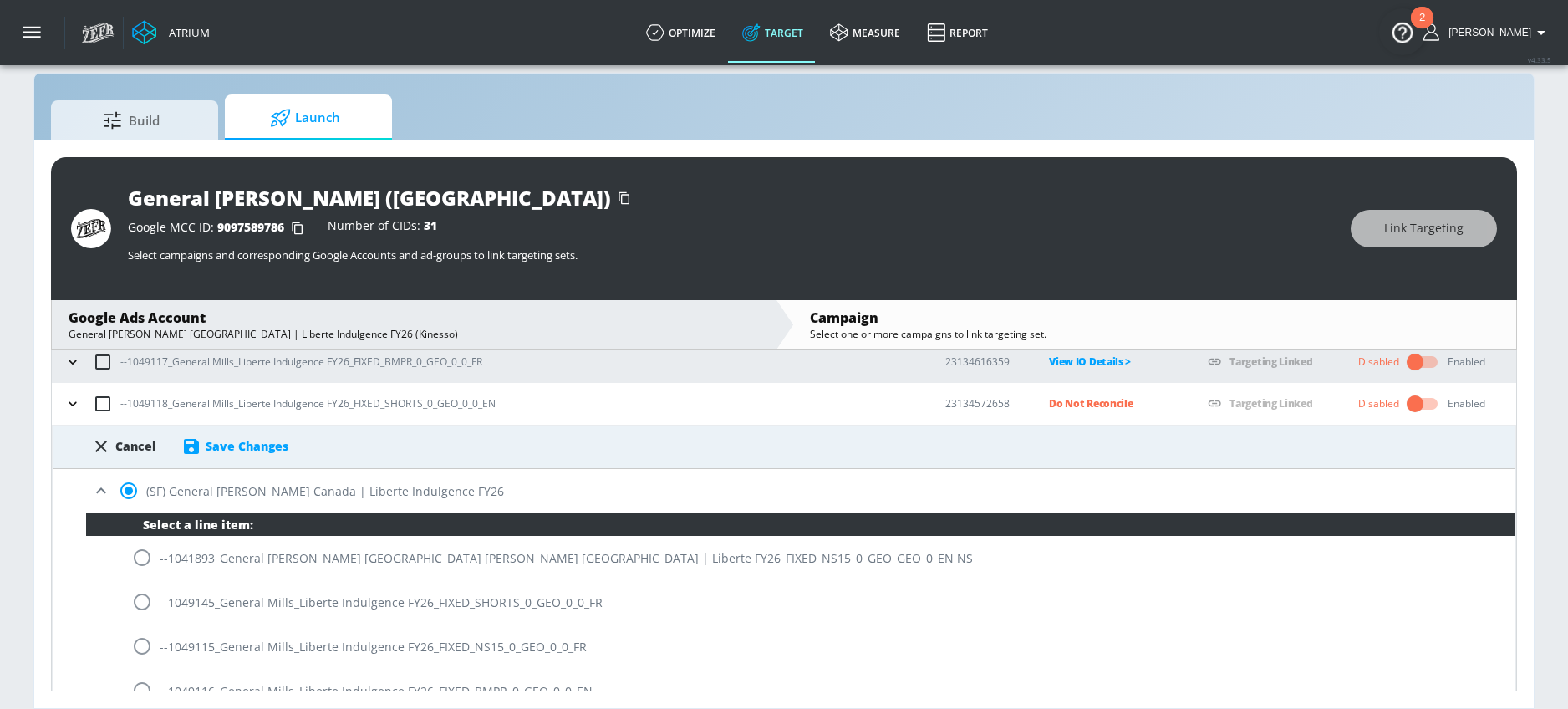
scroll to position [344, 0]
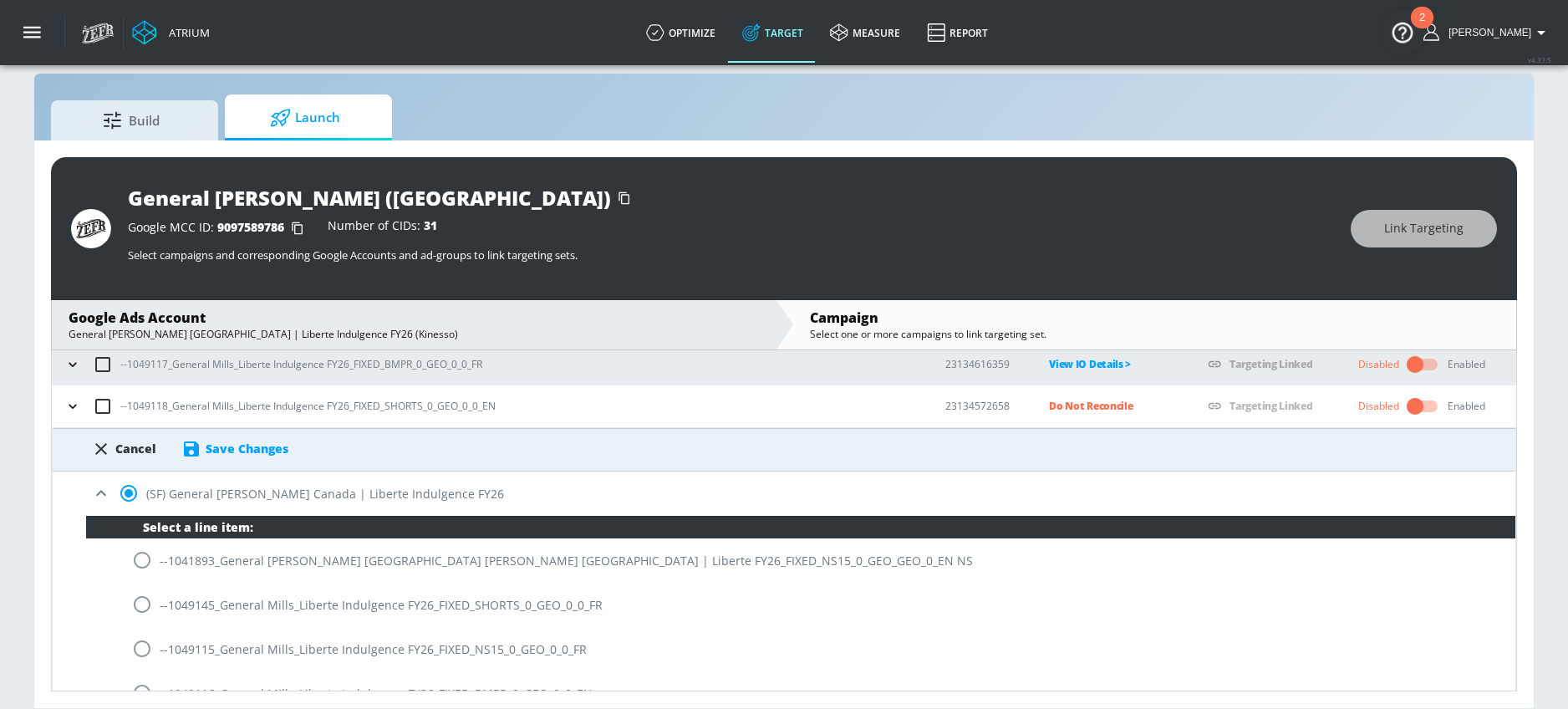
click at [269, 450] on div "Save Changes" at bounding box center [247, 447] width 83 height 16
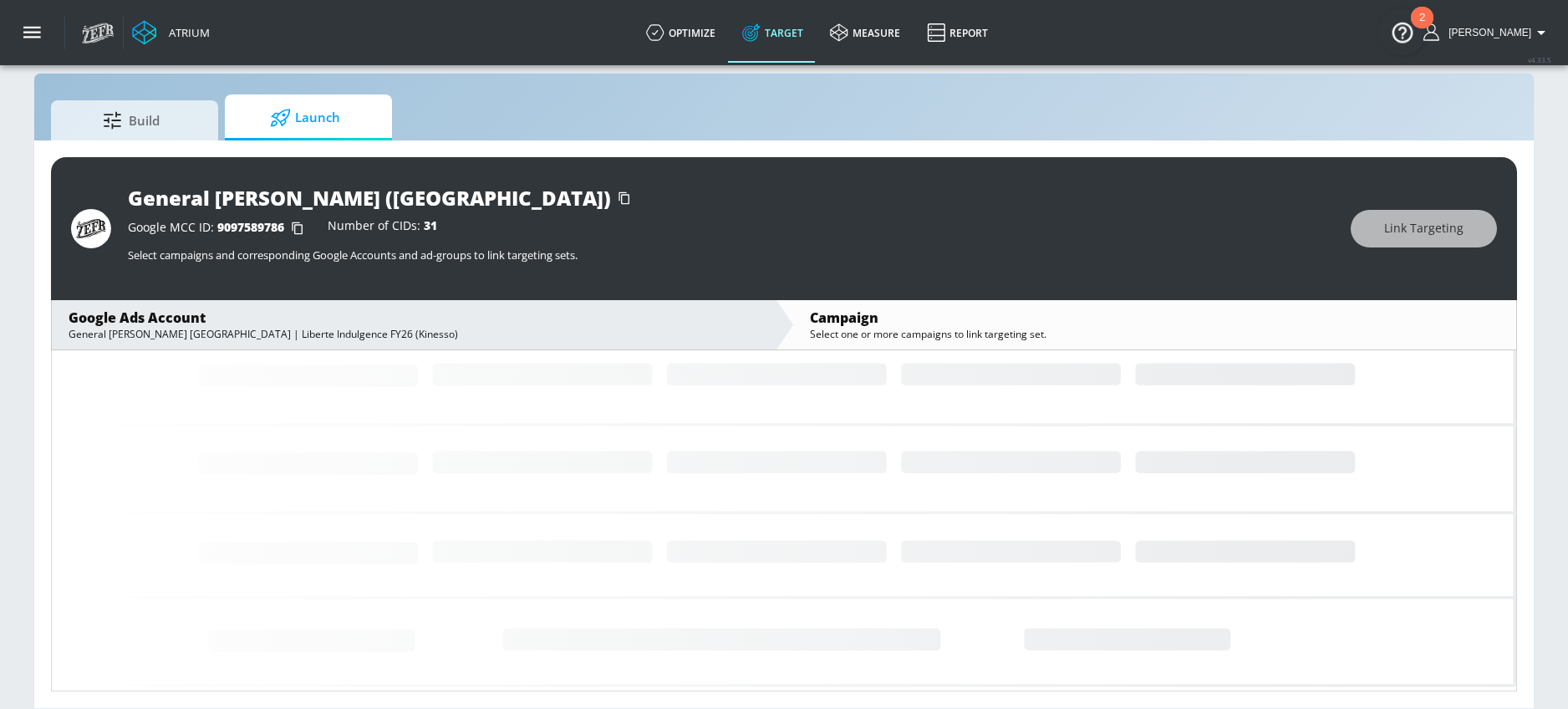
scroll to position [122, 0]
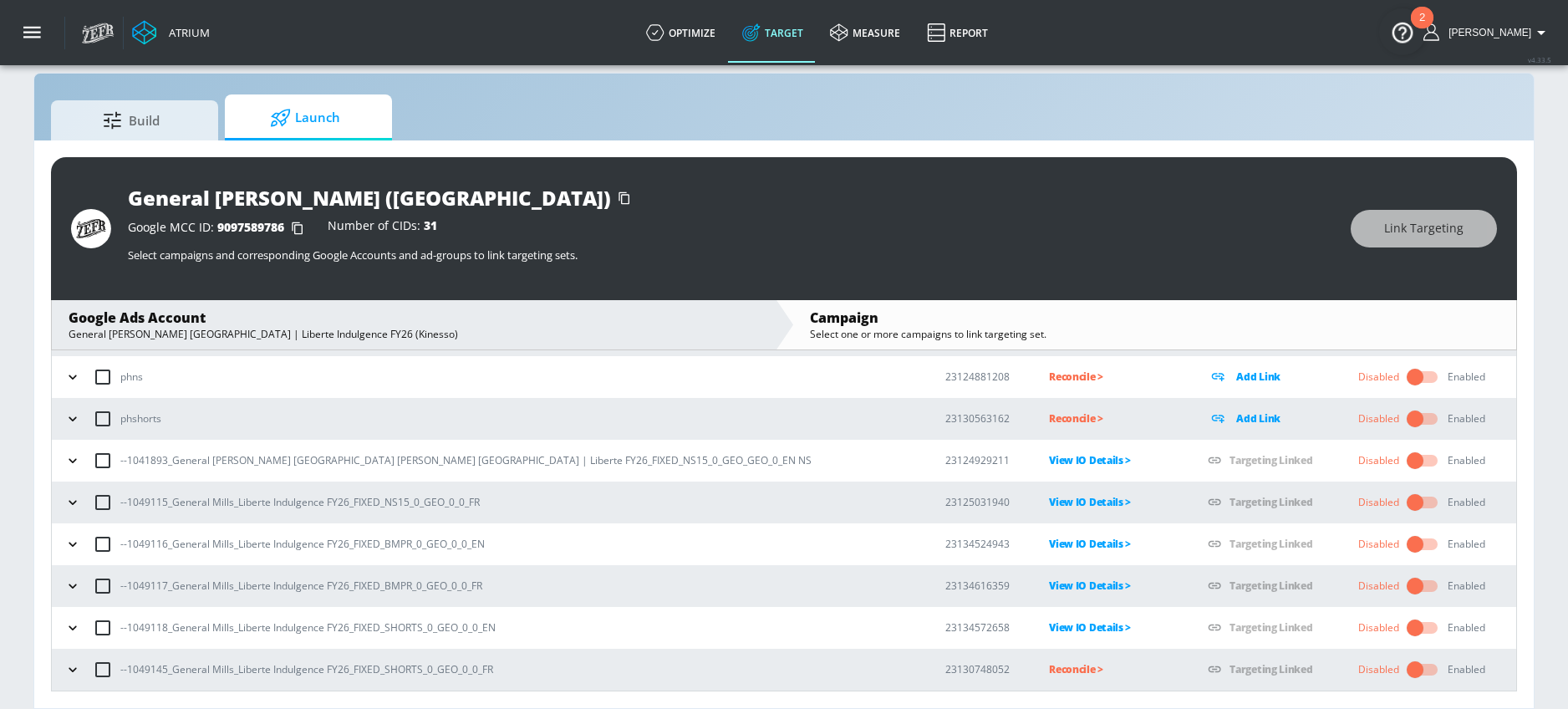
click at [1049, 661] on p "Reconcile >" at bounding box center [1114, 668] width 132 height 19
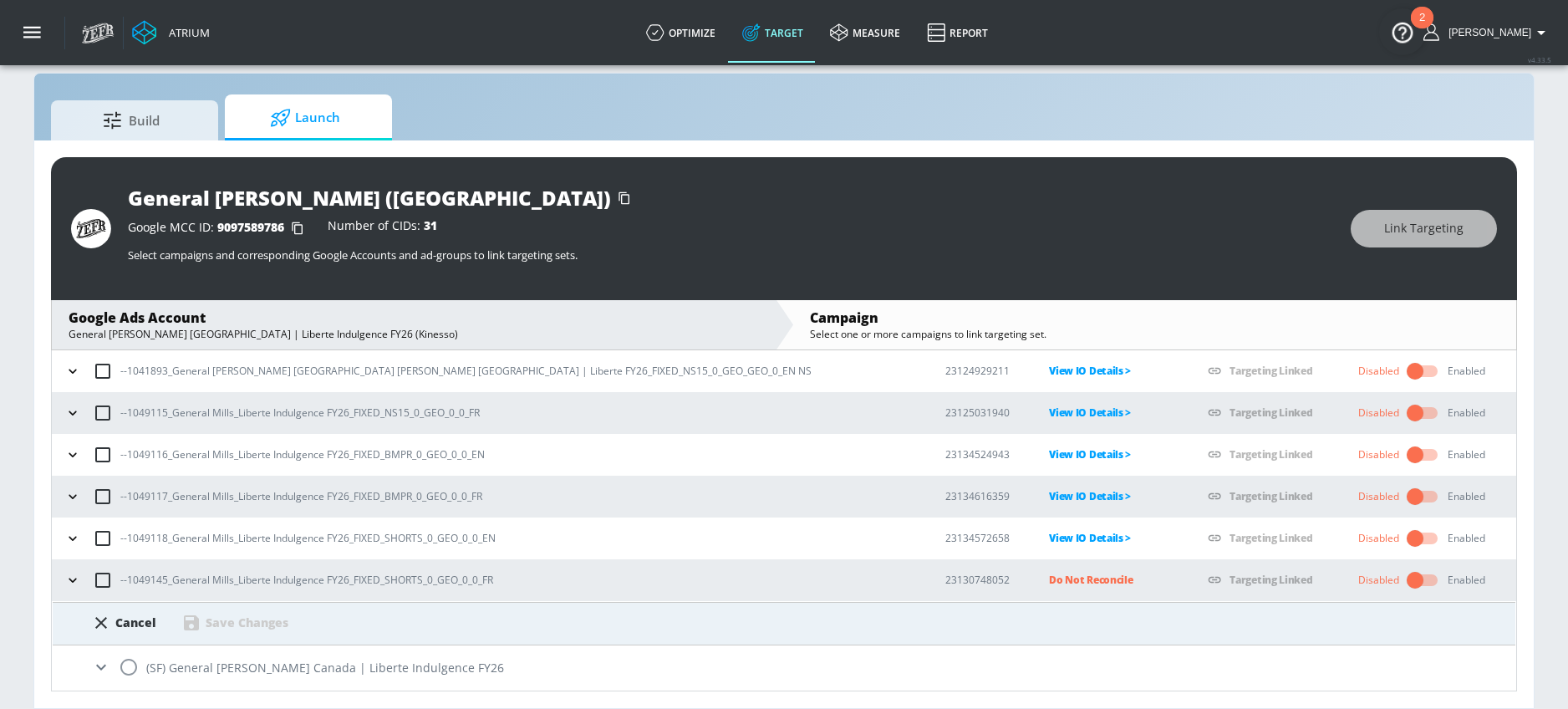
click at [132, 665] on input "radio" at bounding box center [129, 667] width 35 height 35
radio input "true"
drag, startPoint x: 126, startPoint y: 585, endPoint x: 166, endPoint y: 585, distance: 40.0
click at [166, 585] on p "--1049145_General Mills_Liberte Indulgence FY26_FIXED_SHORTS_0_GEO_0_0_FR" at bounding box center [307, 579] width 373 height 17
copy p "1049145"
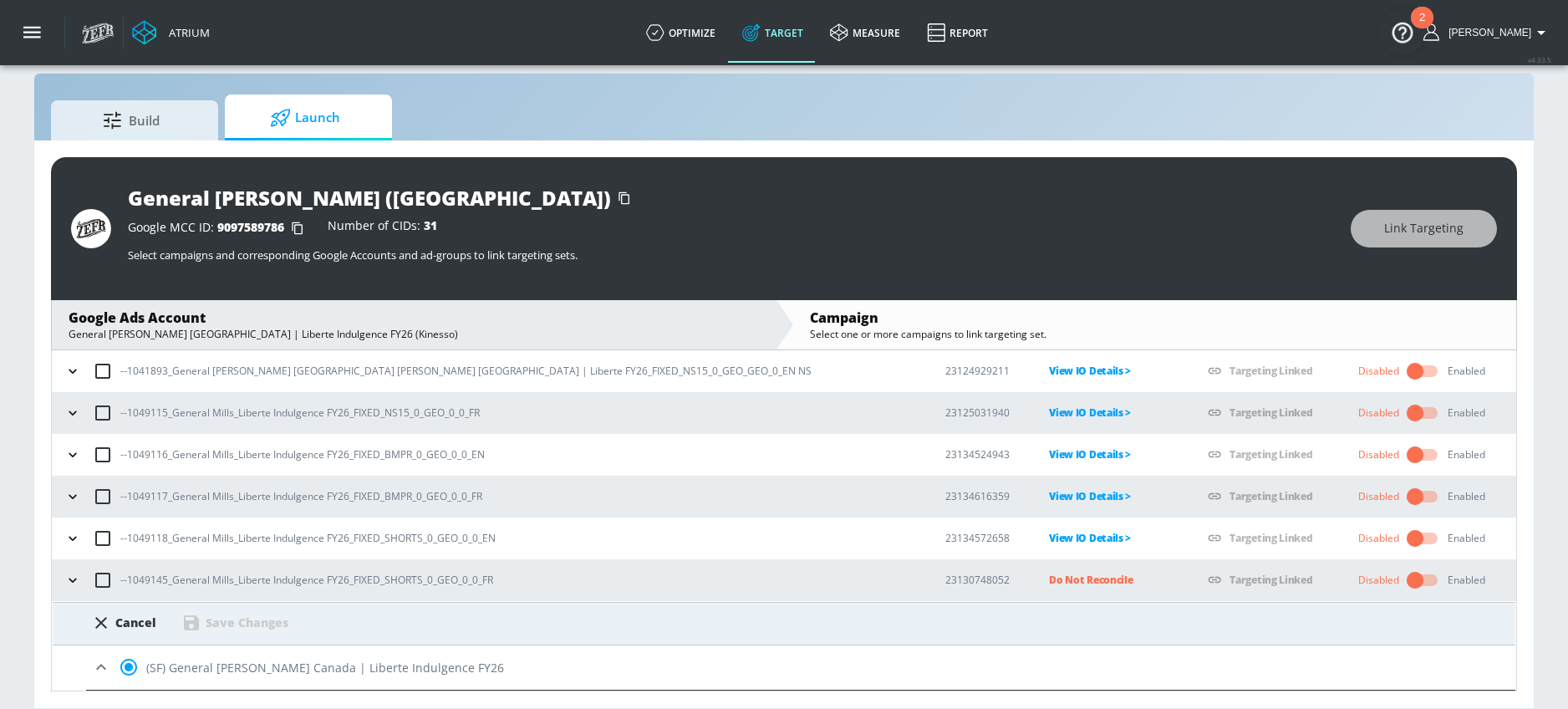
scroll to position [471, 0]
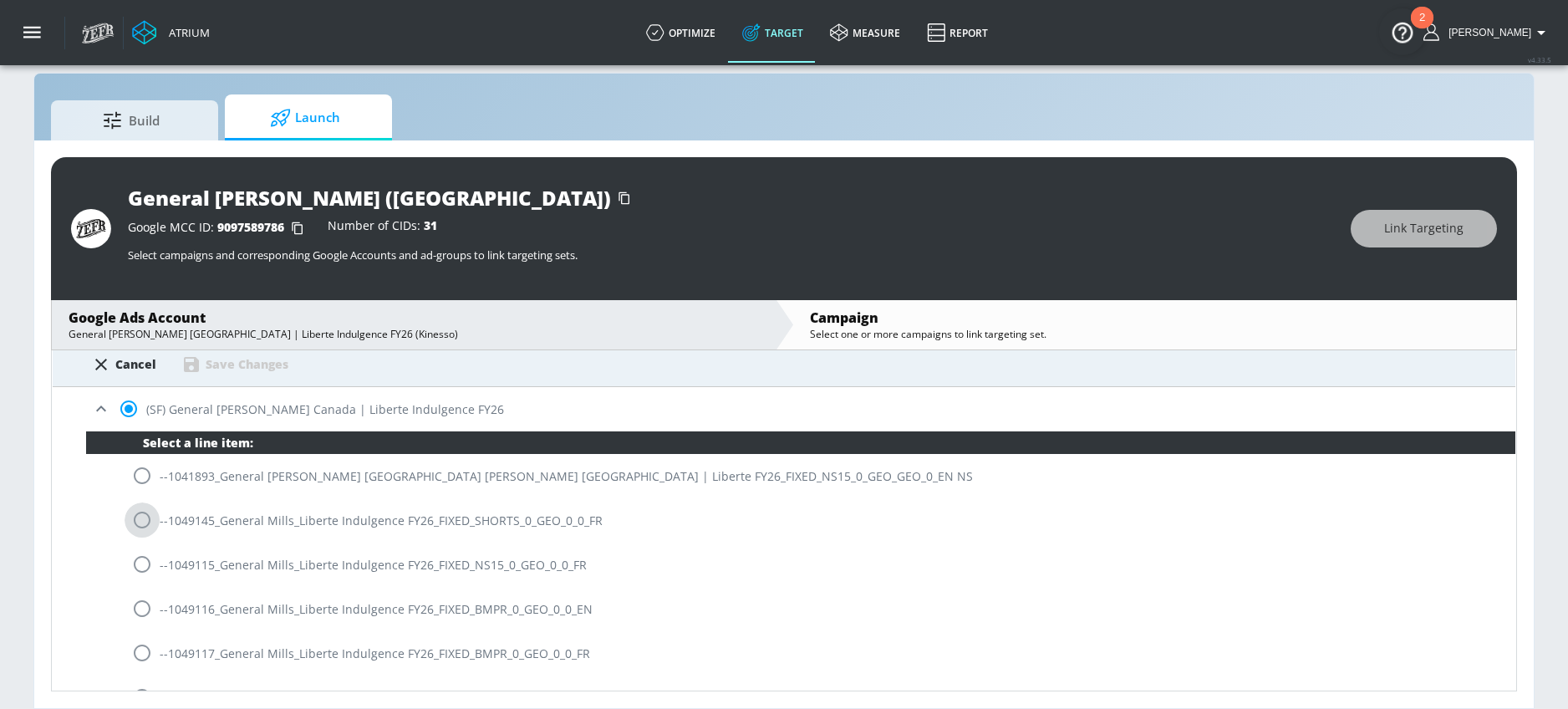
click at [137, 524] on input "radio" at bounding box center [142, 520] width 35 height 35
radio input "true"
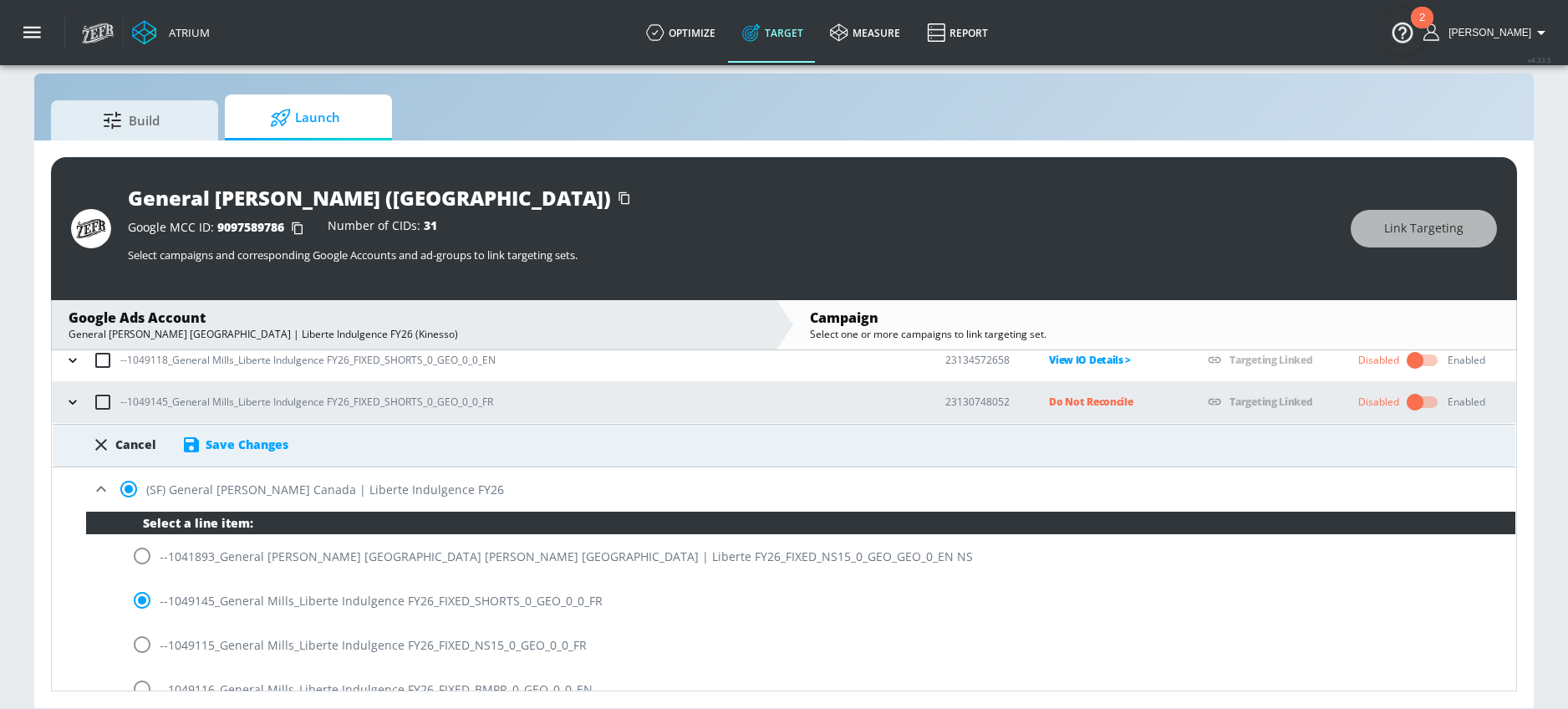
click at [285, 445] on div "Save Changes" at bounding box center [247, 444] width 83 height 16
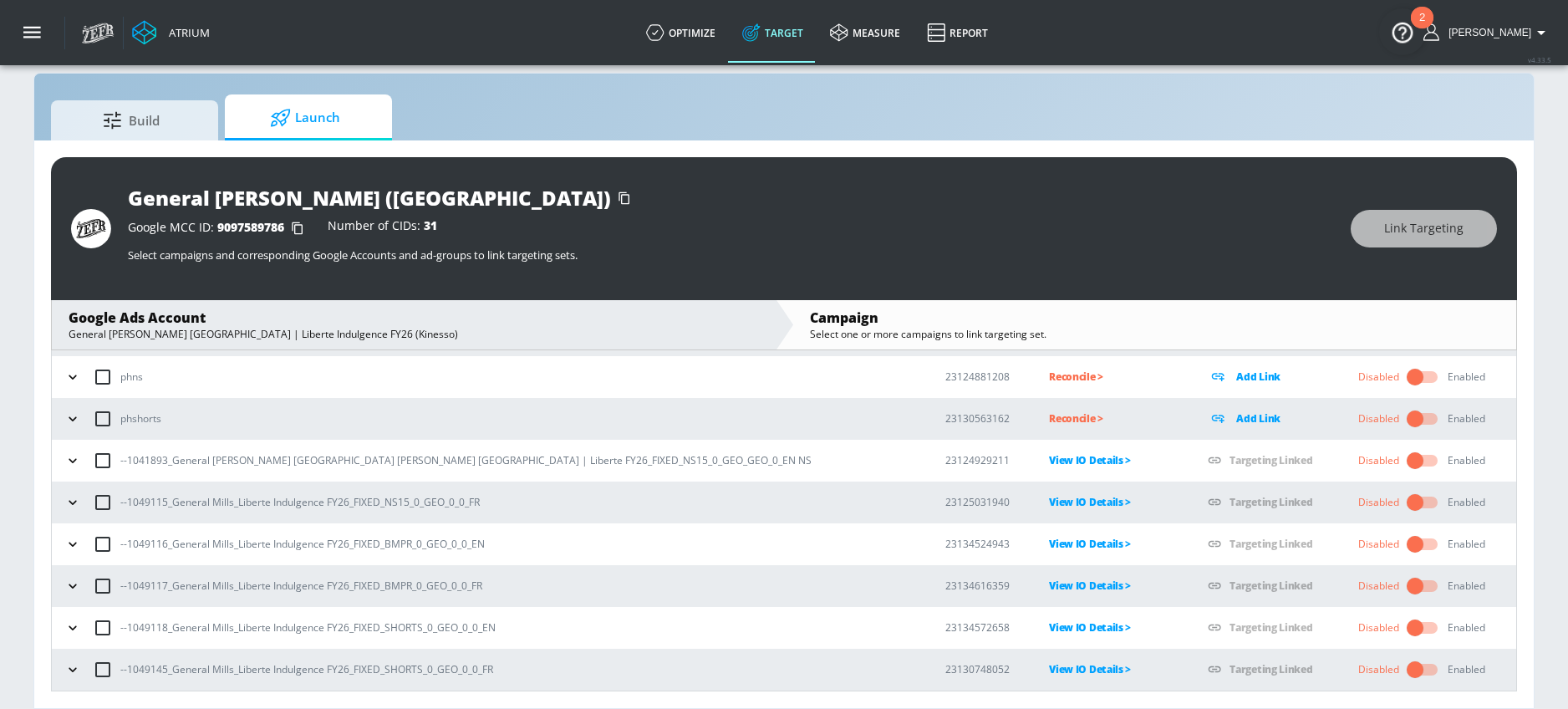
scroll to position [0, 0]
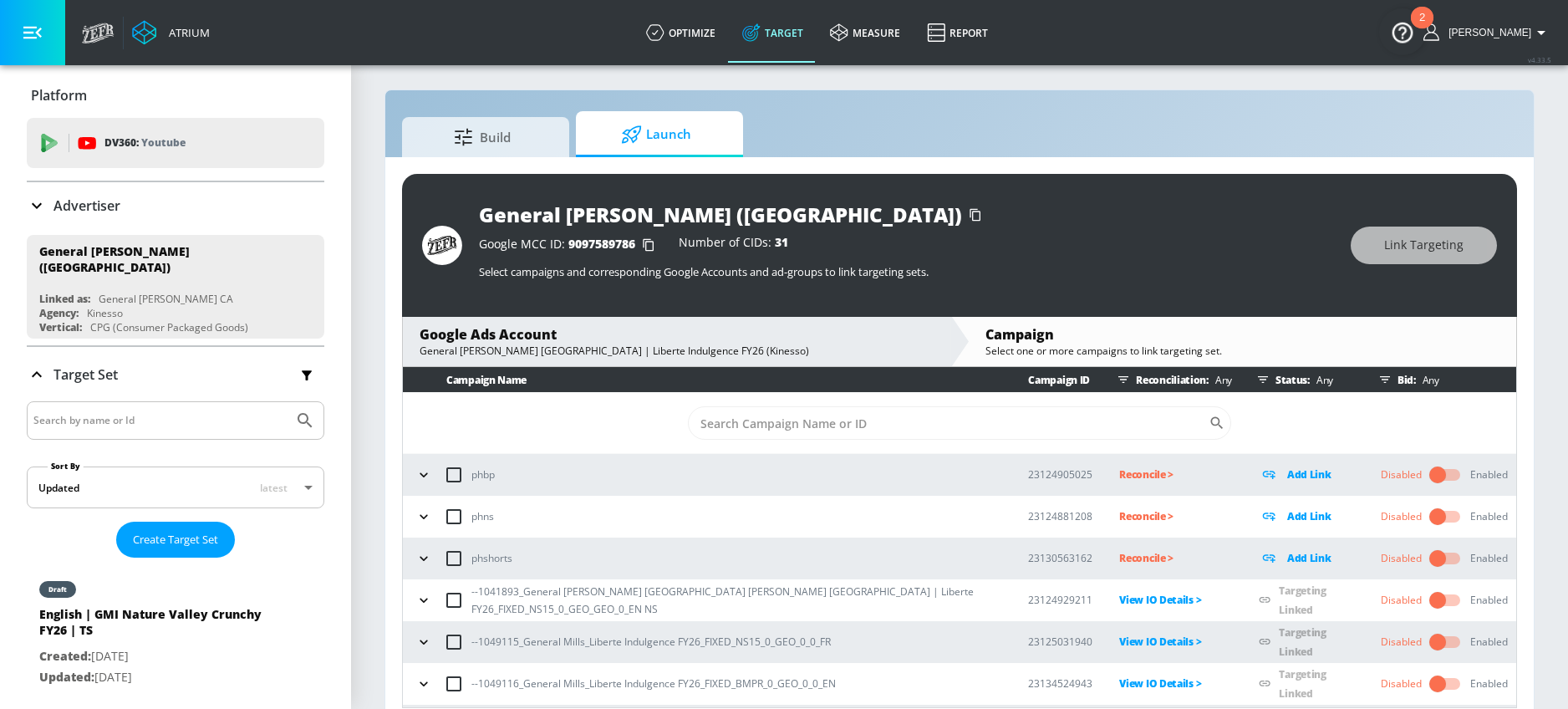
scroll to position [122, 0]
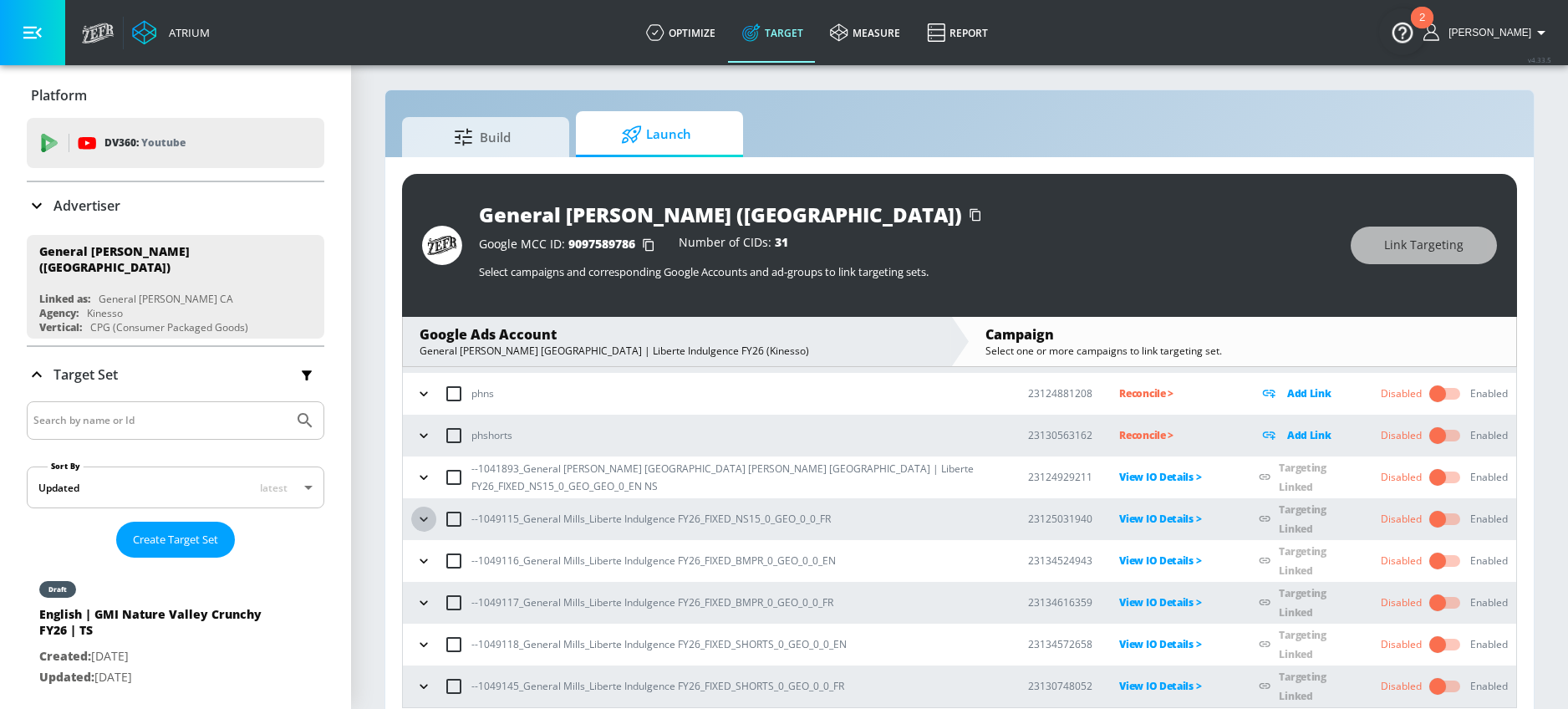
click at [425, 527] on button "button" at bounding box center [424, 518] width 25 height 25
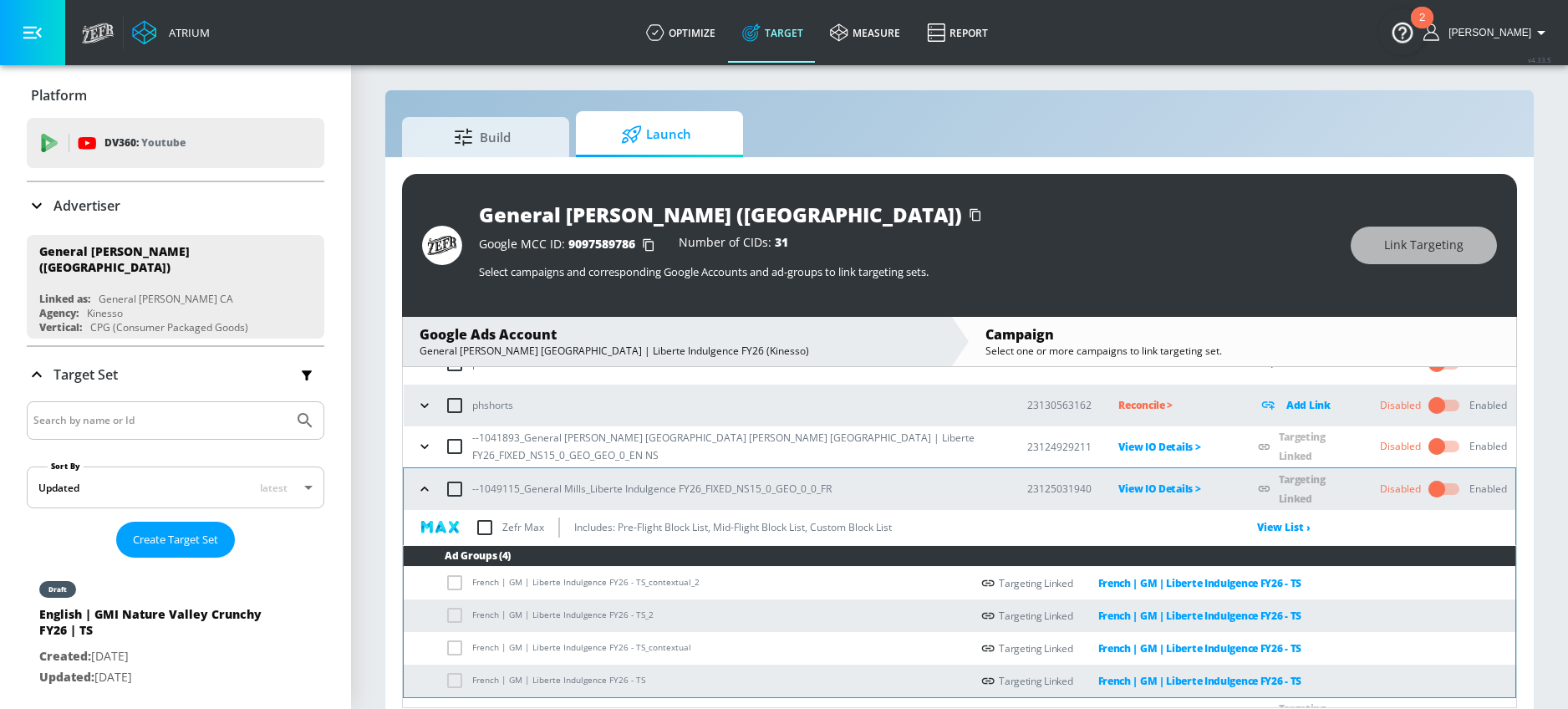
click at [422, 484] on icon "button" at bounding box center [424, 489] width 17 height 17
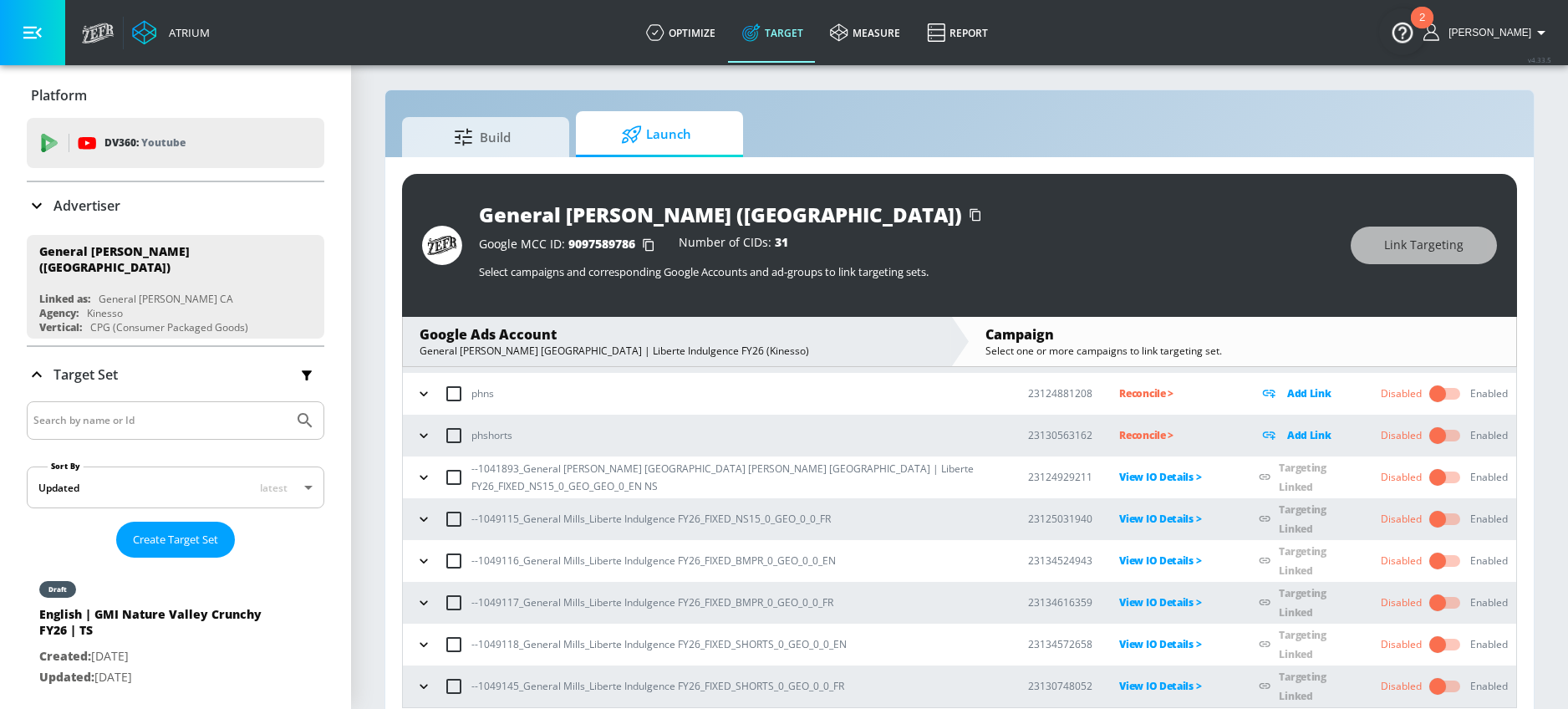
scroll to position [0, 0]
